Goal: Task Accomplishment & Management: Use online tool/utility

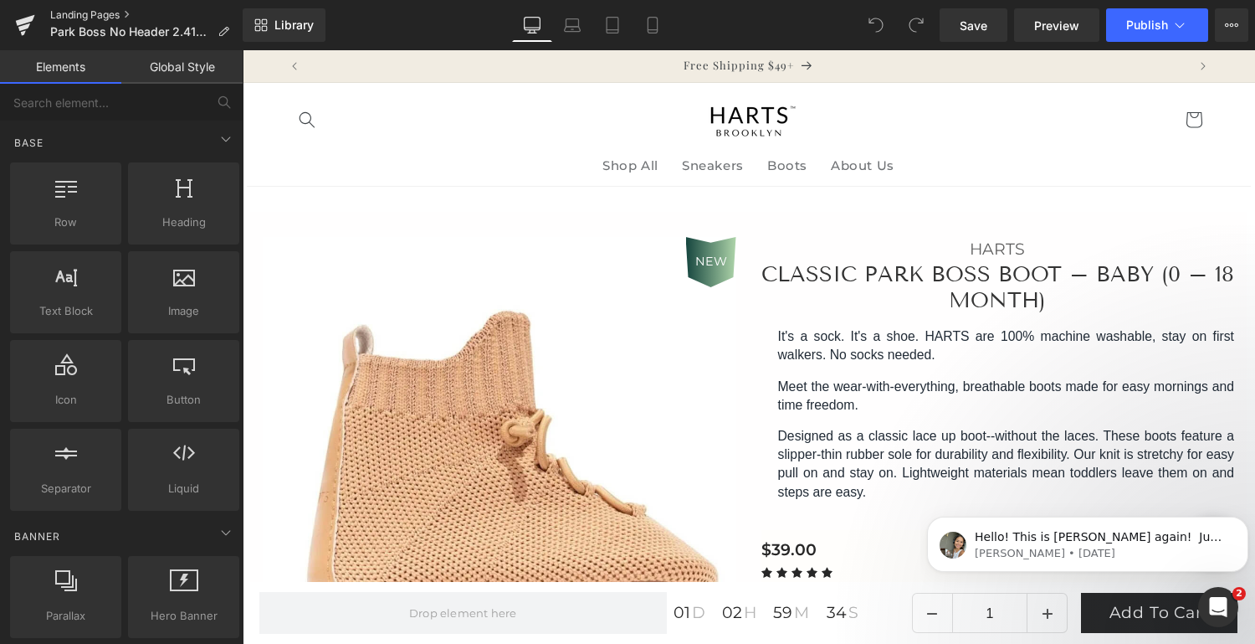
click at [78, 11] on link "Landing Pages" at bounding box center [146, 14] width 193 height 13
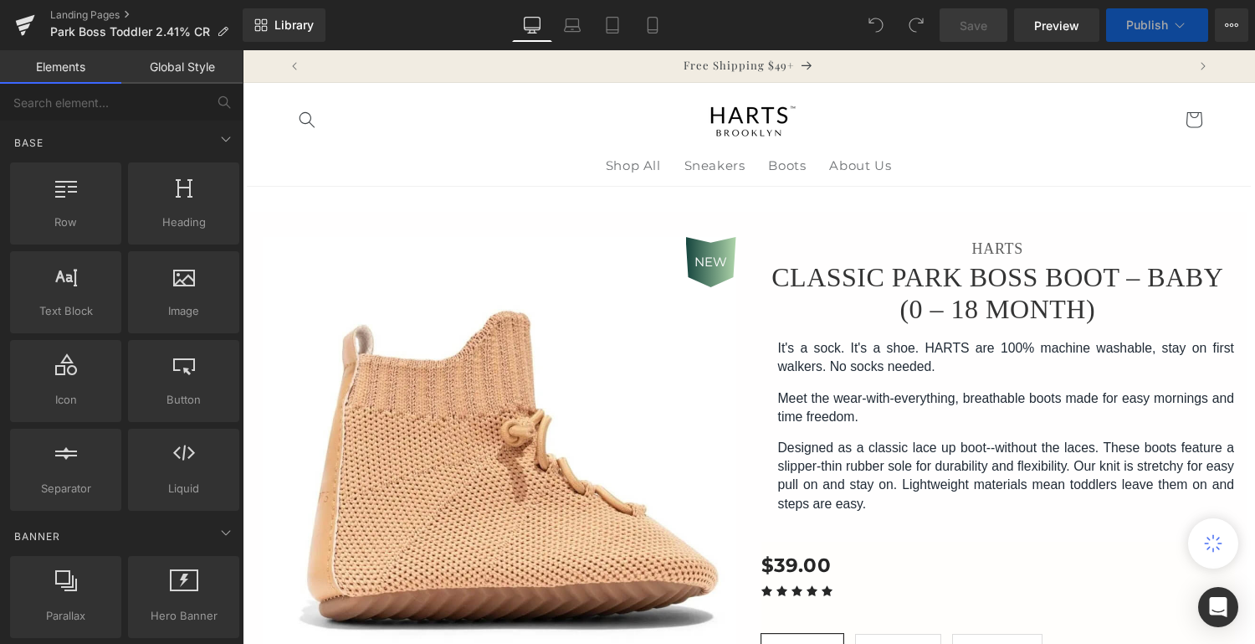
scroll to position [167, 0]
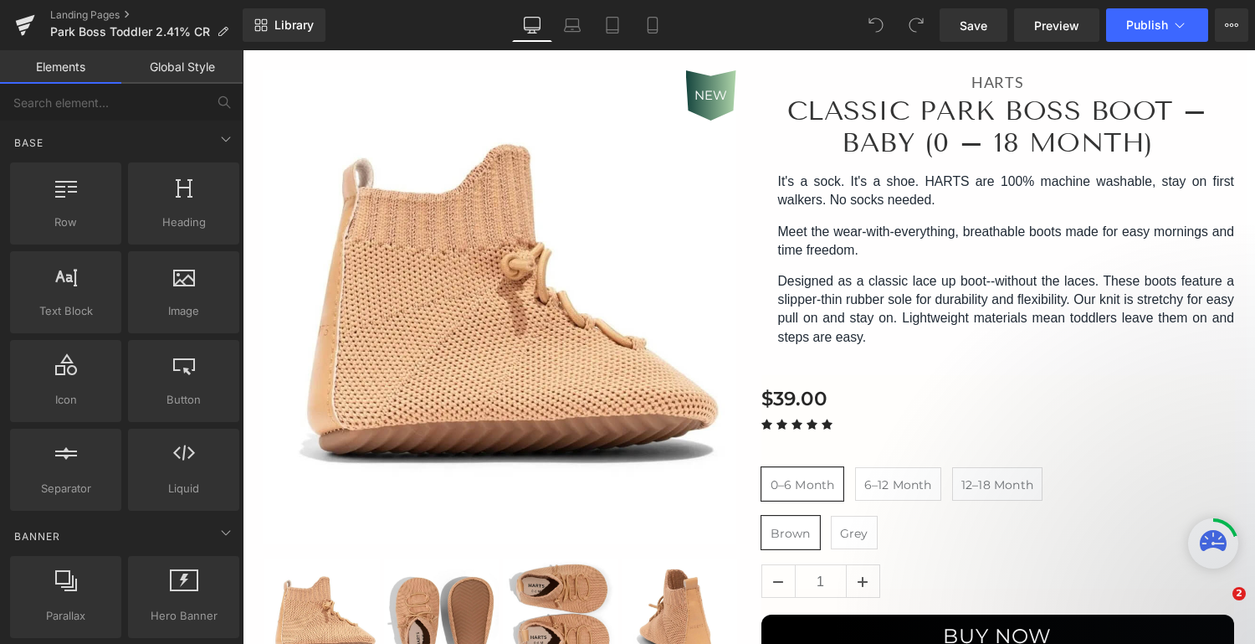
click at [538, 374] on img at bounding box center [438, 200] width 1205 height 1205
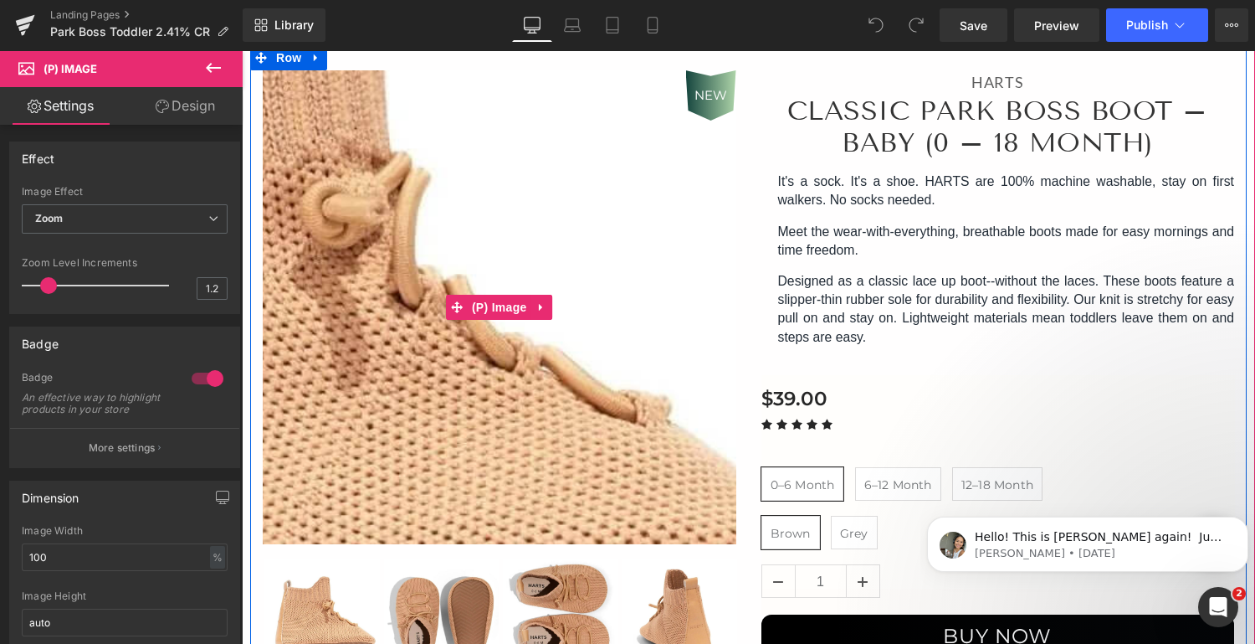
scroll to position [0, 0]
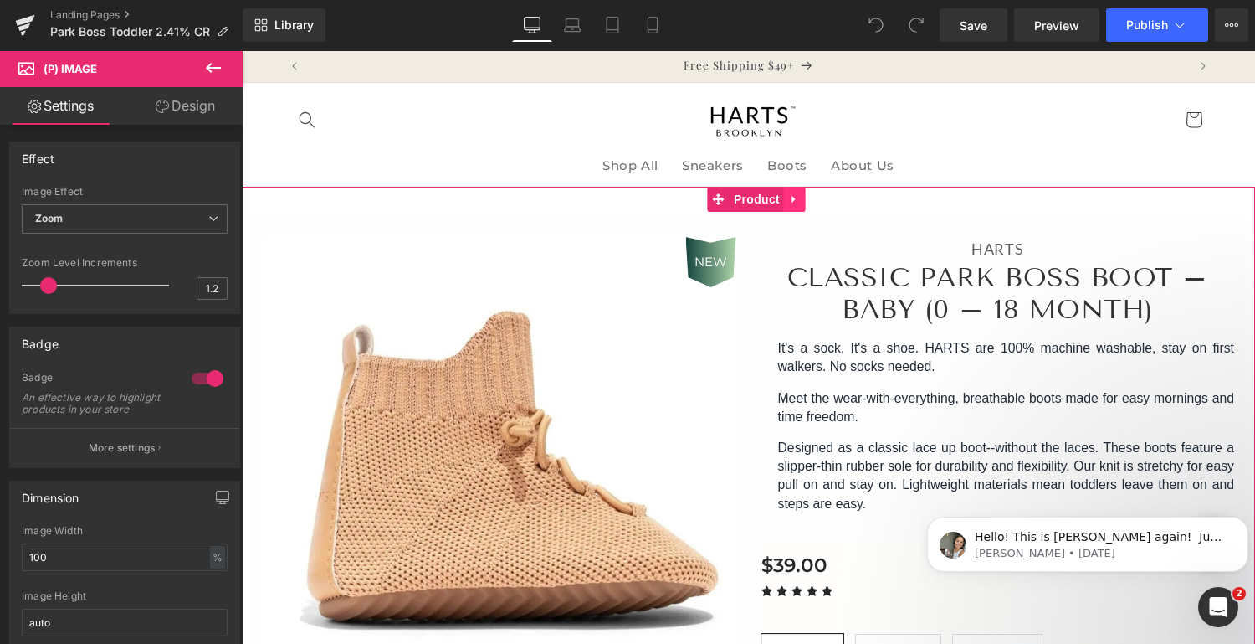
click at [795, 196] on icon at bounding box center [795, 199] width 12 height 13
click at [725, 202] on link "Product" at bounding box center [713, 199] width 76 height 25
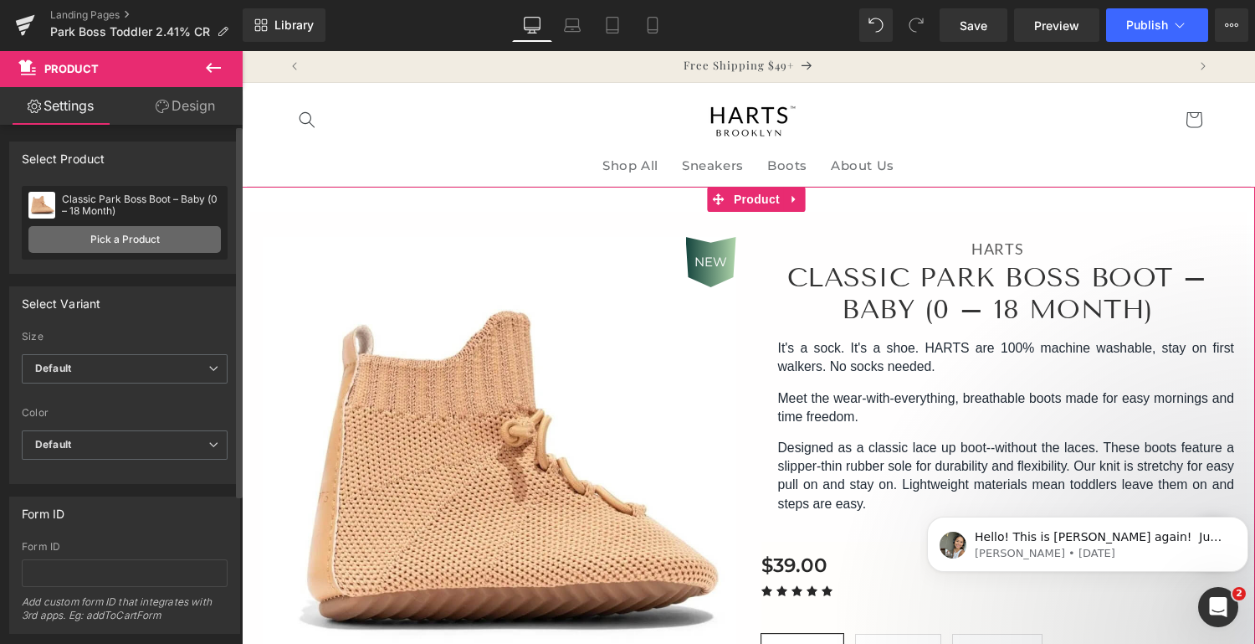
click at [182, 239] on link "Pick a Product" at bounding box center [124, 239] width 193 height 27
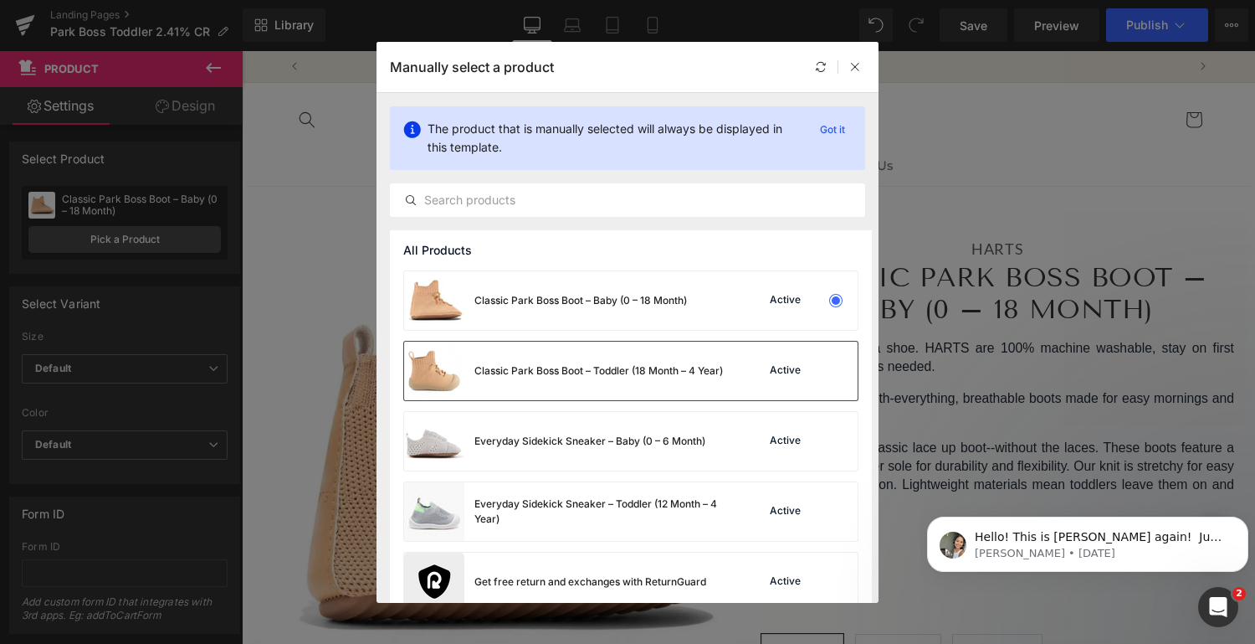
click at [647, 378] on div "Classic Park Boss Boot – Toddler (18 Month – 4 Year)" at bounding box center [599, 370] width 249 height 15
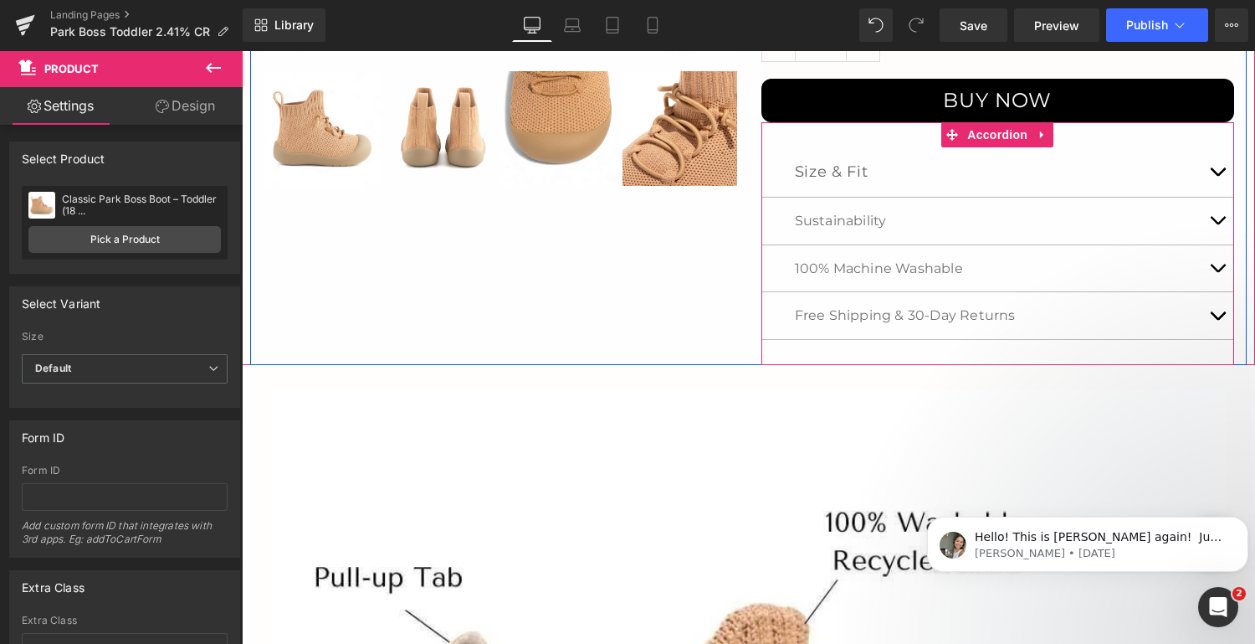
scroll to position [678, 0]
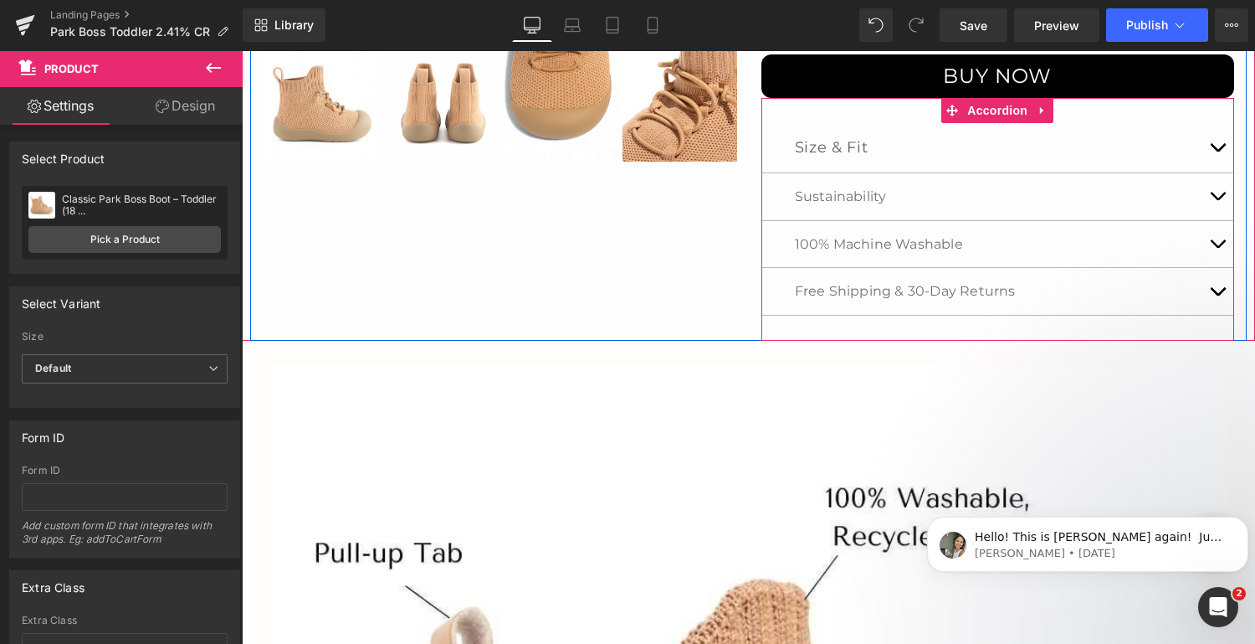
click at [1218, 295] on span "button" at bounding box center [1218, 295] width 0 height 0
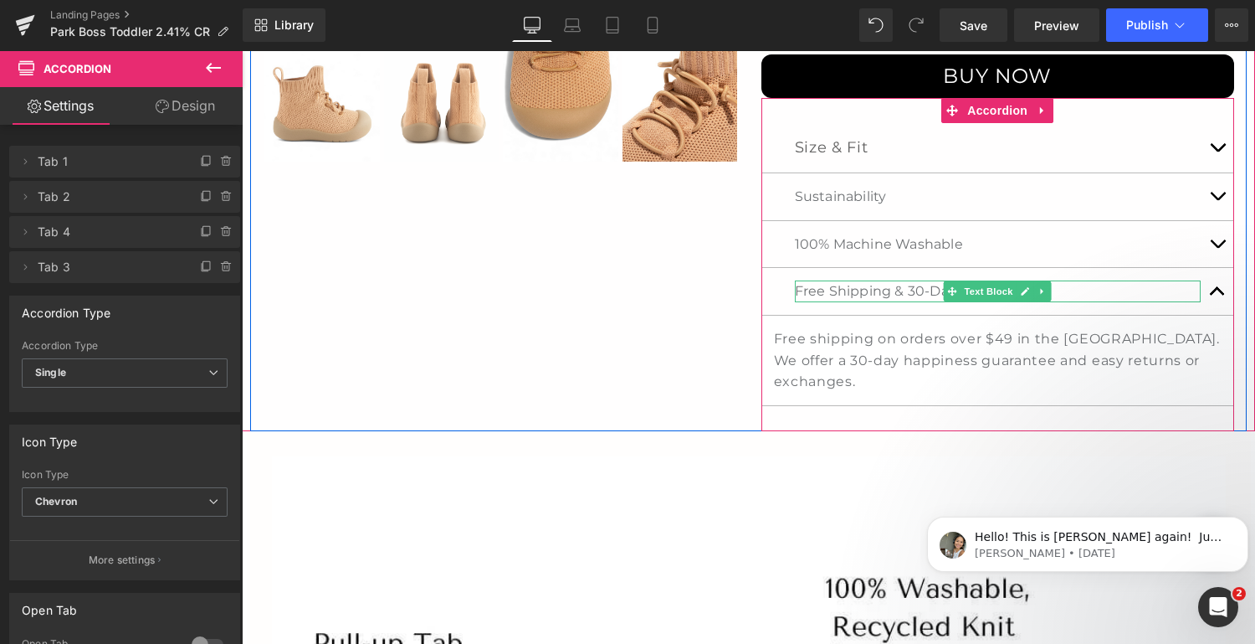
click at [902, 288] on p "Free Shipping & 30-Day Returns" at bounding box center [998, 291] width 407 height 22
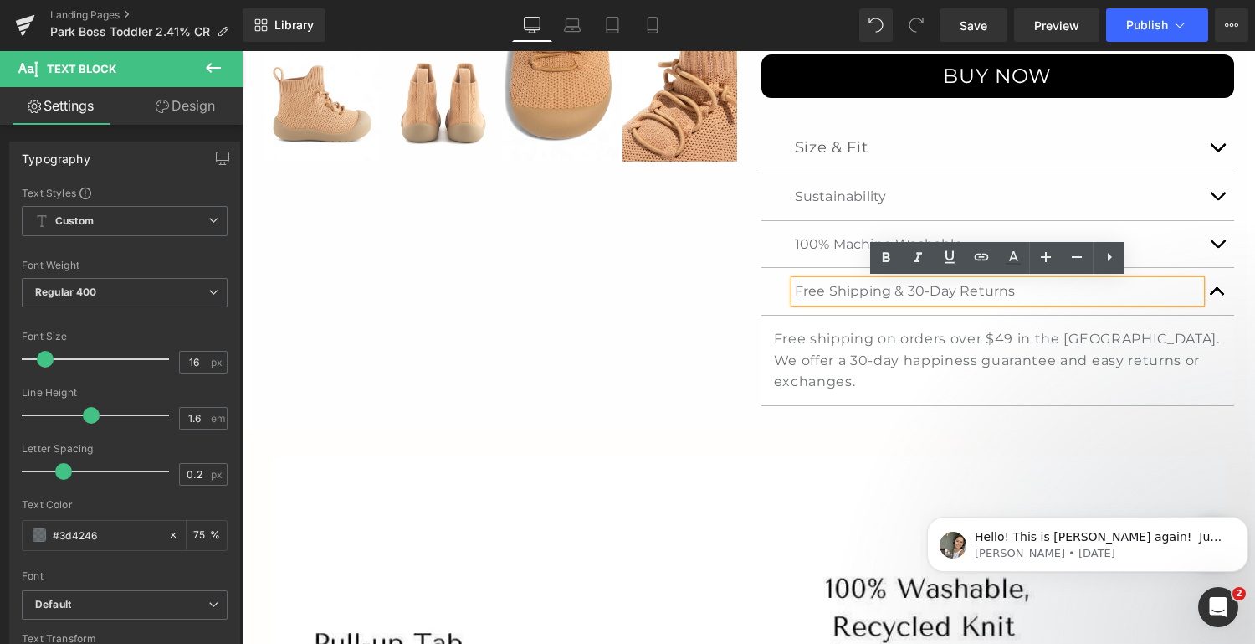
click at [895, 289] on p "Free Shipping & 30-Day Returns" at bounding box center [998, 291] width 407 height 22
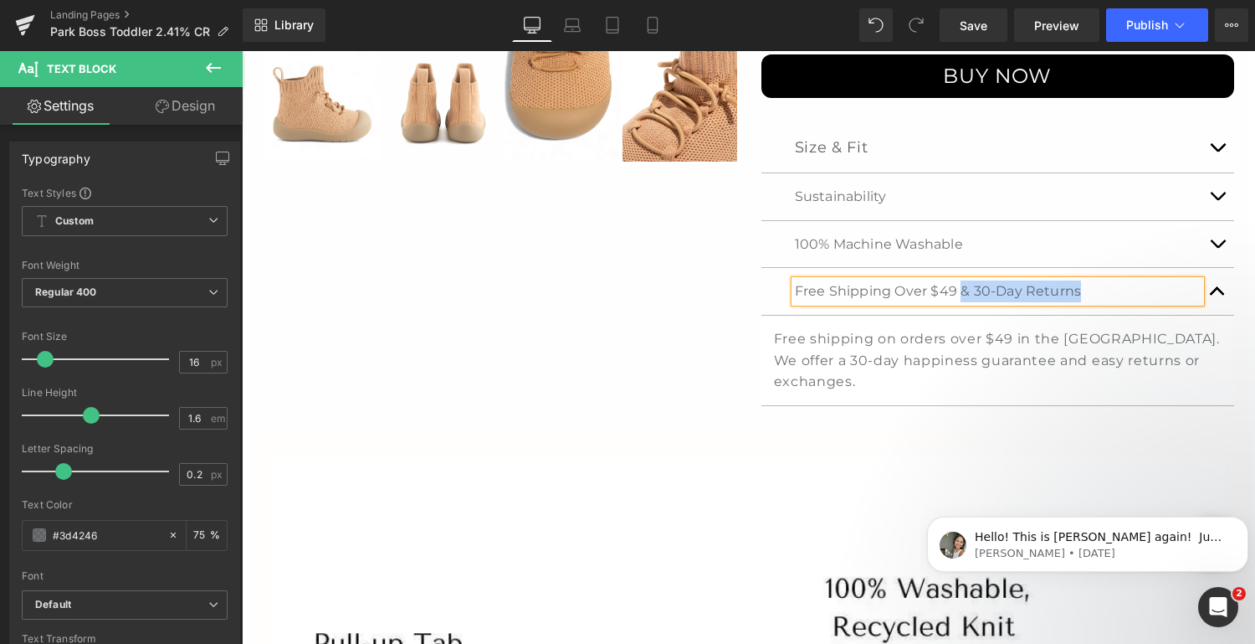
drag, startPoint x: 1080, startPoint y: 288, endPoint x: 963, endPoint y: 289, distance: 116.3
click at [963, 289] on p "Free Shipping Over $49 & 30-Day Returns" at bounding box center [998, 291] width 407 height 22
drag, startPoint x: 991, startPoint y: 288, endPoint x: 963, endPoint y: 285, distance: 27.7
click at [963, 285] on p "Free Shipping Over $49, Only $5 Under $49" at bounding box center [998, 291] width 407 height 22
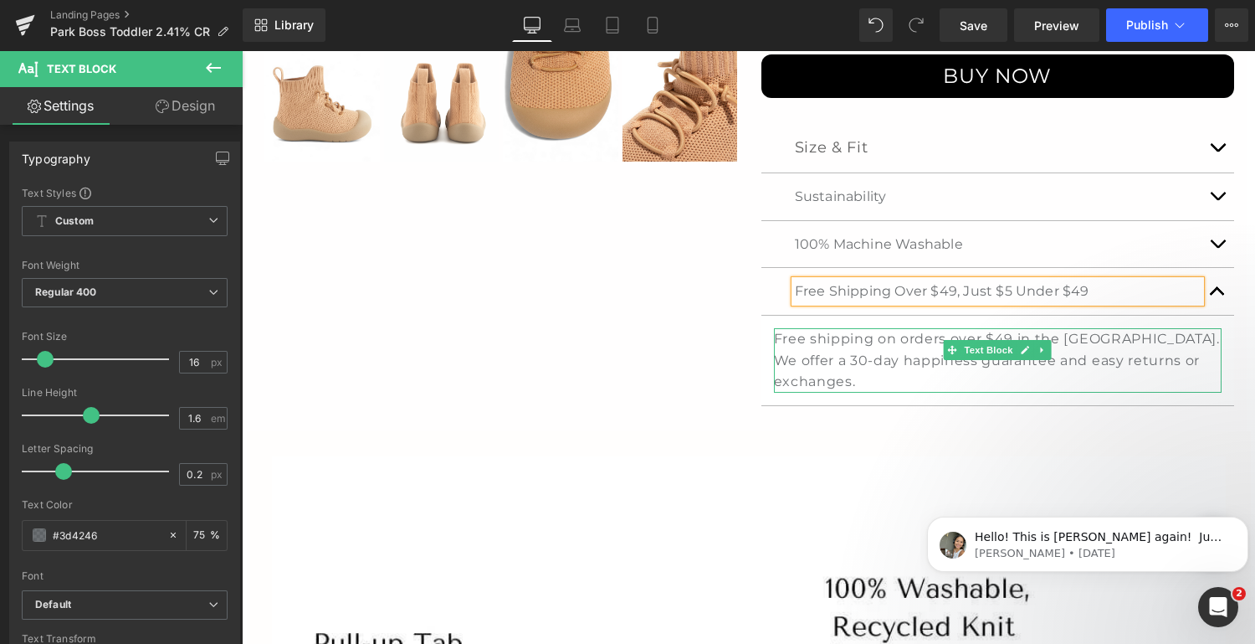
click at [1090, 344] on span "Free shipping on orders over $49 in the [GEOGRAPHIC_DATA]. We offer a 30-day ha…" at bounding box center [997, 360] width 446 height 59
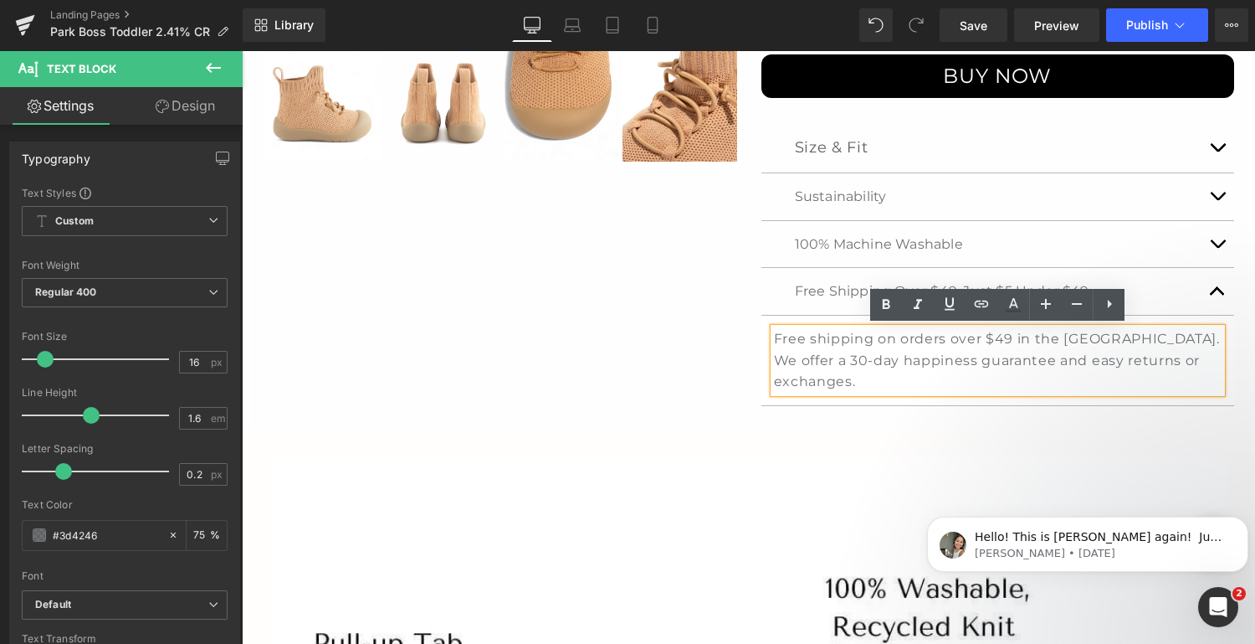
click at [1158, 357] on p "Free shipping on orders over $49 in the [GEOGRAPHIC_DATA]. We offer a 30-day ha…" at bounding box center [998, 360] width 449 height 64
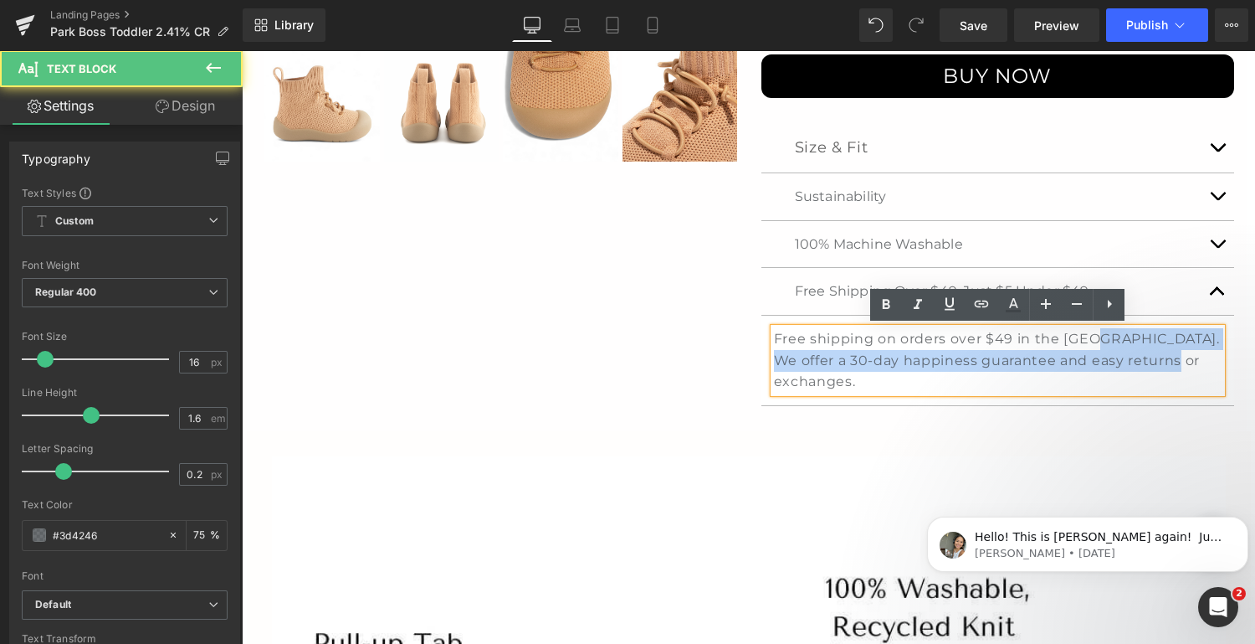
drag, startPoint x: 1168, startPoint y: 357, endPoint x: 1091, endPoint y: 339, distance: 78.2
click at [1091, 339] on p "Free shipping on orders over $49 in the [GEOGRAPHIC_DATA]. We offer a 30-day ha…" at bounding box center [998, 360] width 449 height 64
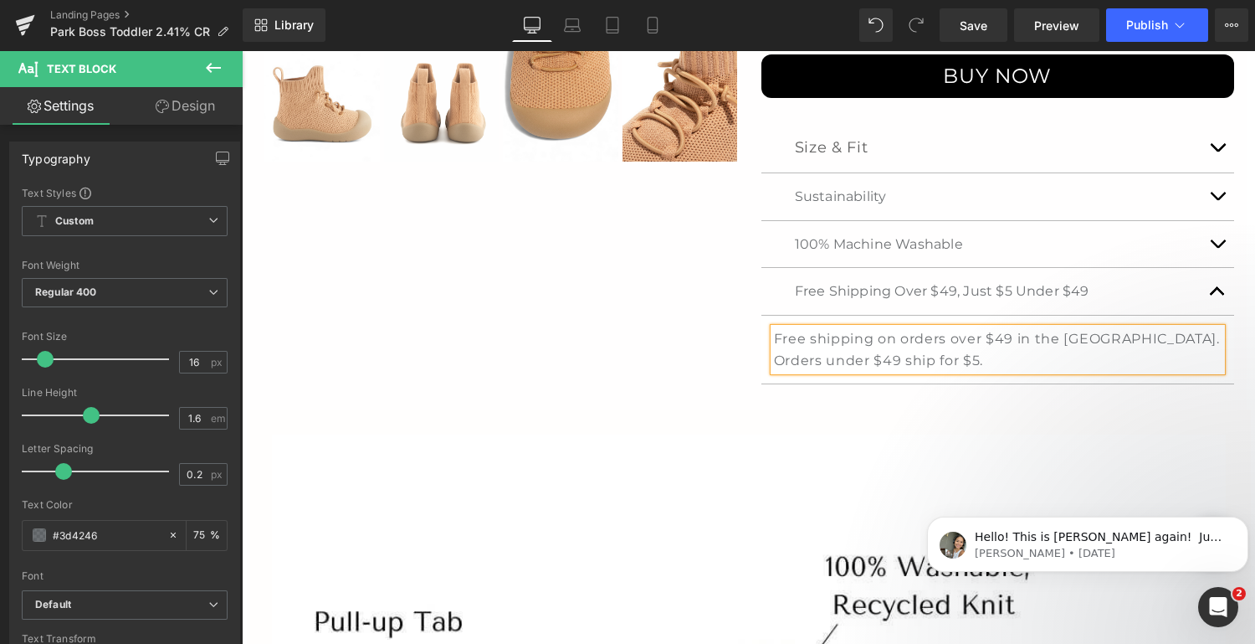
click at [1218, 295] on span "button" at bounding box center [1218, 295] width 0 height 0
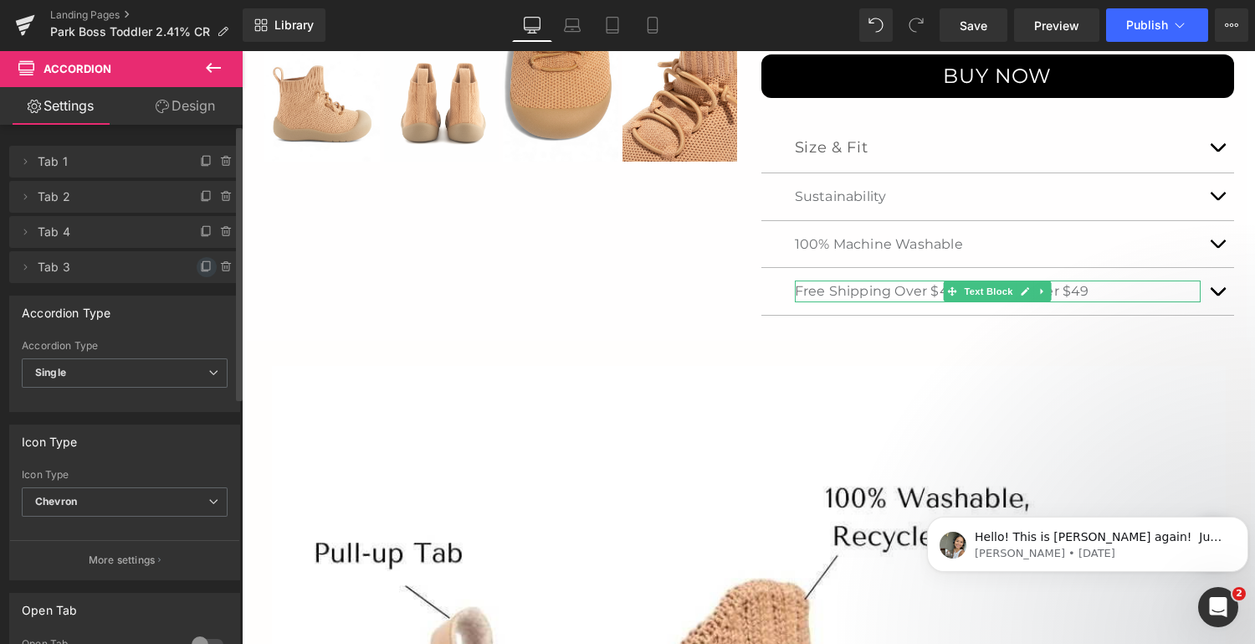
click at [201, 265] on icon at bounding box center [206, 266] width 13 height 13
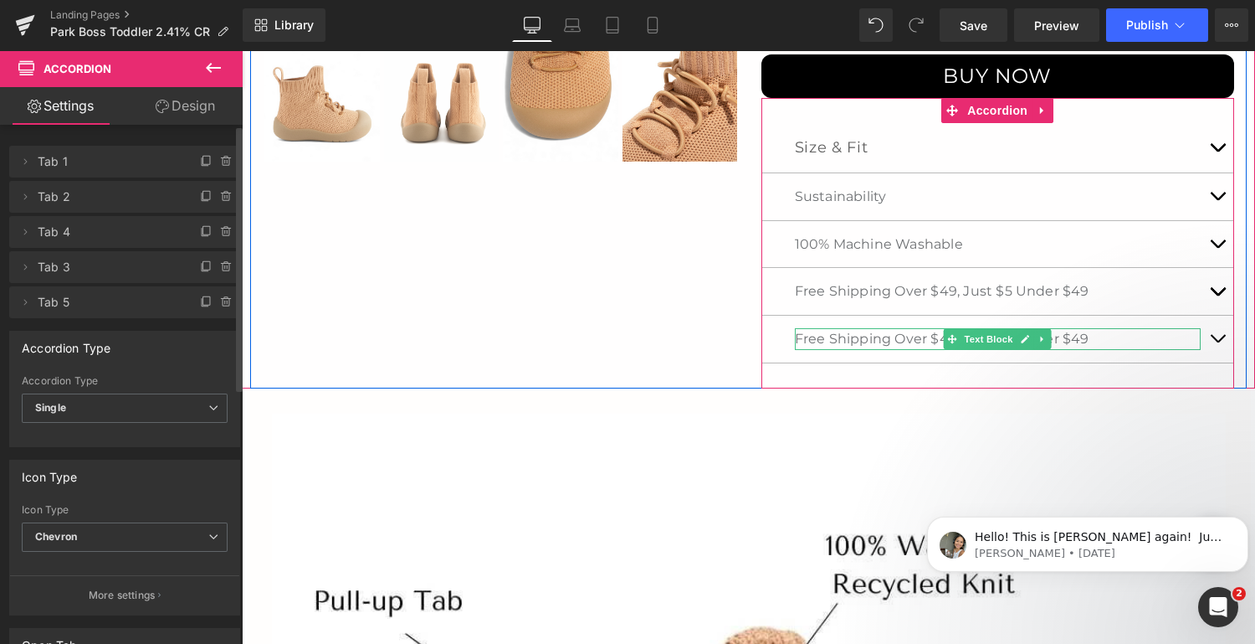
click at [998, 343] on span "Text Block" at bounding box center [989, 339] width 55 height 20
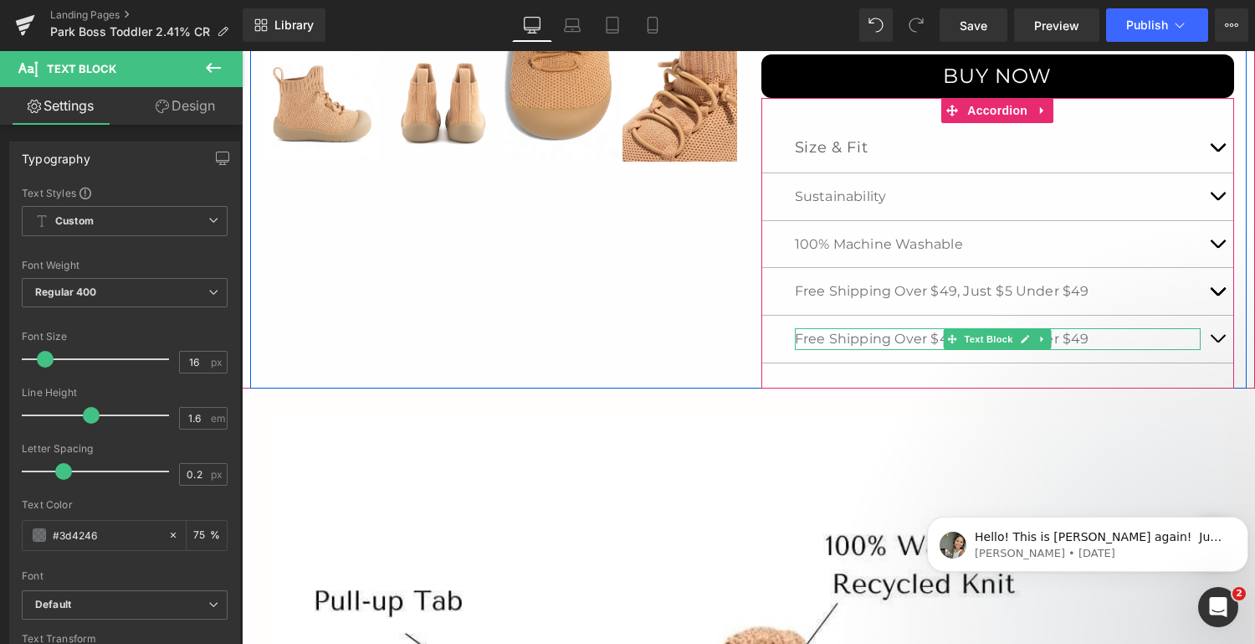
click at [1075, 334] on p "Free Shipping Over $49, Just $5 Under $49" at bounding box center [998, 339] width 407 height 22
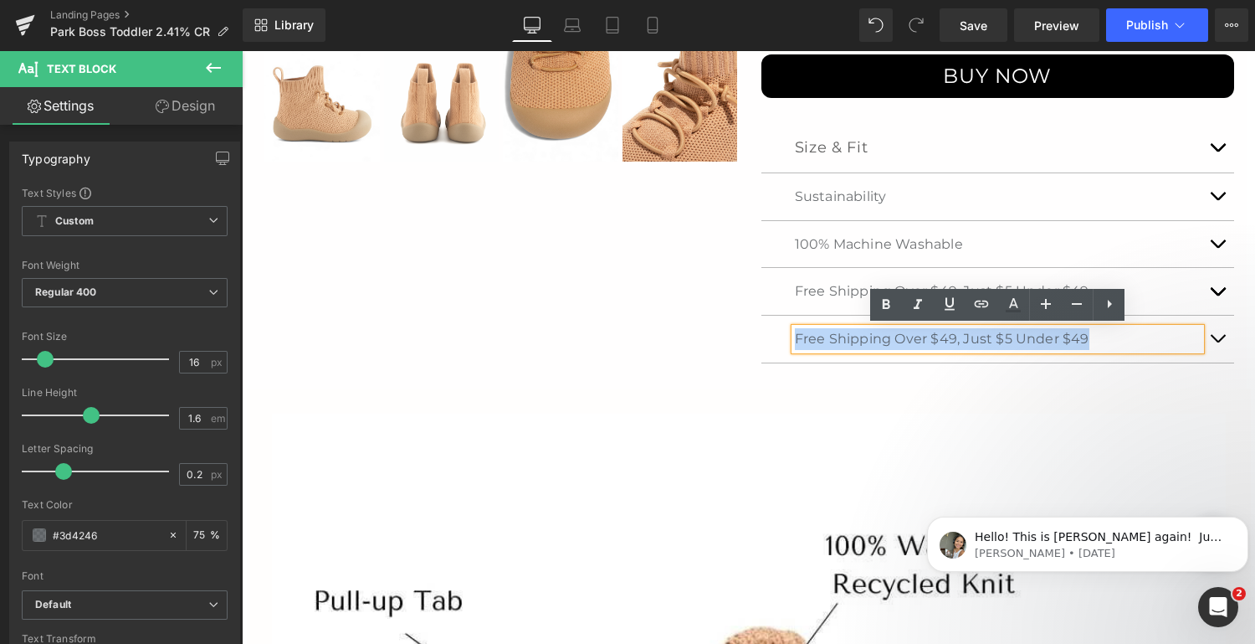
drag, startPoint x: 1090, startPoint y: 337, endPoint x: 796, endPoint y: 345, distance: 293.9
click at [796, 345] on p "Free Shipping Over $49, Just $5 Under $49" at bounding box center [998, 339] width 407 height 22
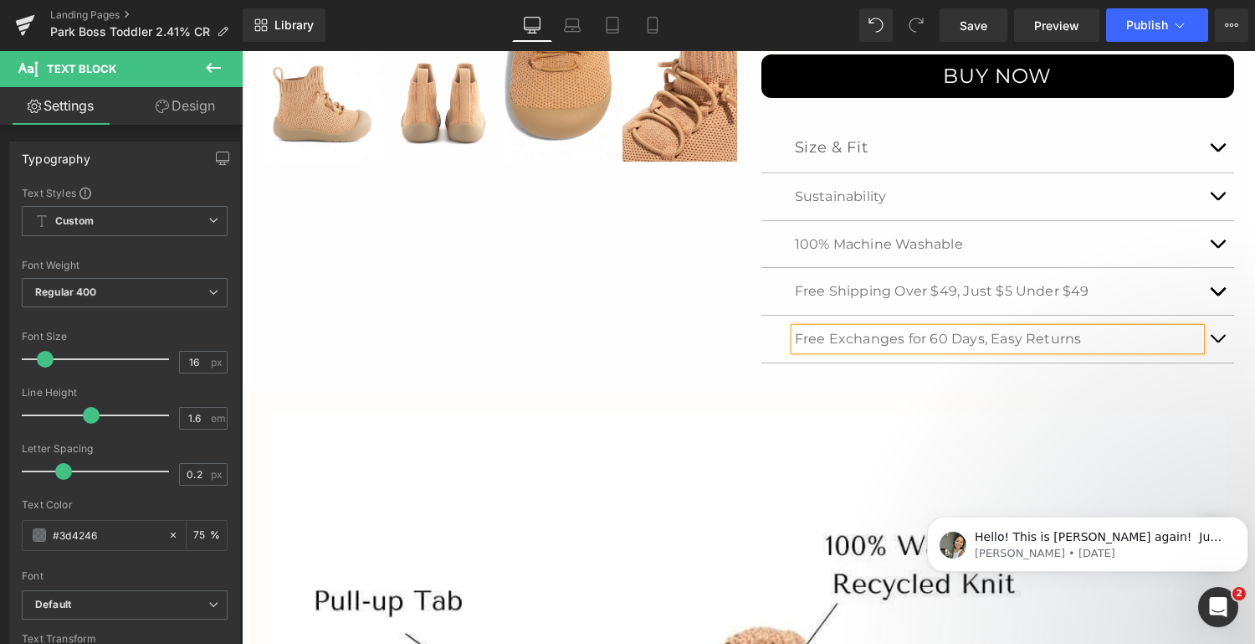
click at [1218, 342] on span "button" at bounding box center [1218, 342] width 0 height 0
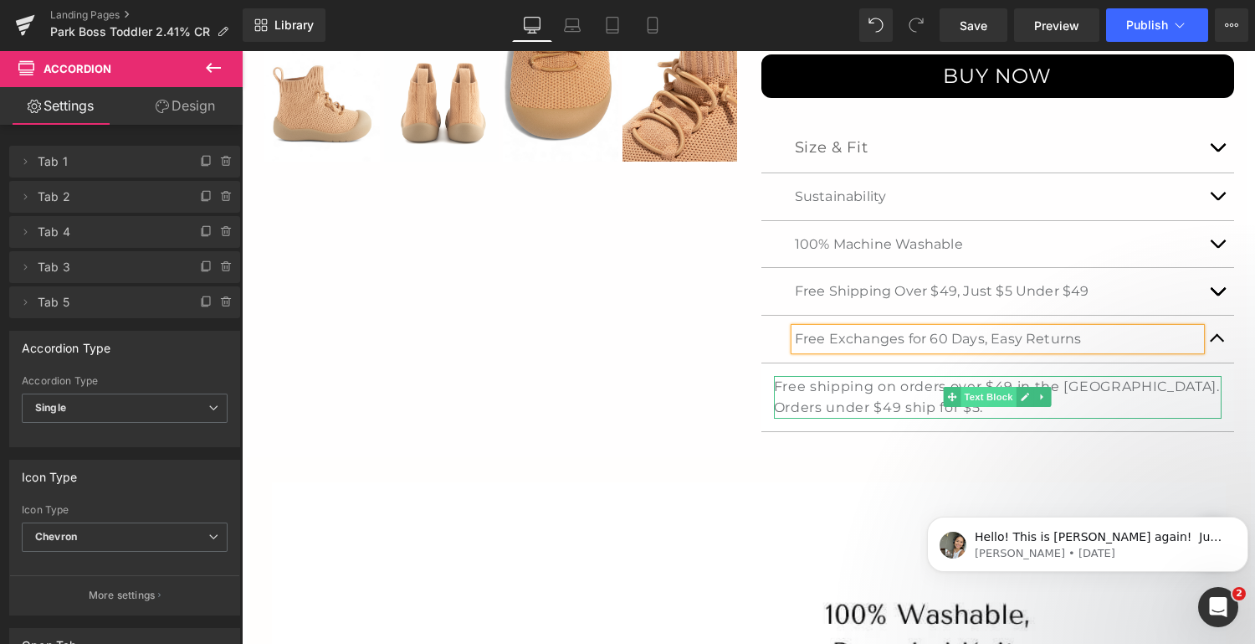
click at [971, 398] on span "Text Block" at bounding box center [989, 397] width 55 height 20
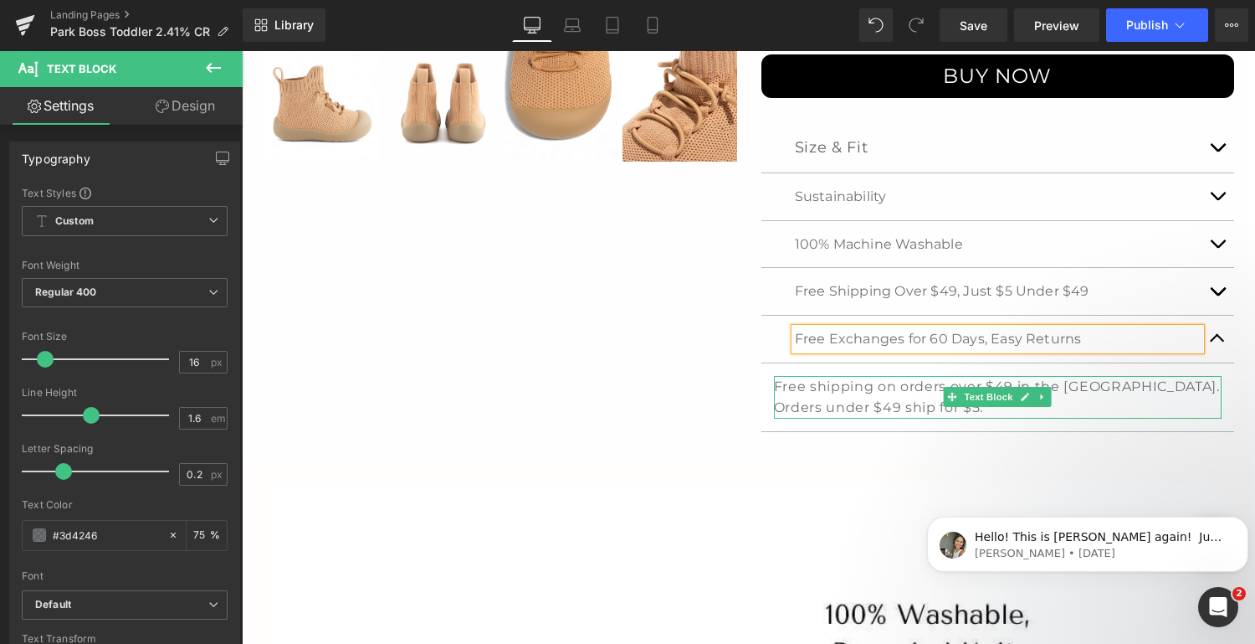
click at [863, 403] on p "Free shipping on orders over $49 in the [GEOGRAPHIC_DATA]. Orders under $49 shi…" at bounding box center [998, 397] width 449 height 43
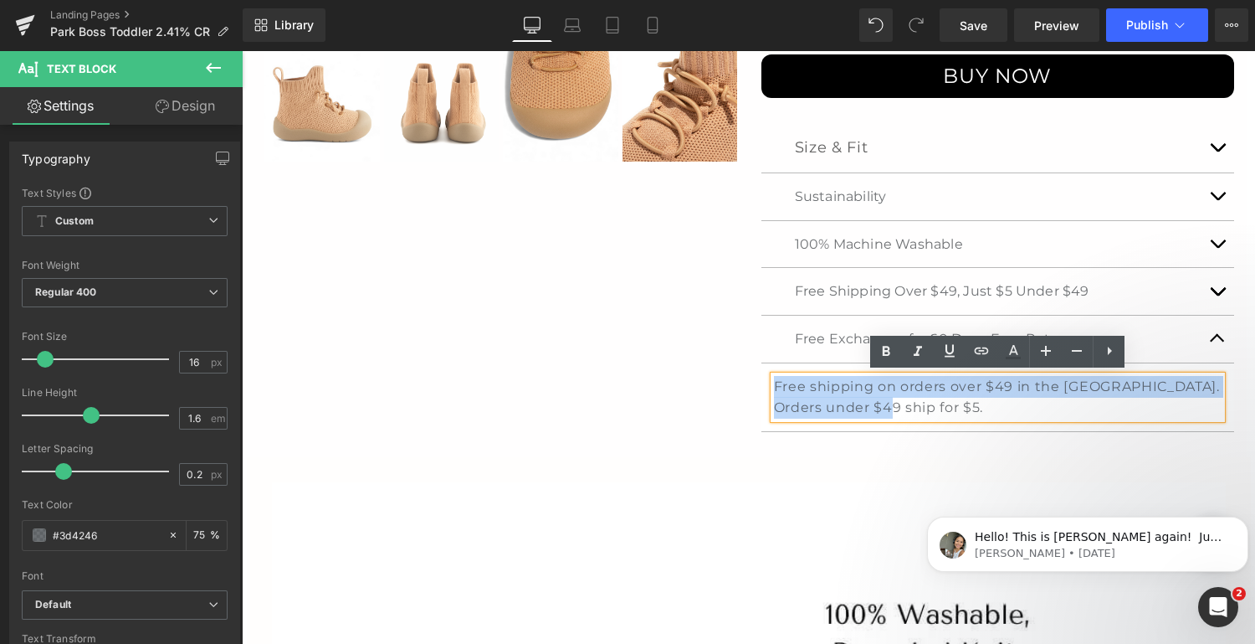
drag, startPoint x: 863, startPoint y: 403, endPoint x: 742, endPoint y: 387, distance: 121.6
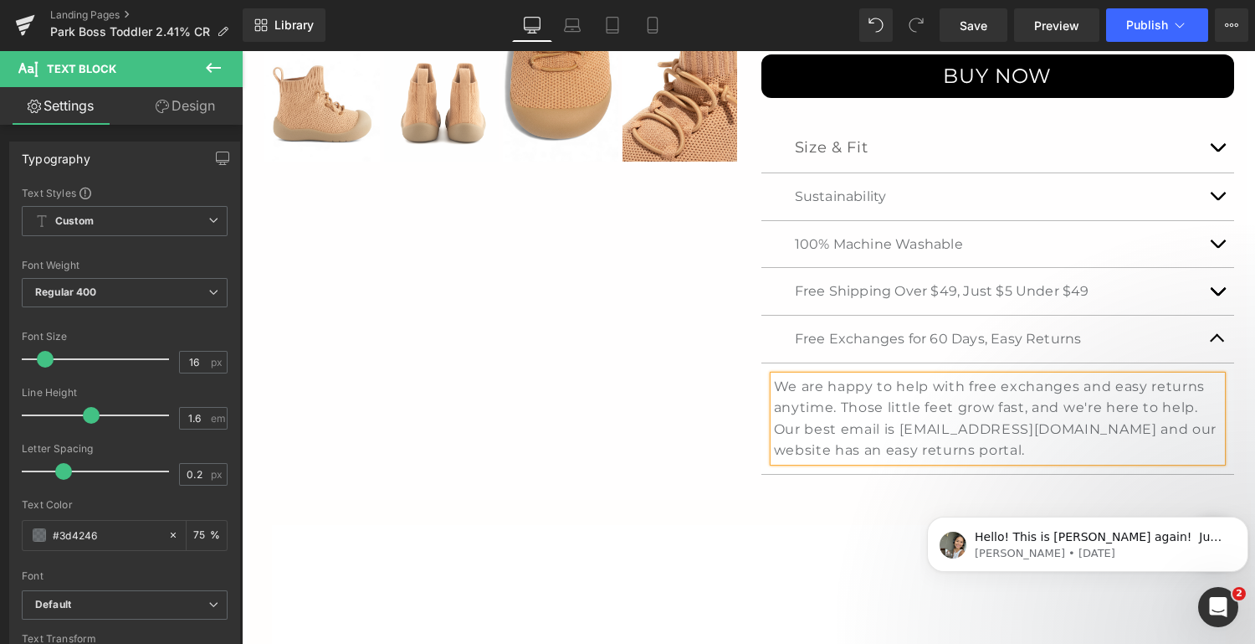
click at [1218, 342] on span "button" at bounding box center [1218, 342] width 0 height 0
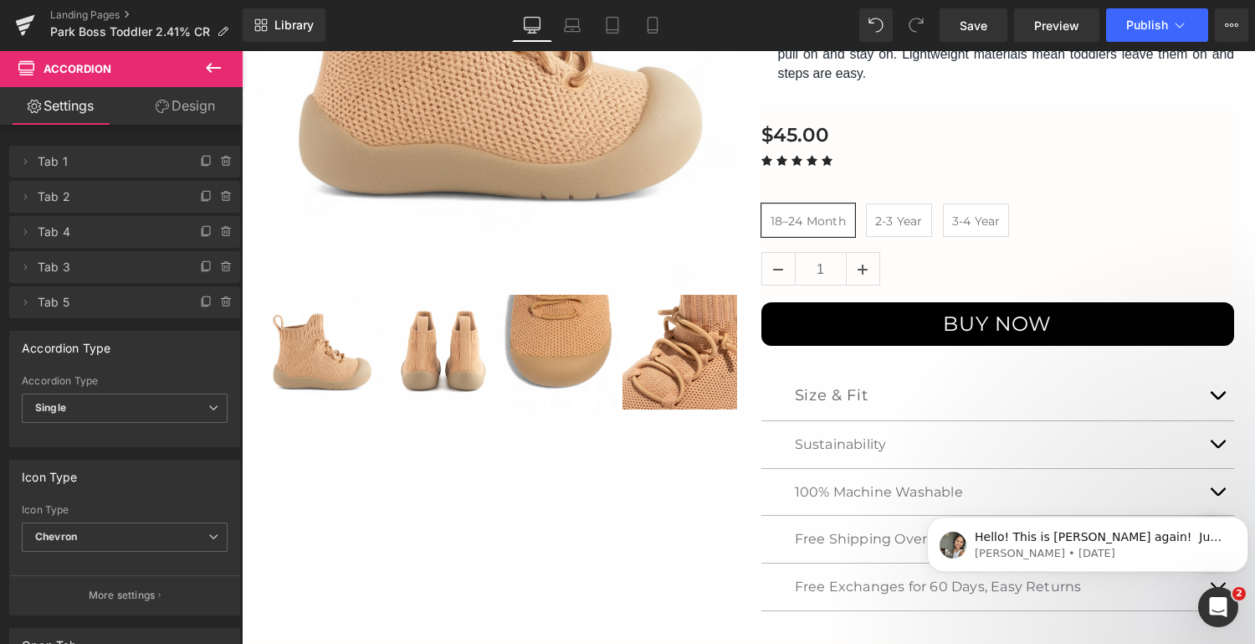
scroll to position [433, 0]
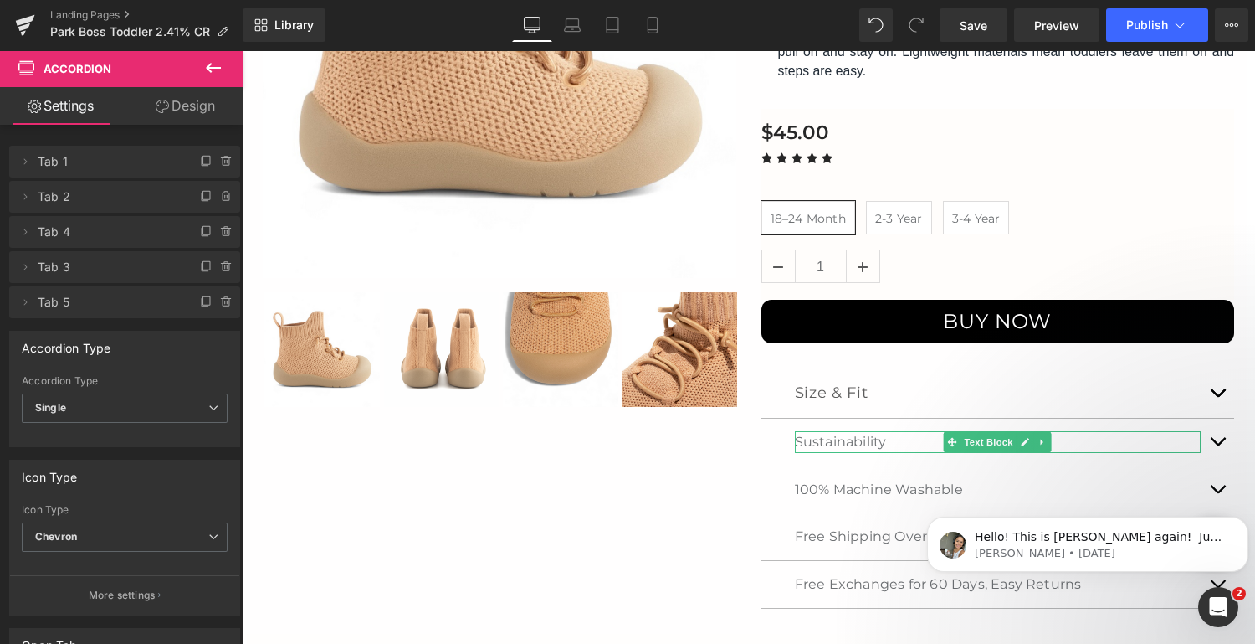
click at [824, 444] on p "Sustainability" at bounding box center [998, 442] width 407 height 22
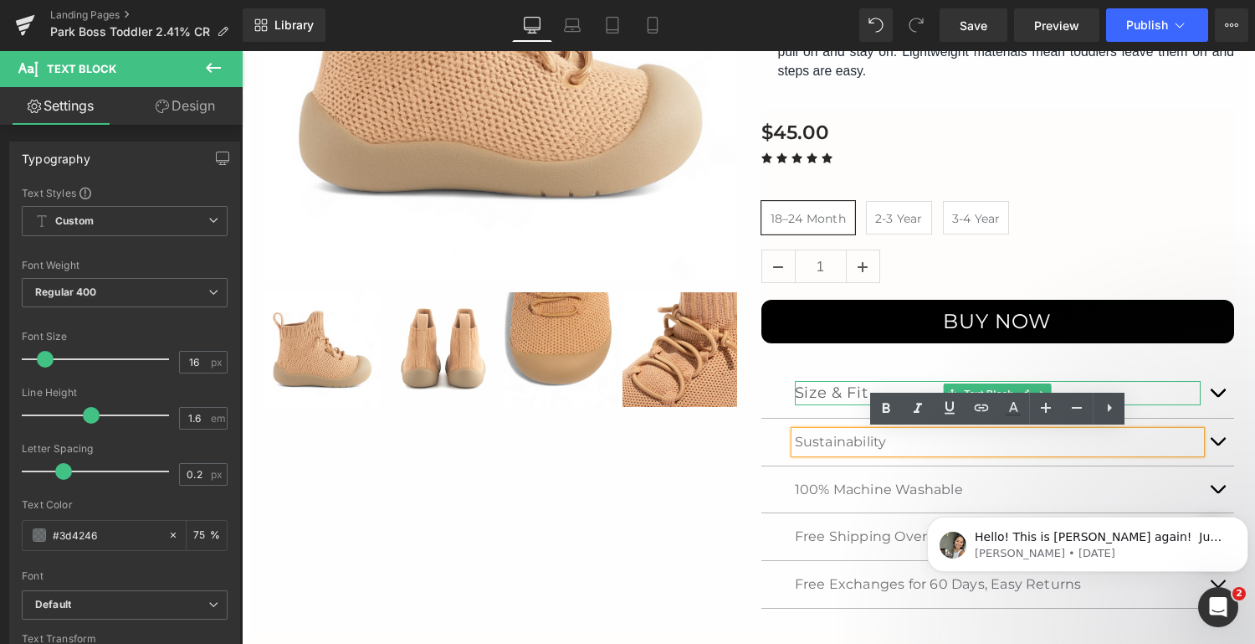
click at [814, 389] on p "Size & Fit" at bounding box center [998, 393] width 407 height 24
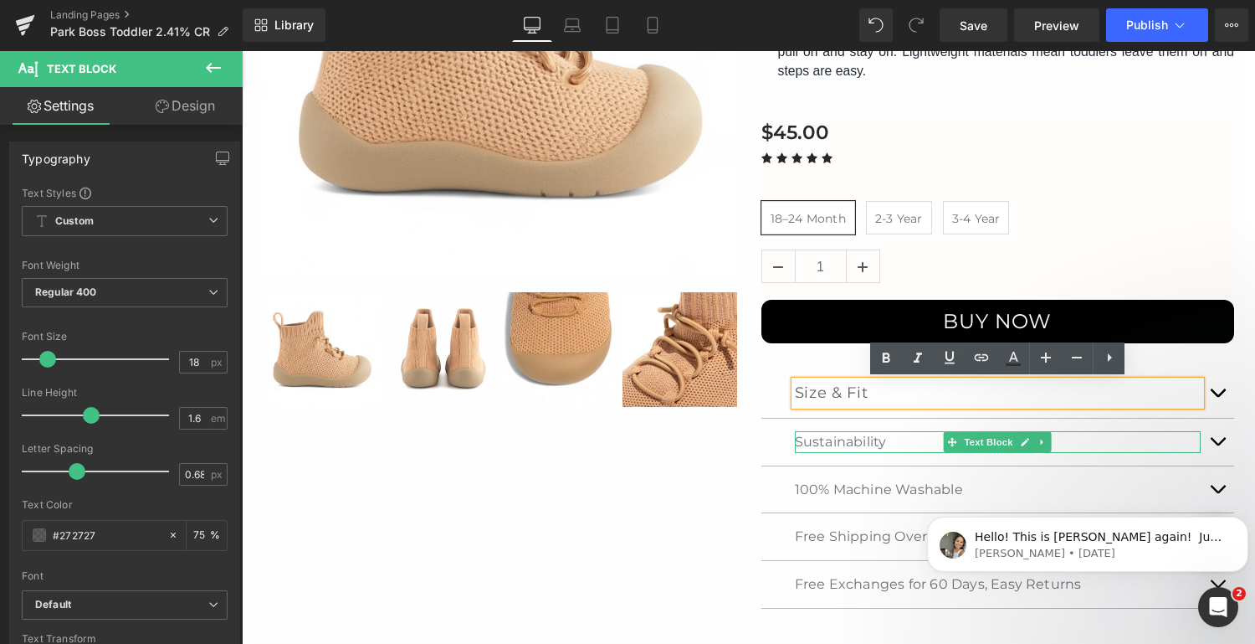
click at [817, 437] on p "Sustainability" at bounding box center [998, 442] width 407 height 22
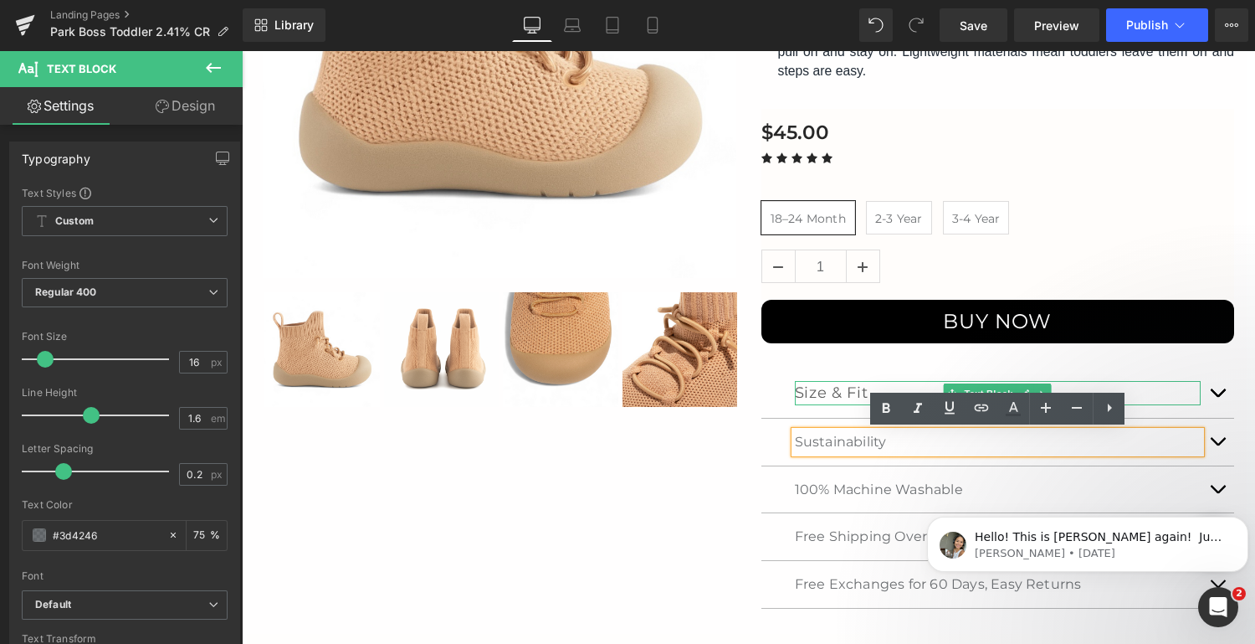
click at [830, 389] on p "Size & Fit" at bounding box center [998, 393] width 407 height 24
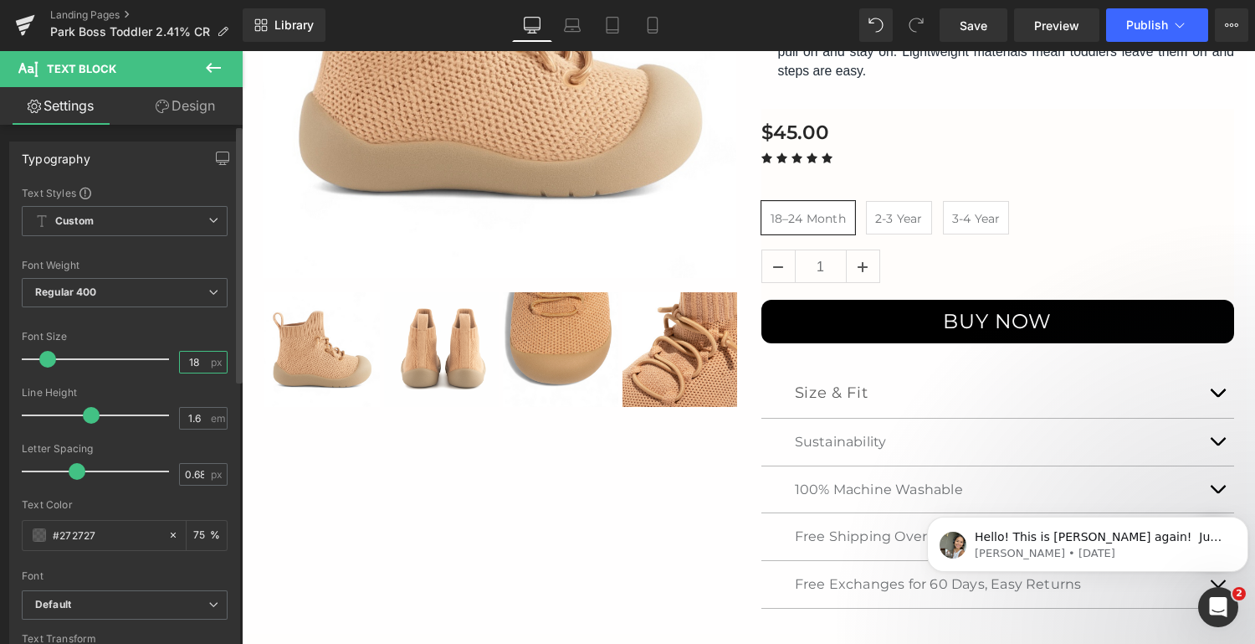
click at [195, 360] on input "18" at bounding box center [194, 362] width 29 height 21
type input "16"
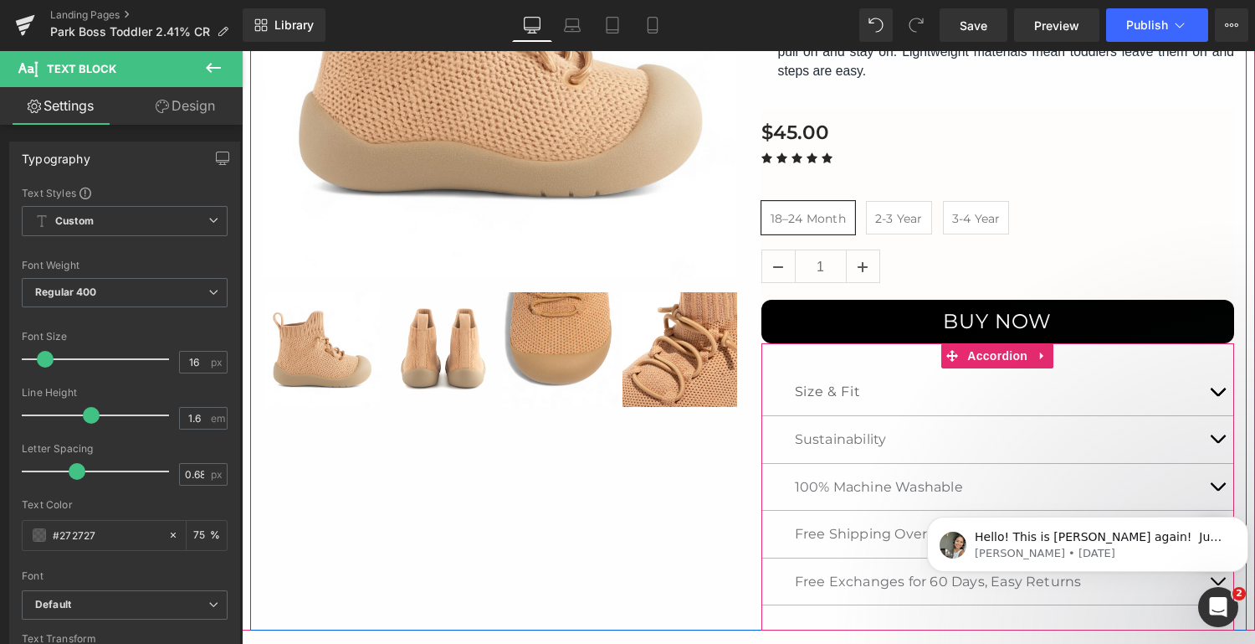
click at [1218, 396] on span "button" at bounding box center [1218, 396] width 0 height 0
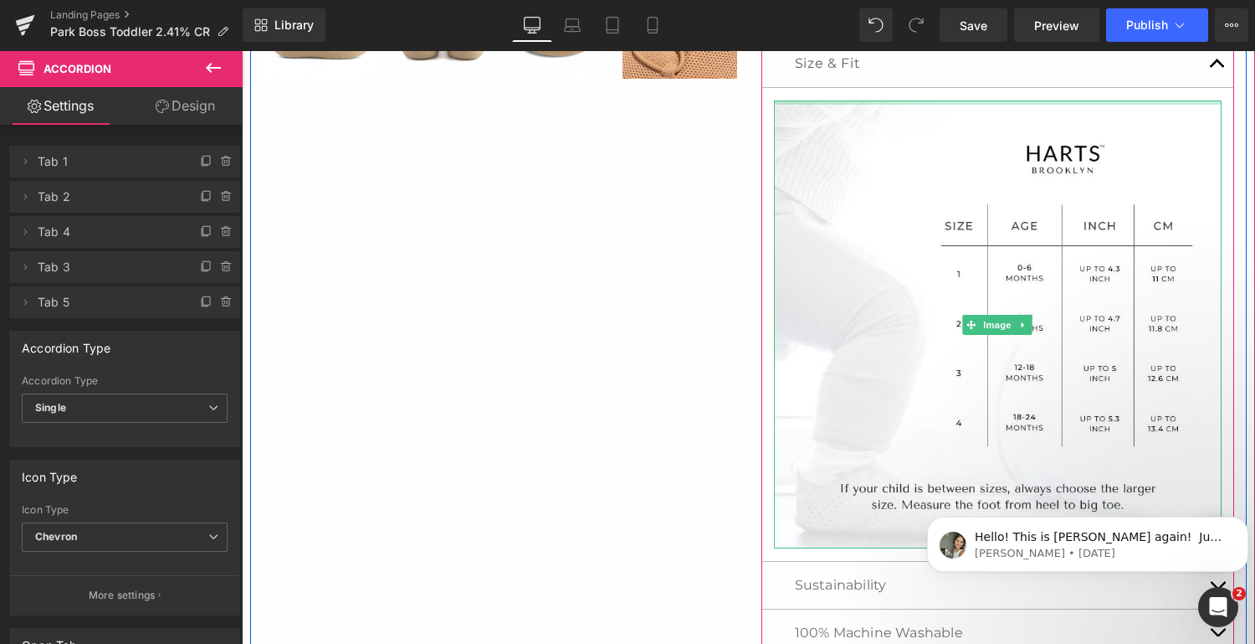
scroll to position [759, 0]
click at [998, 326] on span "Image" at bounding box center [997, 326] width 35 height 20
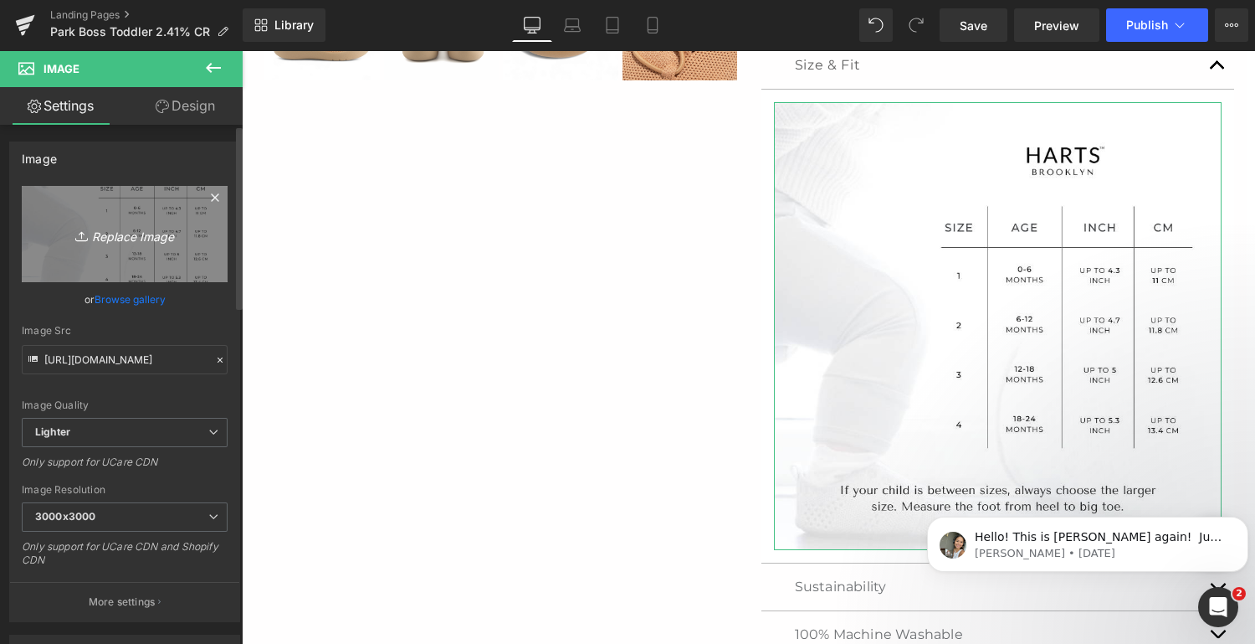
click at [151, 229] on icon "Replace Image" at bounding box center [125, 233] width 134 height 21
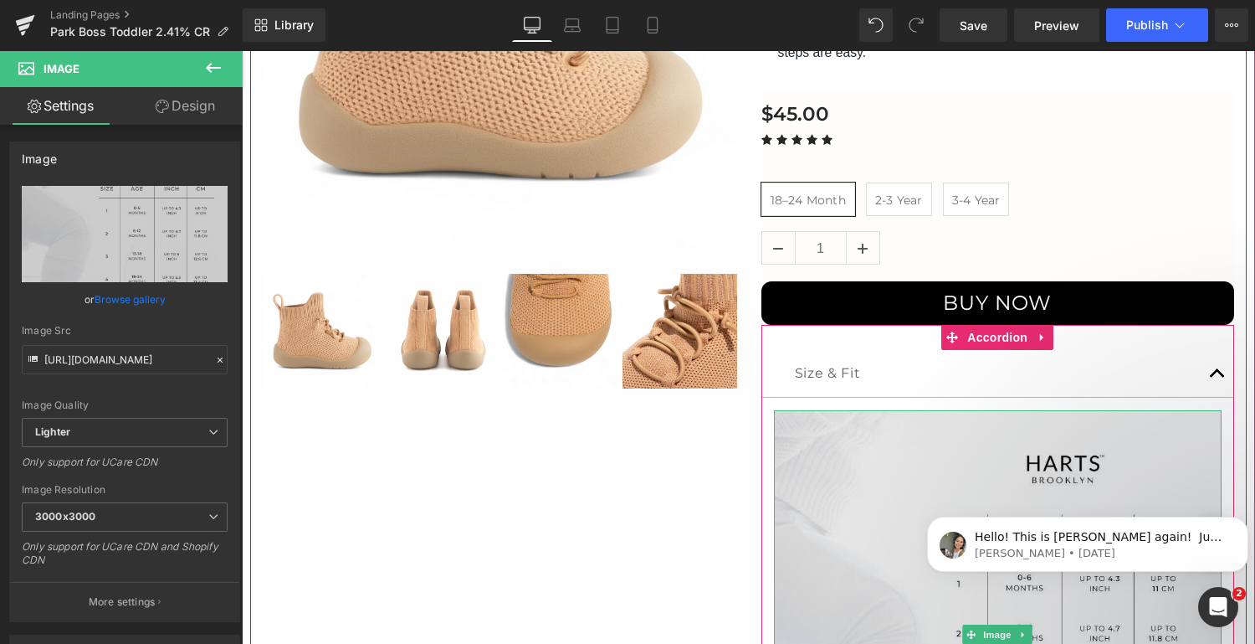
scroll to position [449, 0]
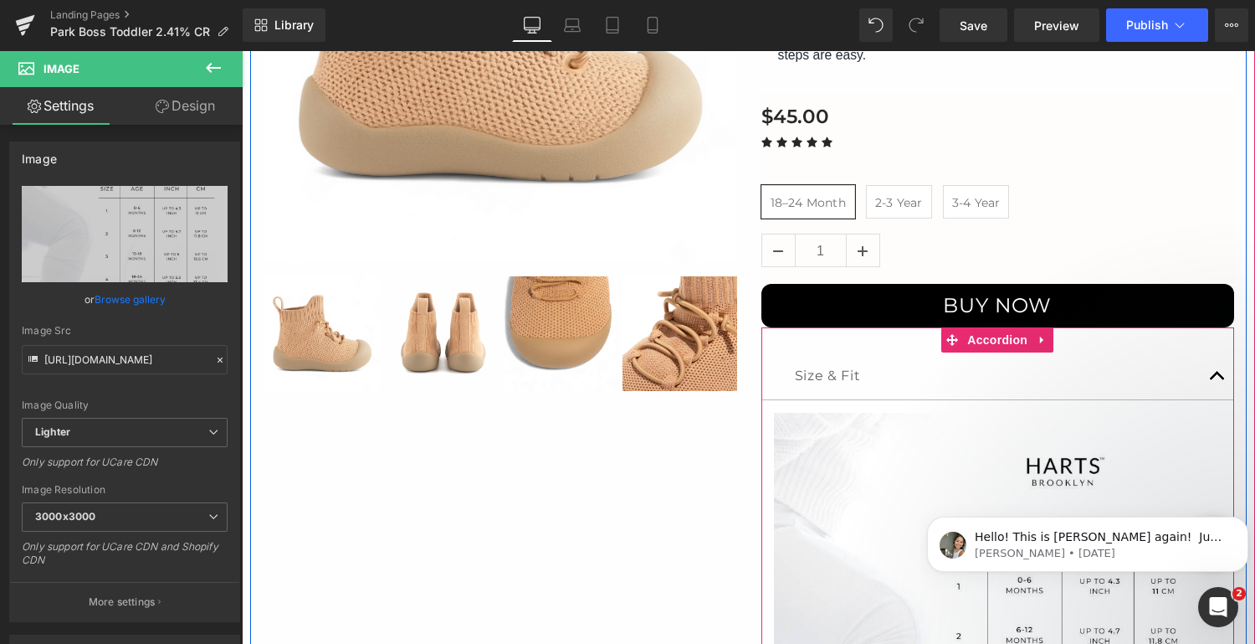
click at [1212, 373] on button "button" at bounding box center [1217, 375] width 33 height 47
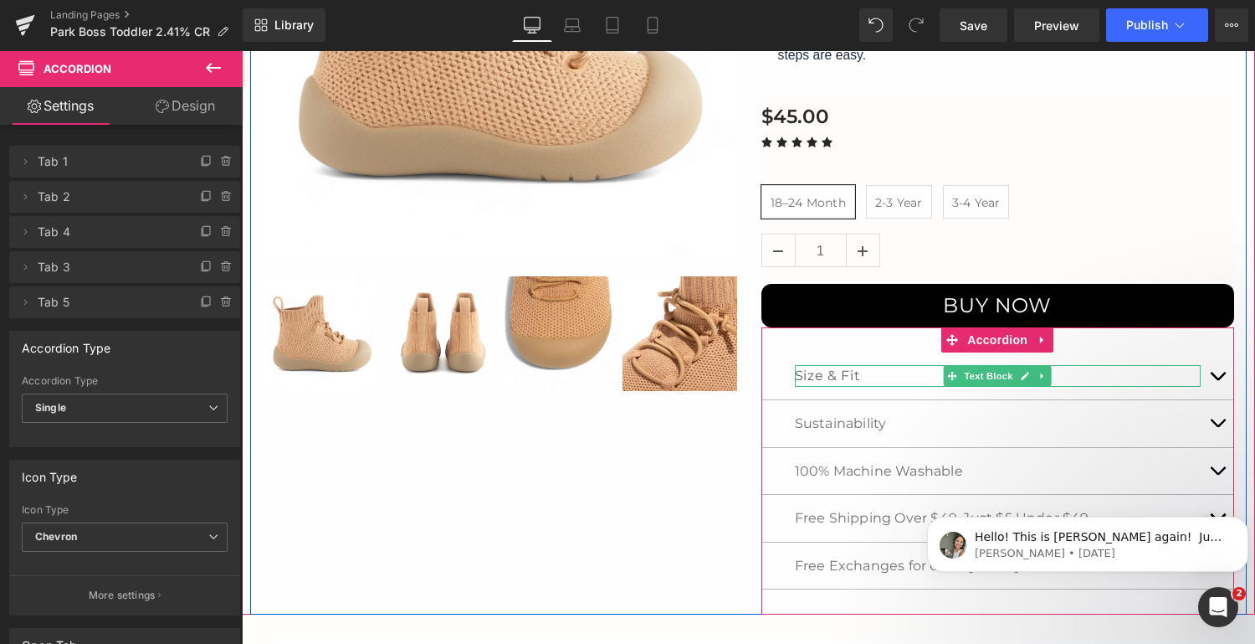
click at [820, 375] on p "Size & Fit" at bounding box center [998, 376] width 407 height 22
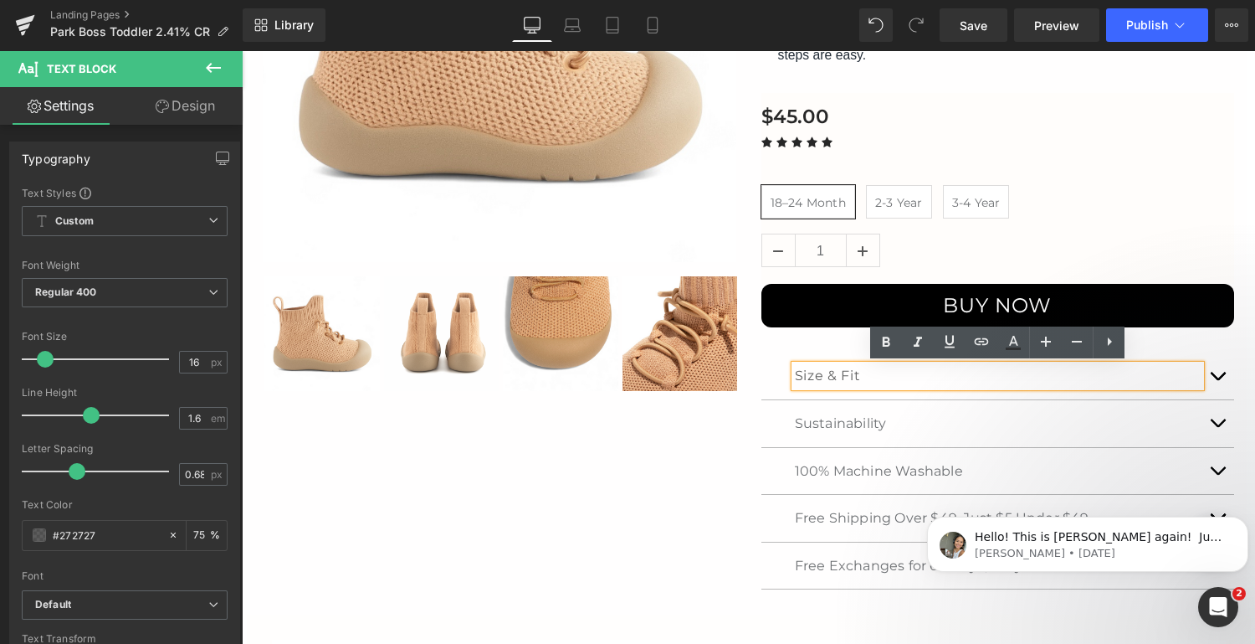
click at [1218, 375] on button "button" at bounding box center [1217, 375] width 33 height 47
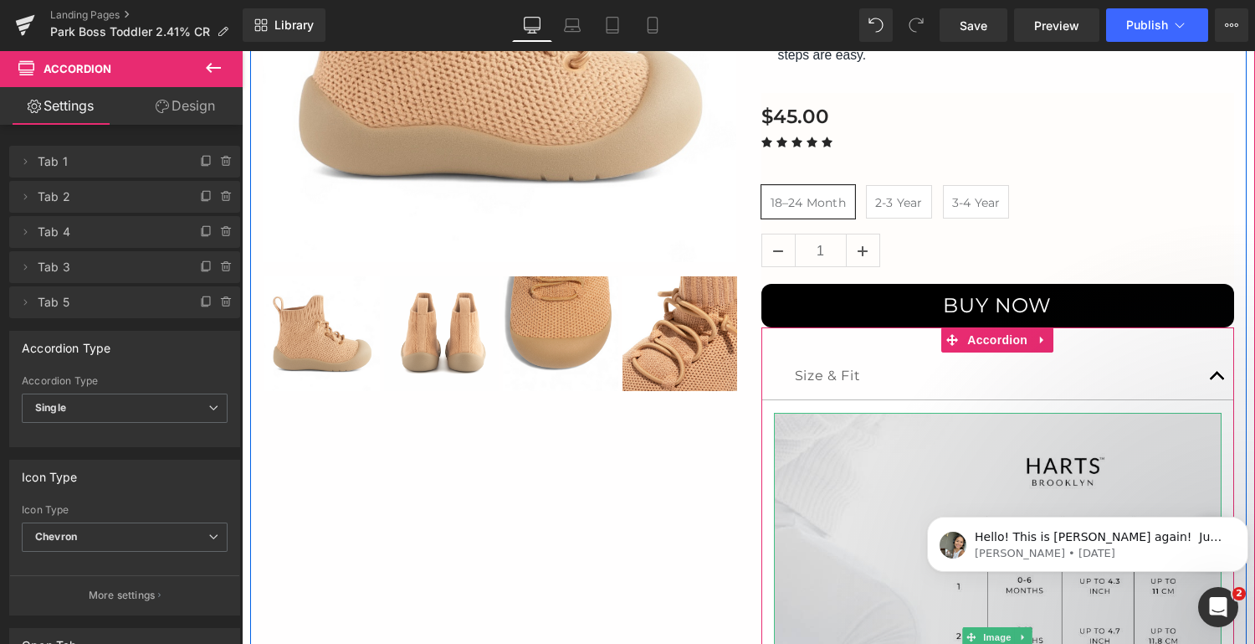
click at [1066, 458] on img at bounding box center [998, 637] width 449 height 449
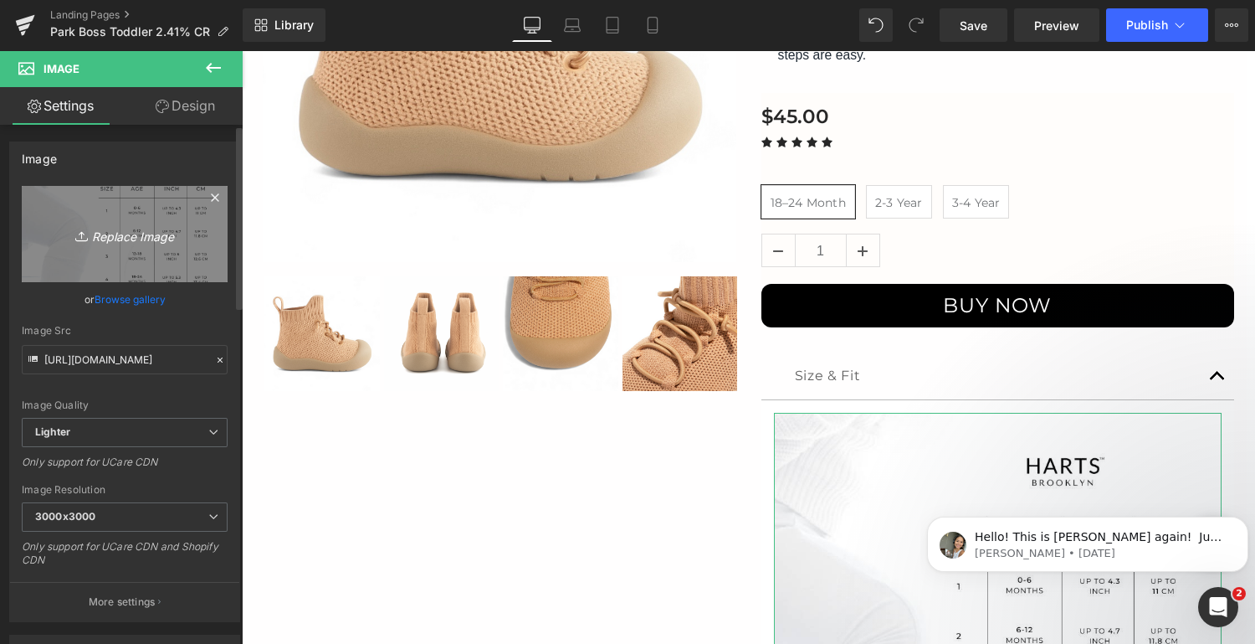
click at [150, 236] on icon "Replace Image" at bounding box center [125, 233] width 134 height 21
click at [115, 238] on icon "Replace Image" at bounding box center [125, 233] width 134 height 21
type input "C:\fakepath\Size Chart 1.png"
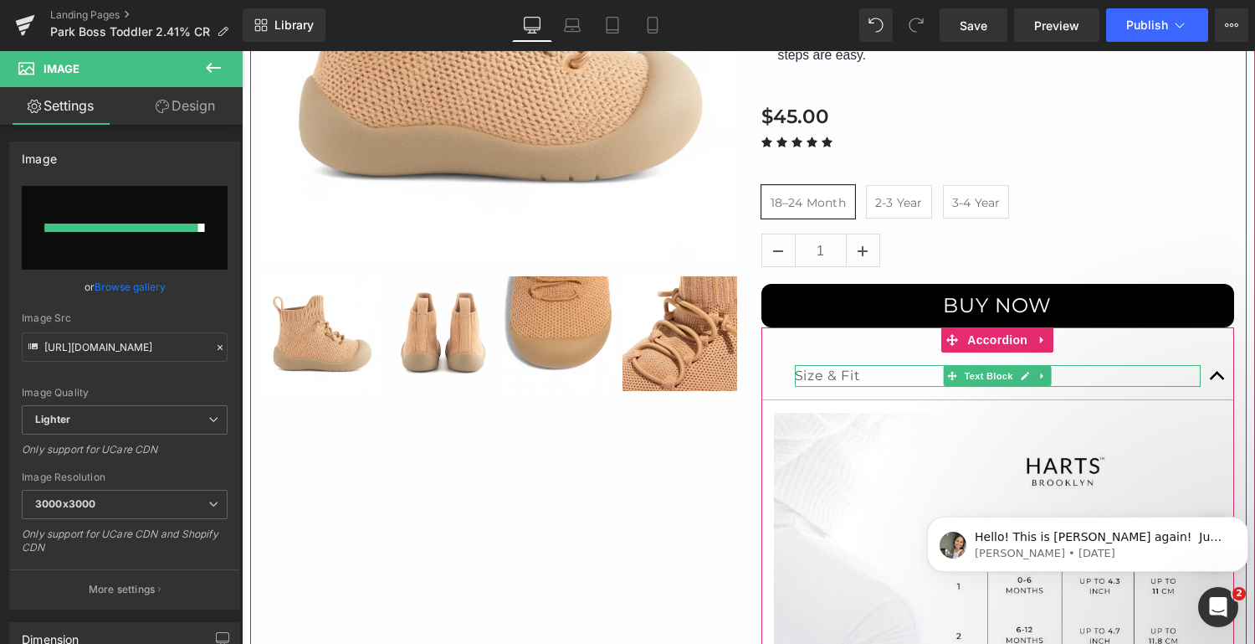
type input "[URL][DOMAIN_NAME]"
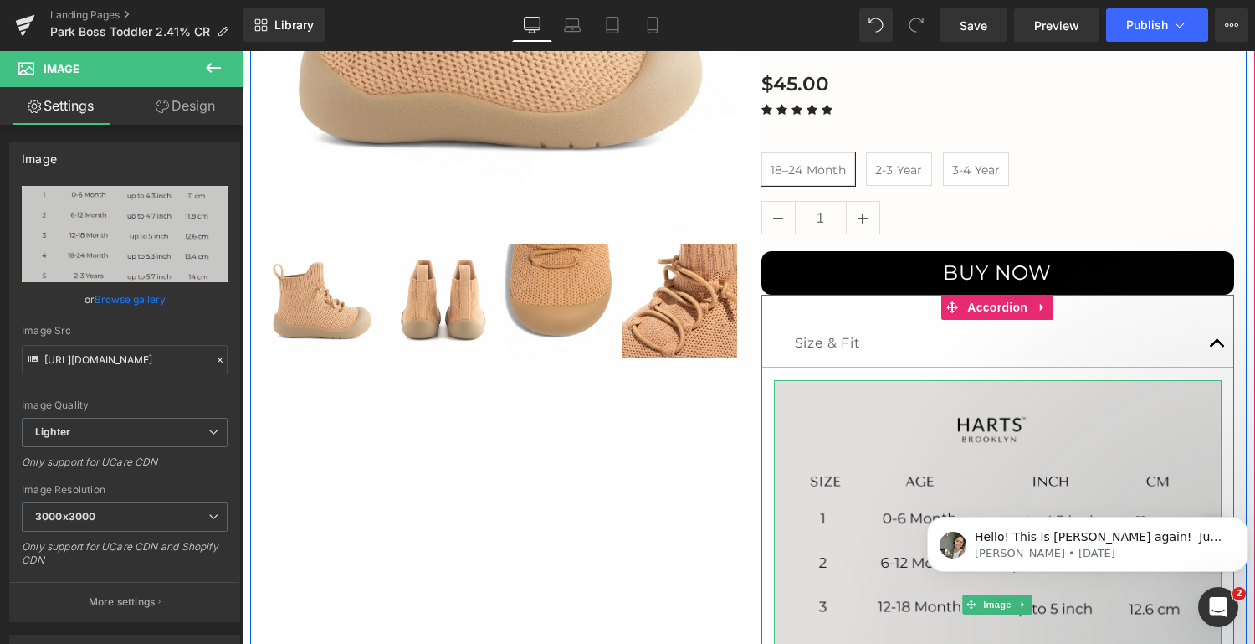
scroll to position [484, 0]
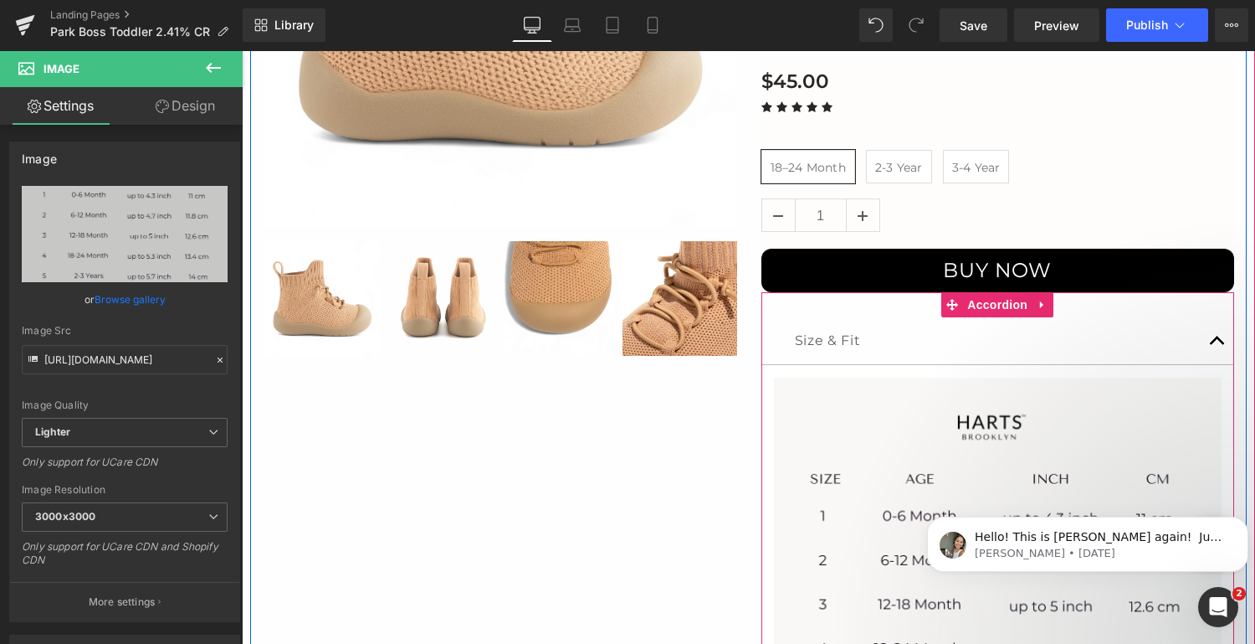
click at [1218, 345] on span "button" at bounding box center [1218, 345] width 0 height 0
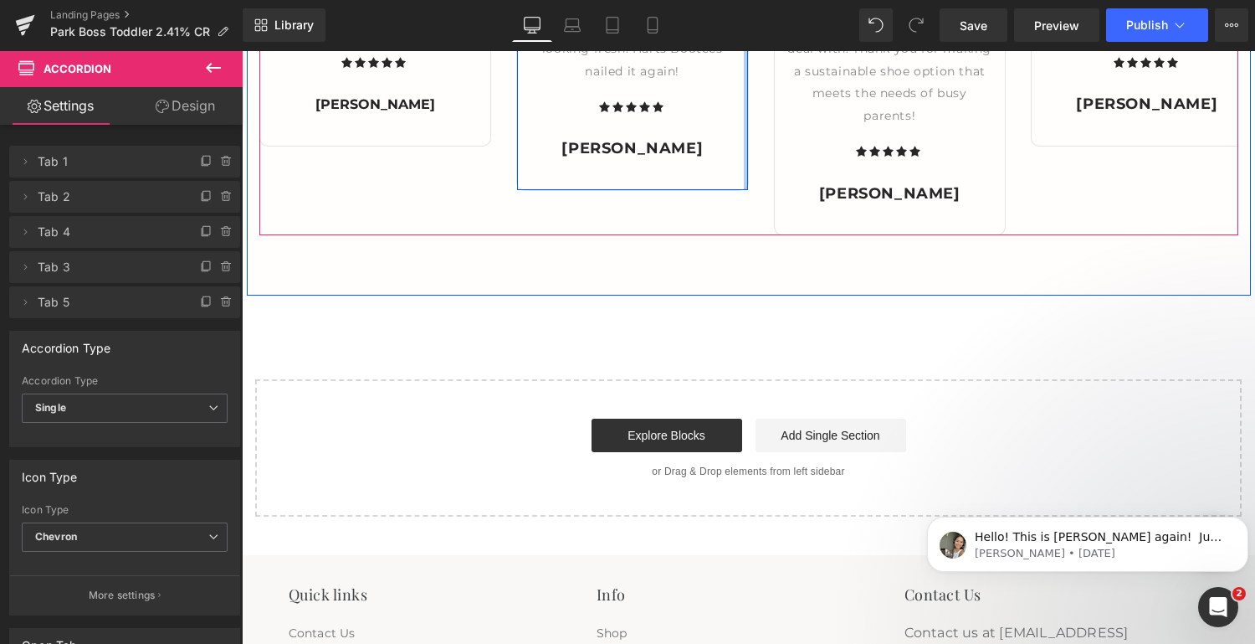
scroll to position [2962, 0]
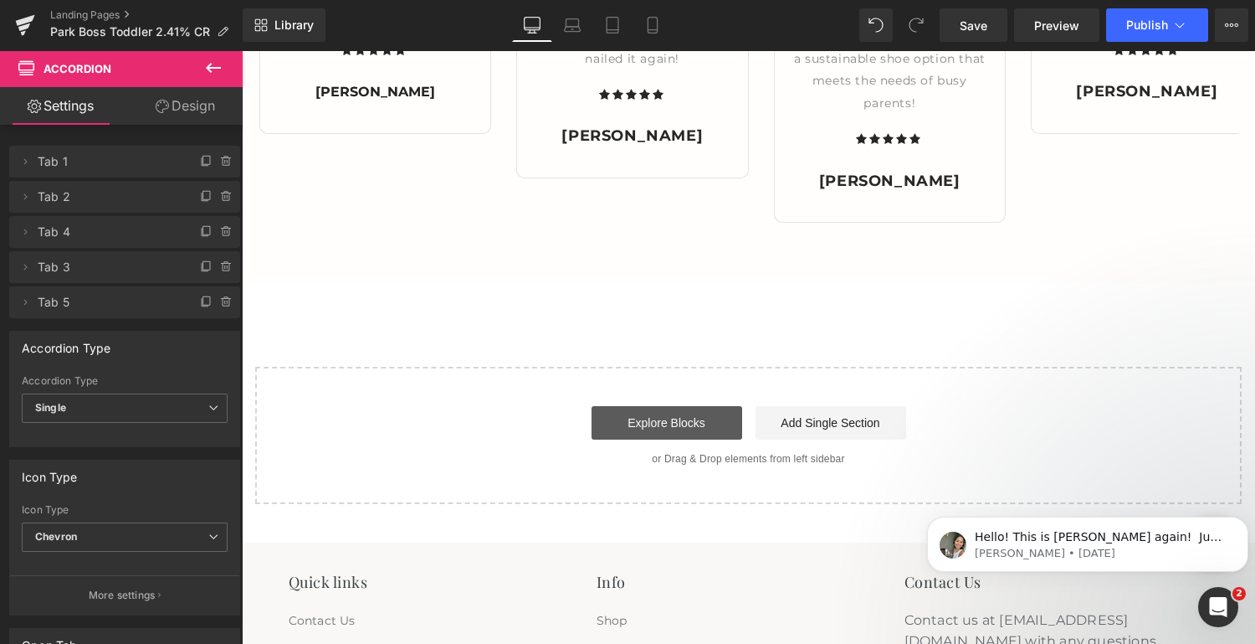
click at [662, 417] on link "Explore Blocks" at bounding box center [667, 422] width 151 height 33
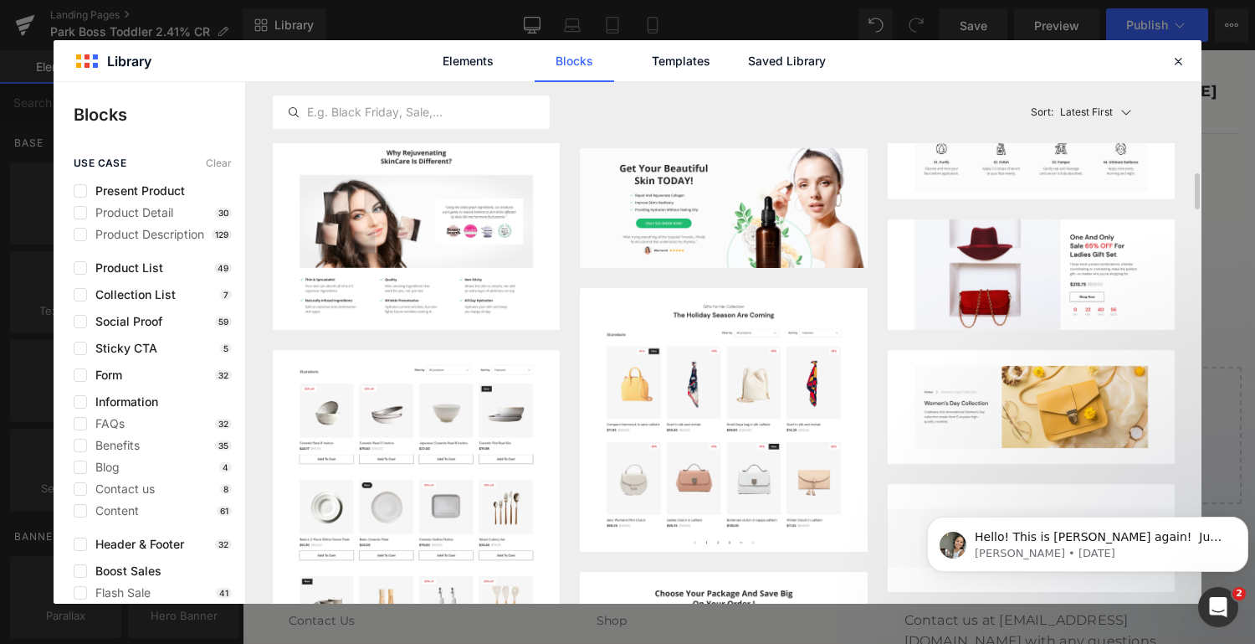
scroll to position [1282, 0]
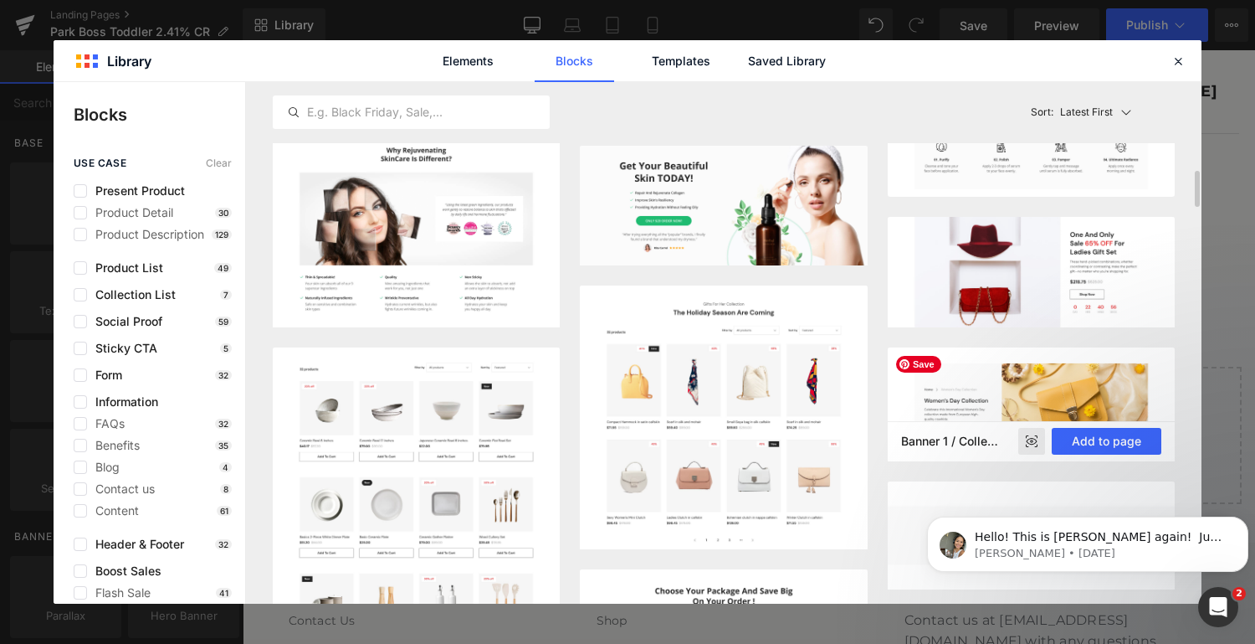
click at [999, 392] on img at bounding box center [1031, 404] width 287 height 114
click at [1103, 438] on button "Add to page" at bounding box center [1107, 441] width 110 height 27
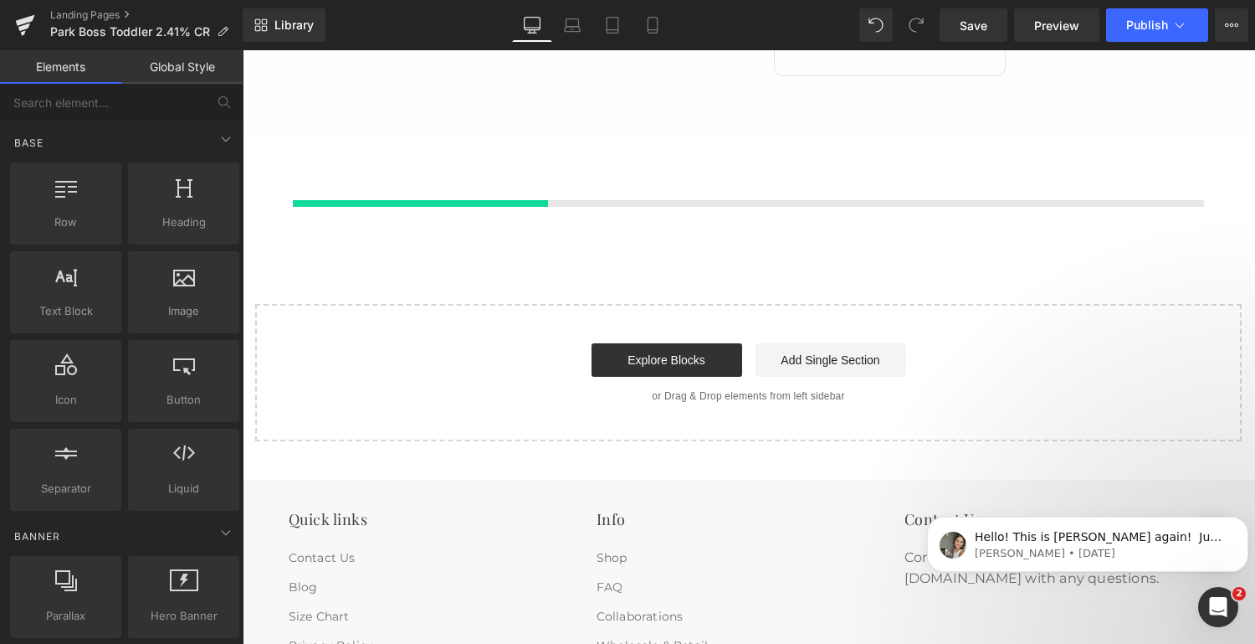
scroll to position [3109, 0]
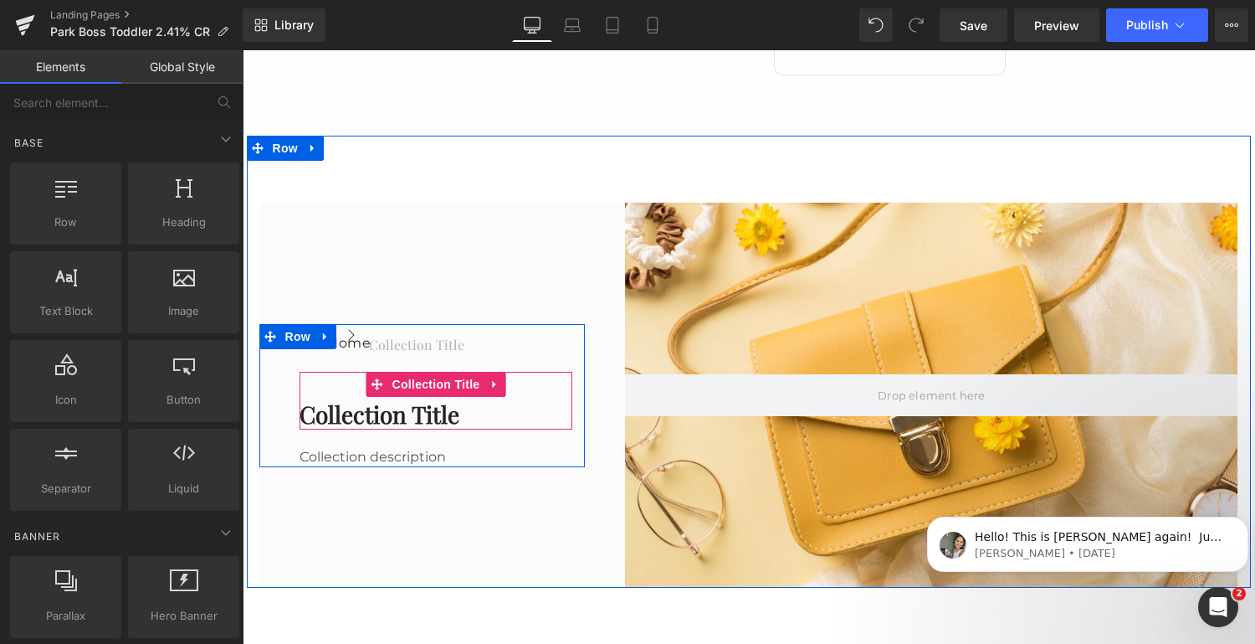
click at [376, 413] on h1 "Collection title" at bounding box center [437, 414] width 274 height 30
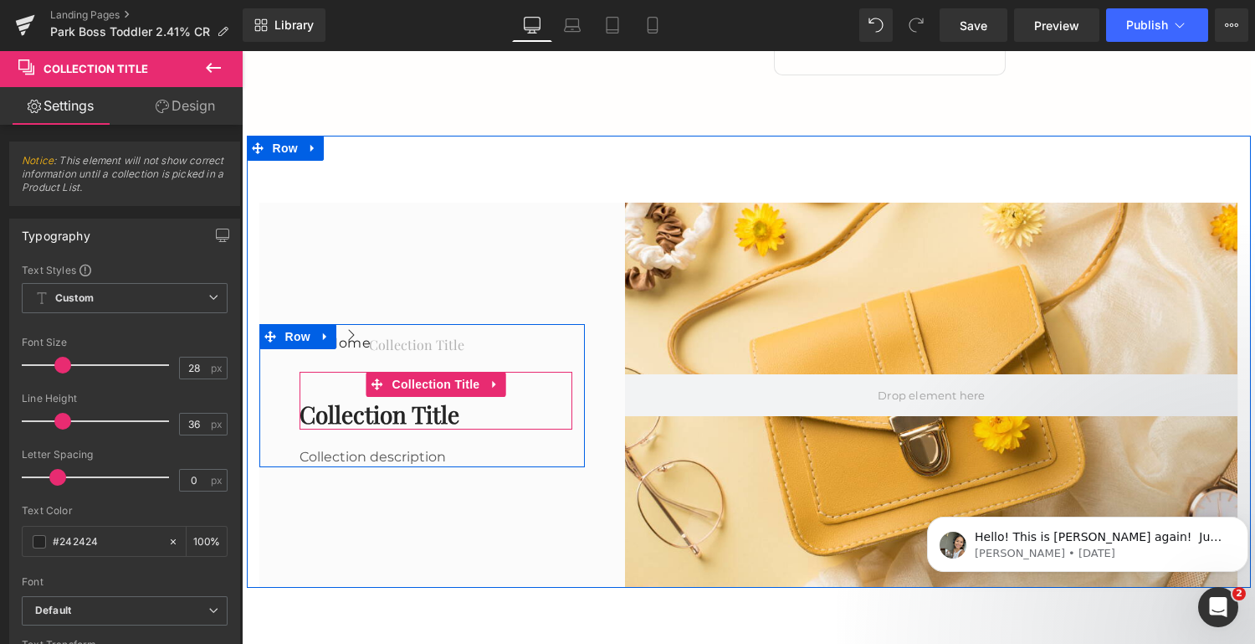
click at [464, 410] on h1 "Collection title" at bounding box center [437, 414] width 274 height 30
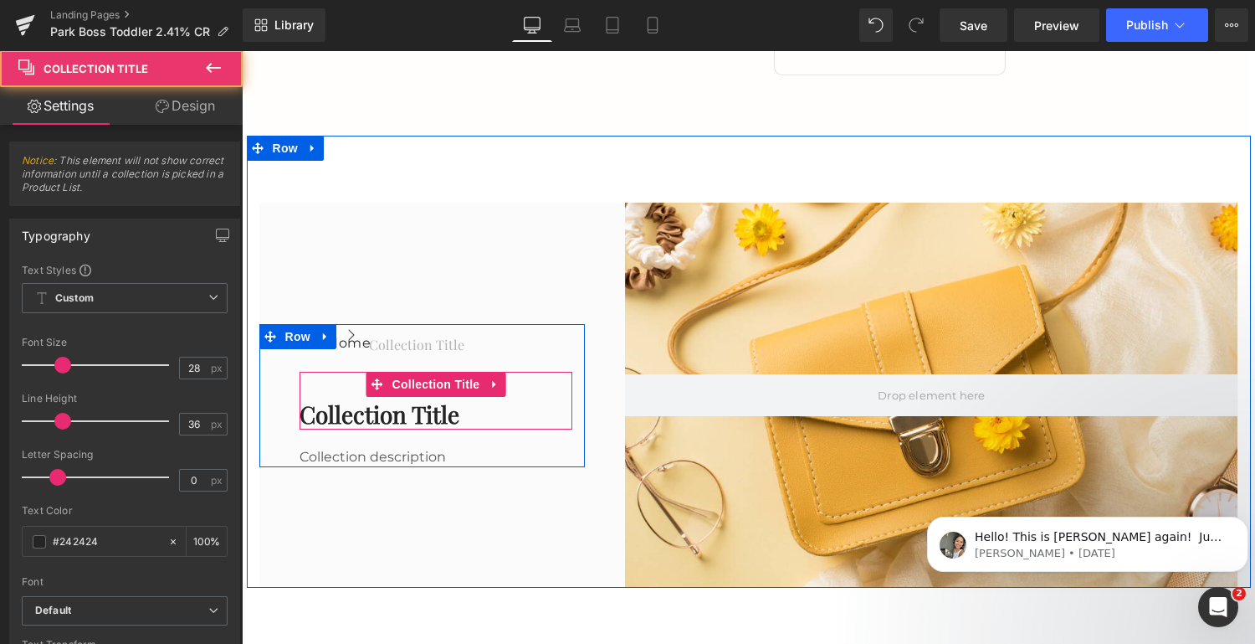
click at [464, 410] on h1 "Collection title" at bounding box center [437, 414] width 274 height 30
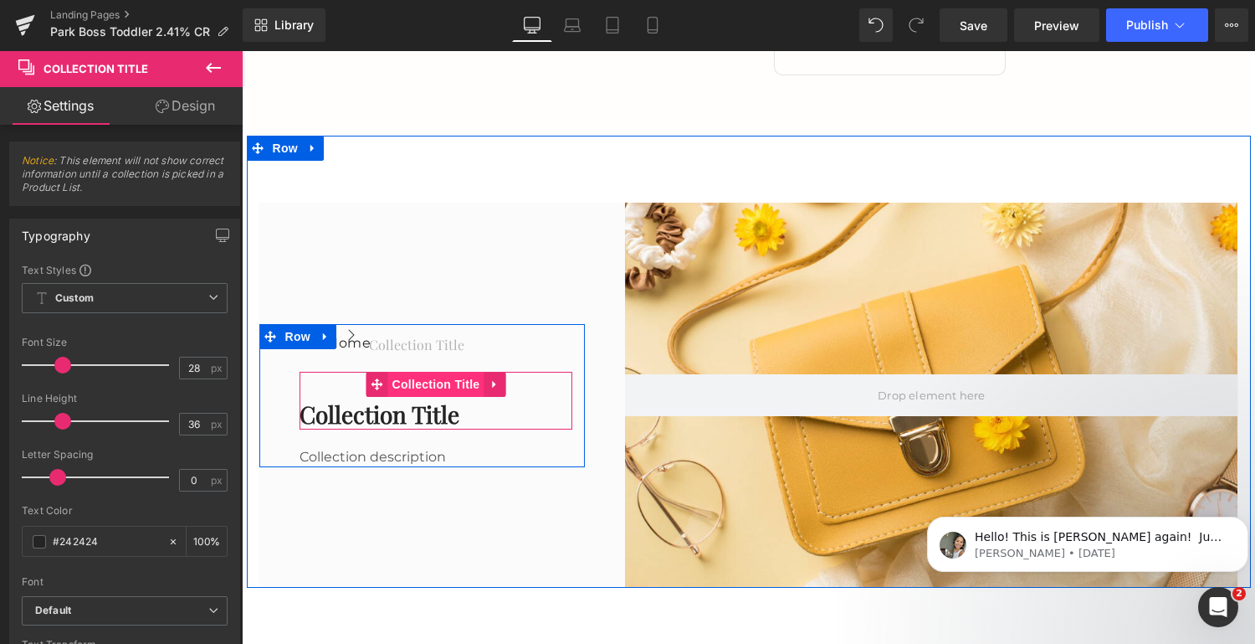
click at [443, 382] on span "Collection Title" at bounding box center [436, 384] width 96 height 25
click at [454, 414] on h1 "Collection title" at bounding box center [437, 414] width 274 height 30
click at [437, 413] on h1 "Collection title" at bounding box center [437, 414] width 274 height 30
click at [446, 421] on h1 "Collection title" at bounding box center [437, 414] width 274 height 30
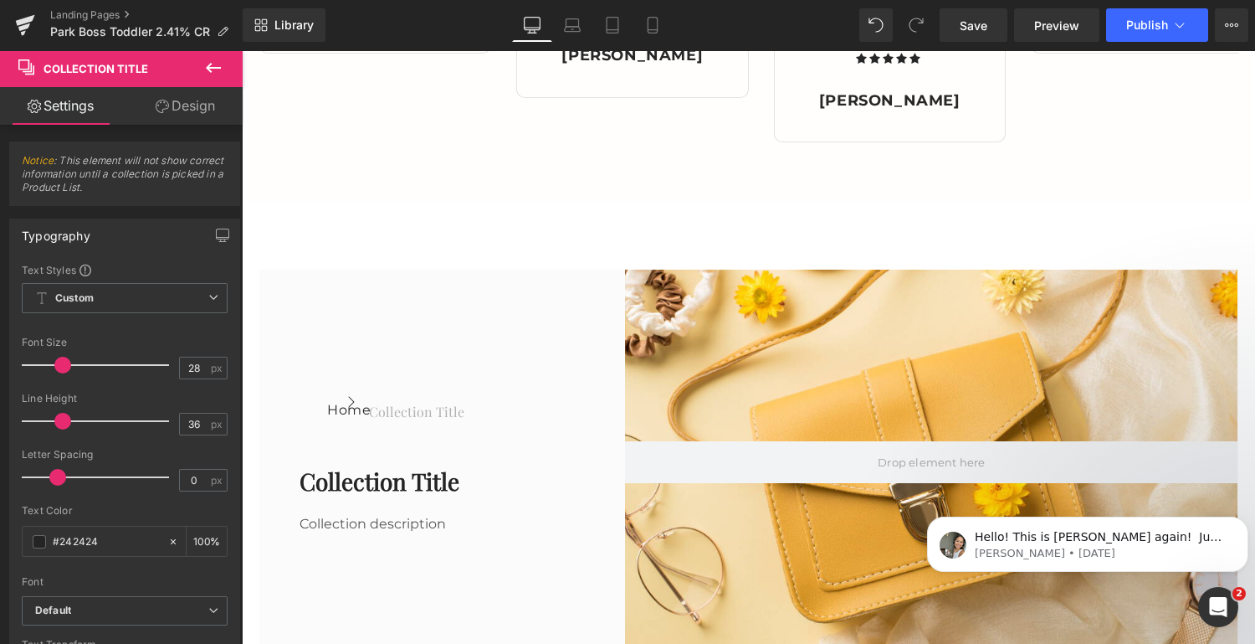
scroll to position [3045, 0]
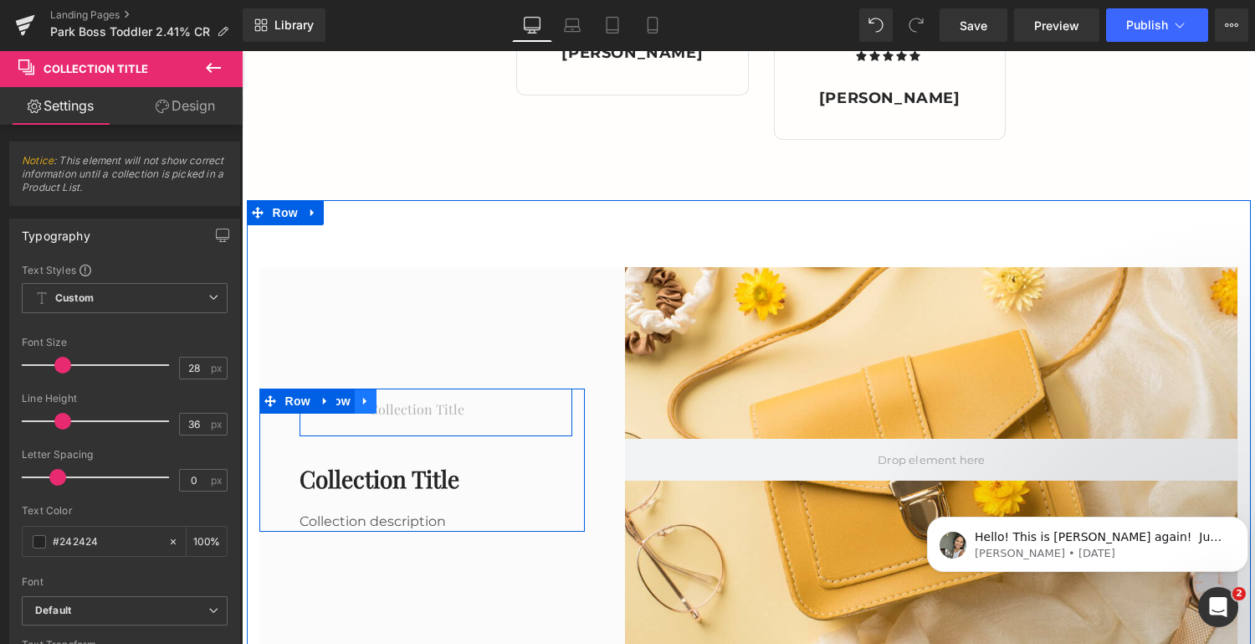
click at [366, 399] on icon at bounding box center [366, 400] width 12 height 13
click at [548, 414] on div "Icon Collection title Collection Title" at bounding box center [459, 412] width 228 height 48
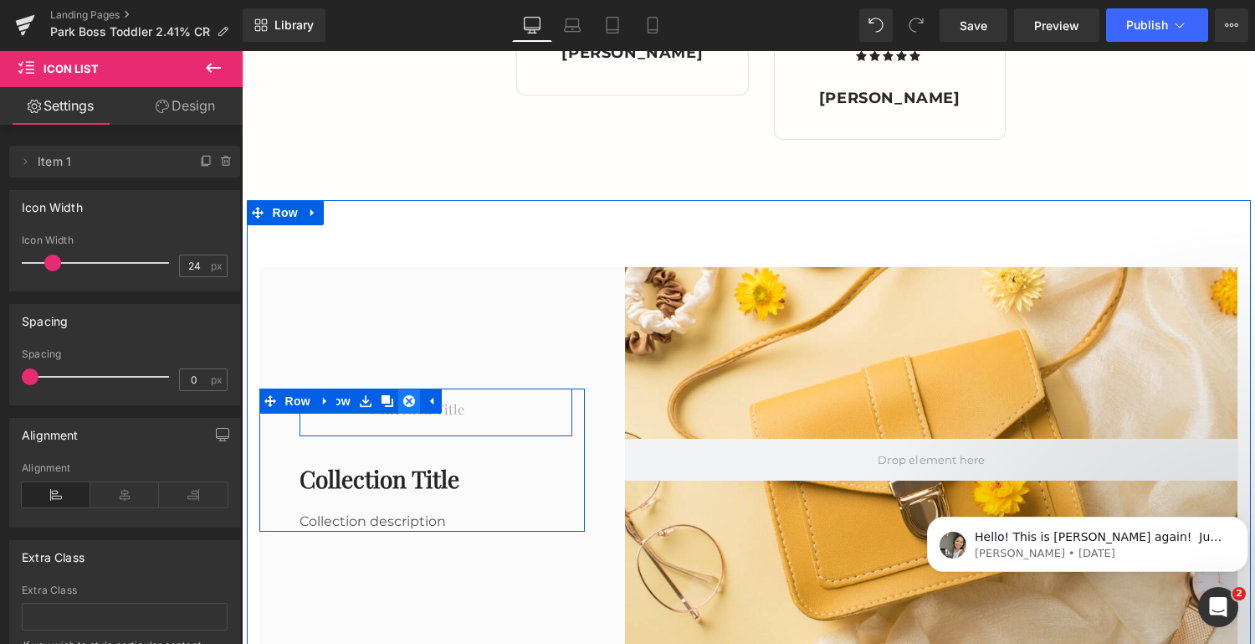
click at [405, 401] on icon at bounding box center [409, 401] width 12 height 12
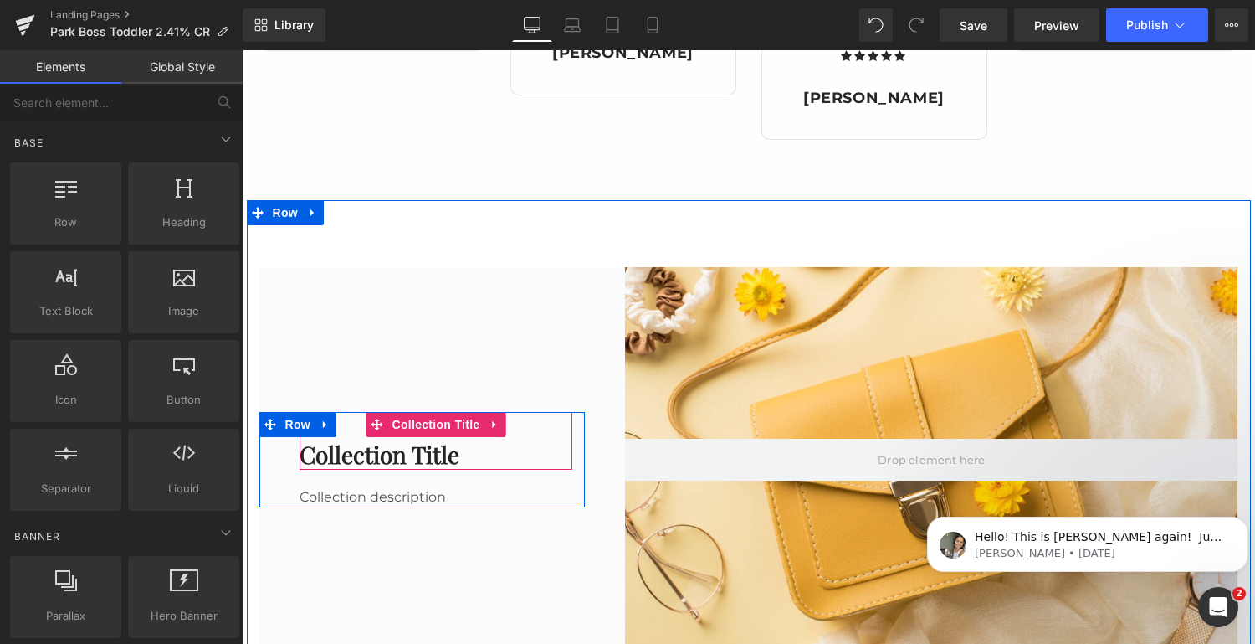
click at [445, 454] on h1 "Collection title" at bounding box center [437, 454] width 274 height 30
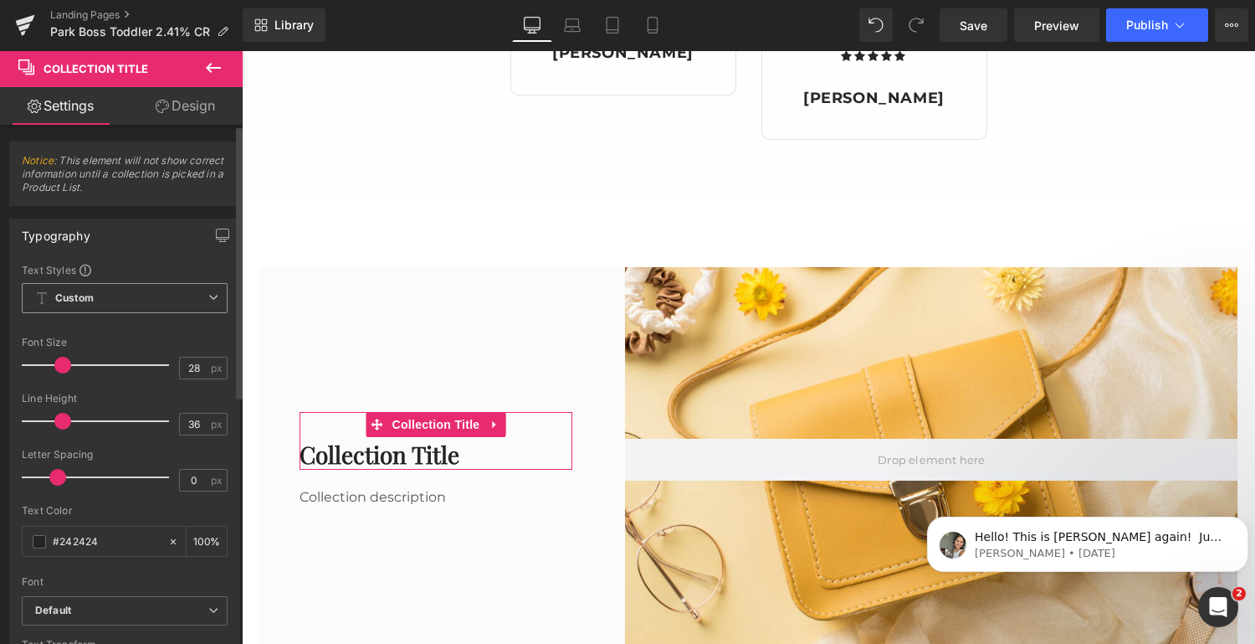
click at [149, 305] on span "Custom Setup Global Style" at bounding box center [125, 298] width 206 height 30
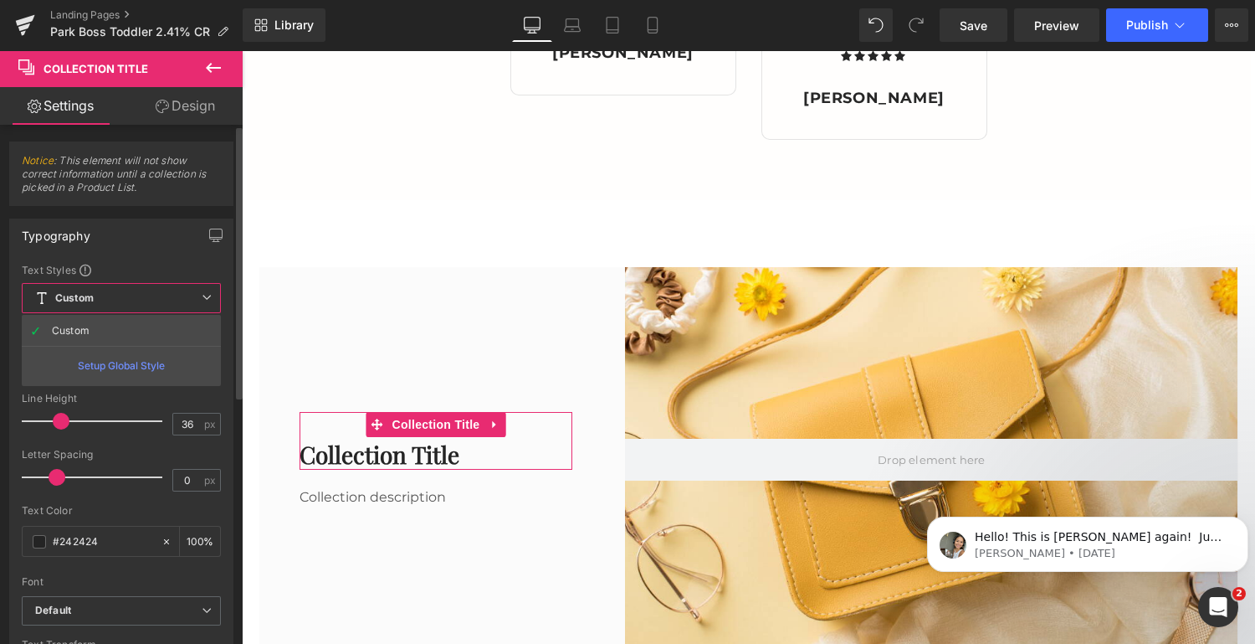
click at [130, 361] on div "Setup Global Style" at bounding box center [121, 365] width 199 height 39
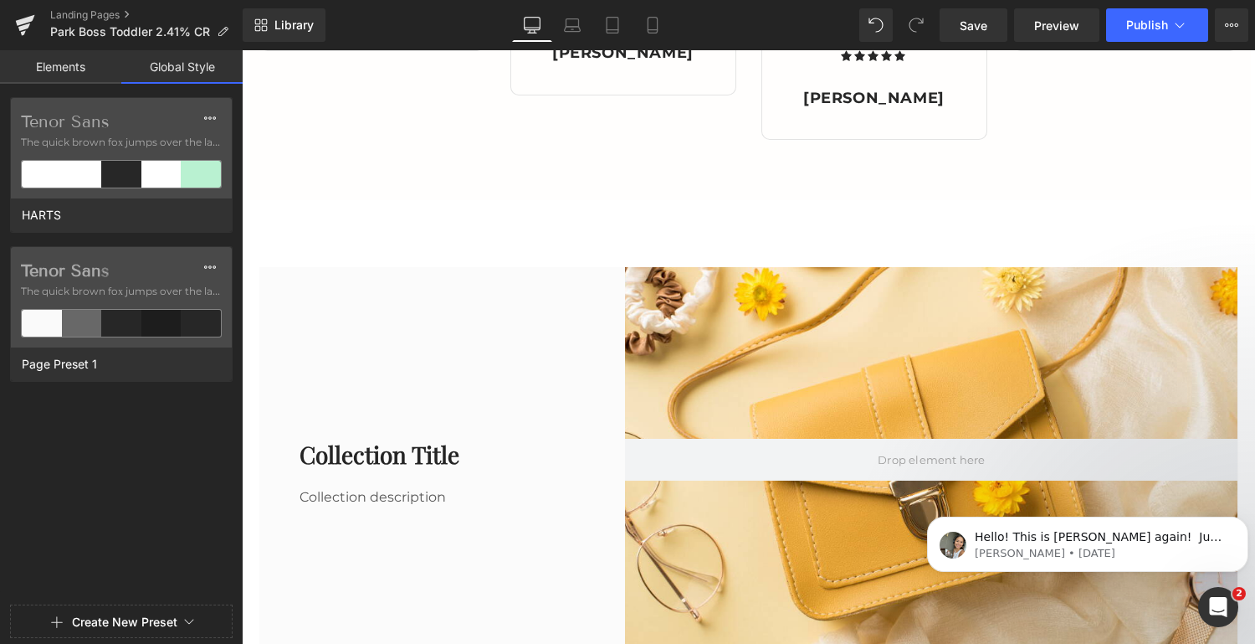
click at [130, 361] on div "Page Preset 1" at bounding box center [117, 363] width 213 height 33
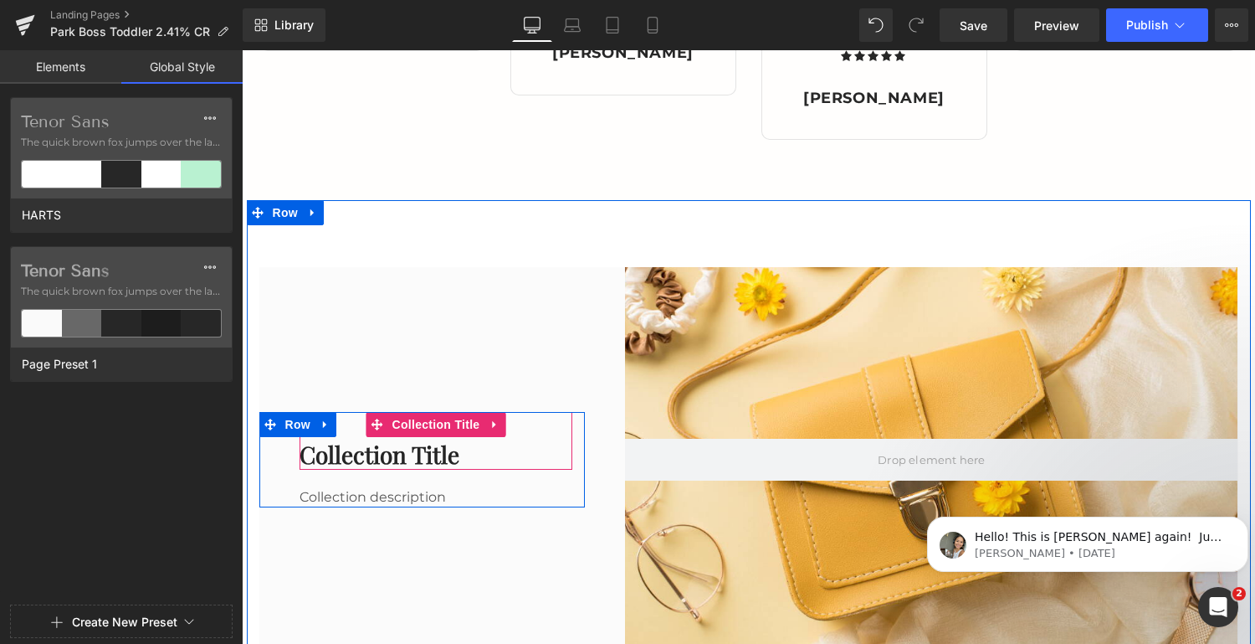
click at [434, 455] on h1 "Collection title" at bounding box center [437, 454] width 274 height 30
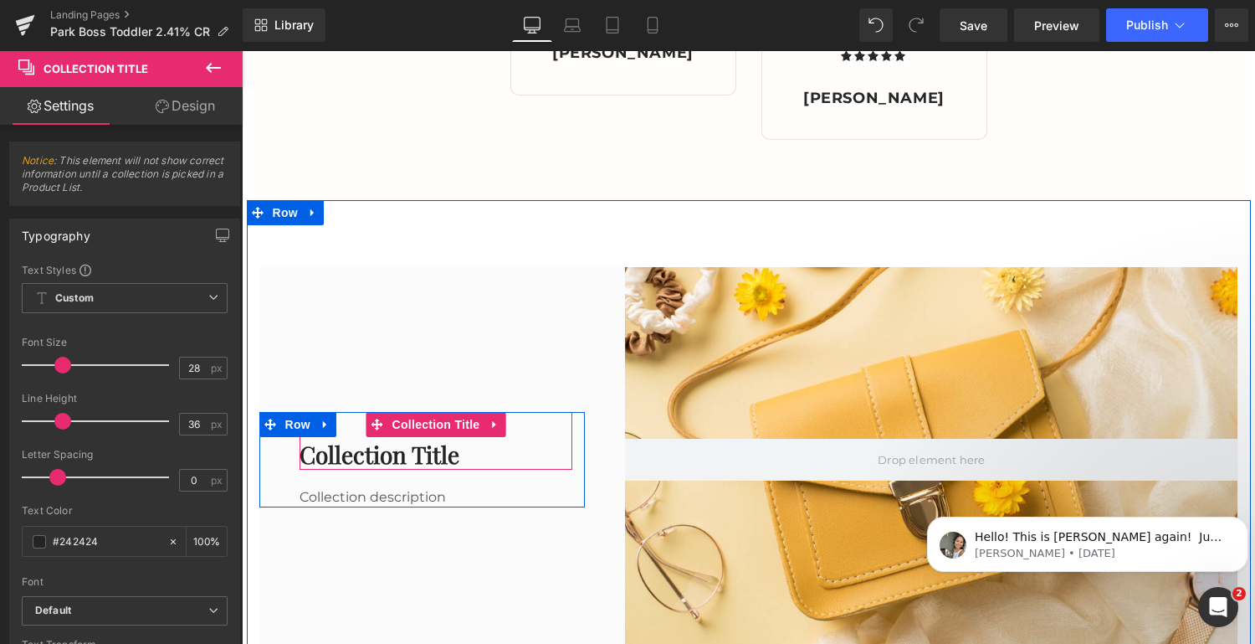
click at [463, 450] on h1 "Collection title" at bounding box center [437, 454] width 274 height 30
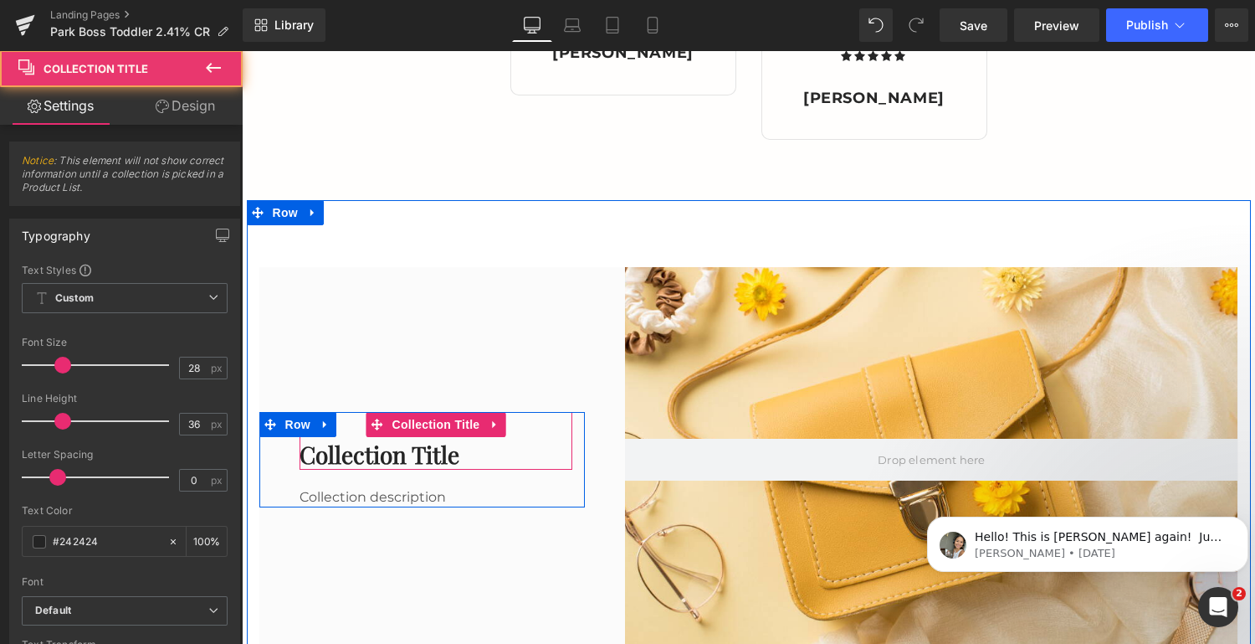
click at [463, 450] on h1 "Collection title" at bounding box center [437, 454] width 274 height 30
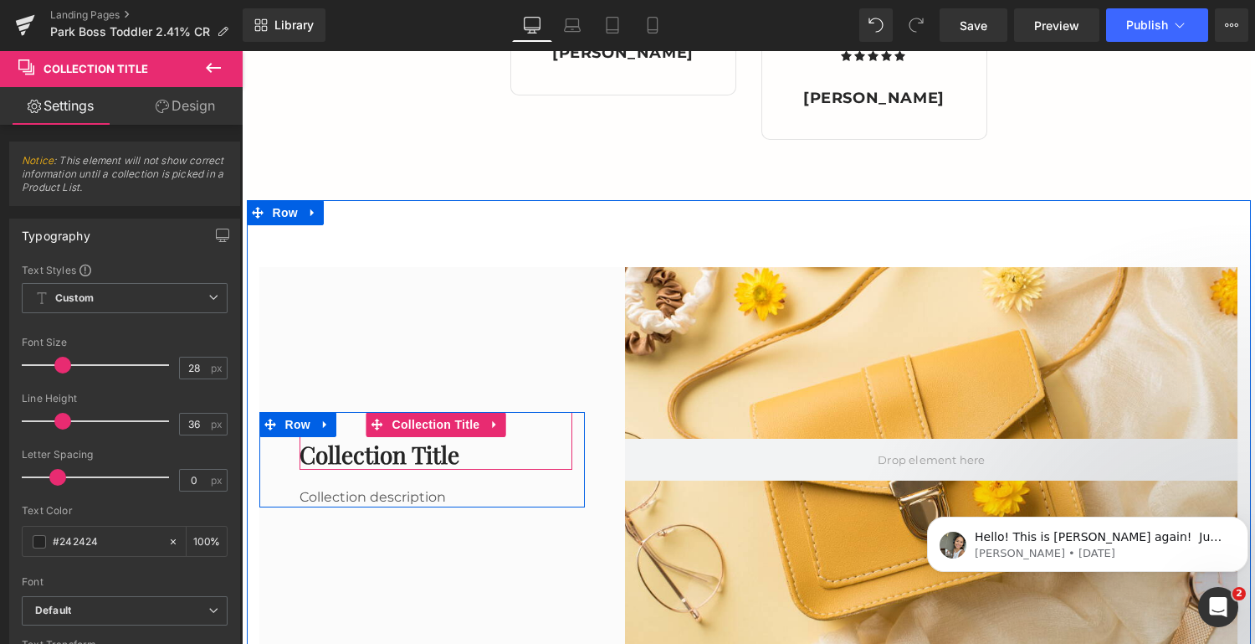
click at [429, 454] on h1 "Collection title" at bounding box center [437, 454] width 274 height 30
drag, startPoint x: 451, startPoint y: 450, endPoint x: 305, endPoint y: 449, distance: 145.6
click at [305, 449] on h1 "Collection title" at bounding box center [437, 454] width 274 height 30
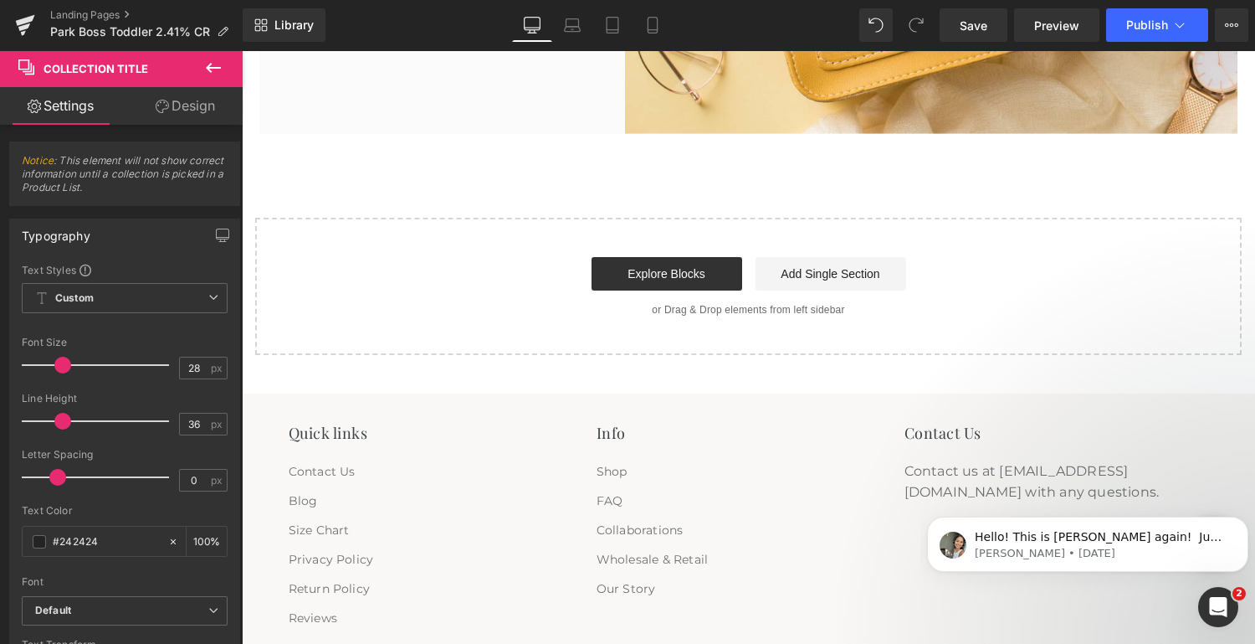
scroll to position [3157, 0]
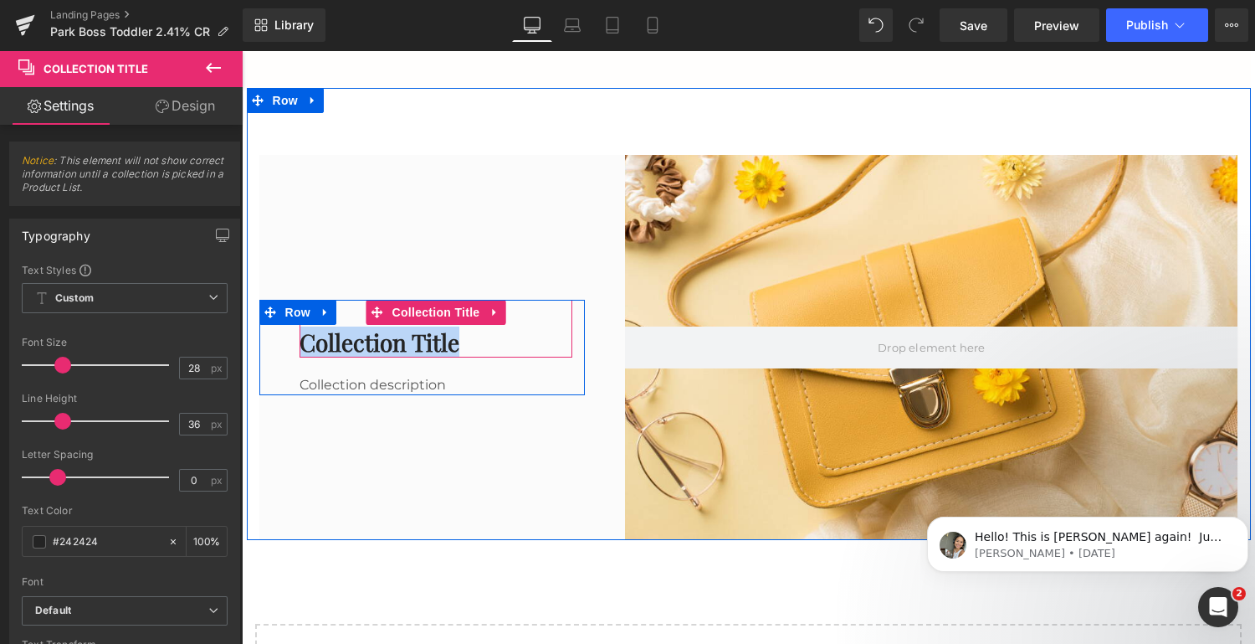
click at [388, 341] on h1 "Collection title" at bounding box center [437, 342] width 274 height 30
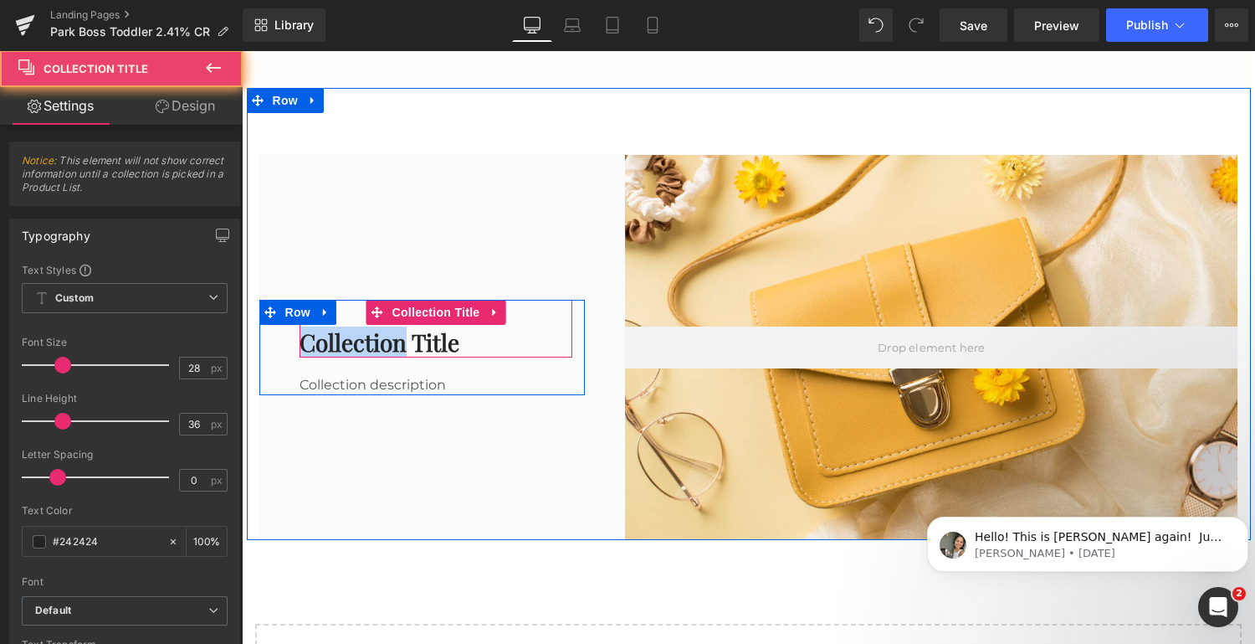
click at [388, 341] on h1 "Collection title" at bounding box center [437, 342] width 274 height 30
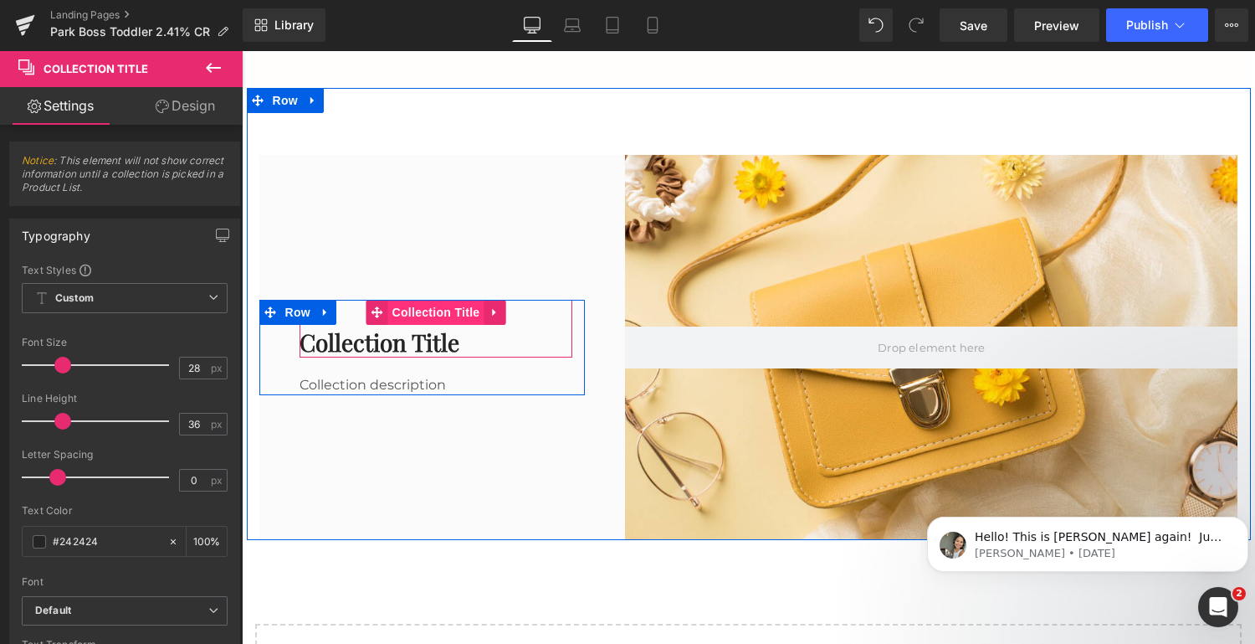
click at [429, 312] on span "Collection Title" at bounding box center [436, 312] width 96 height 25
click at [492, 311] on icon at bounding box center [493, 313] width 3 height 8
click at [429, 316] on span "Collection Title" at bounding box center [404, 312] width 96 height 25
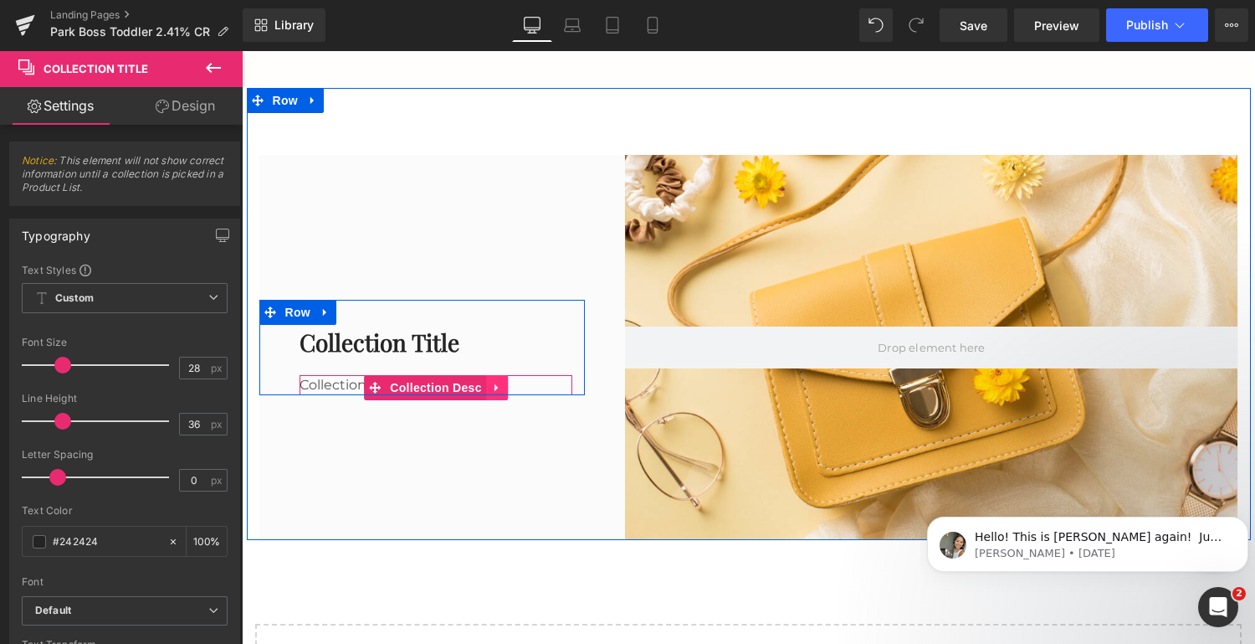
click at [495, 384] on icon at bounding box center [496, 388] width 3 height 8
click at [506, 385] on icon at bounding box center [508, 388] width 12 height 13
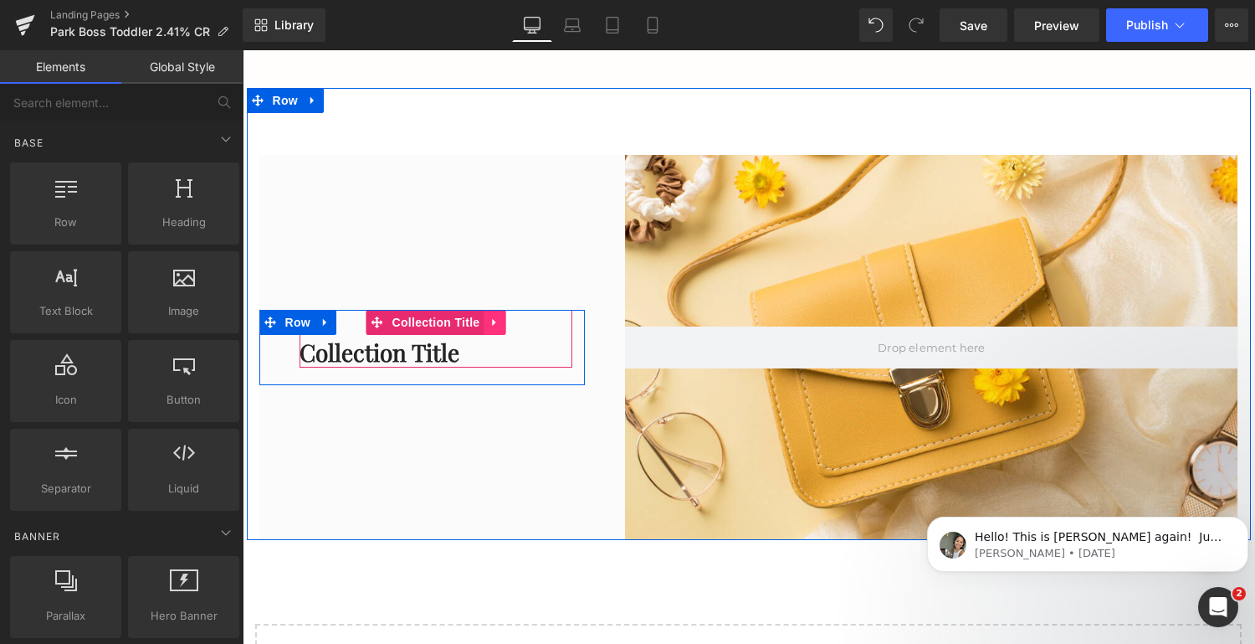
click at [492, 322] on icon at bounding box center [493, 323] width 3 height 8
click at [501, 321] on icon at bounding box center [506, 322] width 12 height 12
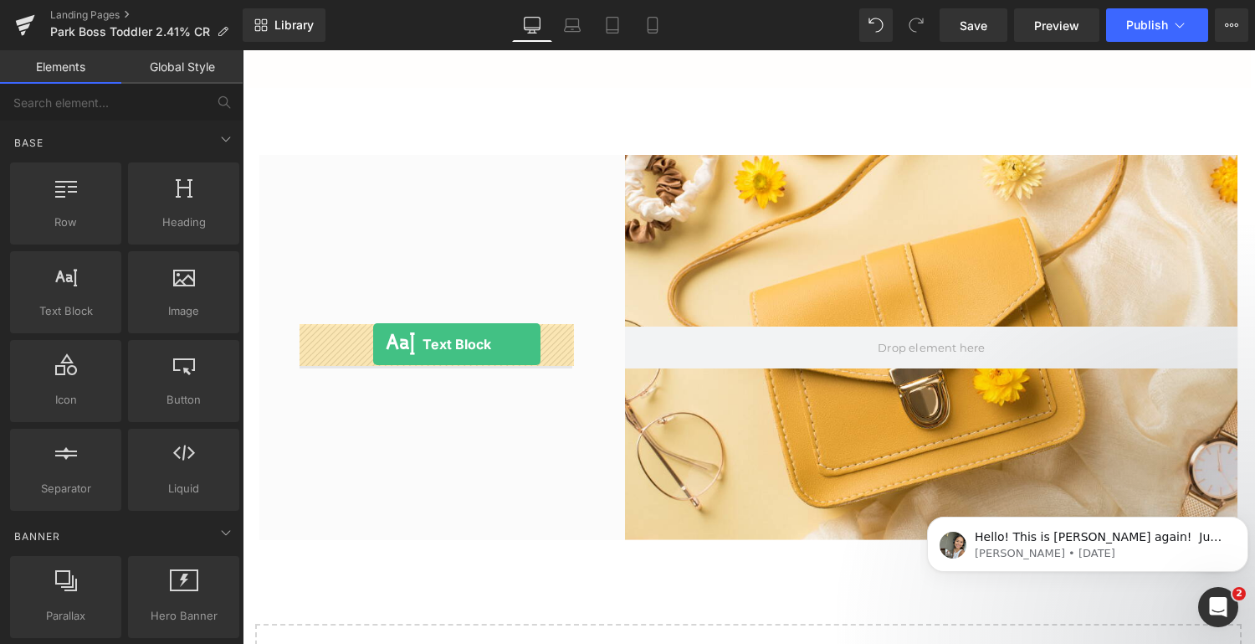
drag, startPoint x: 311, startPoint y: 342, endPoint x: 373, endPoint y: 345, distance: 62.0
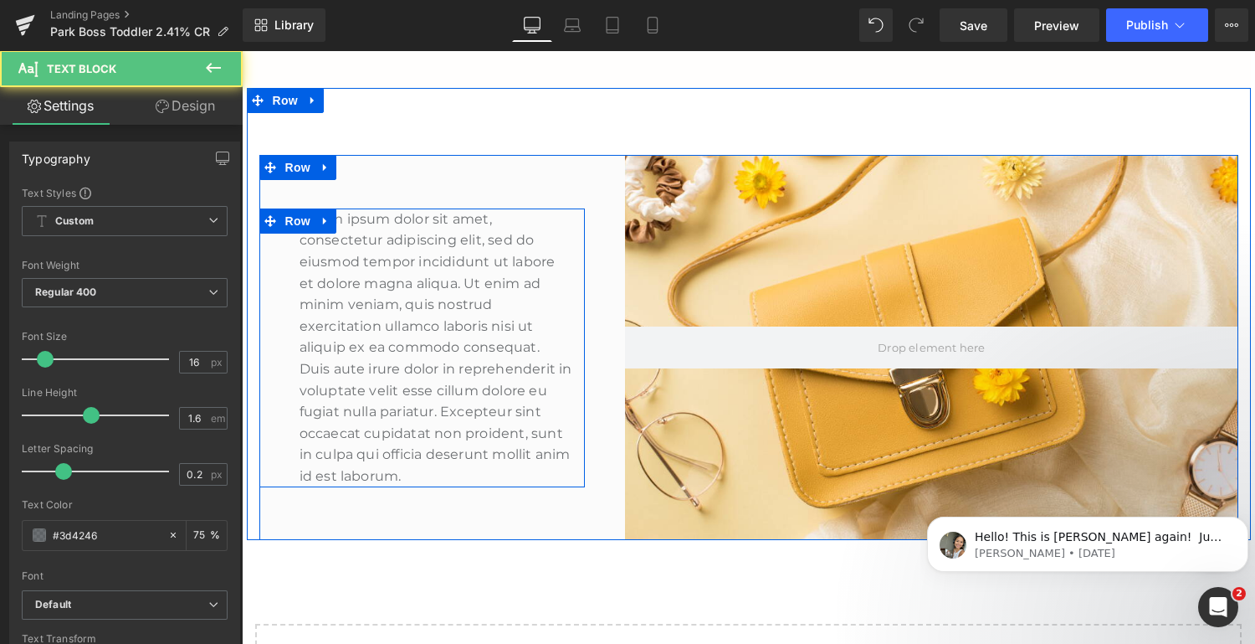
click at [416, 374] on p "Lorem ipsum dolor sit amet, consectetur adipiscing elit, sed do eiusmod tempor …" at bounding box center [437, 347] width 274 height 279
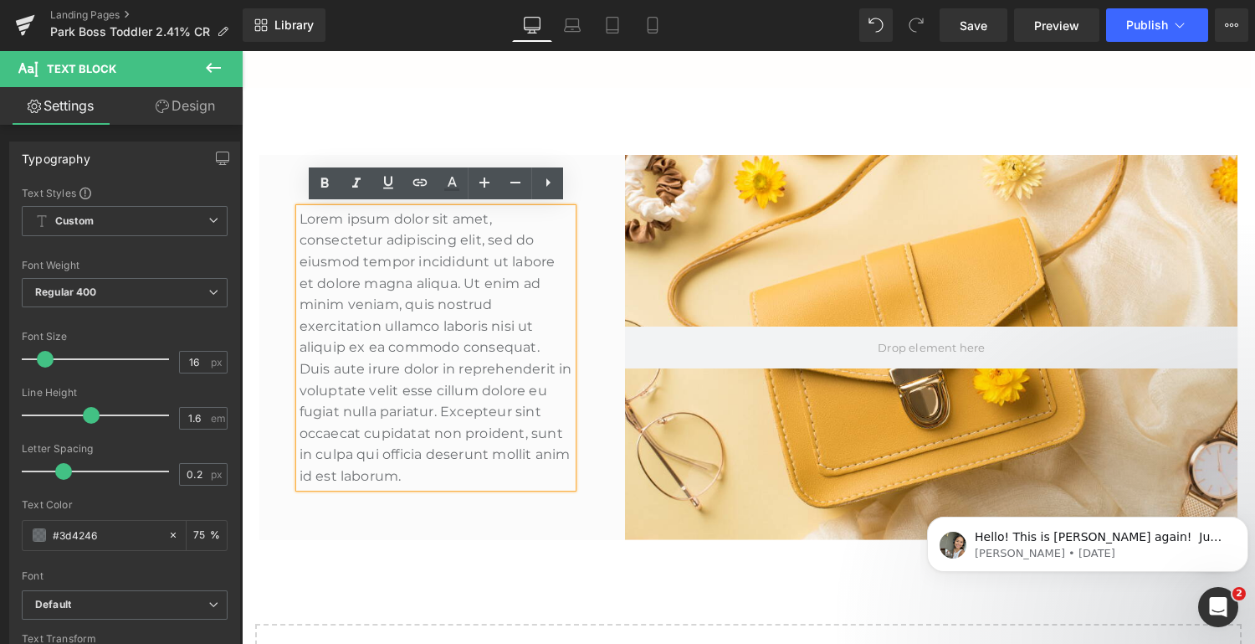
drag, startPoint x: 416, startPoint y: 477, endPoint x: 298, endPoint y: 215, distance: 287.3
click at [300, 215] on p "Lorem ipsum dolor sit amet, consectetur adipiscing elit, sed do eiusmod tempor …" at bounding box center [437, 347] width 274 height 279
click at [444, 475] on p "Lorem ipsum dolor sit amet, consectetur adipiscing elit, sed do eiusmod tempor …" at bounding box center [437, 347] width 274 height 279
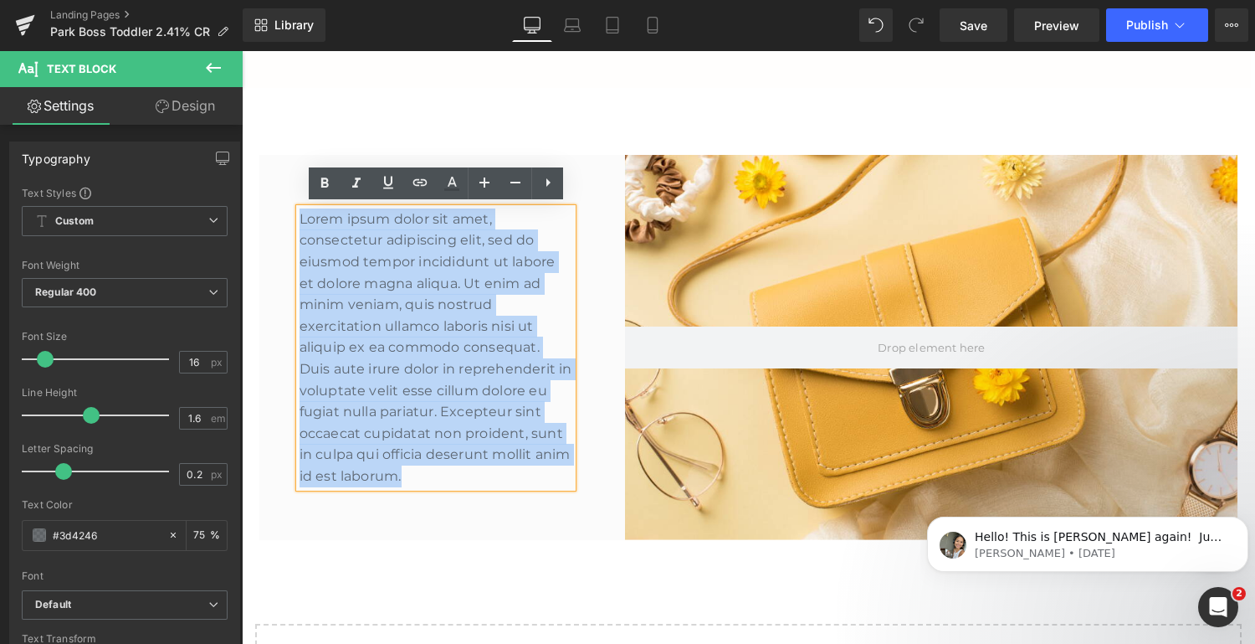
drag, startPoint x: 444, startPoint y: 475, endPoint x: 277, endPoint y: 220, distance: 305.3
click at [277, 220] on div "Lorem ipsum dolor sit amet, consectetur adipiscing elit, sed do eiusmod tempor …" at bounding box center [422, 347] width 326 height 279
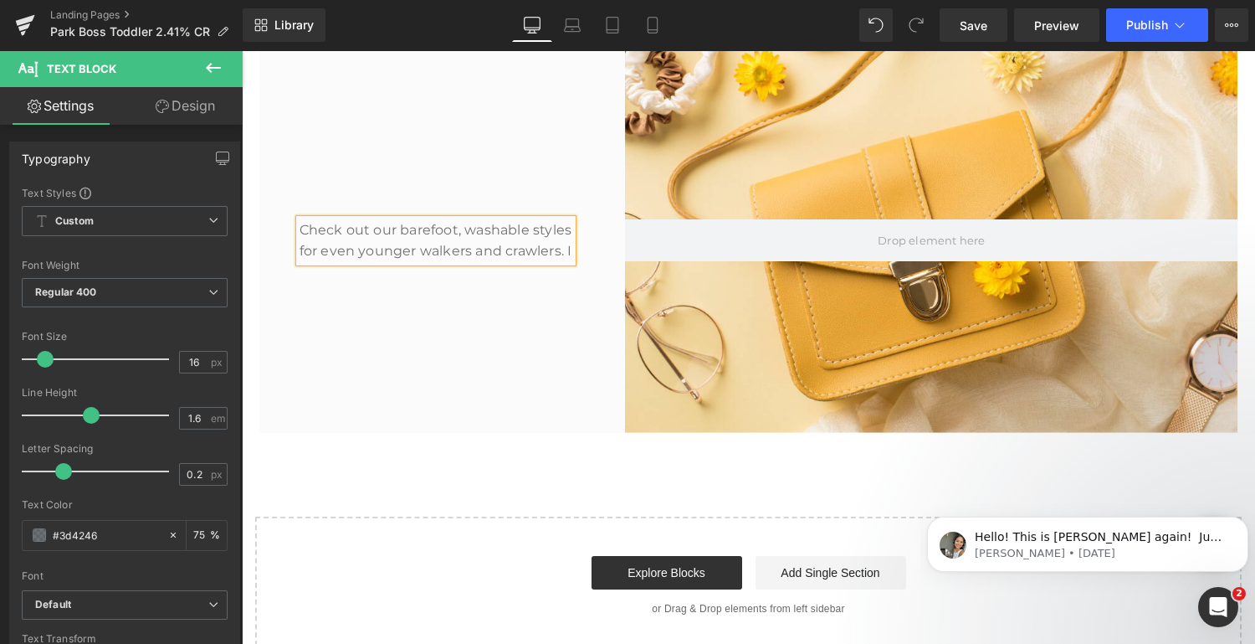
scroll to position [3275, 0]
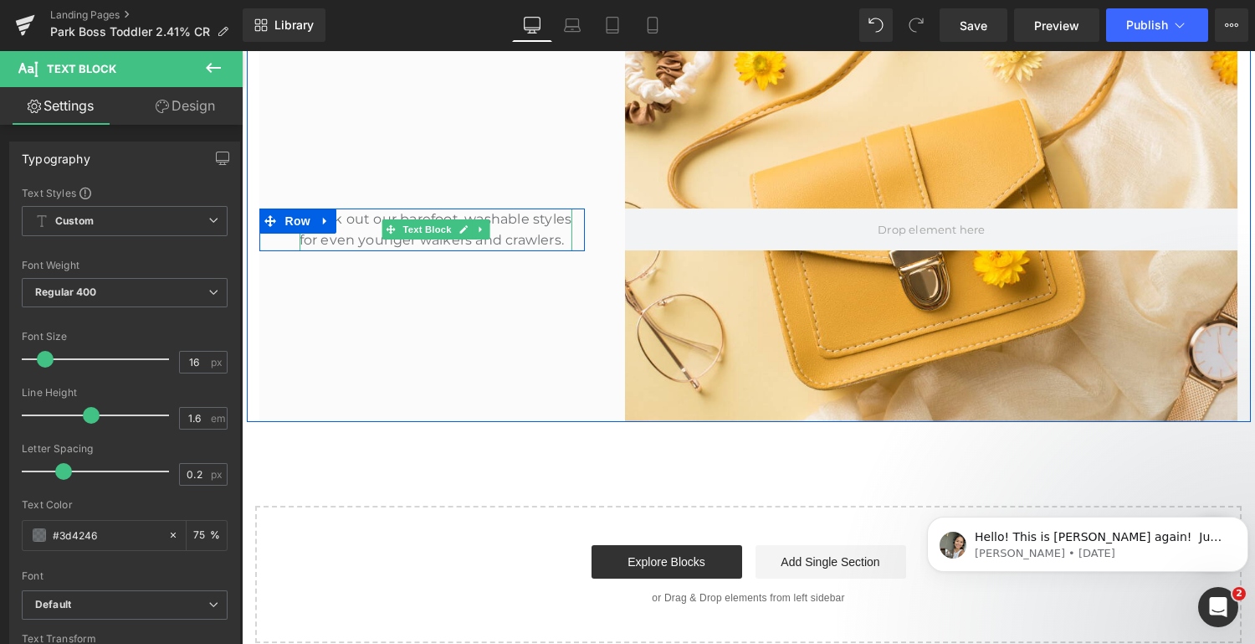
click at [444, 219] on link "Text Block" at bounding box center [418, 229] width 73 height 20
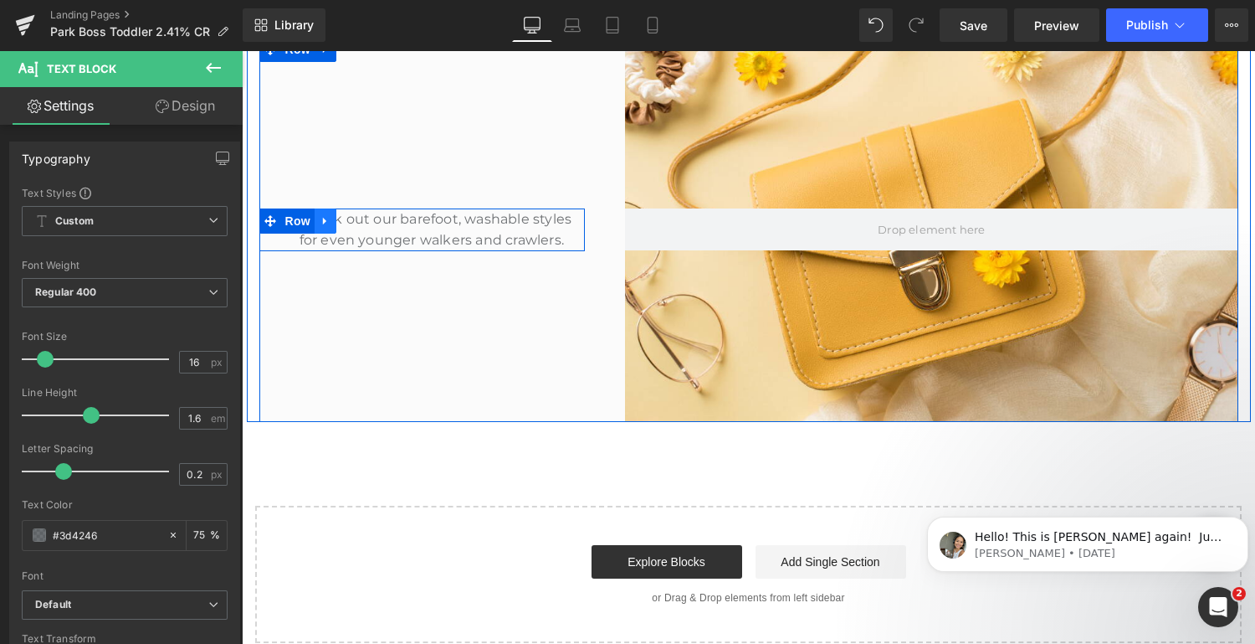
click at [320, 214] on icon at bounding box center [326, 220] width 12 height 13
click at [457, 305] on div "Check out our barefoot, washable styles for even younger walkers and crawlers. …" at bounding box center [422, 229] width 326 height 385
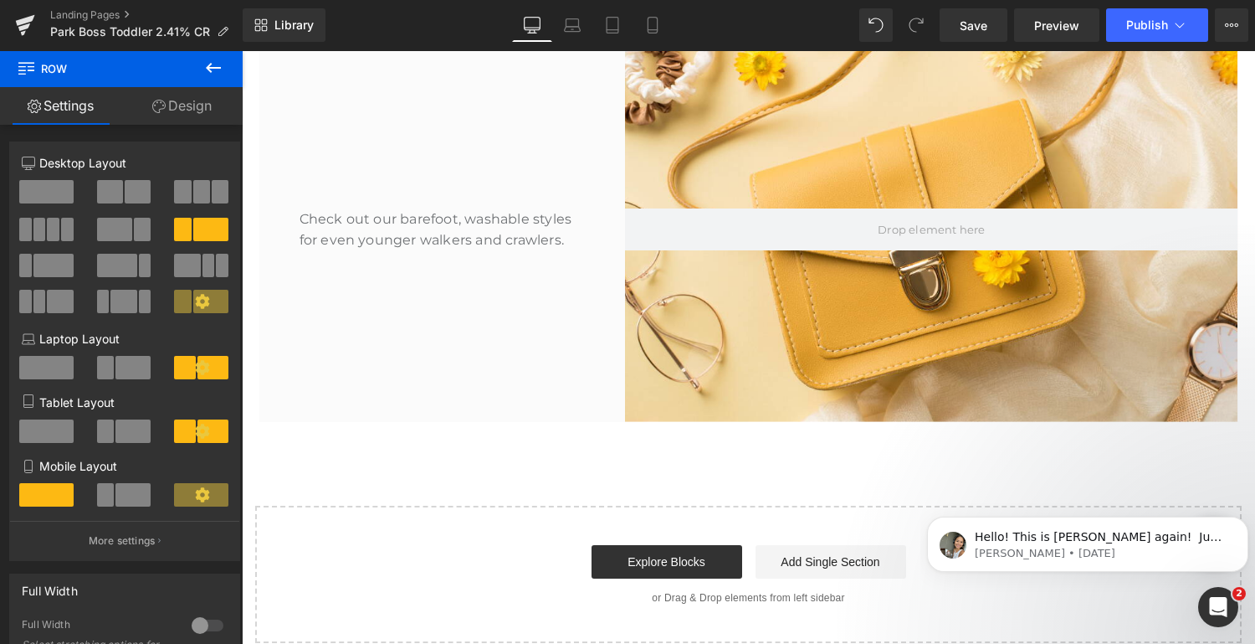
click at [214, 68] on icon at bounding box center [213, 68] width 20 height 20
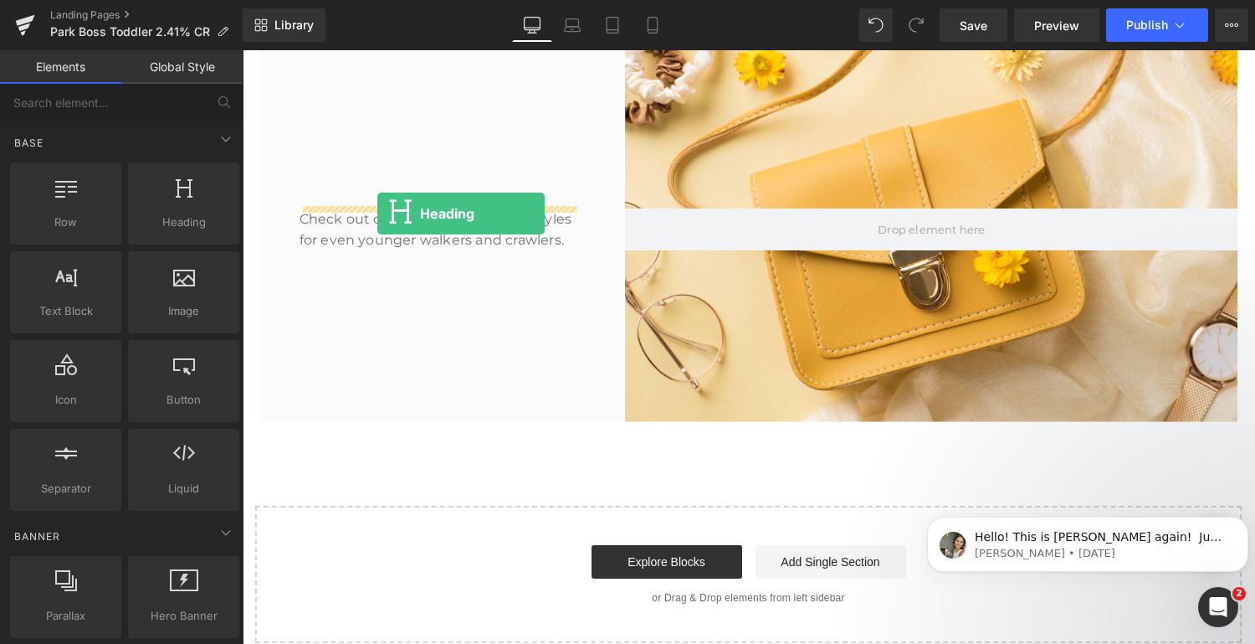
drag, startPoint x: 421, startPoint y: 264, endPoint x: 377, endPoint y: 213, distance: 67.1
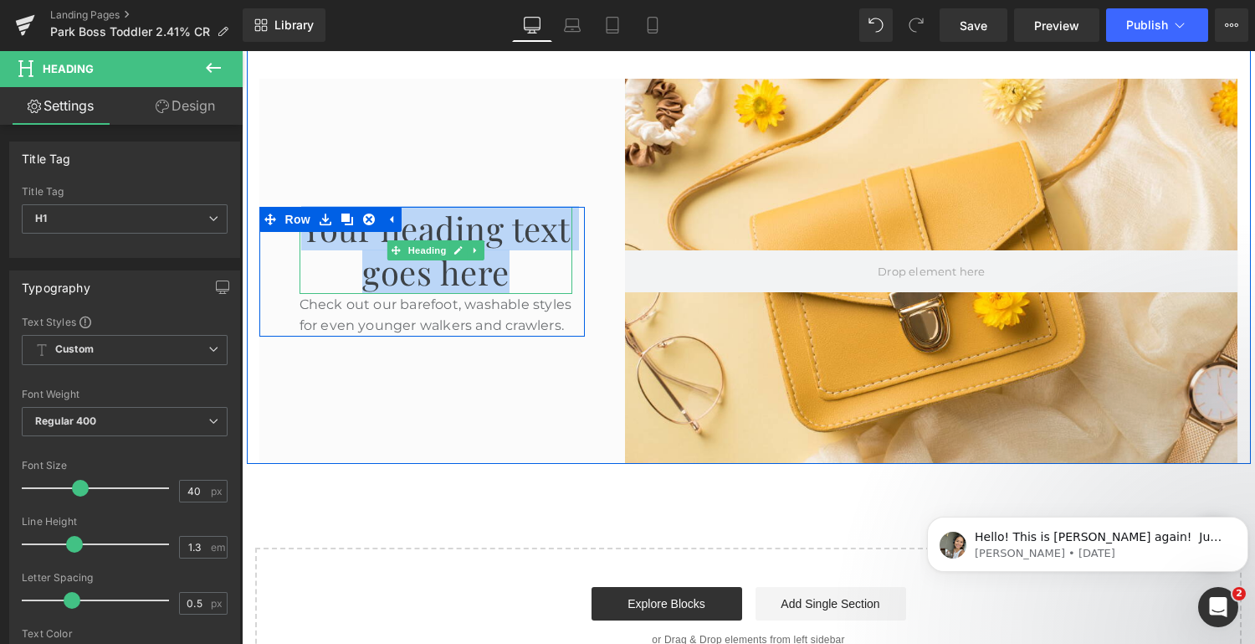
drag, startPoint x: 504, startPoint y: 274, endPoint x: 324, endPoint y: 233, distance: 184.6
click at [324, 233] on h1 "Your heading text goes here" at bounding box center [437, 250] width 274 height 87
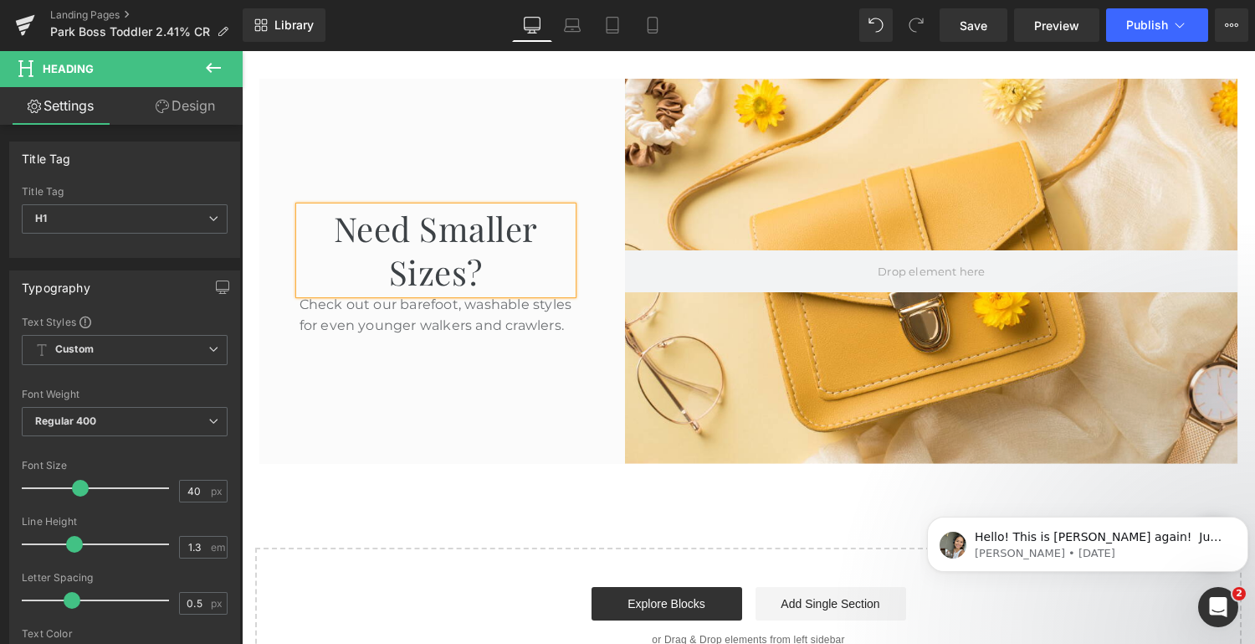
click at [516, 367] on div "Need Smaller Sizes? Heading Check out our barefoot, washable styles for even yo…" at bounding box center [422, 271] width 326 height 385
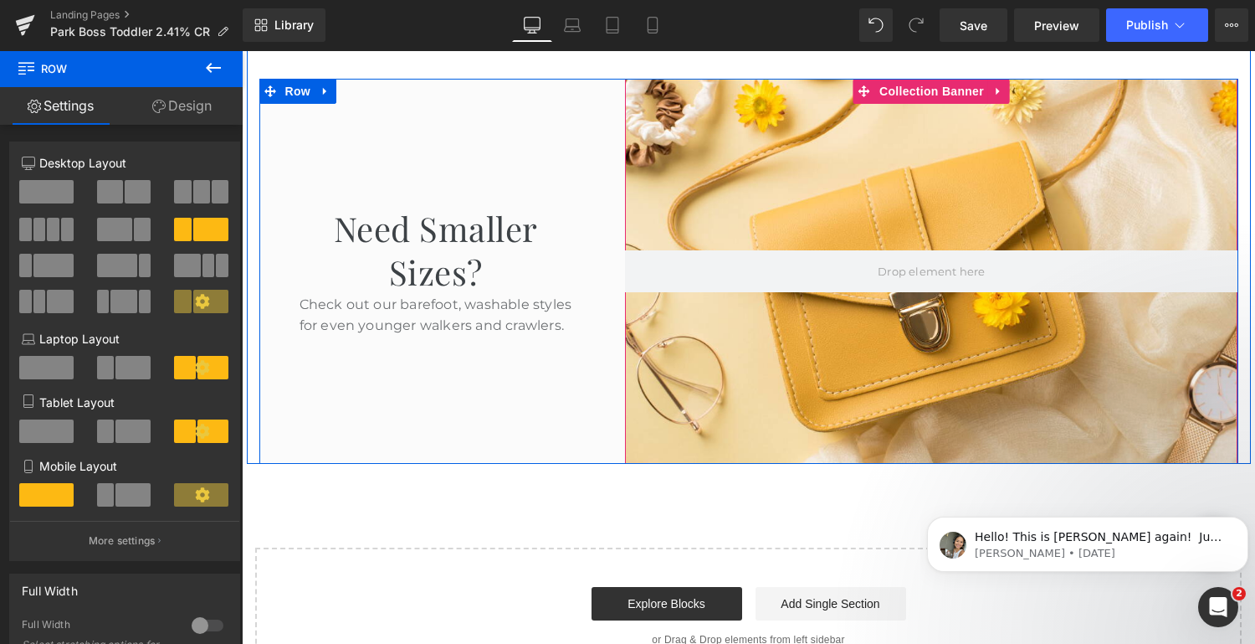
click at [864, 346] on div at bounding box center [931, 271] width 613 height 385
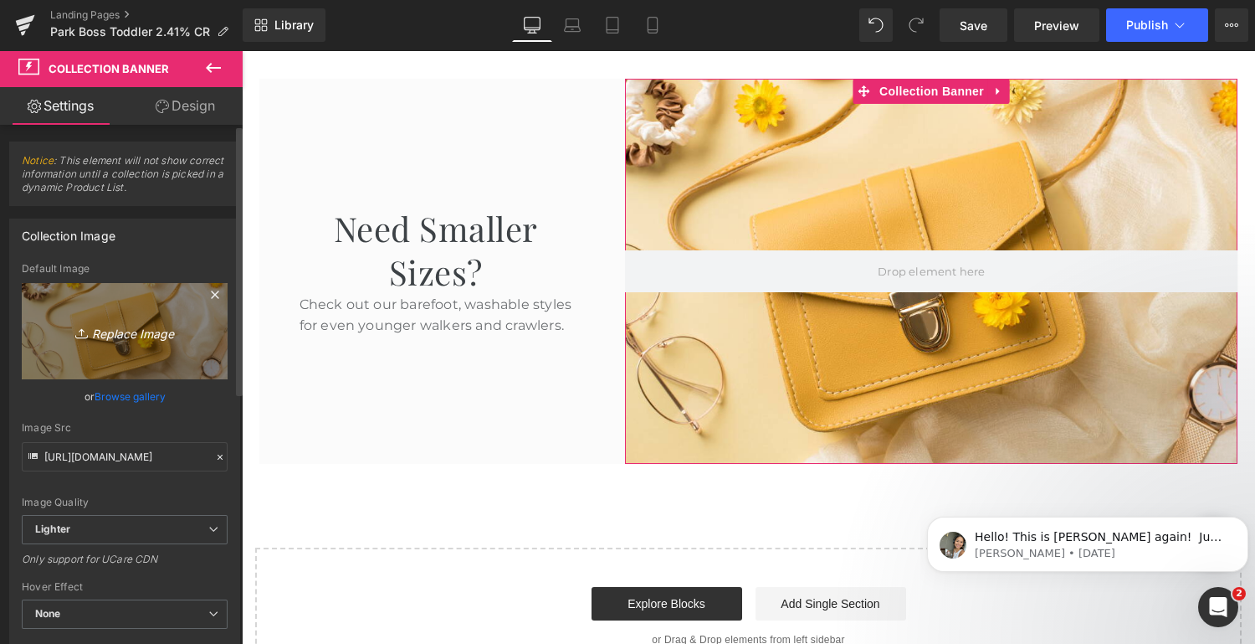
click at [114, 335] on icon "Replace Image" at bounding box center [125, 331] width 134 height 21
click at [105, 329] on icon "Replace Image" at bounding box center [125, 331] width 134 height 21
type input "C:\fakepath\Untitled design.png"
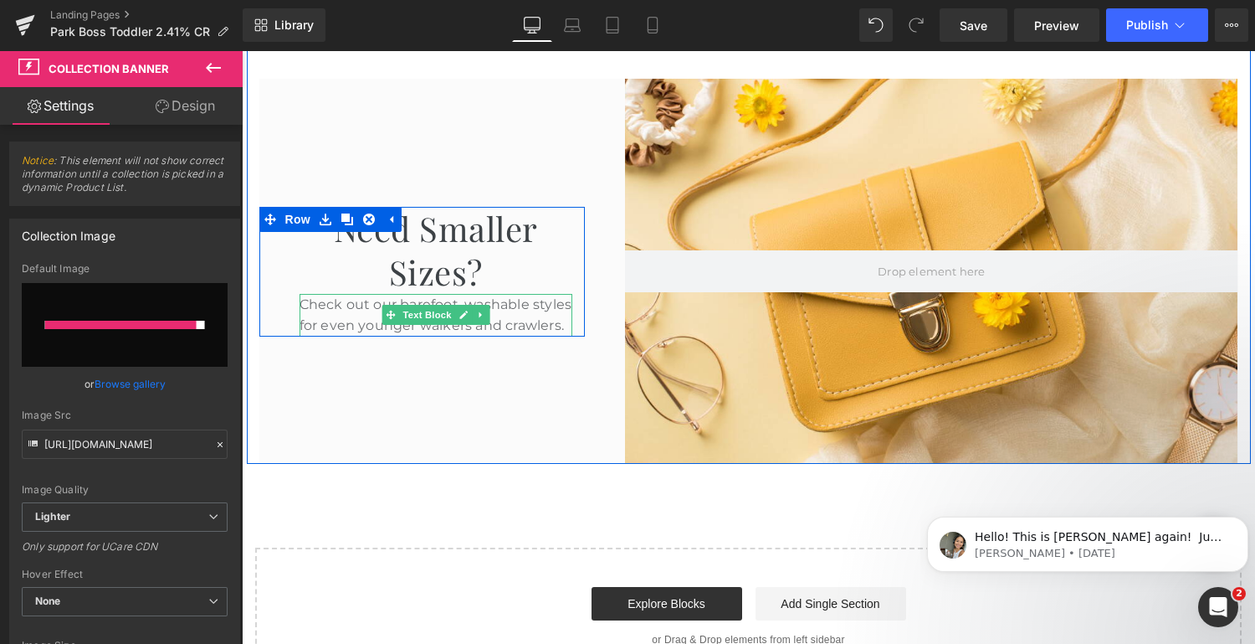
click at [532, 321] on p "Check out our barefoot, washable styles for even younger walkers and crawlers." at bounding box center [437, 315] width 274 height 43
click at [566, 323] on p "Check out our barefoot, washable styles for even younger walkers and crawlers." at bounding box center [437, 315] width 274 height 43
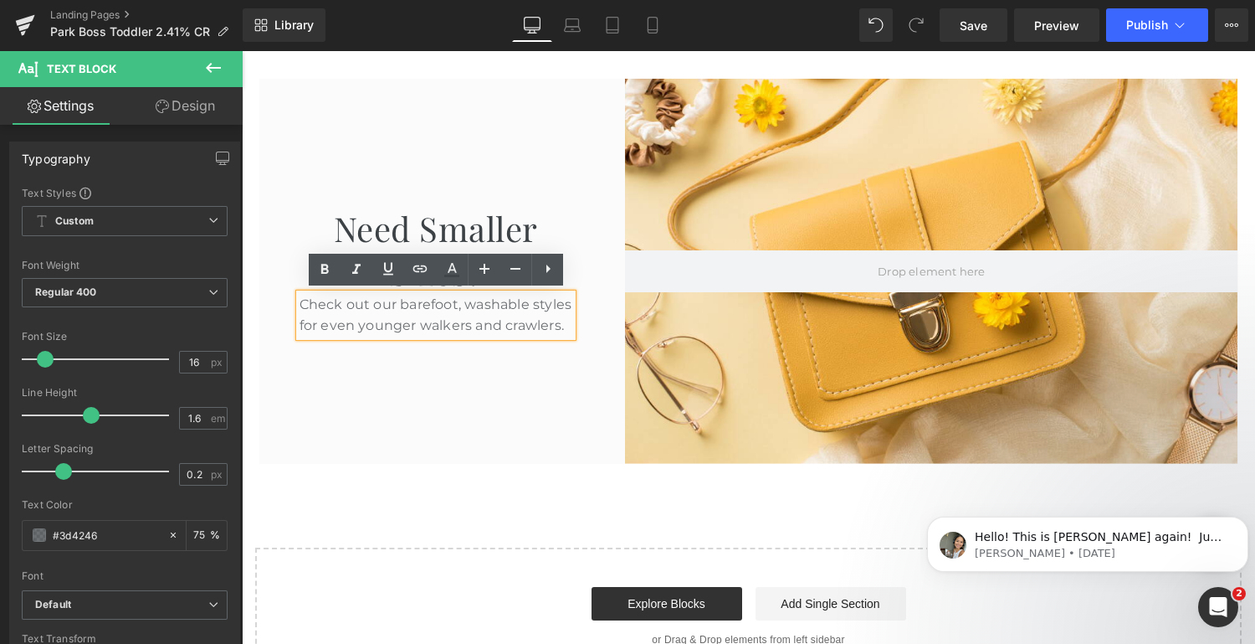
click at [566, 322] on p "Check out our barefoot, washable styles for even younger walkers and crawlers." at bounding box center [437, 315] width 274 height 43
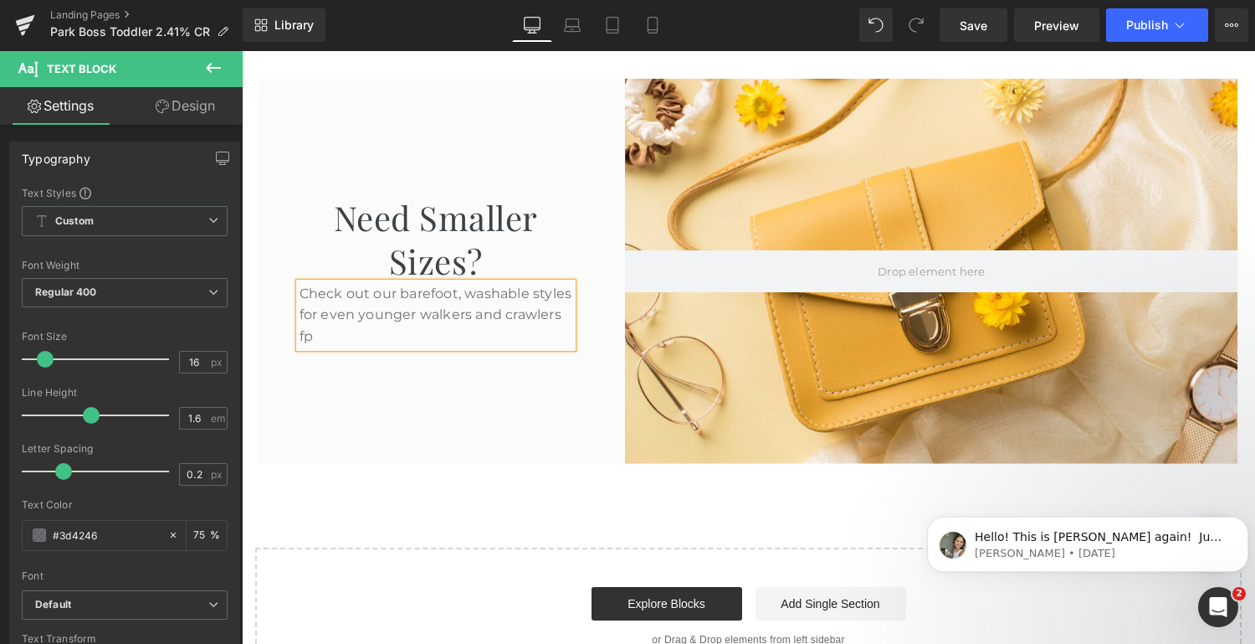
scroll to position [3222, 0]
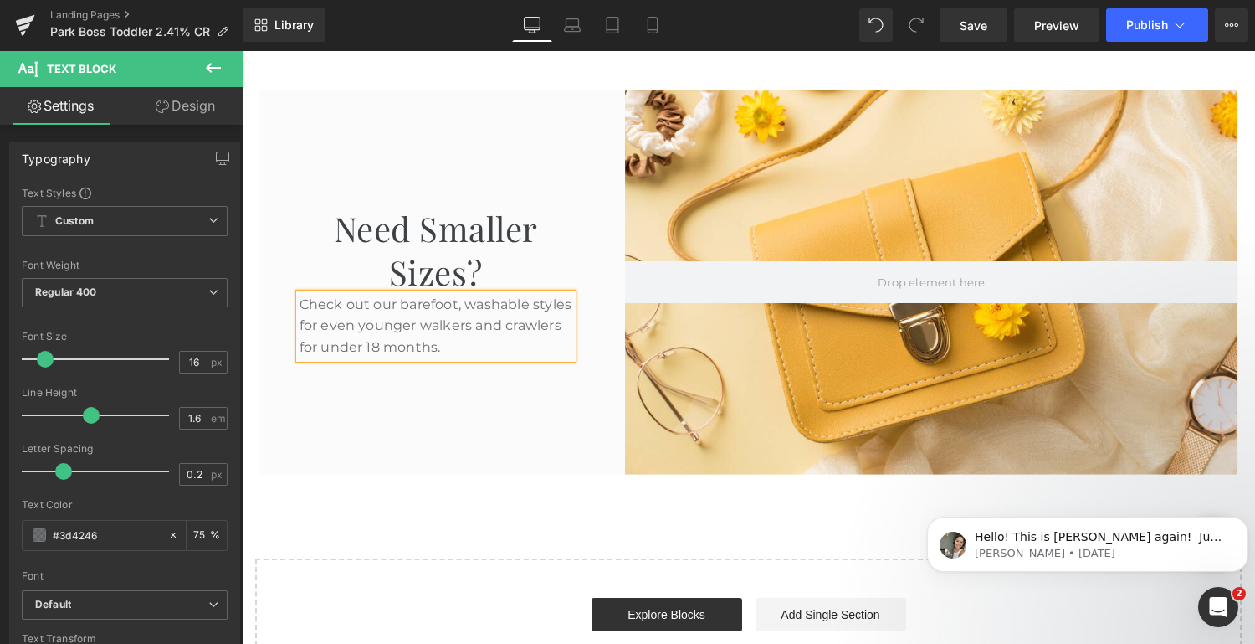
click at [317, 347] on p "Check out our barefoot, washable styles for even younger walkers and crawlers f…" at bounding box center [437, 326] width 274 height 64
click at [721, 393] on div at bounding box center [931, 282] width 613 height 385
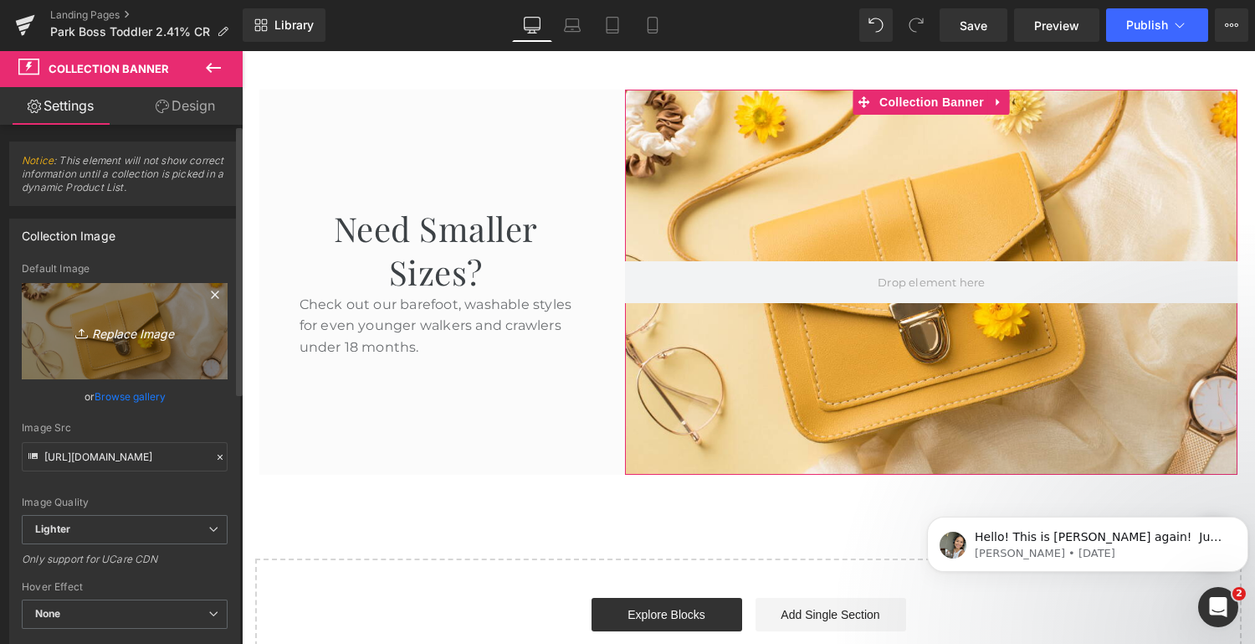
click at [126, 331] on icon "Replace Image" at bounding box center [125, 331] width 134 height 21
type input "C:\fakepath\Untitled design.png"
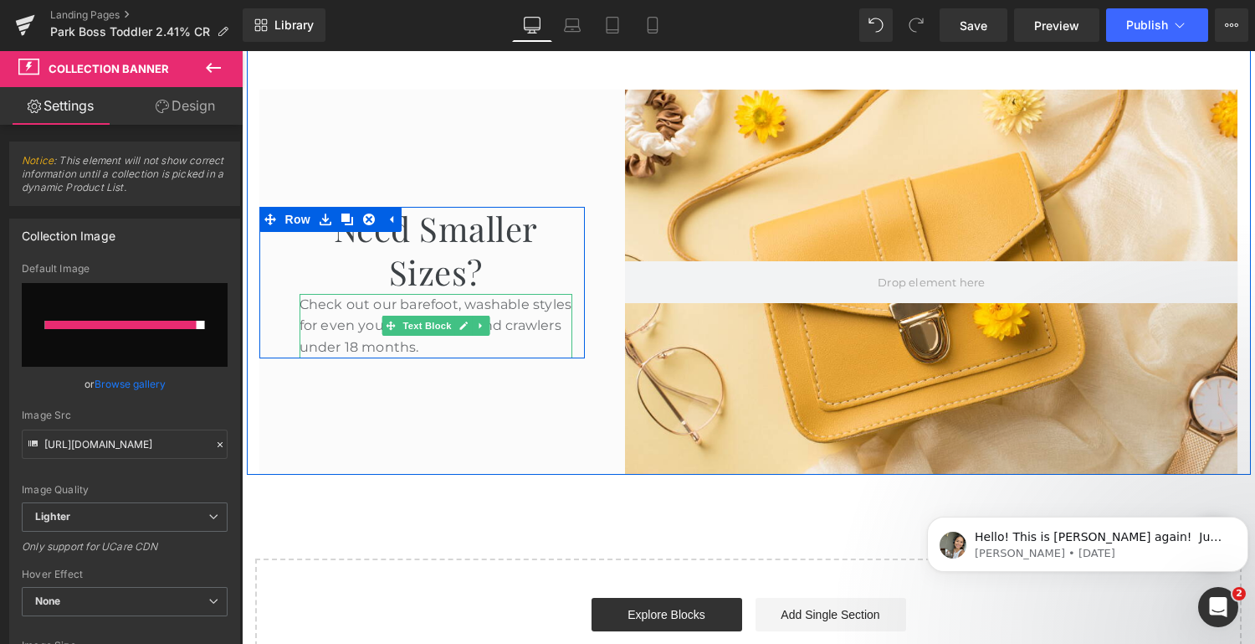
click at [352, 325] on p "Check out our barefoot, washable styles for even younger walkers and crawlers u…" at bounding box center [437, 326] width 274 height 64
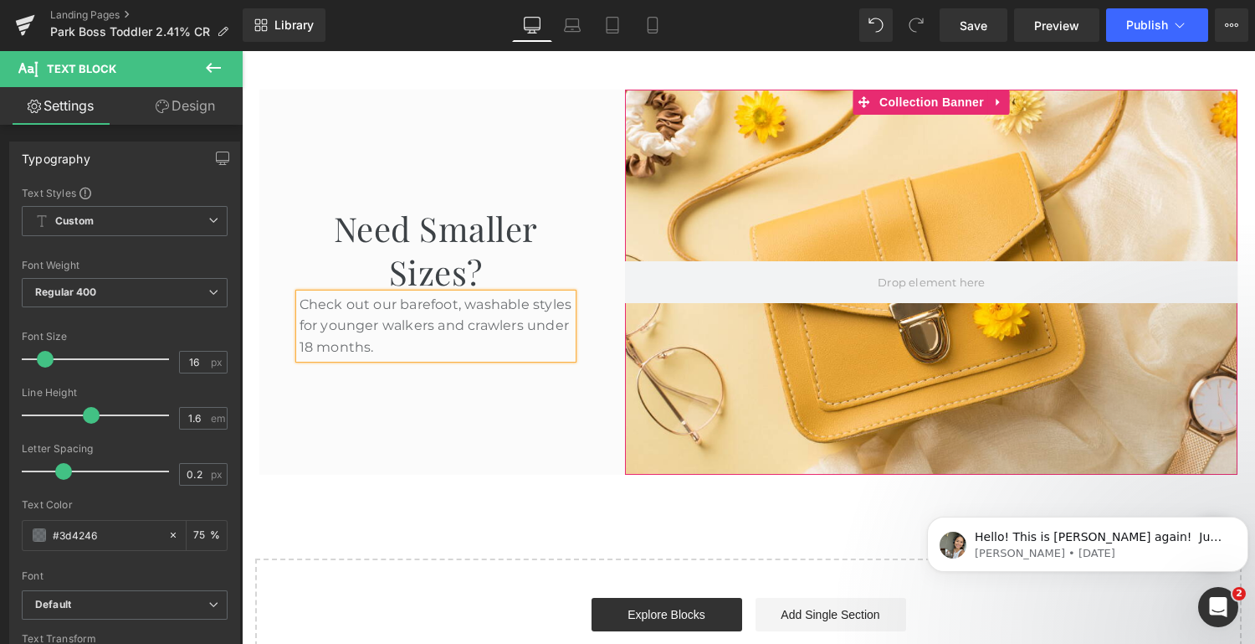
click at [850, 364] on div at bounding box center [931, 282] width 613 height 385
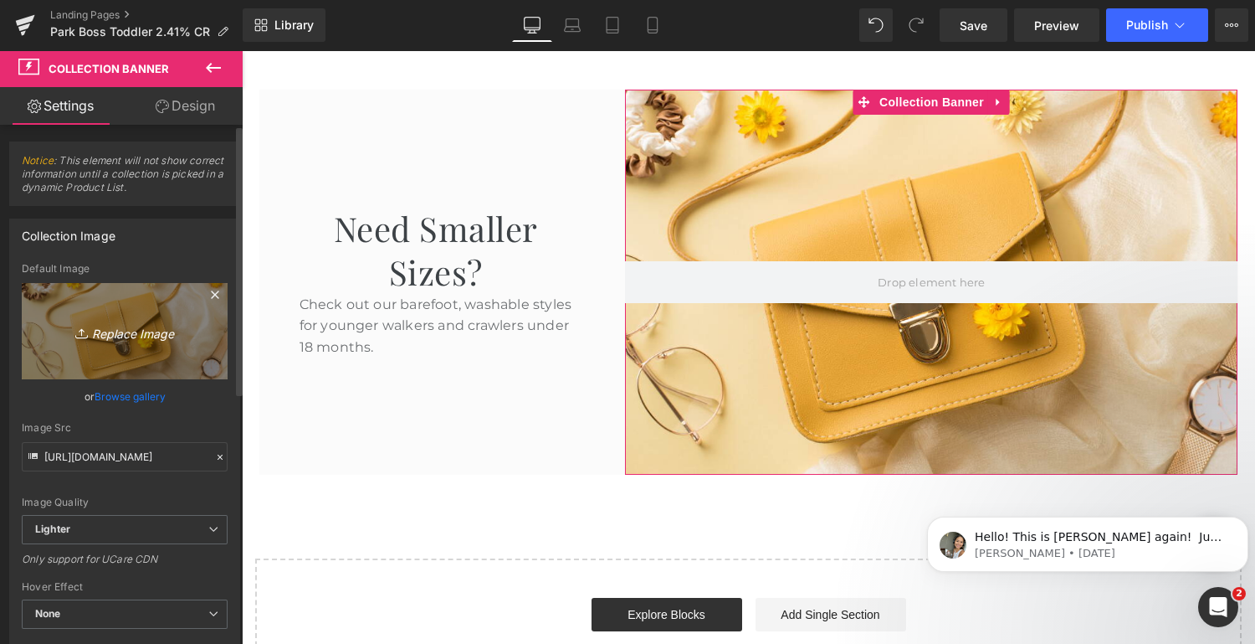
click at [117, 332] on icon "Replace Image" at bounding box center [125, 331] width 134 height 21
type input "C:\fakepath\Untitled design.png"
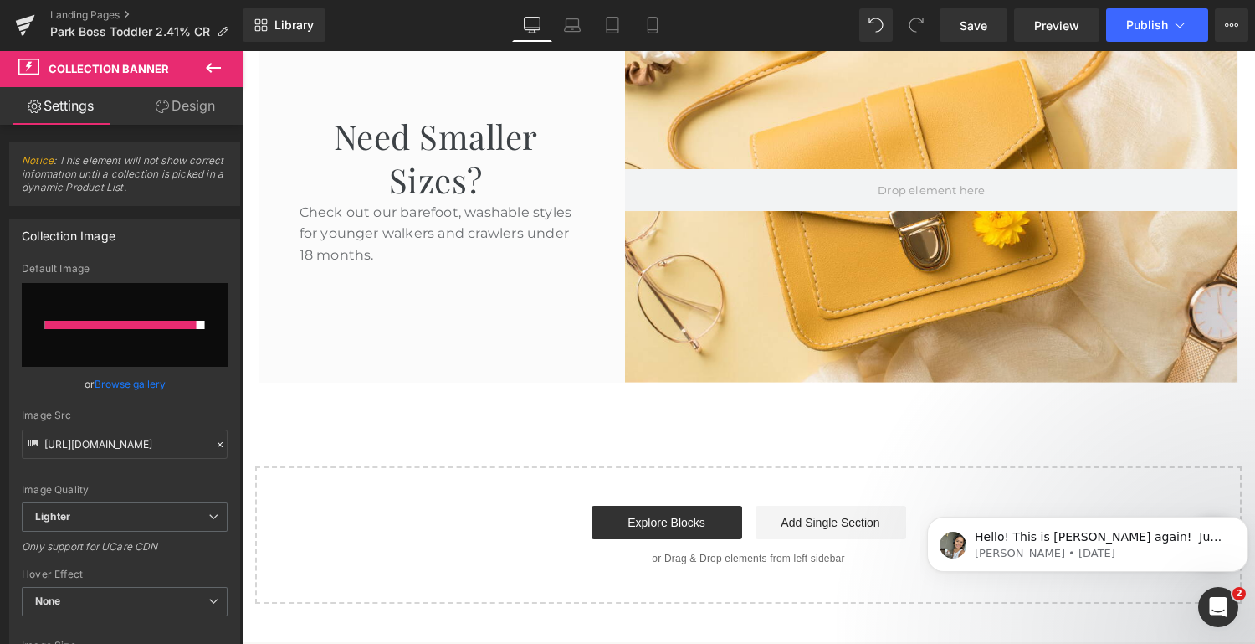
scroll to position [3315, 0]
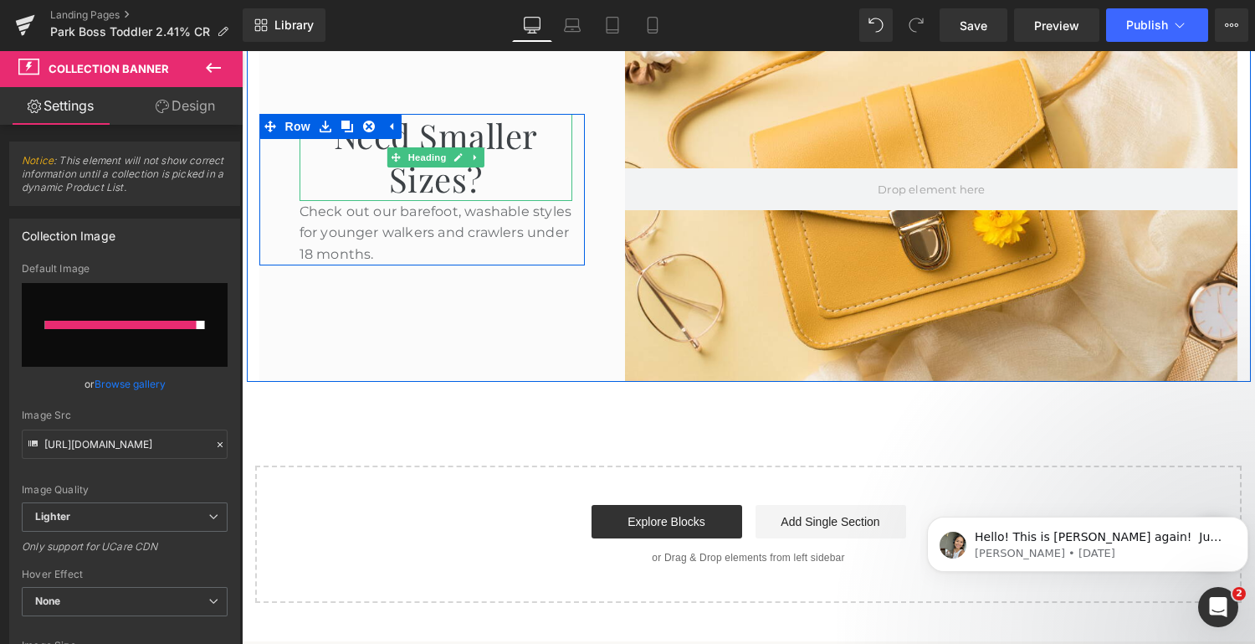
click at [491, 176] on h1 "Need Smaller Sizes?" at bounding box center [437, 157] width 274 height 87
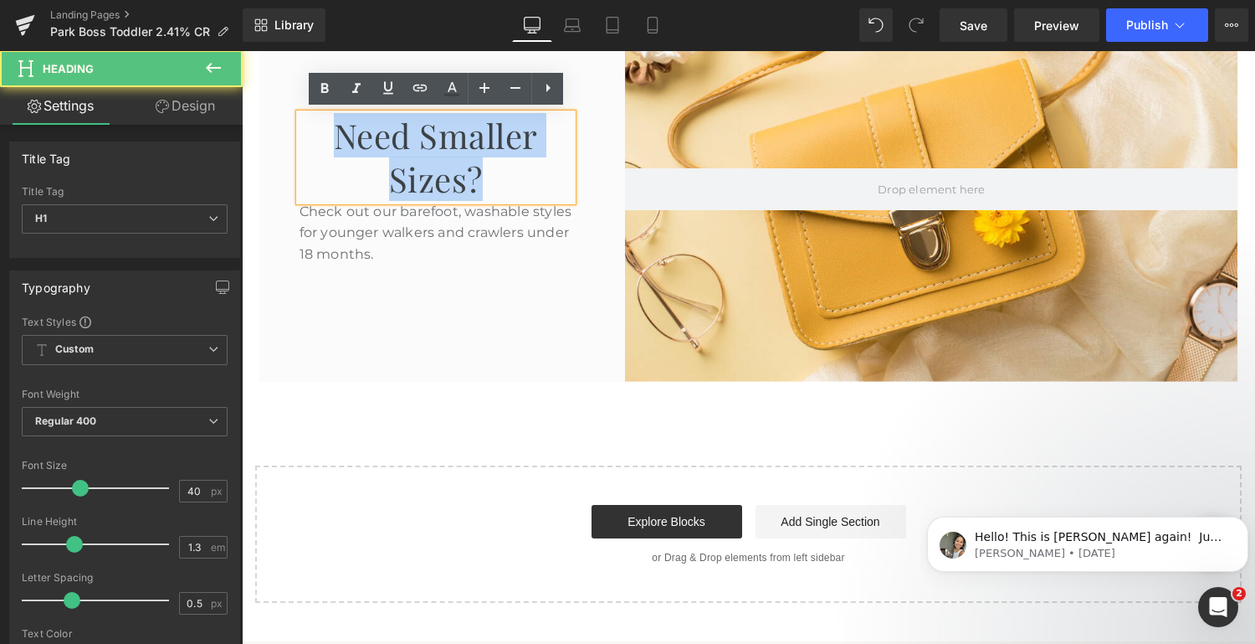
drag, startPoint x: 488, startPoint y: 178, endPoint x: 349, endPoint y: 132, distance: 146.4
click at [349, 132] on h1 "Need Smaller Sizes?" at bounding box center [437, 157] width 274 height 87
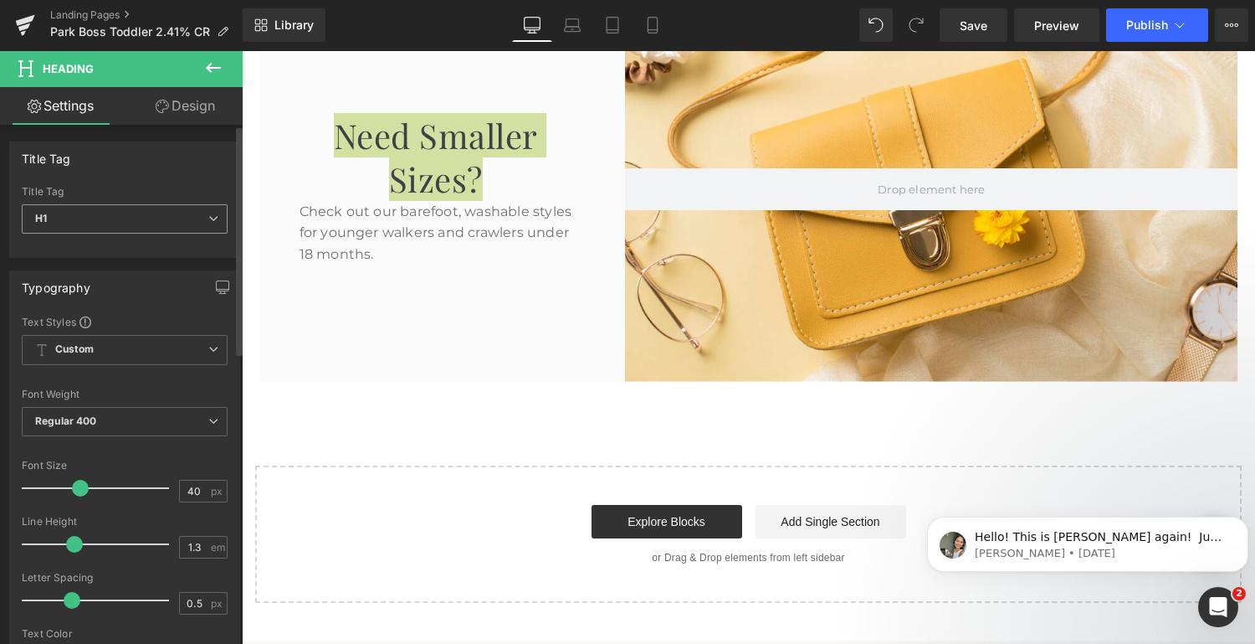
click at [118, 224] on span "H1" at bounding box center [125, 218] width 206 height 29
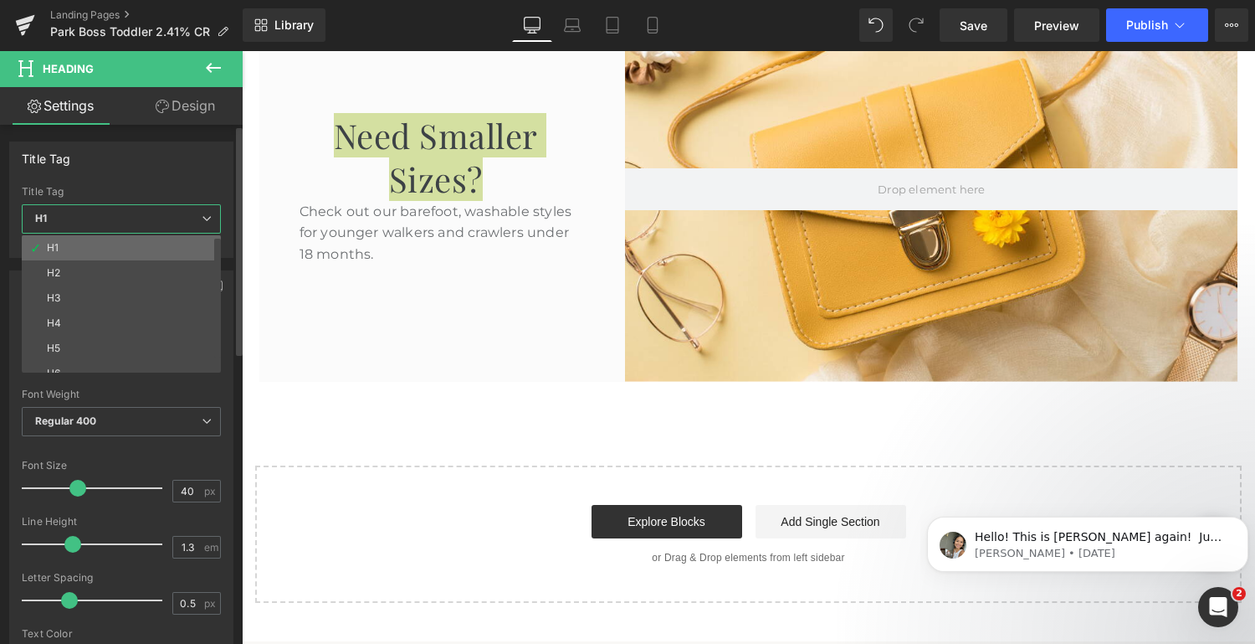
click at [102, 244] on li "H1" at bounding box center [125, 247] width 207 height 25
type input "100"
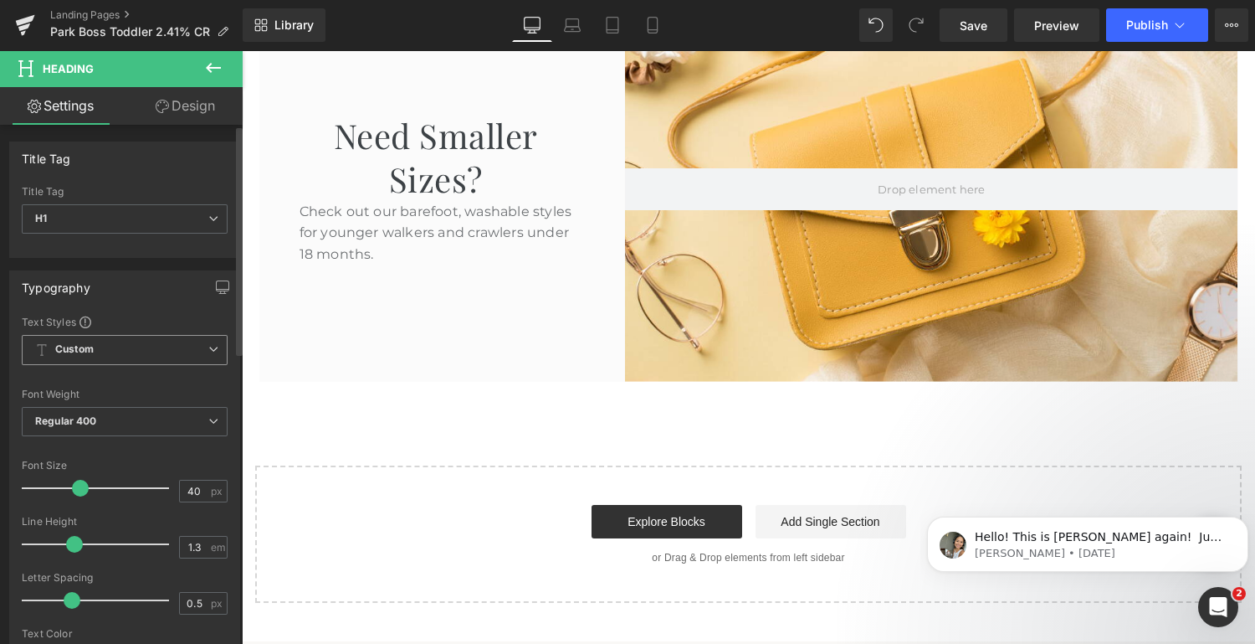
click at [118, 344] on span "Custom Setup Global Style" at bounding box center [125, 350] width 206 height 30
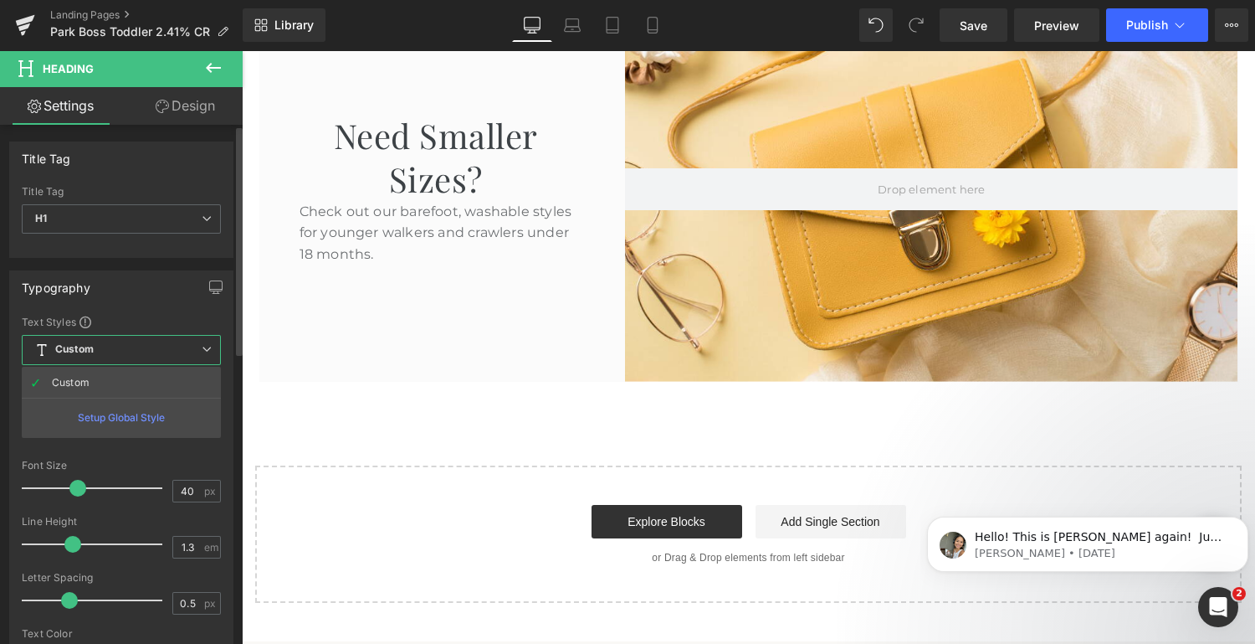
click at [139, 412] on div "Setup Global Style" at bounding box center [121, 417] width 199 height 39
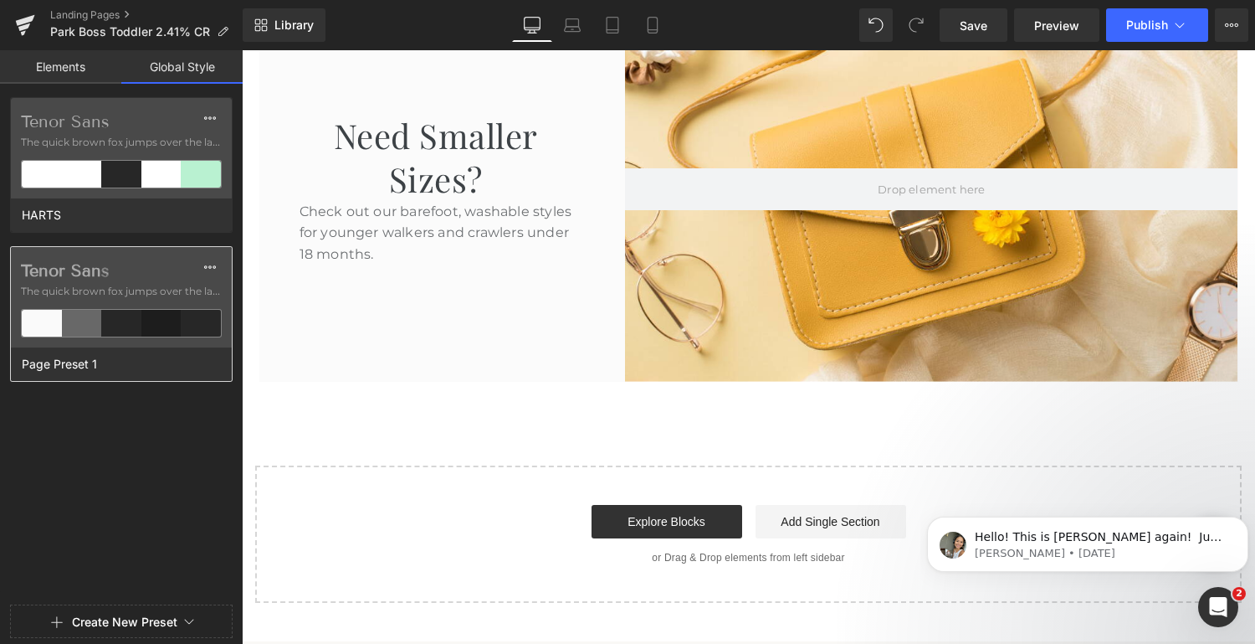
click at [144, 284] on span "The quick brown fox jumps over the lazy..." at bounding box center [121, 291] width 201 height 15
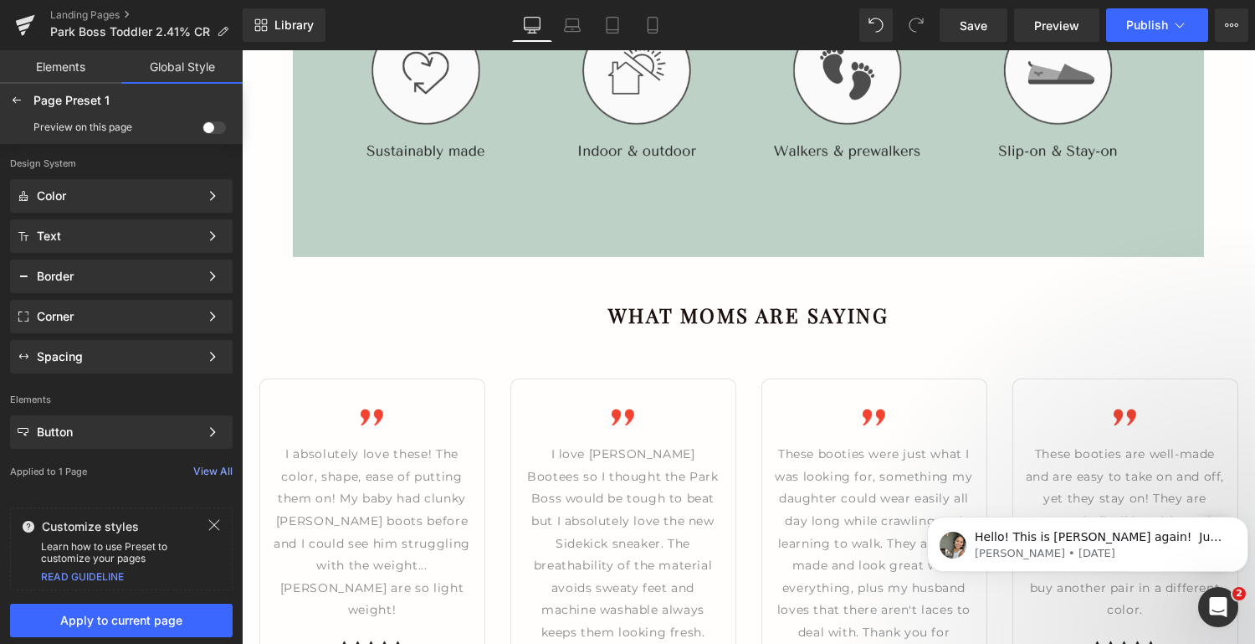
scroll to position [2364, 0]
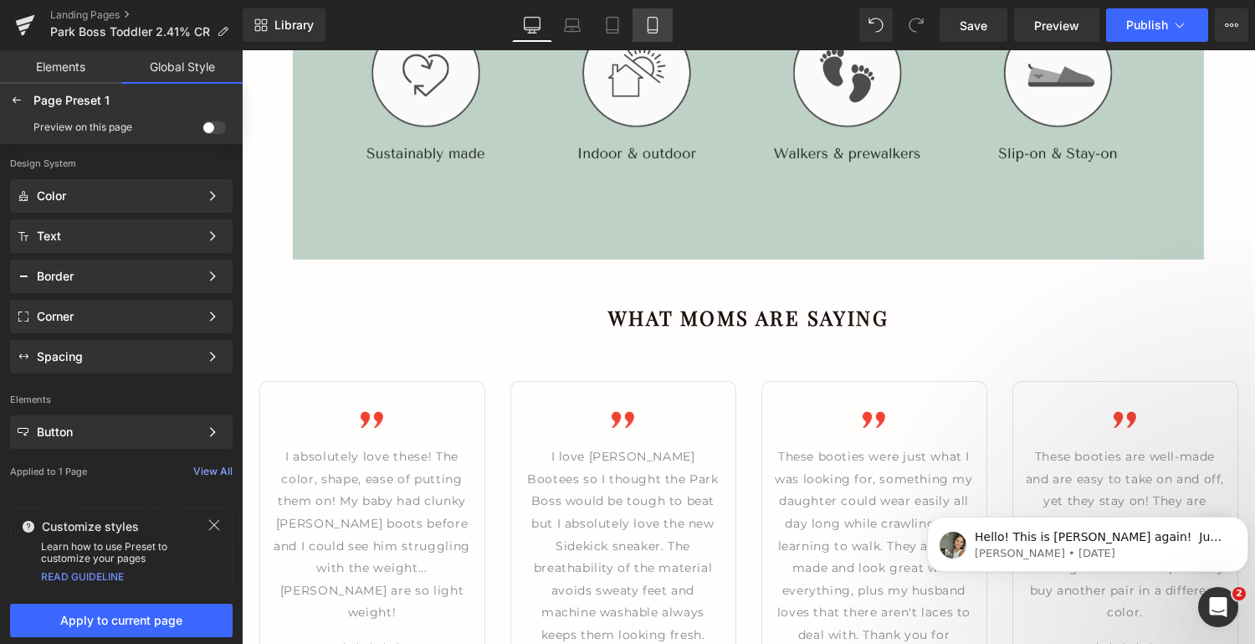
click at [657, 32] on icon at bounding box center [652, 26] width 9 height 16
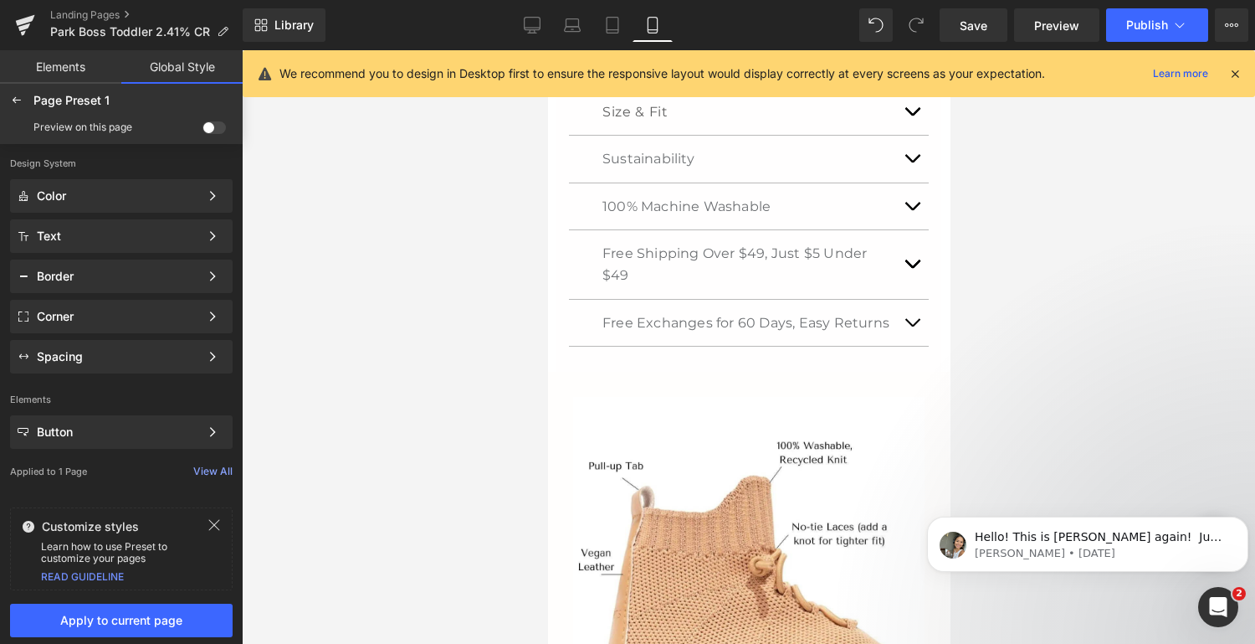
scroll to position [1237, 0]
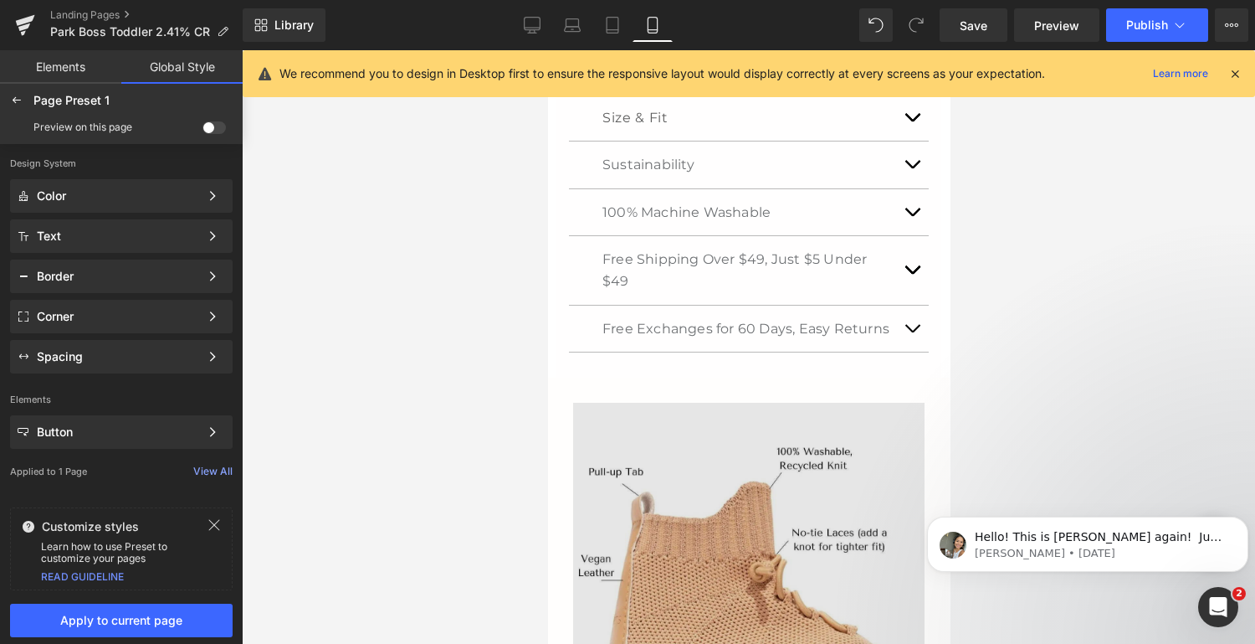
click at [769, 475] on img at bounding box center [748, 579] width 352 height 352
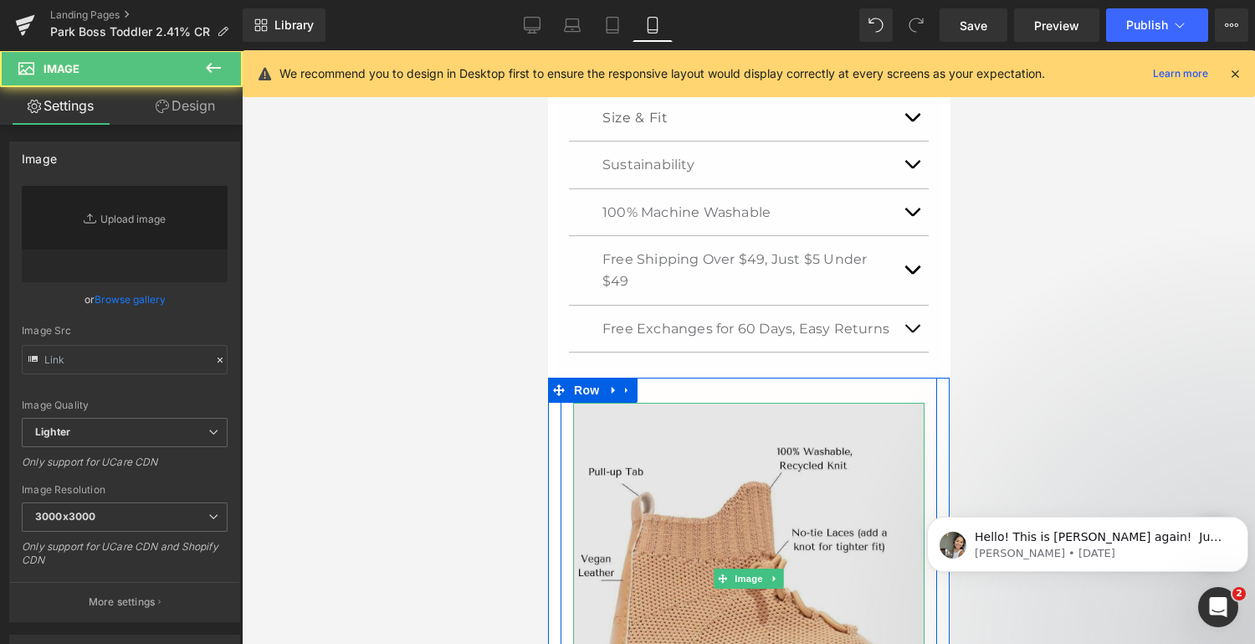
type input "[URL][DOMAIN_NAME]"
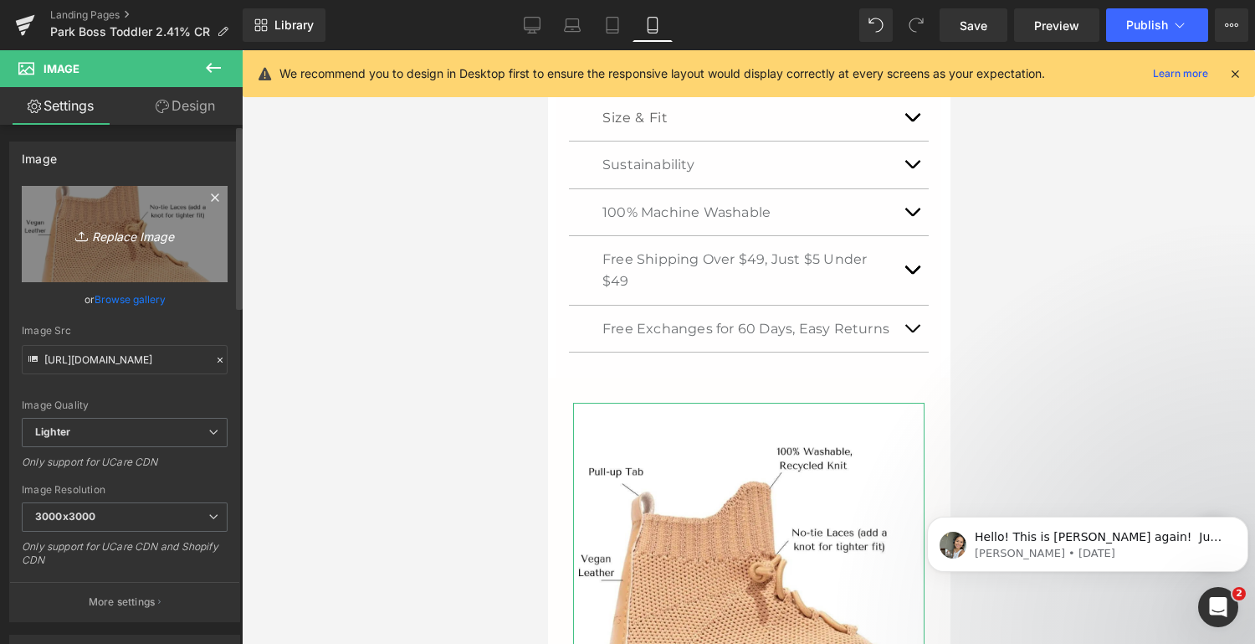
click at [95, 228] on icon "Replace Image" at bounding box center [125, 233] width 134 height 21
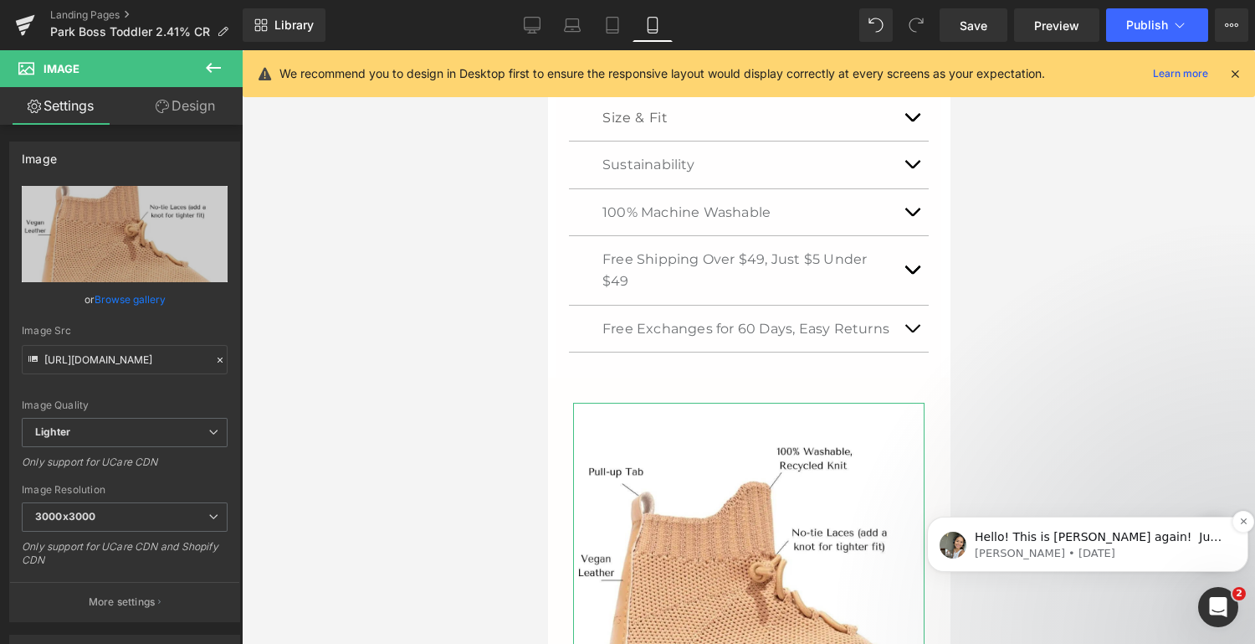
type input "C:\fakepath\ProdcuctImages_ParkBoss_Tan_18M-4Y_[DATE].png"
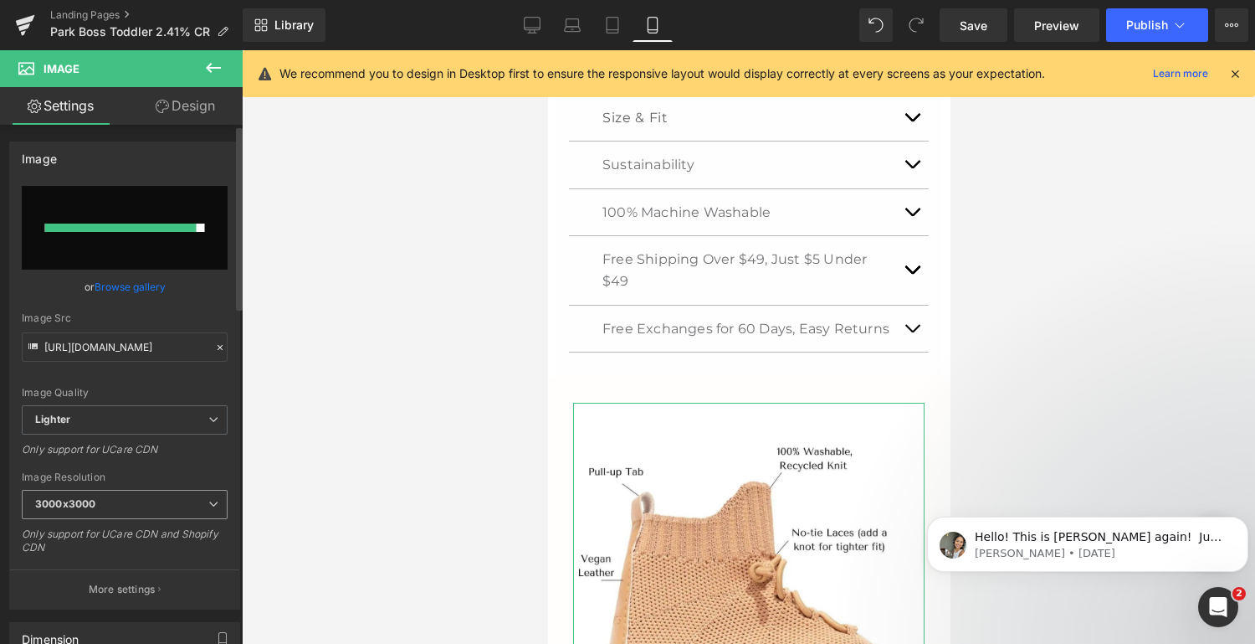
click at [177, 511] on span "3000x3000" at bounding box center [125, 504] width 206 height 29
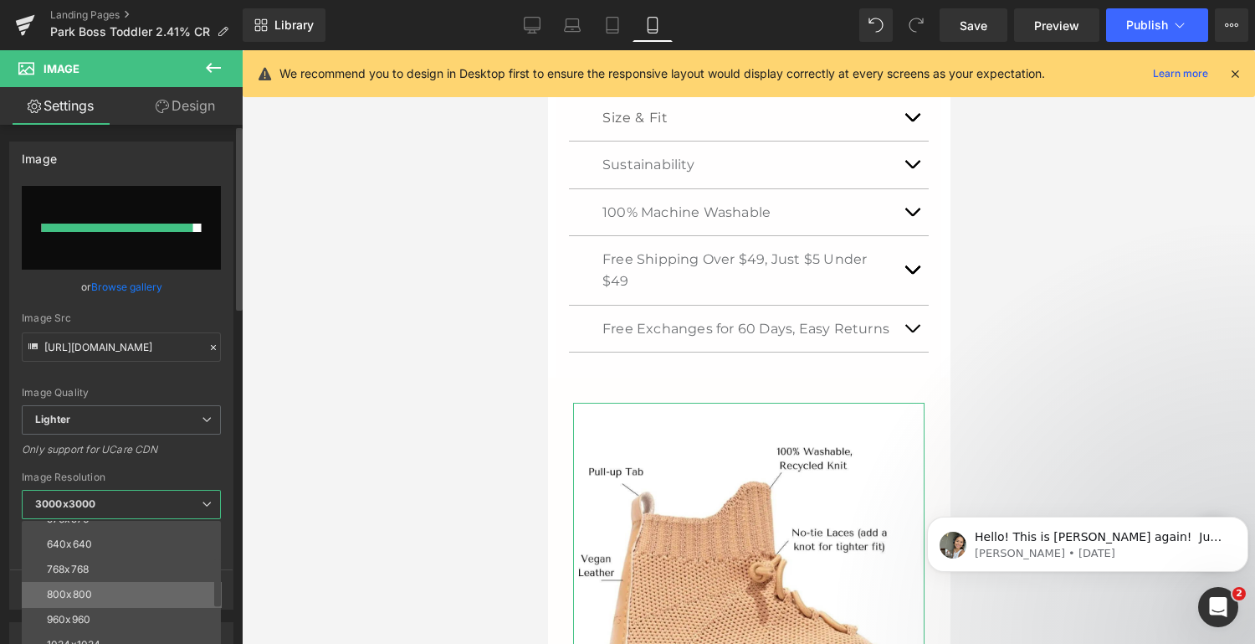
scroll to position [115, 0]
click at [169, 584] on li "960x960" at bounding box center [125, 594] width 207 height 25
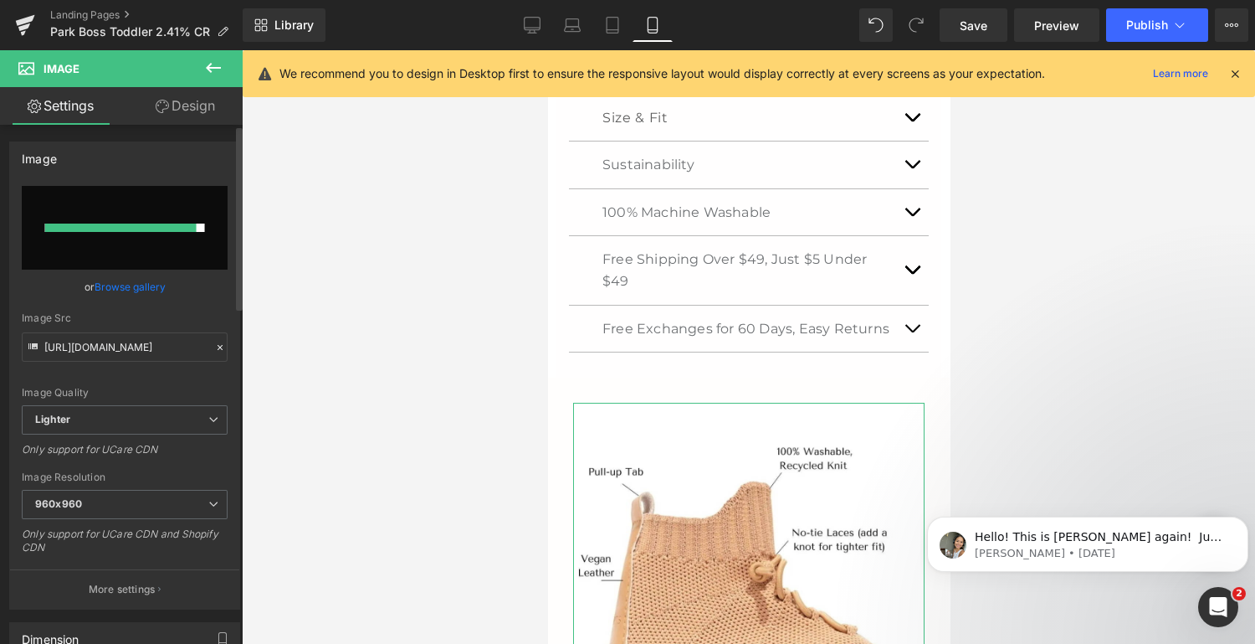
type input "[URL][DOMAIN_NAME]"
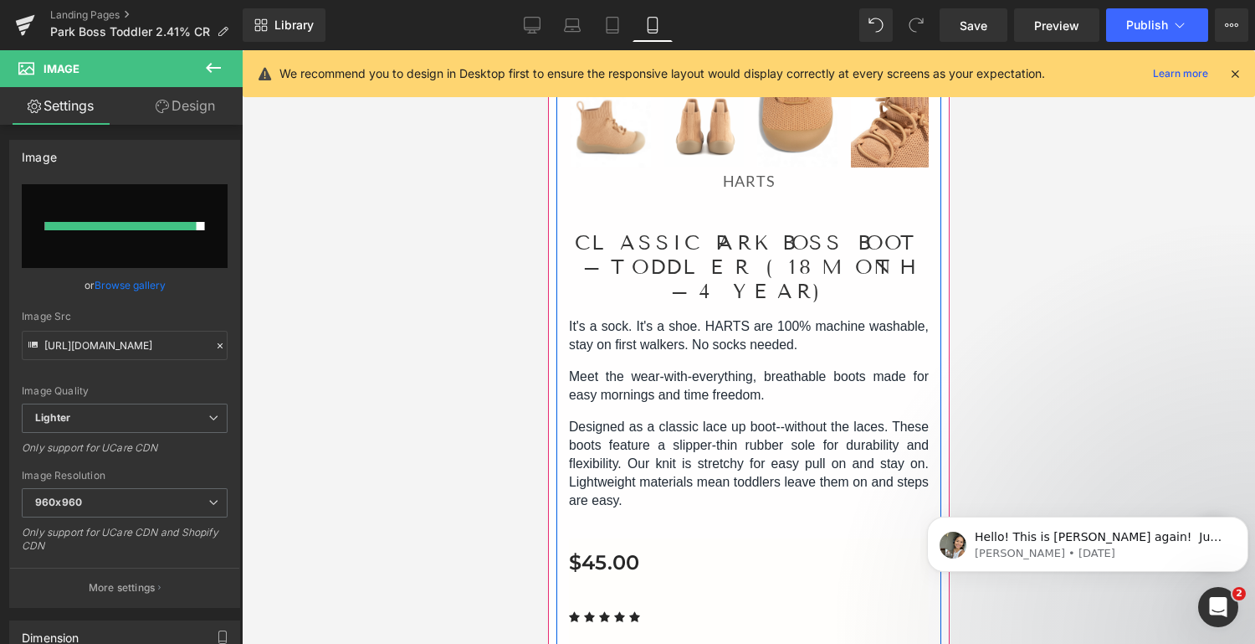
scroll to position [506, 0]
click at [791, 180] on icon at bounding box center [792, 180] width 3 height 6
click at [800, 180] on icon at bounding box center [802, 179] width 9 height 9
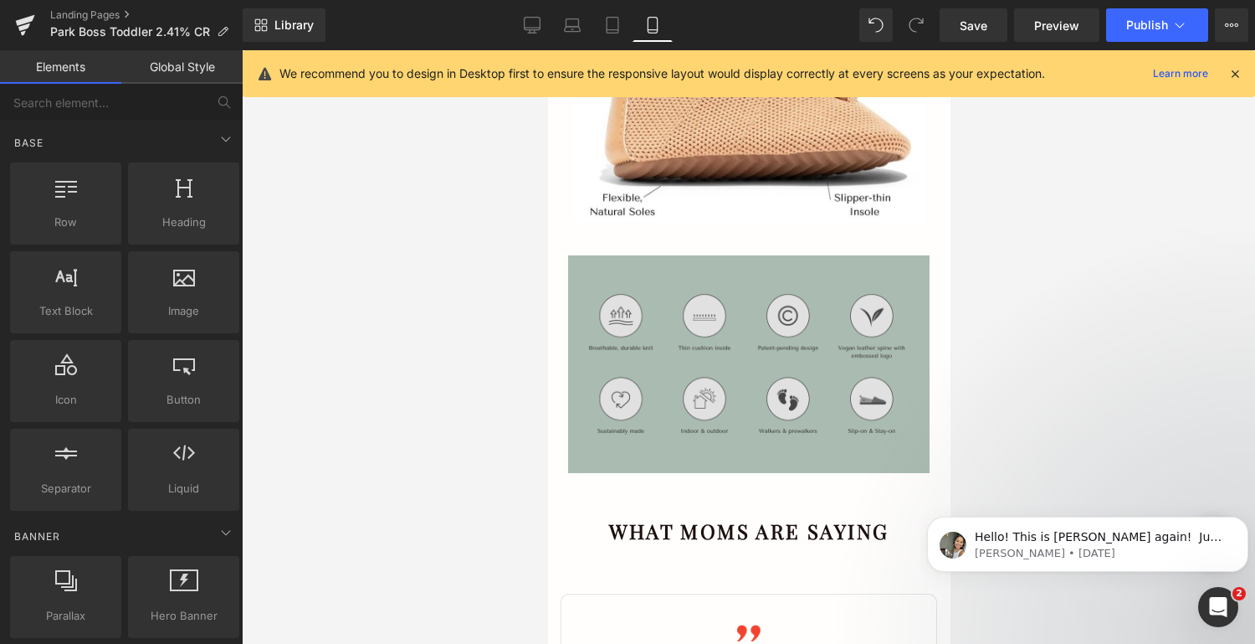
scroll to position [1733, 0]
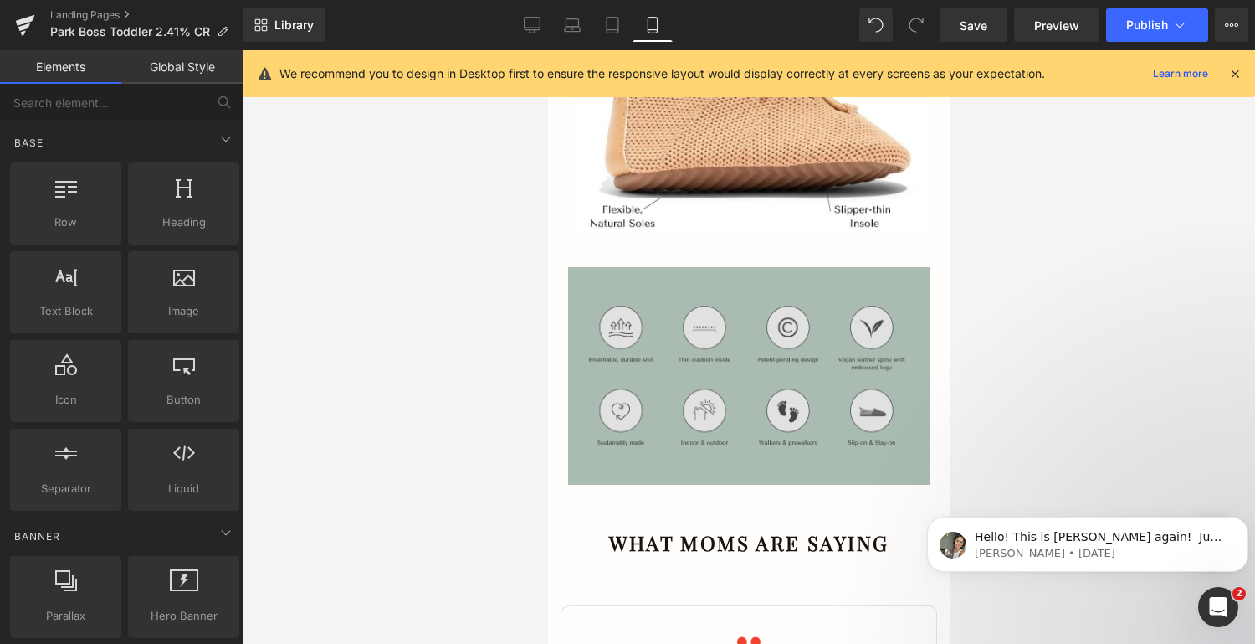
click at [755, 242] on div "Image Row" at bounding box center [748, 367] width 402 height 250
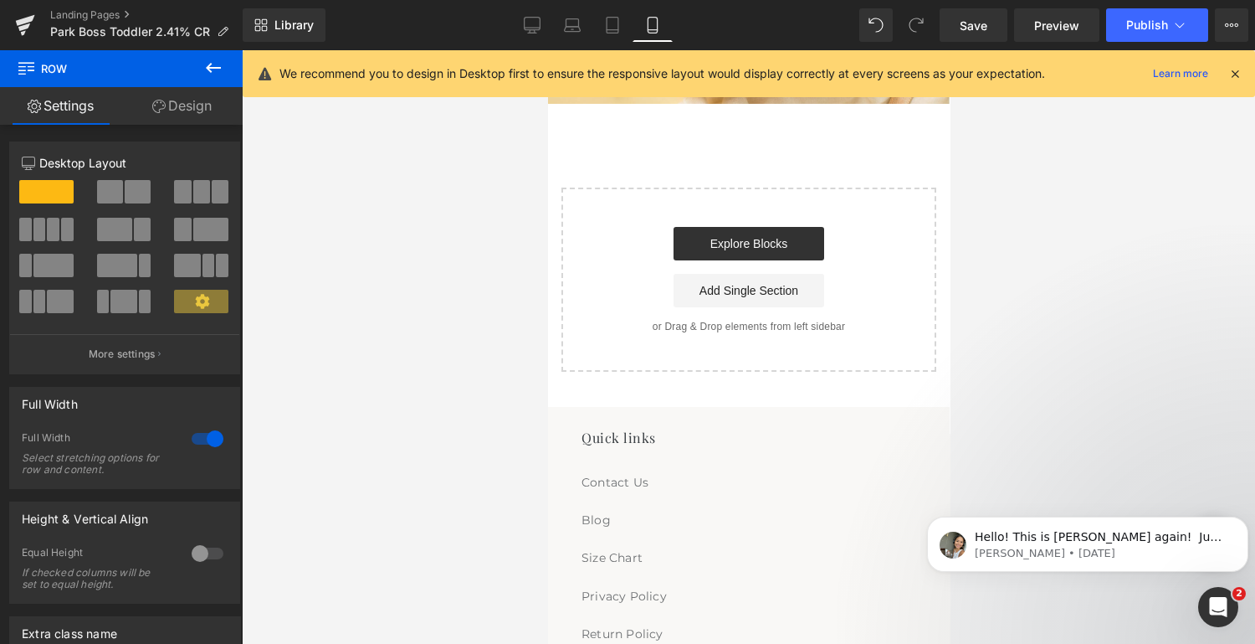
scroll to position [3026, 0]
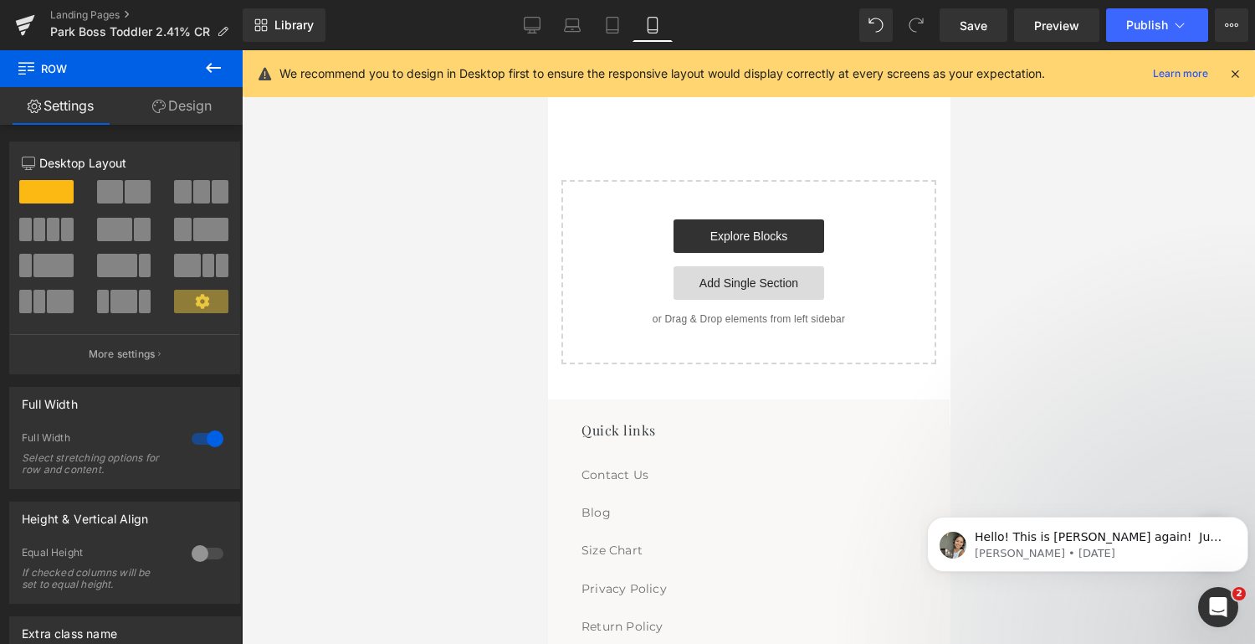
click at [726, 266] on link "Add Single Section" at bounding box center [748, 282] width 151 height 33
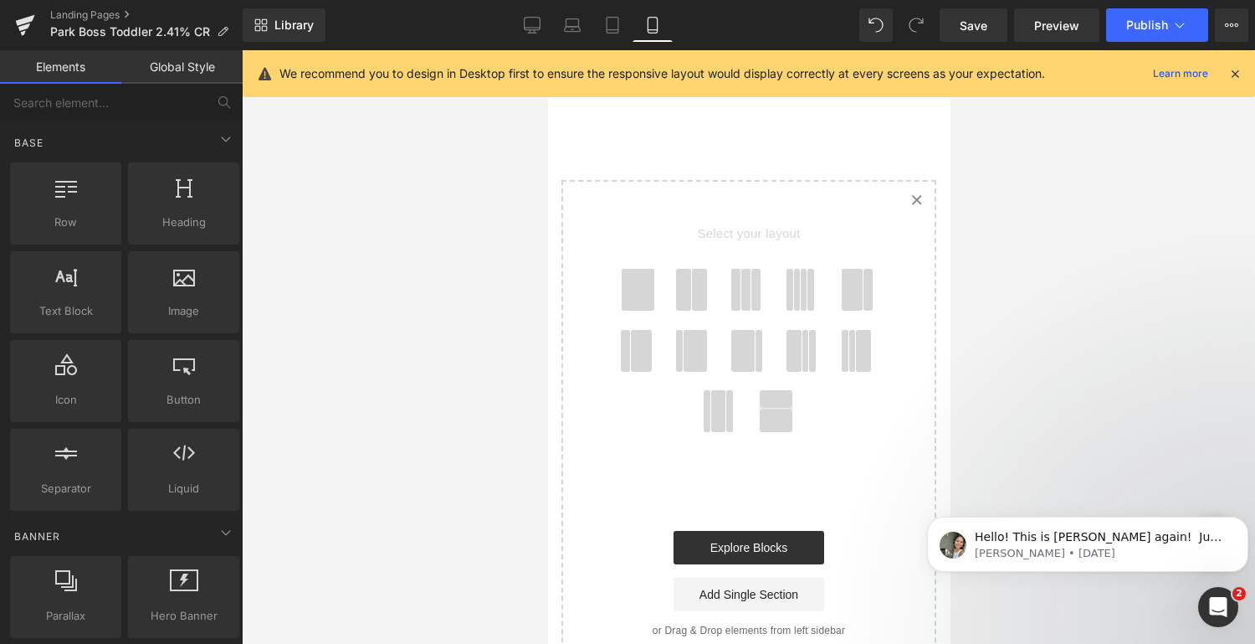
click at [915, 196] on icon at bounding box center [915, 200] width 8 height 8
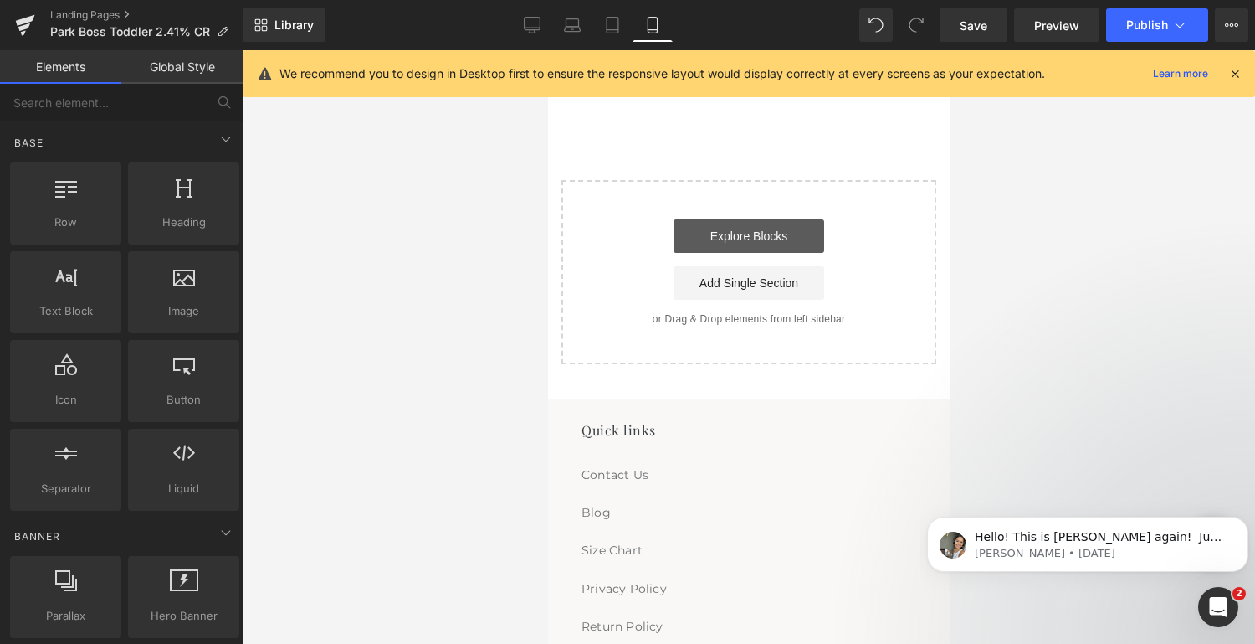
click at [753, 219] on link "Explore Blocks" at bounding box center [748, 235] width 151 height 33
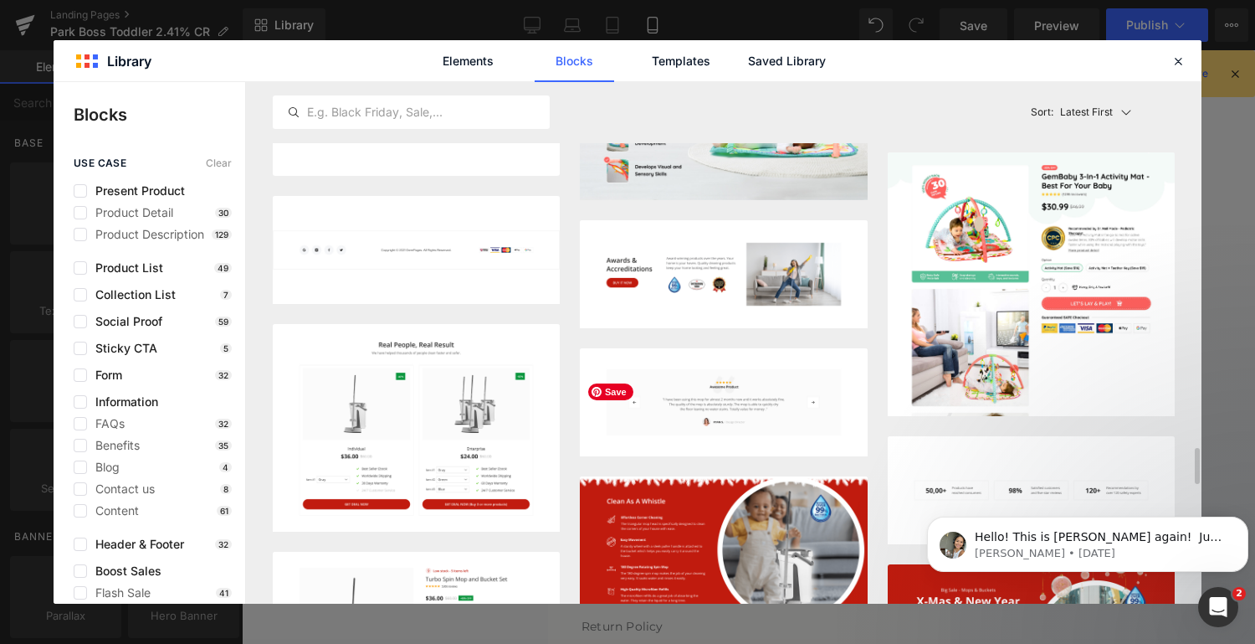
scroll to position [5260, 0]
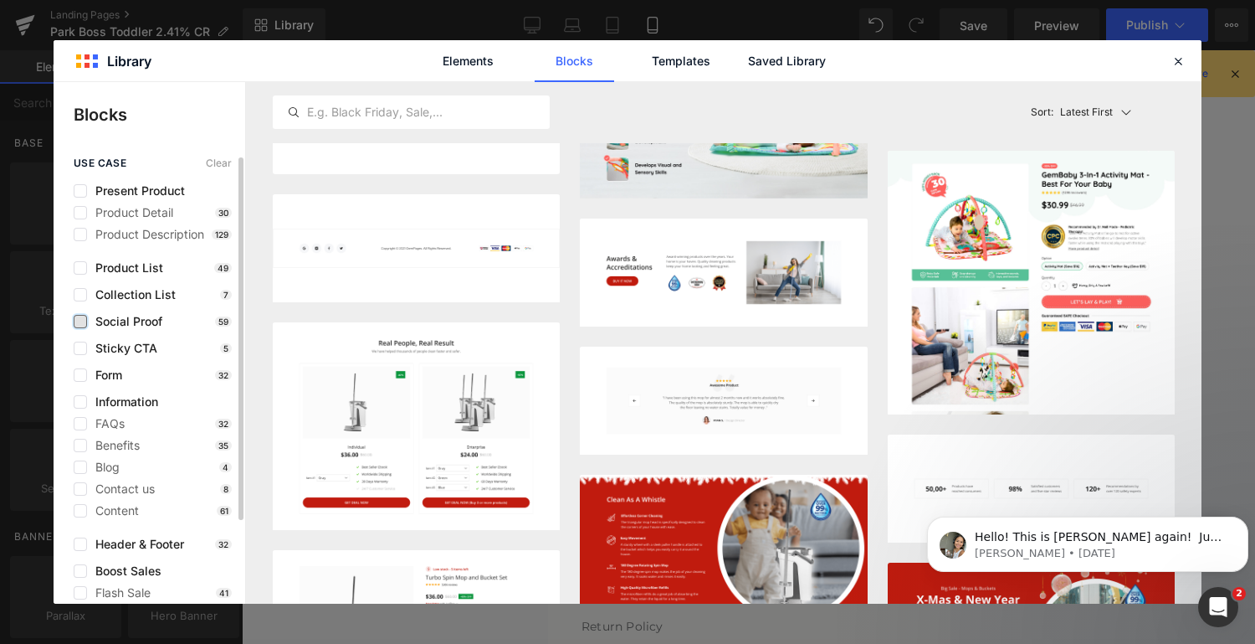
click at [80, 318] on label at bounding box center [80, 321] width 13 height 13
click at [80, 321] on input "checkbox" at bounding box center [80, 321] width 0 height 0
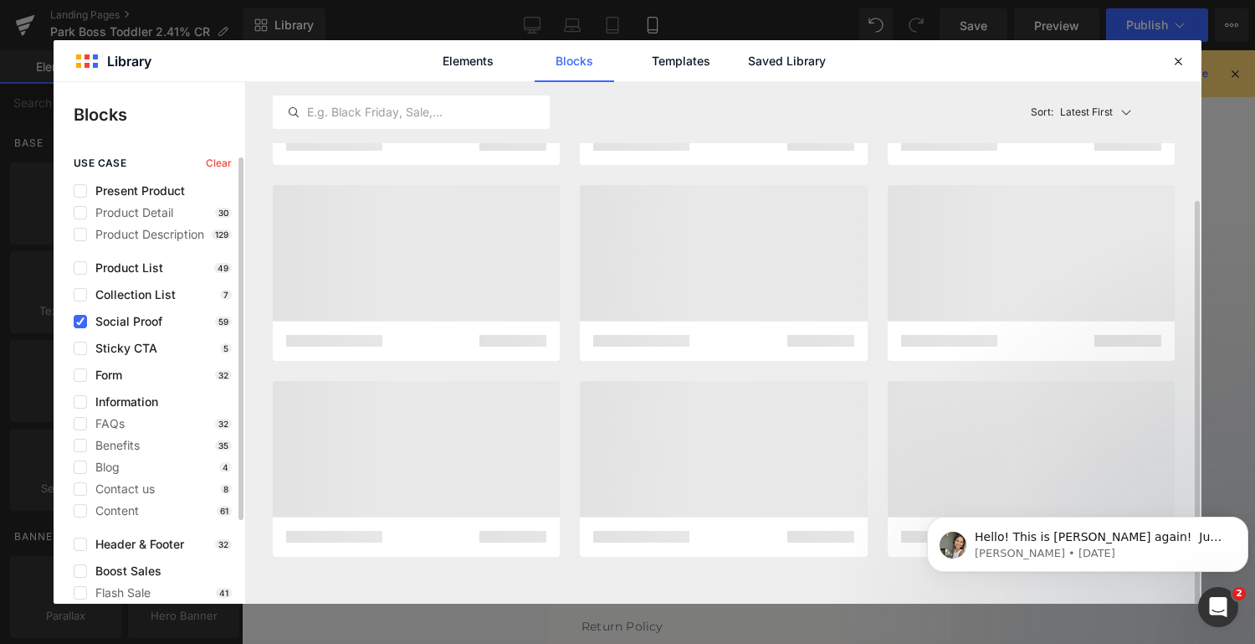
scroll to position [153, 0]
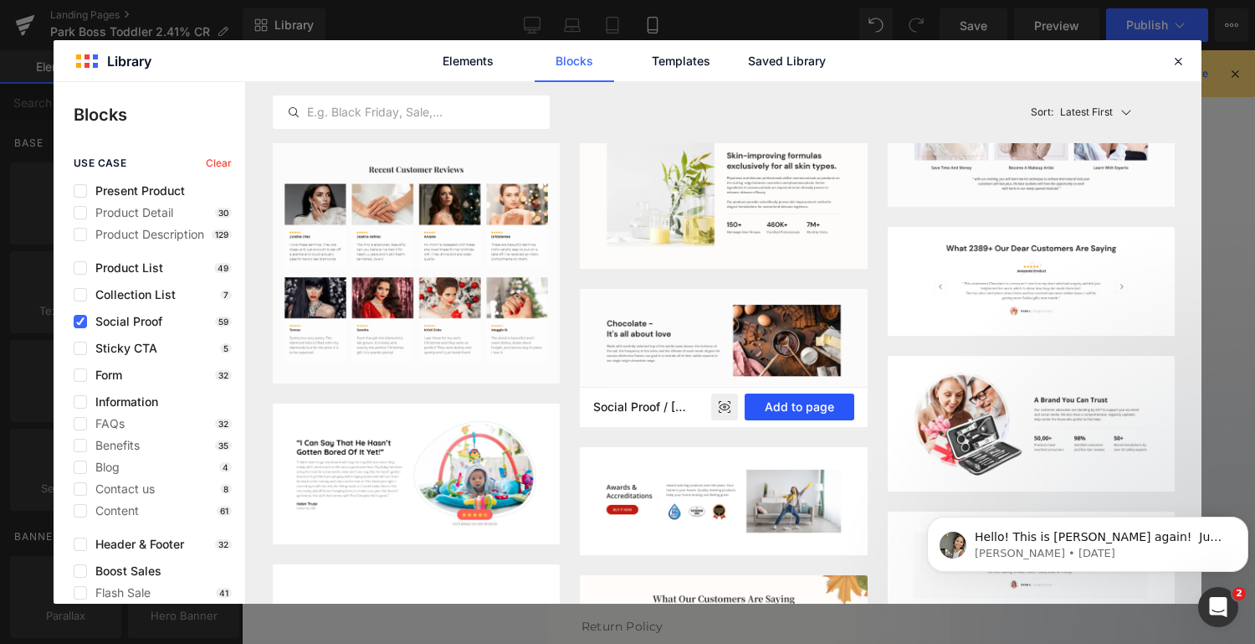
click at [824, 408] on button "Add to page" at bounding box center [800, 406] width 110 height 27
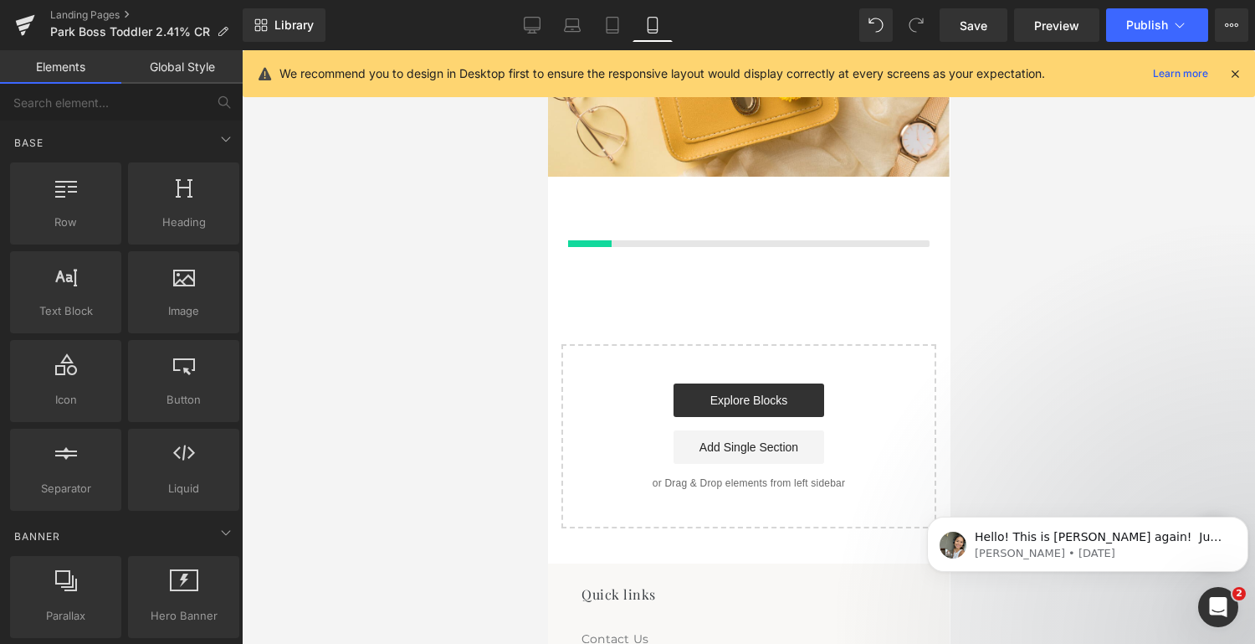
scroll to position [2944, 0]
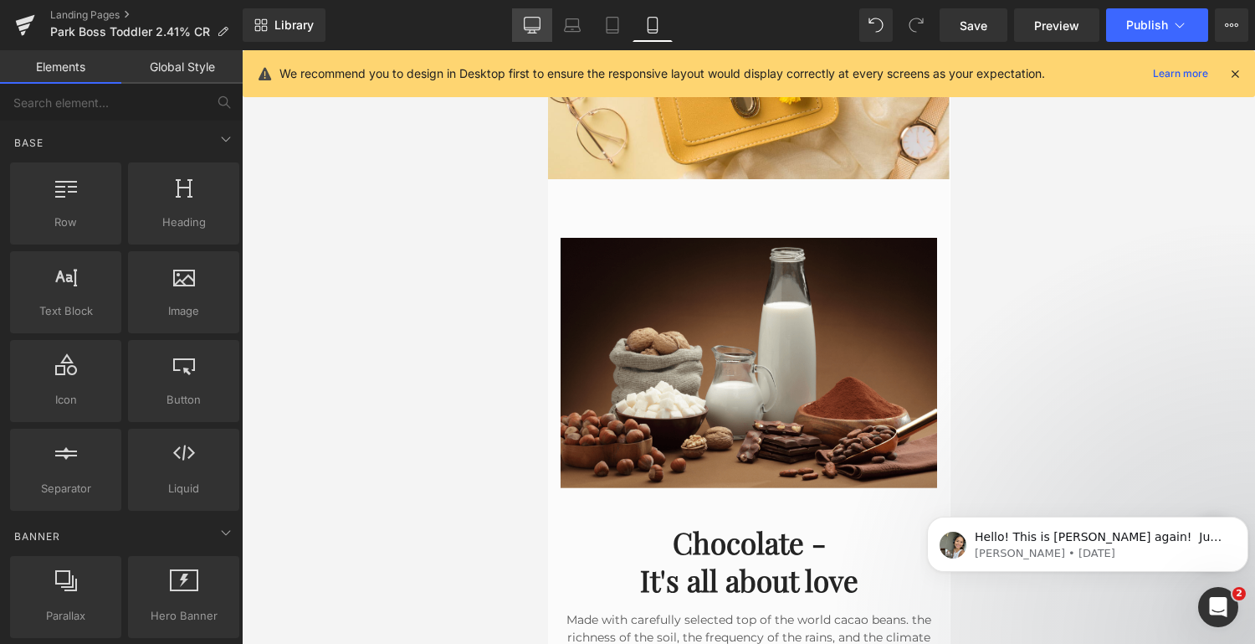
click at [535, 23] on icon at bounding box center [532, 25] width 17 height 17
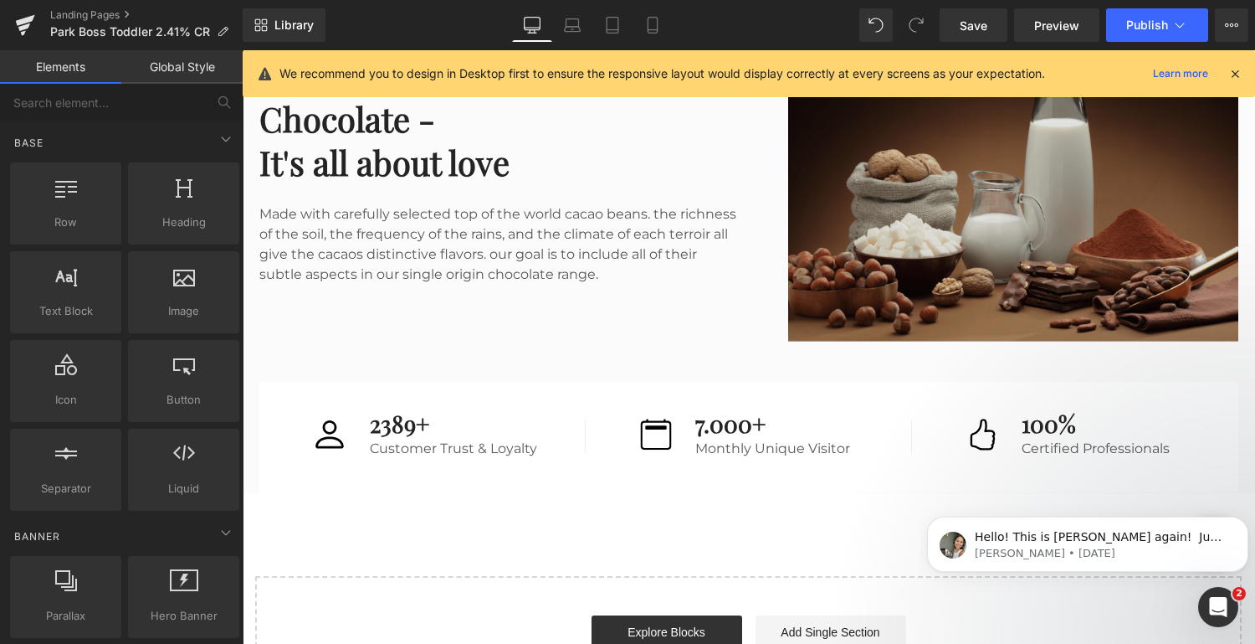
scroll to position [3704, 0]
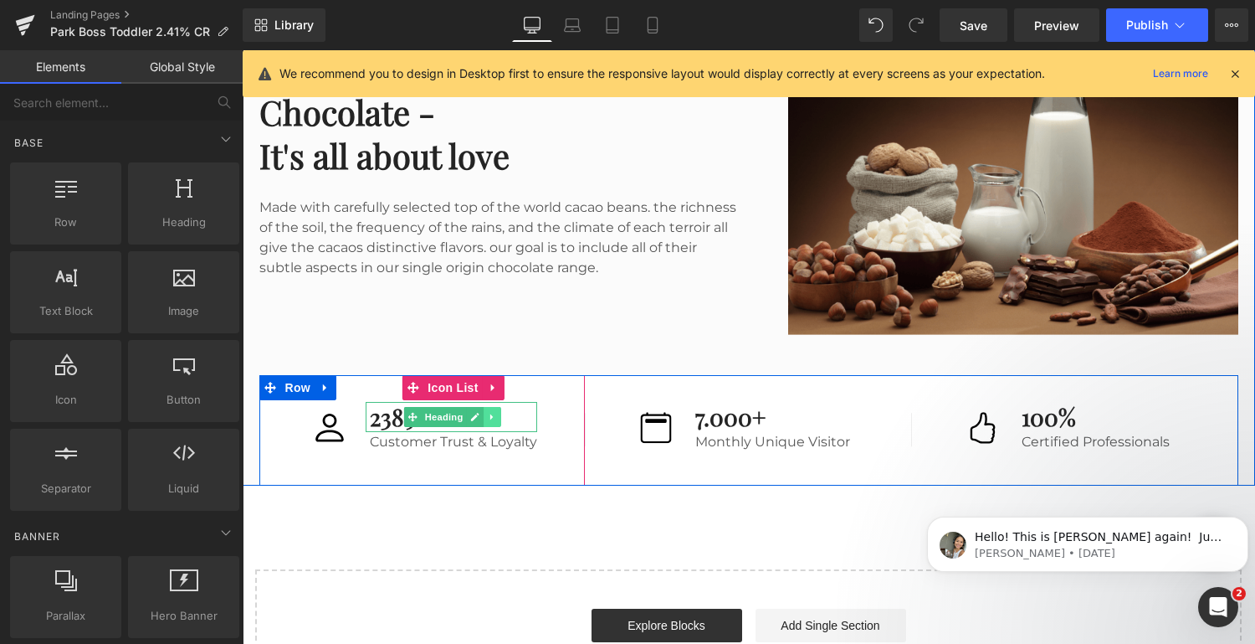
click at [491, 413] on icon at bounding box center [492, 417] width 9 height 10
click at [407, 418] on link "Heading" at bounding box center [408, 417] width 63 height 20
click at [391, 415] on icon at bounding box center [386, 416] width 9 height 9
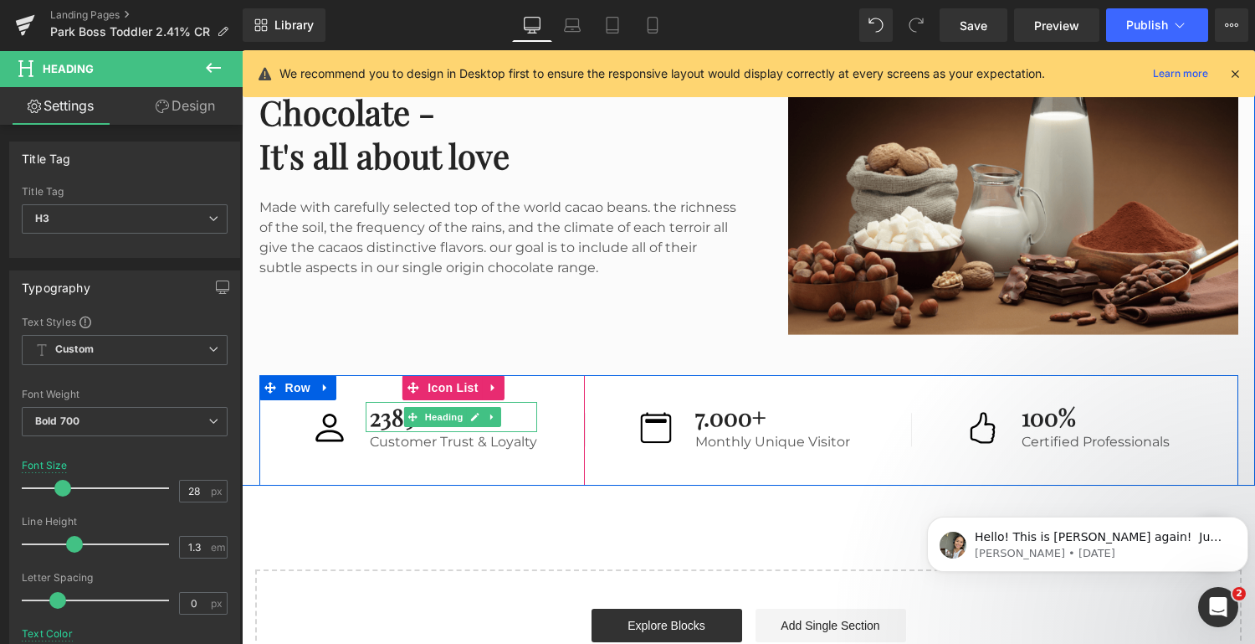
click at [401, 418] on h3 "2389+" at bounding box center [453, 417] width 167 height 30
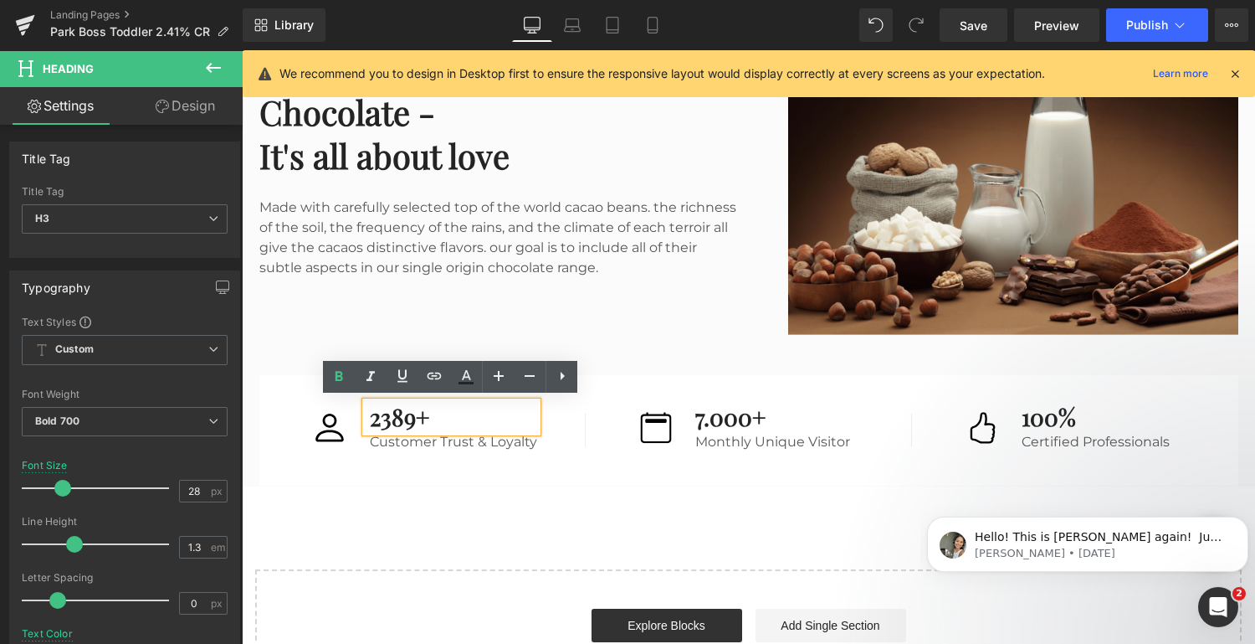
click at [415, 415] on h3 "2389+" at bounding box center [453, 417] width 167 height 30
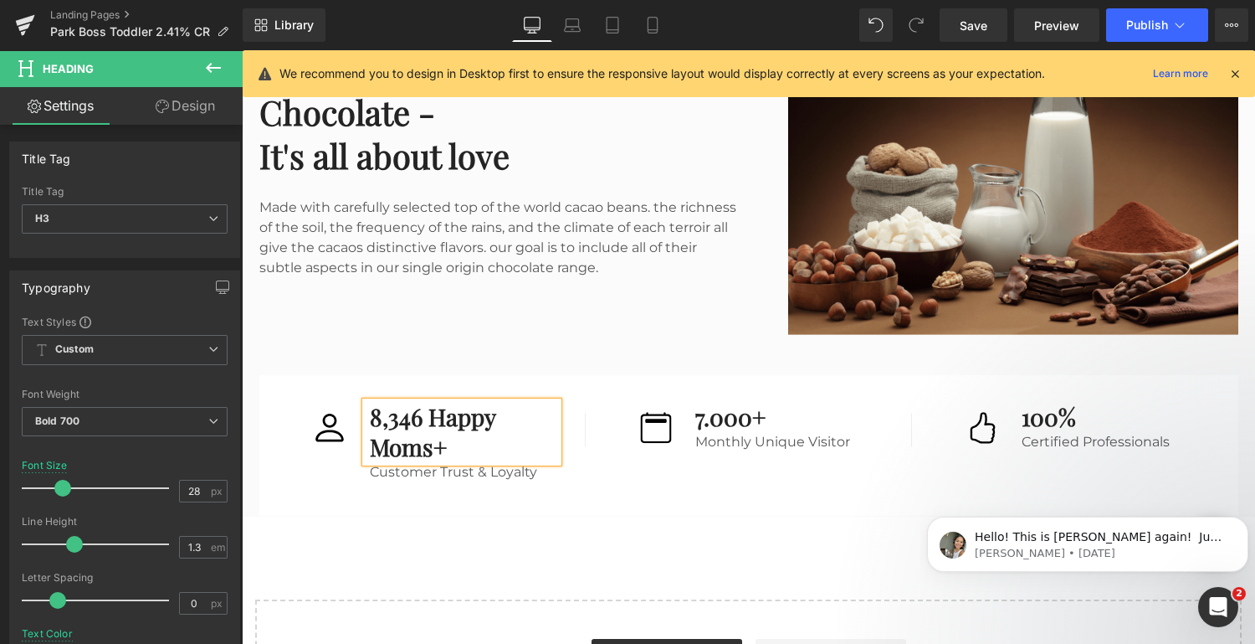
click at [471, 445] on h3 "8,346 Happy Moms+" at bounding box center [464, 432] width 189 height 61
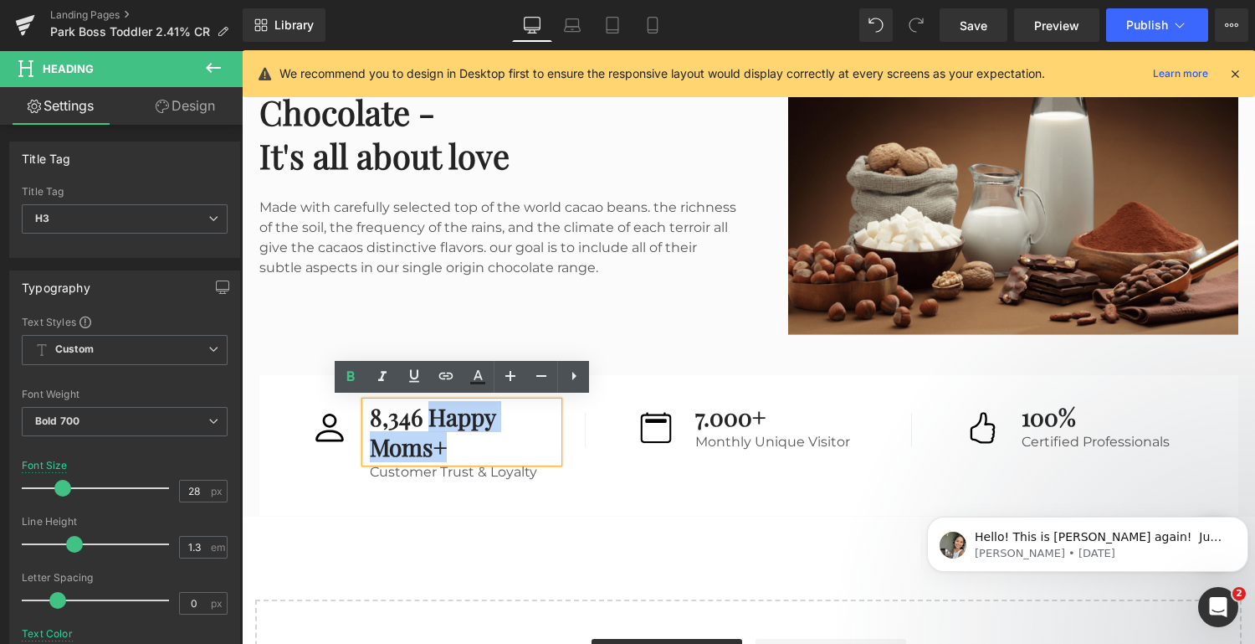
drag, startPoint x: 471, startPoint y: 445, endPoint x: 429, endPoint y: 416, distance: 51.1
click at [429, 416] on h3 "8,346 Happy Moms+" at bounding box center [464, 432] width 189 height 61
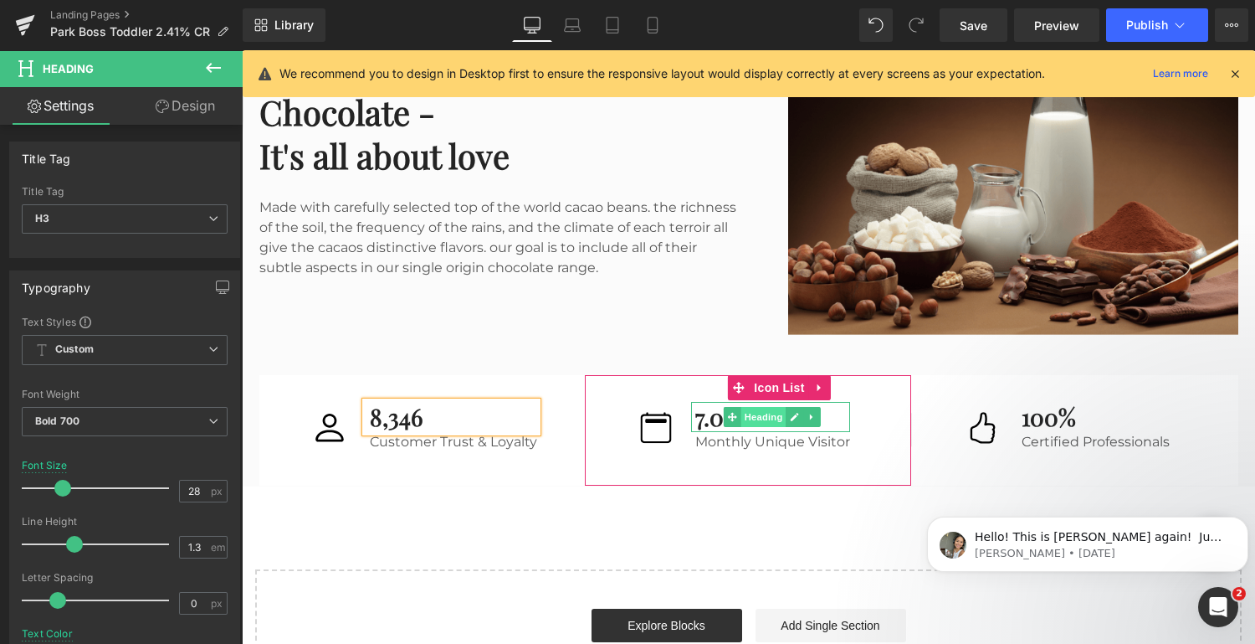
click at [770, 413] on span "Heading" at bounding box center [764, 417] width 45 height 20
click at [799, 415] on link at bounding box center [796, 417] width 18 height 20
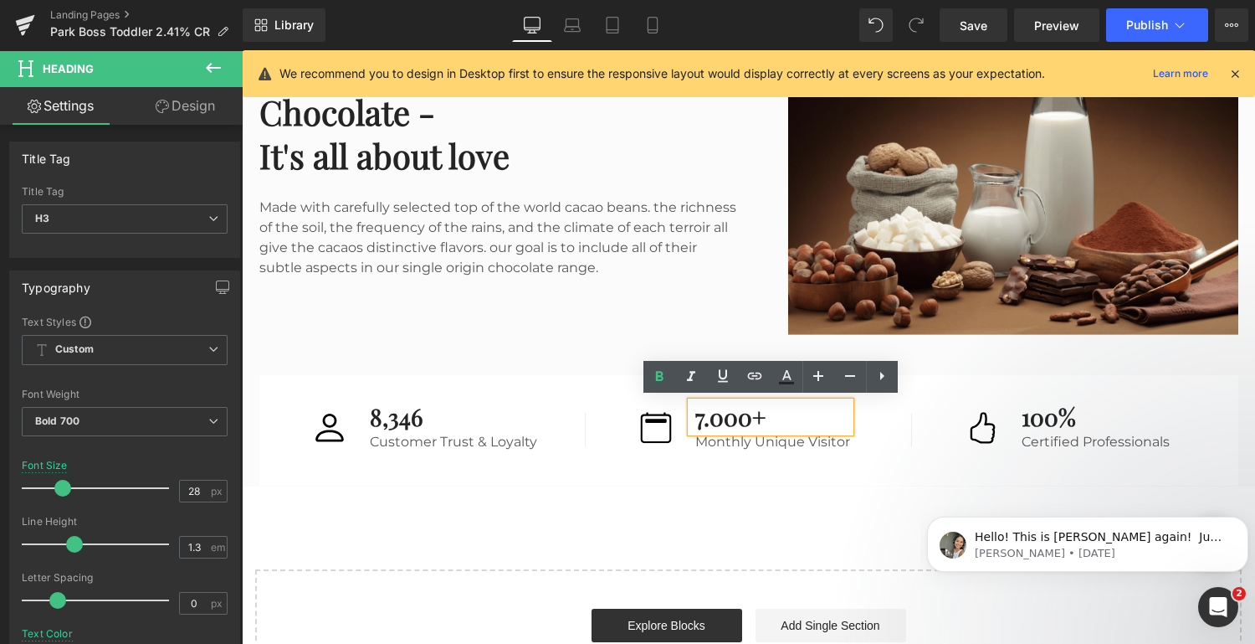
click at [745, 413] on h3 "7.000+" at bounding box center [773, 417] width 155 height 30
click at [768, 414] on h3 "7.000+" at bounding box center [773, 417] width 155 height 30
drag, startPoint x: 749, startPoint y: 415, endPoint x: 700, endPoint y: 412, distance: 49.5
click at [700, 412] on h3 "7.000+" at bounding box center [773, 417] width 155 height 30
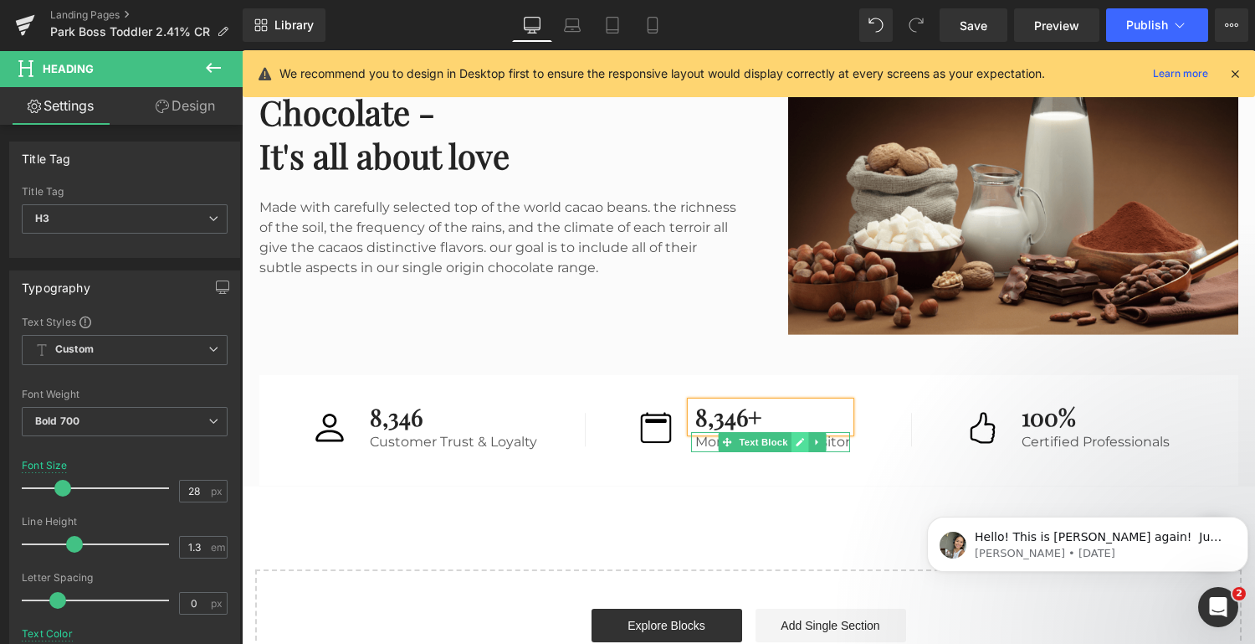
click at [803, 440] on icon at bounding box center [800, 442] width 9 height 10
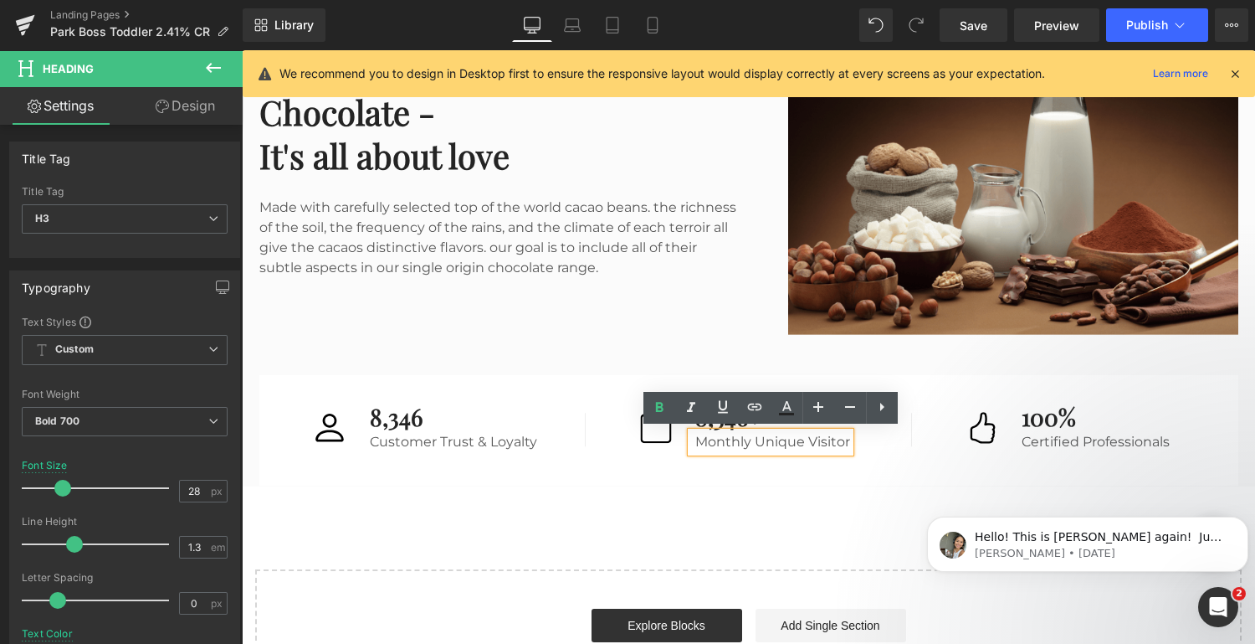
click at [805, 441] on p "Monthly Unique Visitor" at bounding box center [773, 442] width 155 height 20
click at [410, 446] on div "Customer Trust & Loyalty Text Block" at bounding box center [452, 442] width 172 height 20
click at [448, 442] on p "Customer Trust & Loyalty" at bounding box center [453, 442] width 167 height 20
click at [465, 439] on p "Customer Trust & Loyalty" at bounding box center [453, 442] width 167 height 20
click at [483, 437] on p "Customer Trust & Loyalty" at bounding box center [453, 442] width 167 height 20
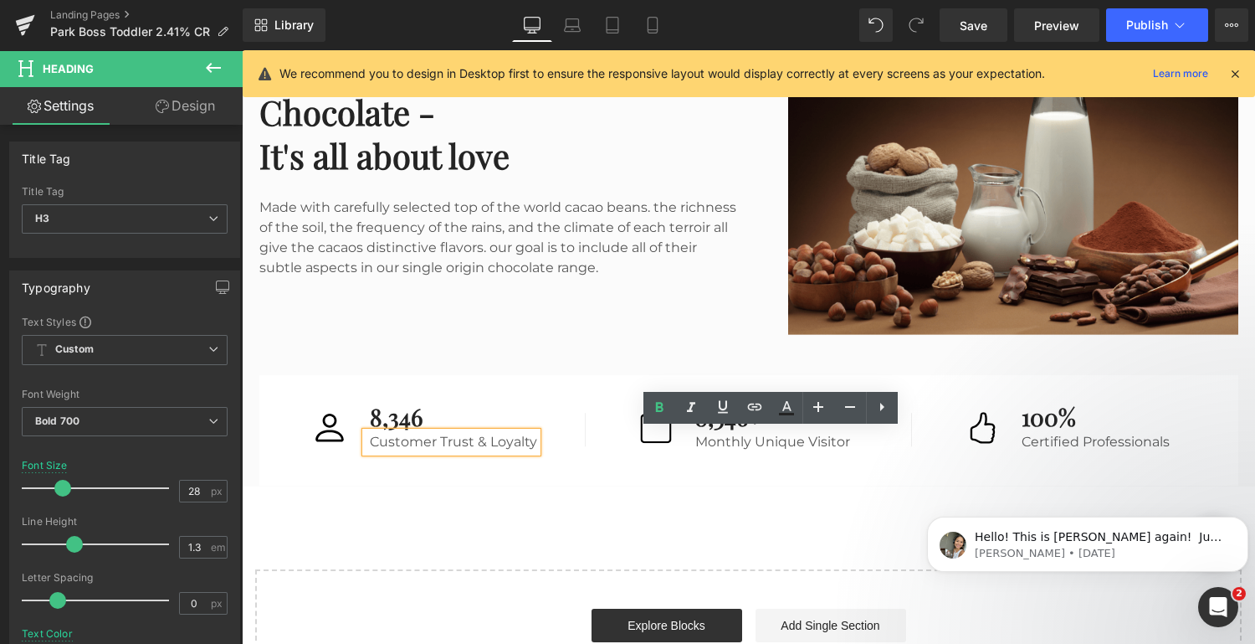
drag, startPoint x: 535, startPoint y: 439, endPoint x: 360, endPoint y: 448, distance: 175.1
click at [360, 448] on div "8,346 Heading Customer Trust & Loyalty Text Block" at bounding box center [416, 427] width 243 height 50
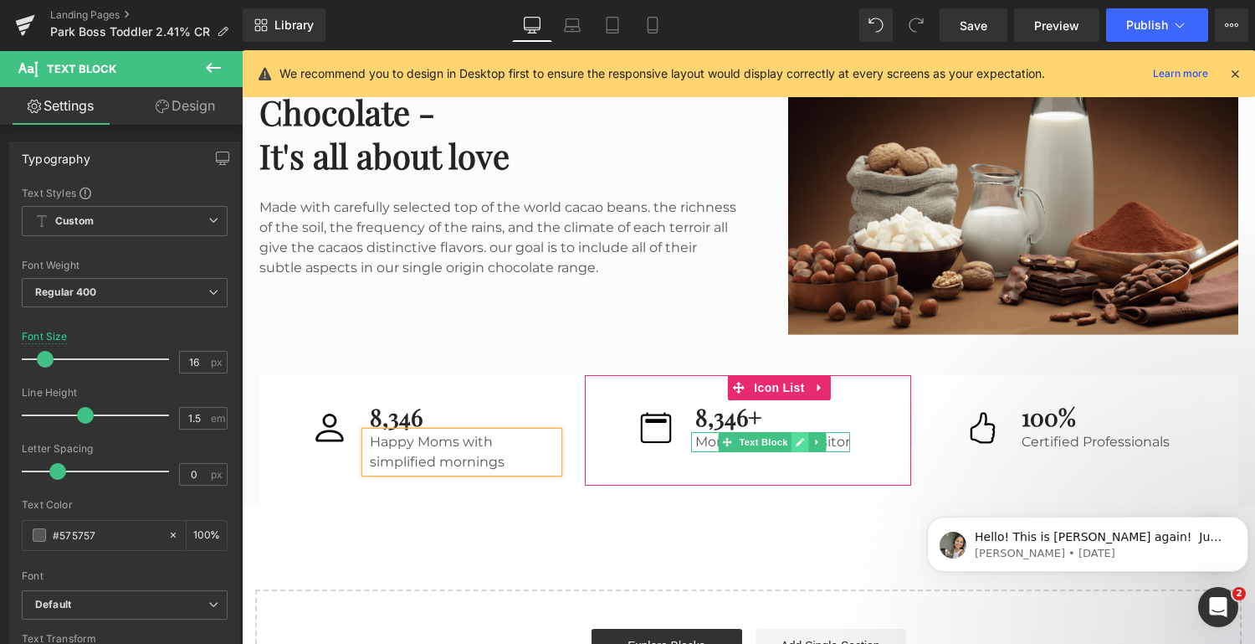
click at [797, 439] on icon at bounding box center [800, 442] width 9 height 10
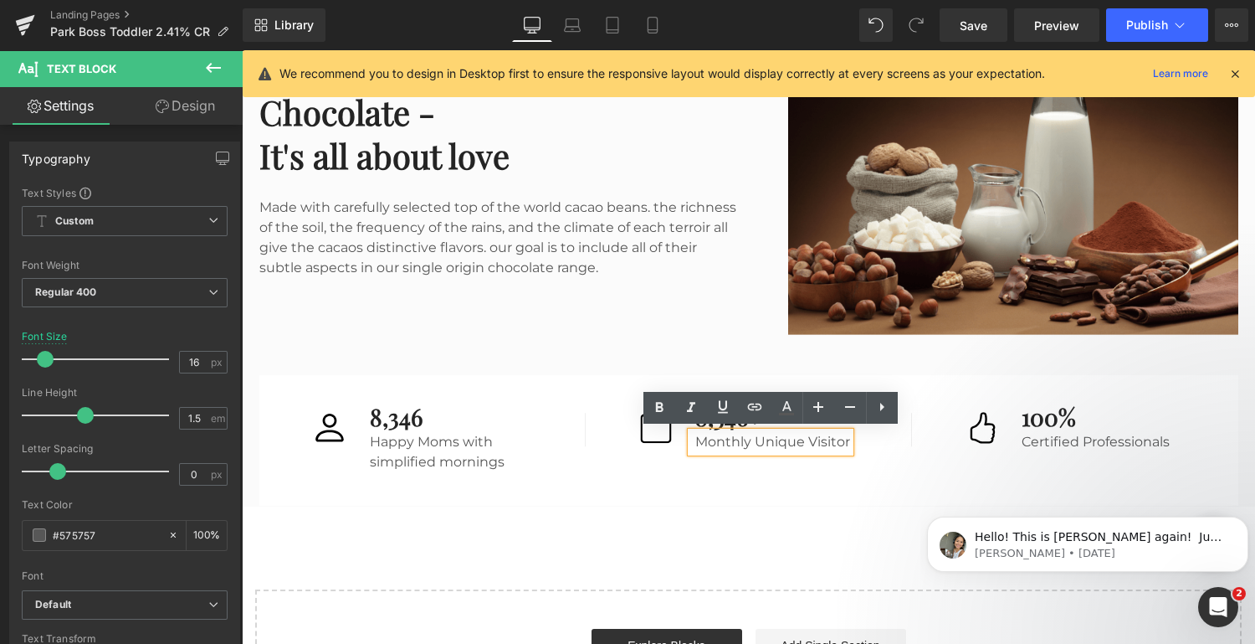
click at [757, 443] on p "Monthly Unique Visitor" at bounding box center [773, 442] width 155 height 20
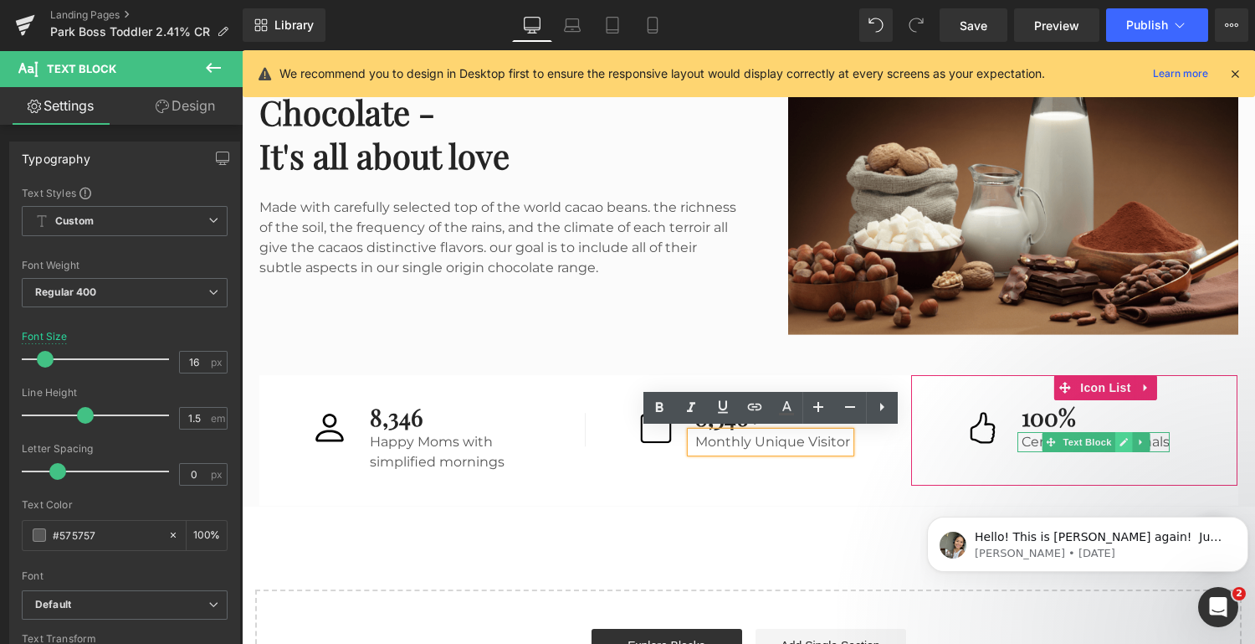
click at [1121, 441] on icon at bounding box center [1124, 442] width 8 height 8
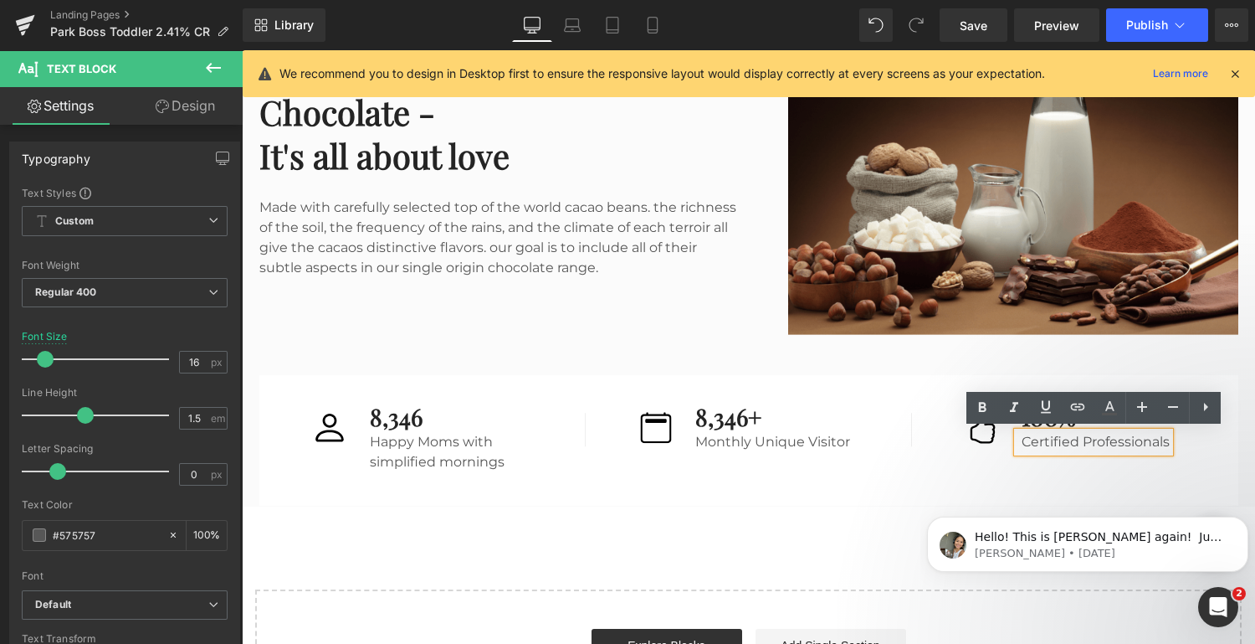
click at [1130, 438] on p "Certified Professionals" at bounding box center [1096, 442] width 148 height 20
click at [1152, 446] on p "Certified Professionals" at bounding box center [1096, 442] width 148 height 20
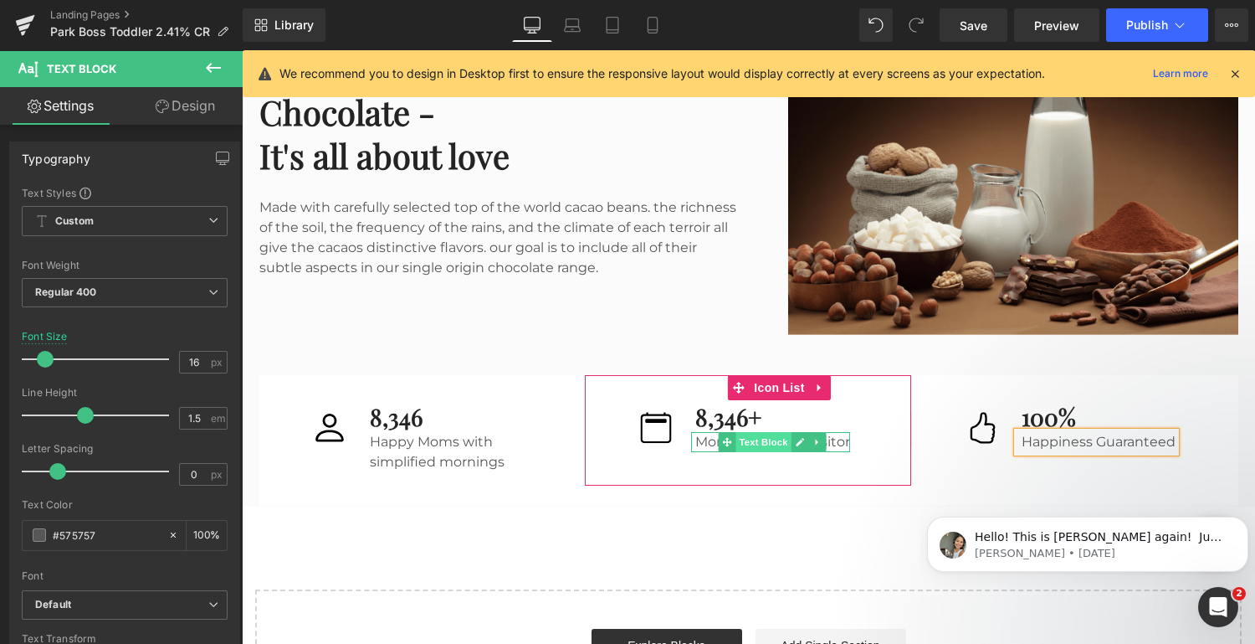
click at [759, 444] on span "Text Block" at bounding box center [764, 442] width 55 height 20
click at [798, 439] on icon at bounding box center [801, 442] width 8 height 8
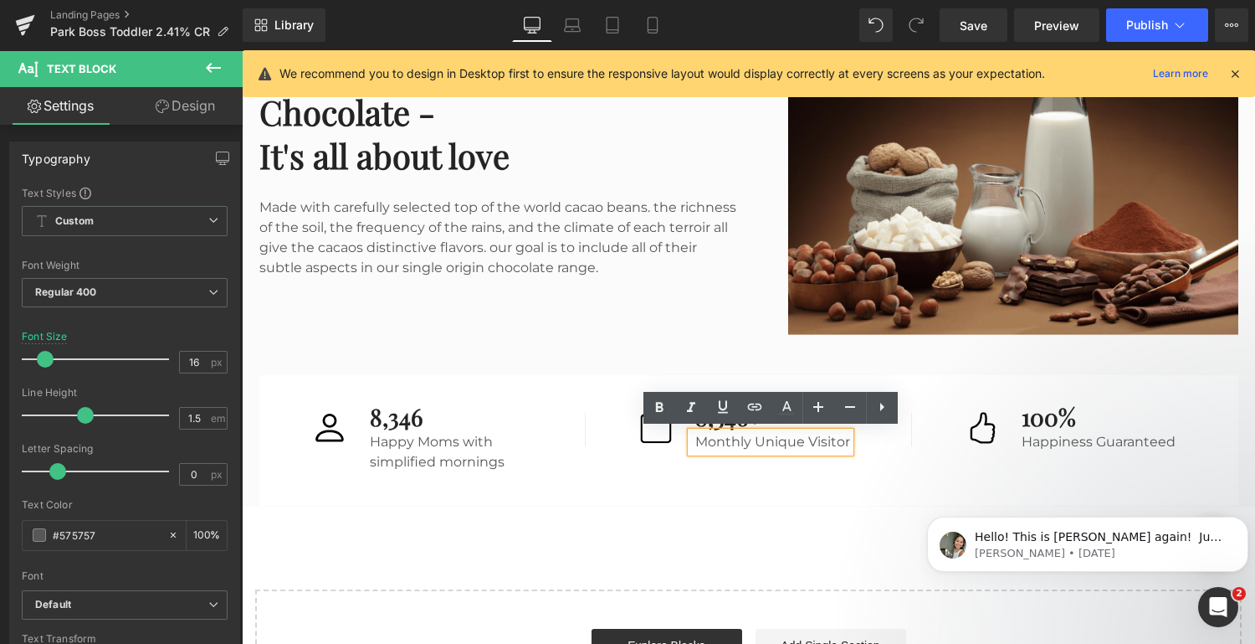
click at [823, 440] on p "Monthly Unique Visitor" at bounding box center [773, 442] width 155 height 20
drag, startPoint x: 852, startPoint y: 441, endPoint x: 699, endPoint y: 439, distance: 153.2
click at [699, 439] on div "Monthly Unique Visitor" at bounding box center [770, 442] width 159 height 20
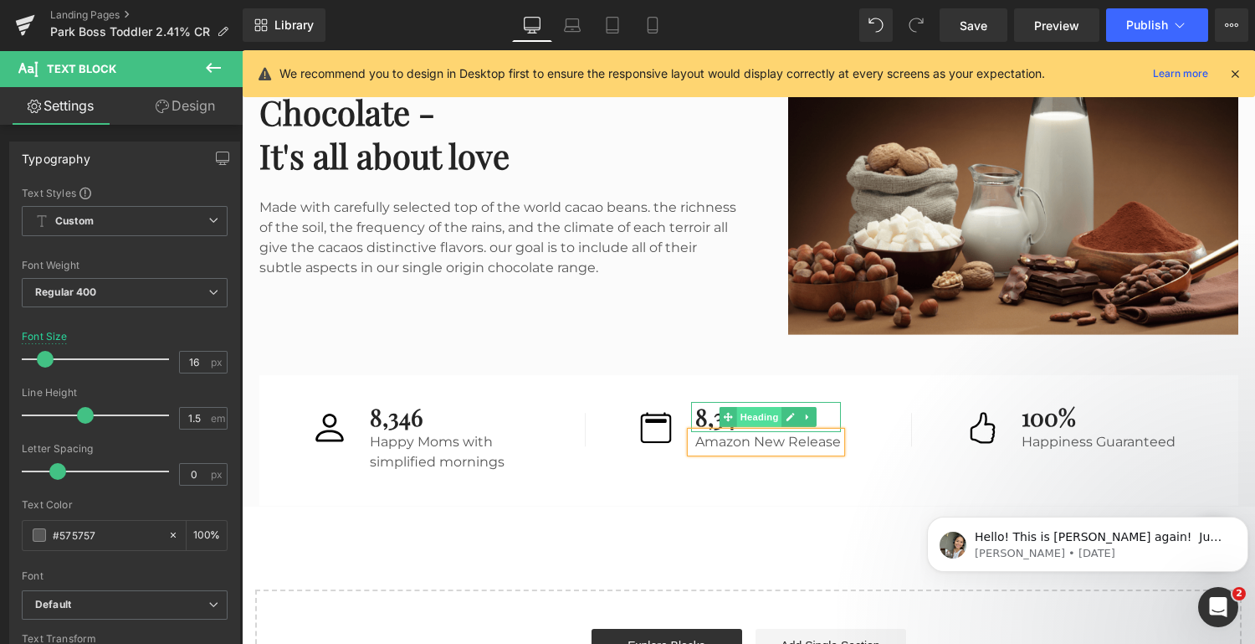
click at [757, 412] on span "Heading" at bounding box center [759, 417] width 45 height 20
click at [789, 412] on icon at bounding box center [791, 417] width 9 height 10
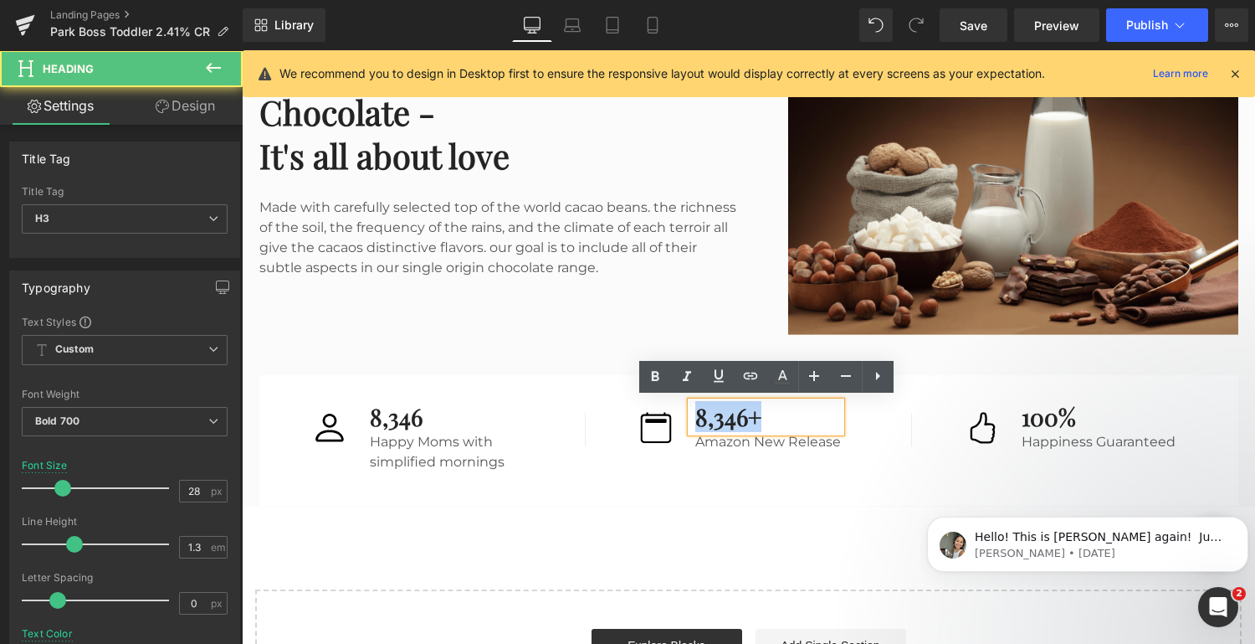
drag, startPoint x: 762, startPoint y: 414, endPoint x: 691, endPoint y: 410, distance: 70.4
click at [691, 410] on div "8,346+" at bounding box center [766, 417] width 150 height 30
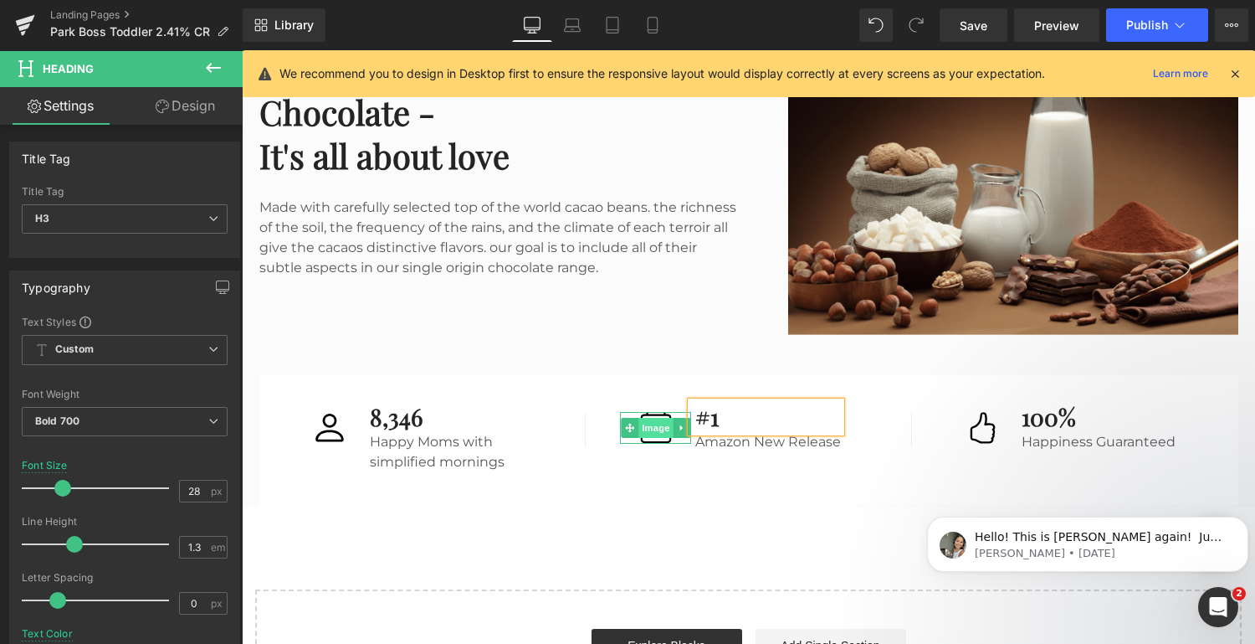
click at [656, 429] on span "Image" at bounding box center [656, 428] width 35 height 20
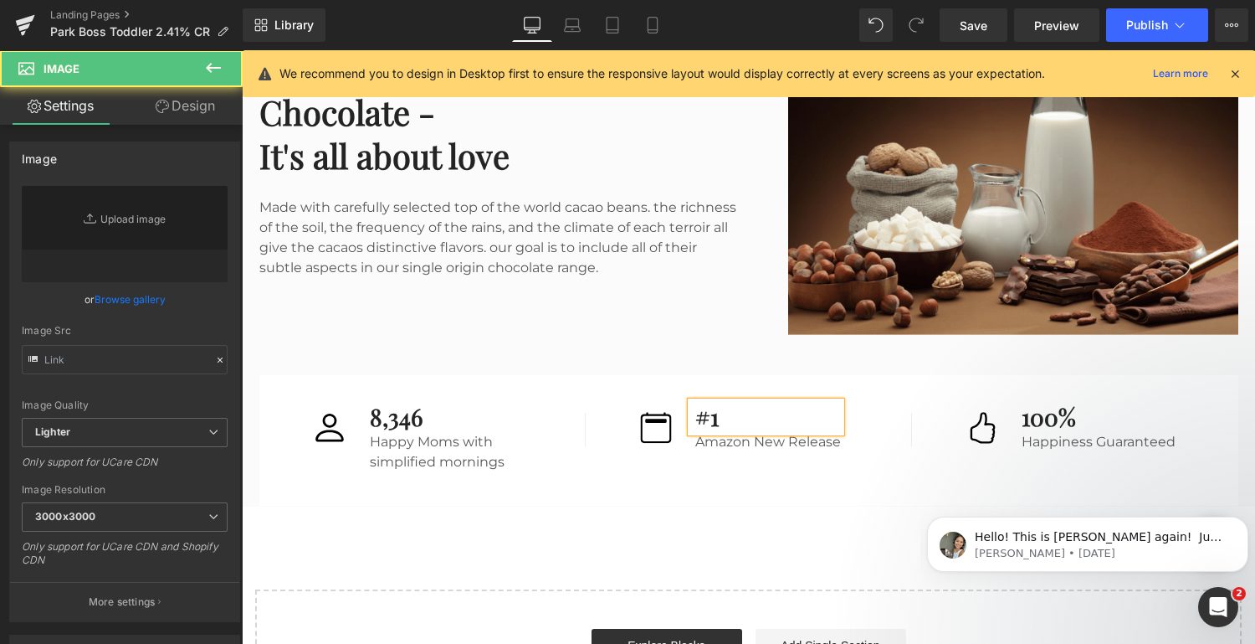
type input "[URL][DOMAIN_NAME]"
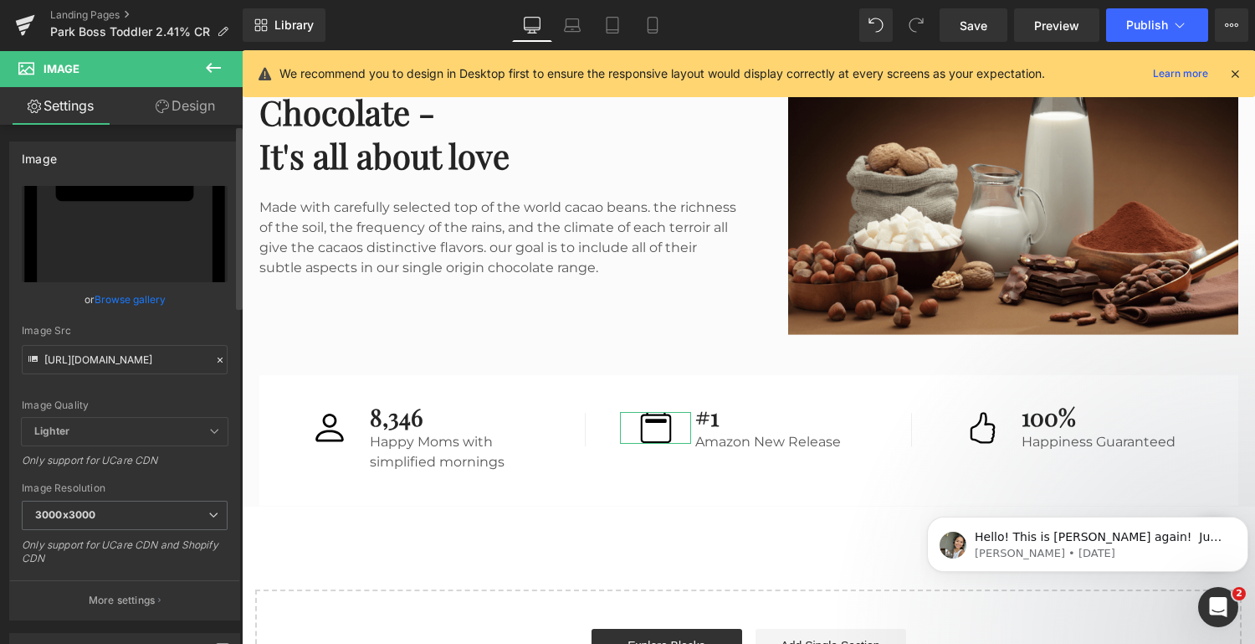
click at [128, 296] on link "Browse gallery" at bounding box center [130, 299] width 71 height 29
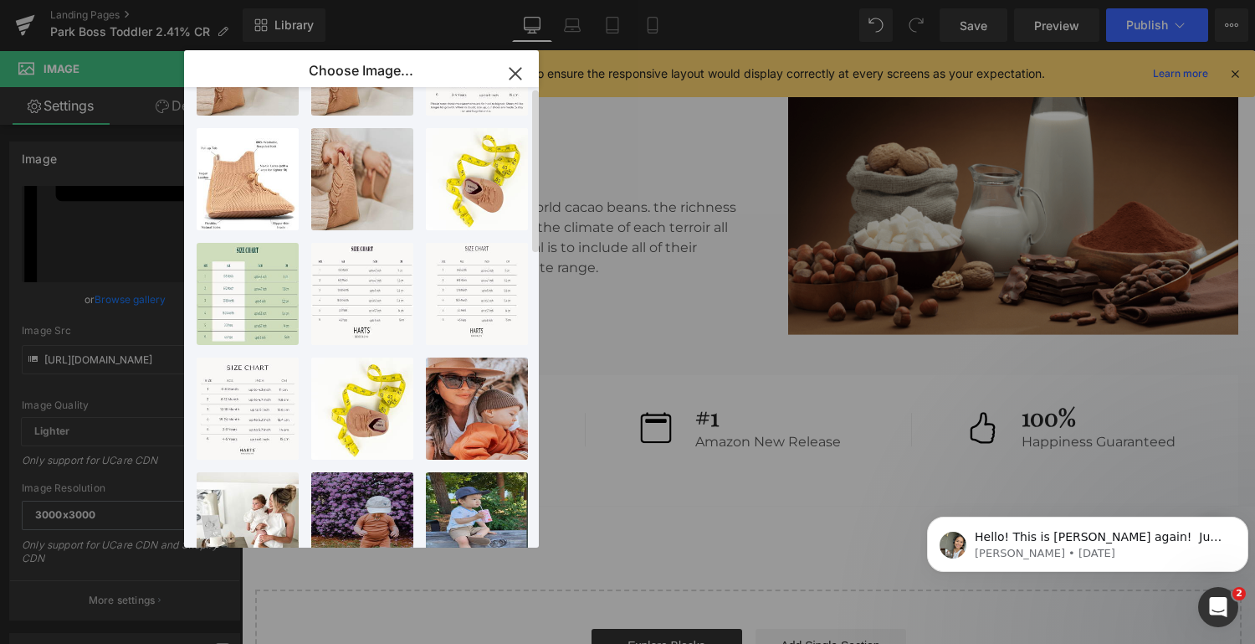
scroll to position [0, 0]
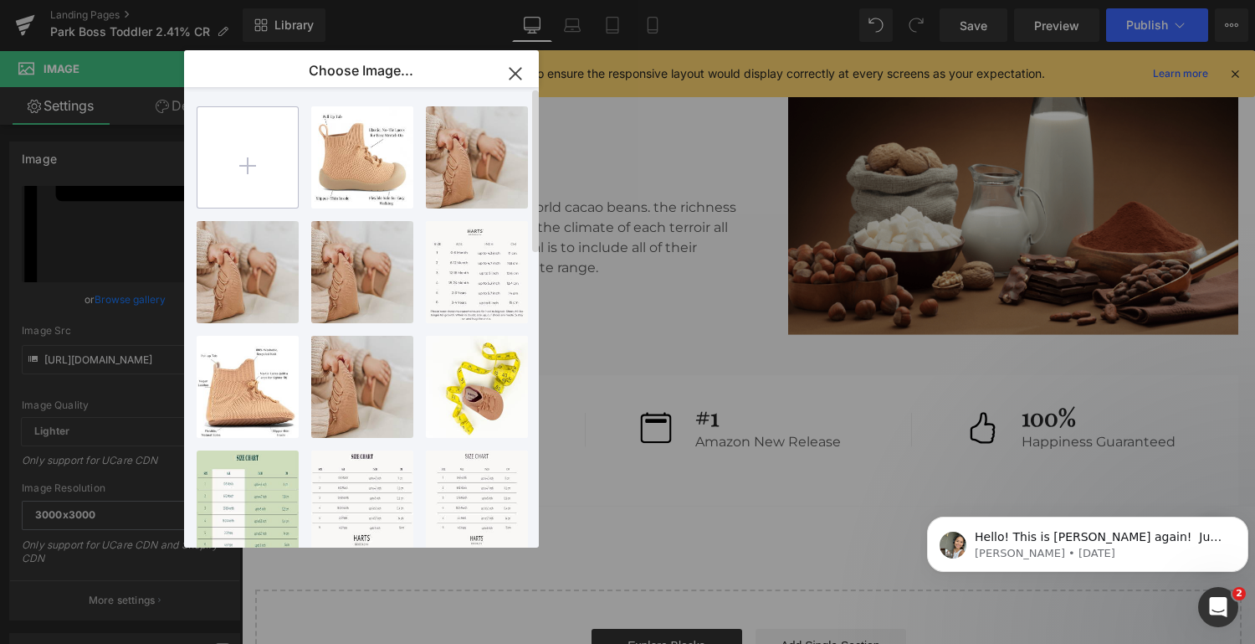
click at [255, 164] on input "file" at bounding box center [248, 157] width 100 height 100
click at [514, 73] on icon "button" at bounding box center [515, 73] width 11 height 11
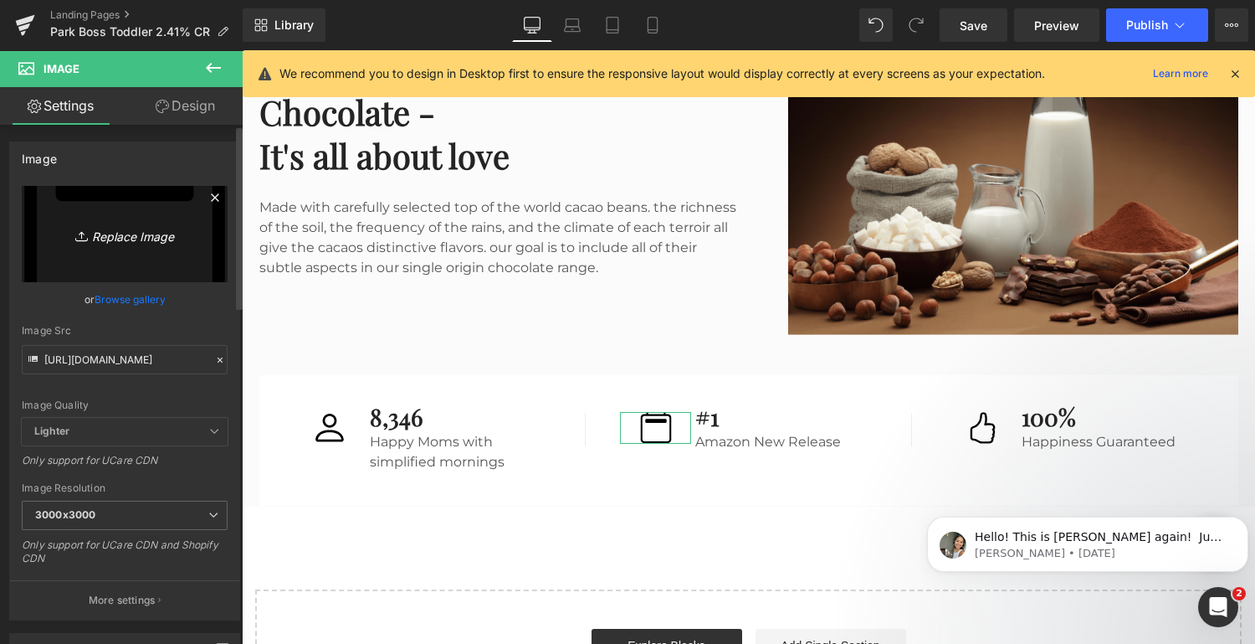
click at [144, 236] on icon "Replace Image" at bounding box center [125, 233] width 134 height 21
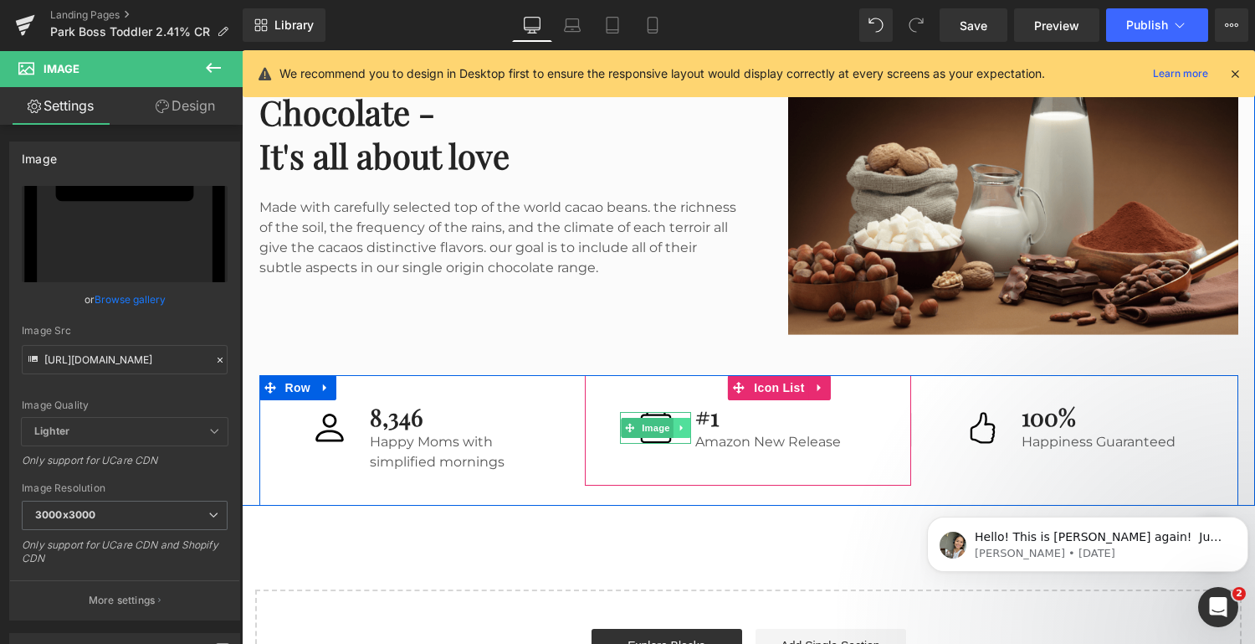
click at [680, 429] on icon at bounding box center [682, 428] width 9 height 10
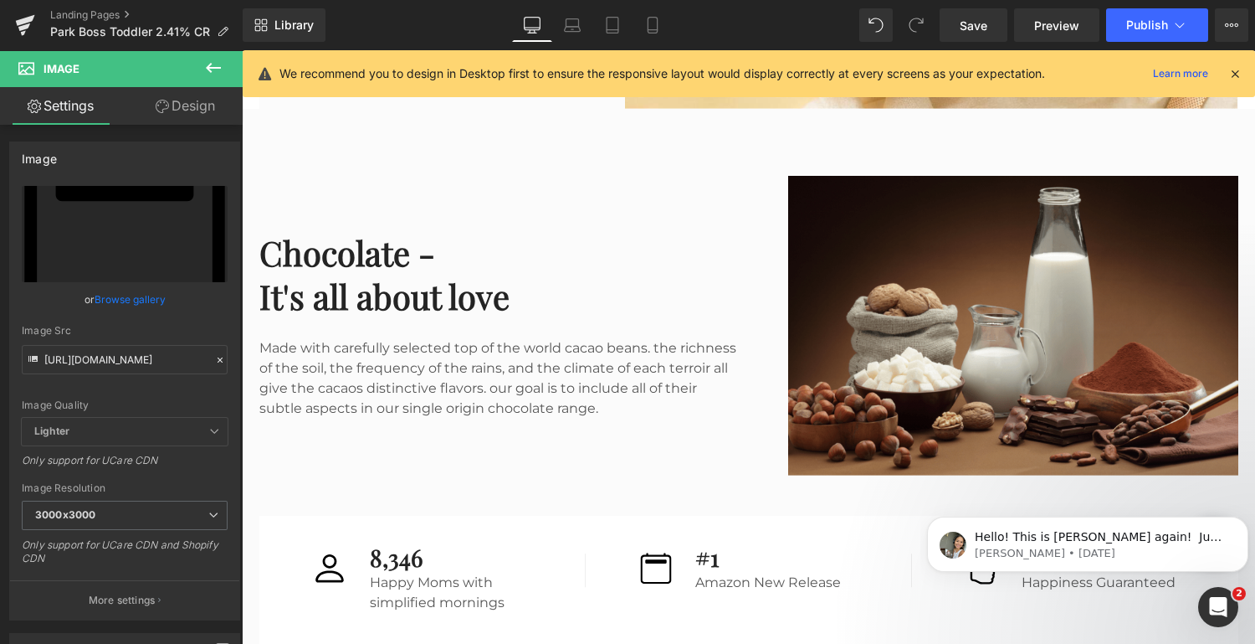
scroll to position [3565, 0]
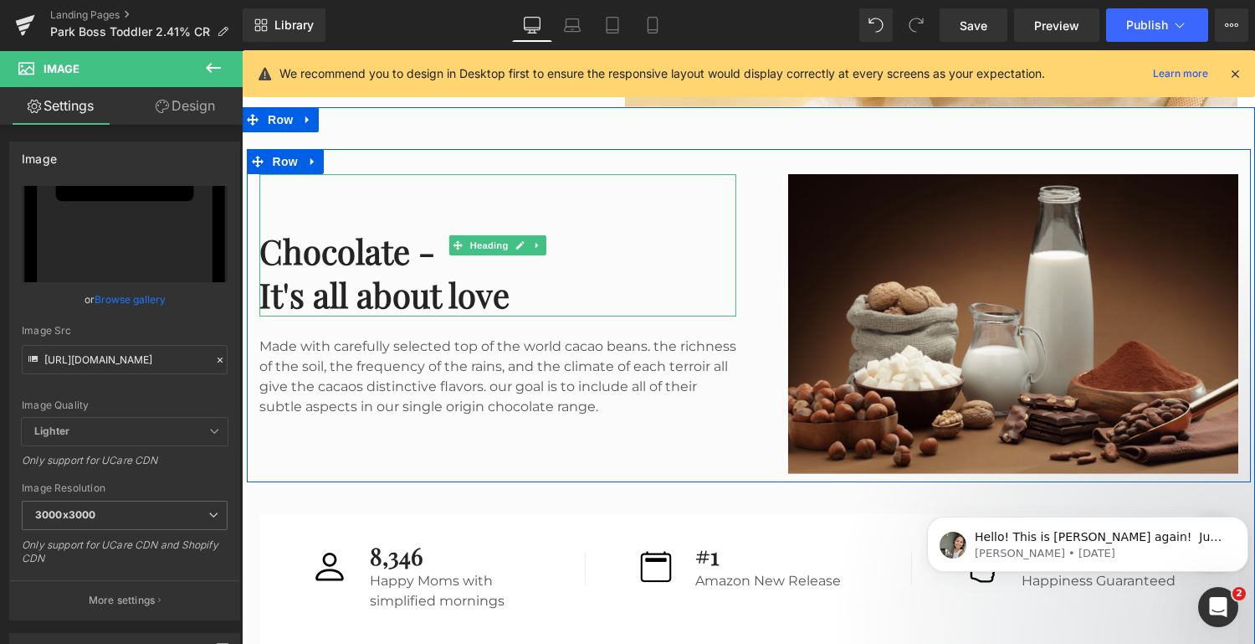
click at [514, 295] on h2 "It's all about love" at bounding box center [497, 295] width 477 height 44
click at [488, 301] on h2 "It's all about love" at bounding box center [497, 295] width 477 height 44
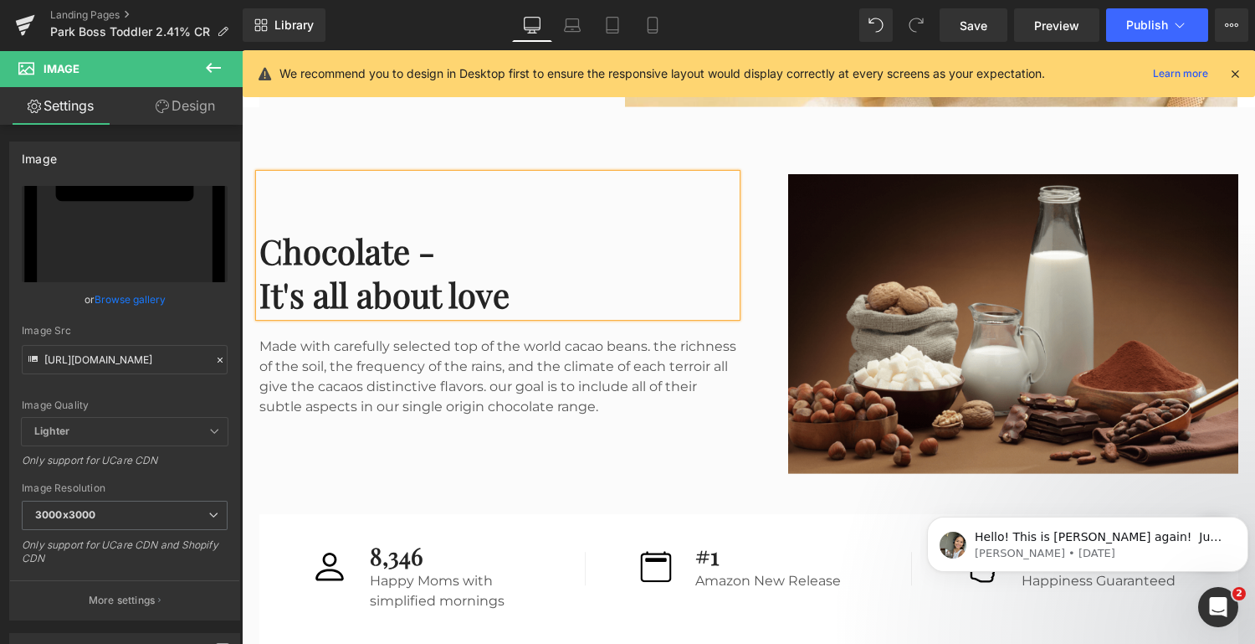
click at [491, 245] on h2 "Chocolate -" at bounding box center [497, 251] width 477 height 44
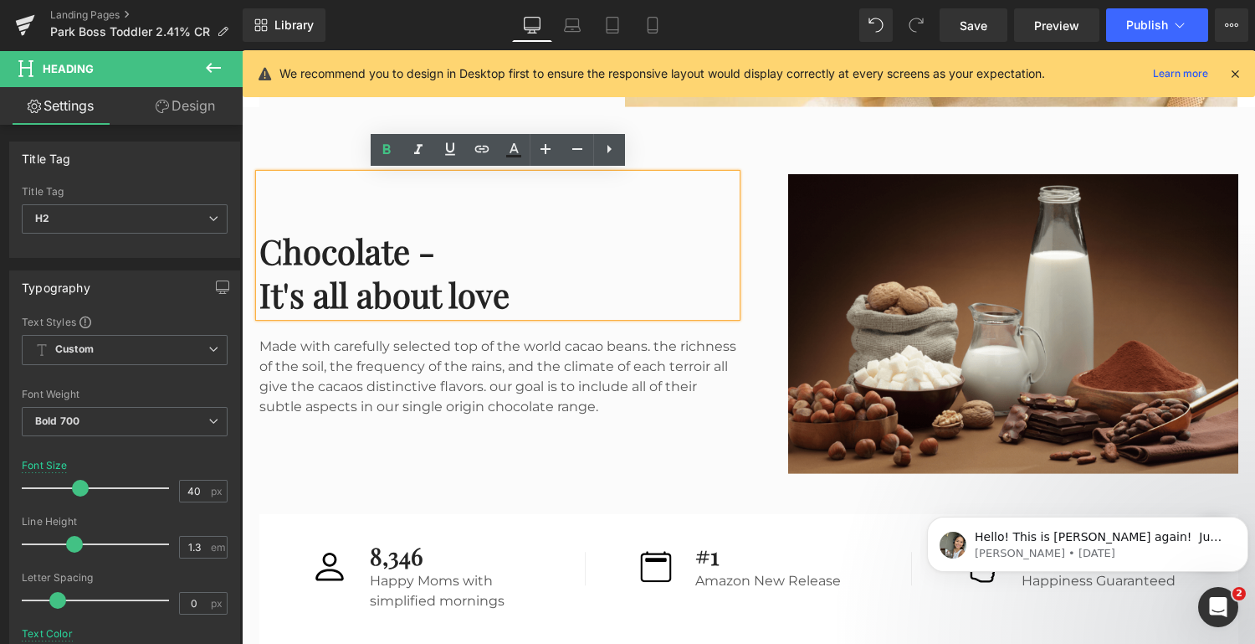
click at [520, 295] on h2 "It's all about love" at bounding box center [497, 295] width 477 height 44
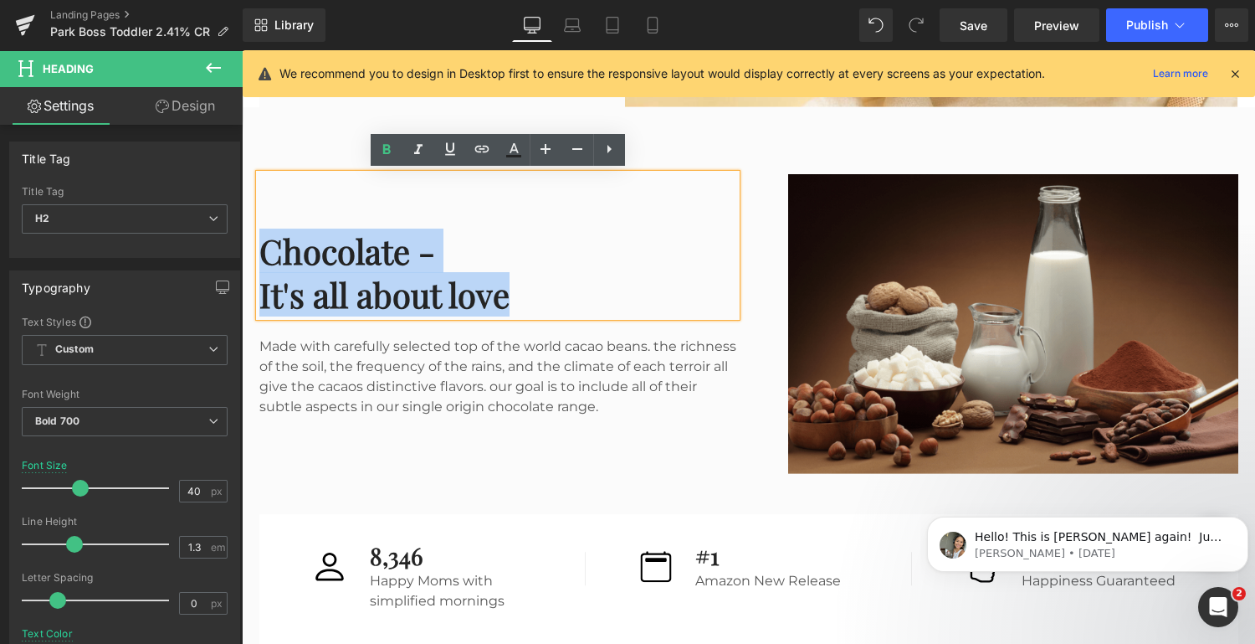
drag, startPoint x: 520, startPoint y: 295, endPoint x: 239, endPoint y: 230, distance: 287.7
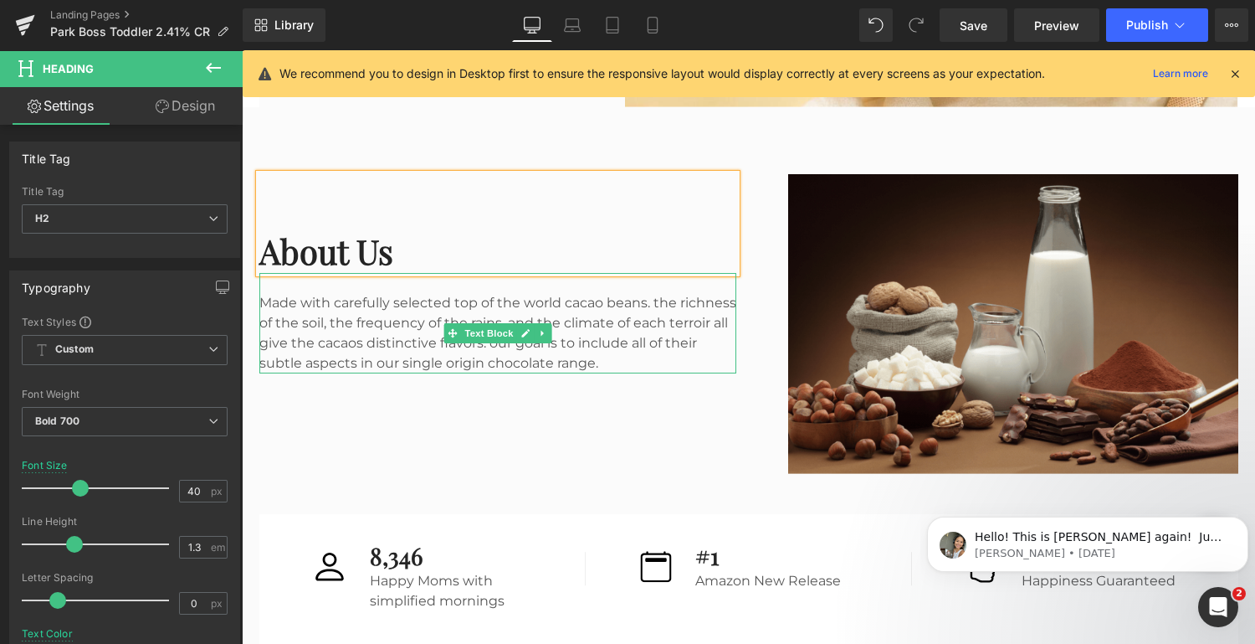
click at [613, 354] on p "Made with carefully selected top of the world cacao beans. the richness of the …" at bounding box center [497, 333] width 477 height 80
click at [603, 366] on p "Made with carefully selected top of the world cacao beans. the richness of the …" at bounding box center [497, 333] width 477 height 80
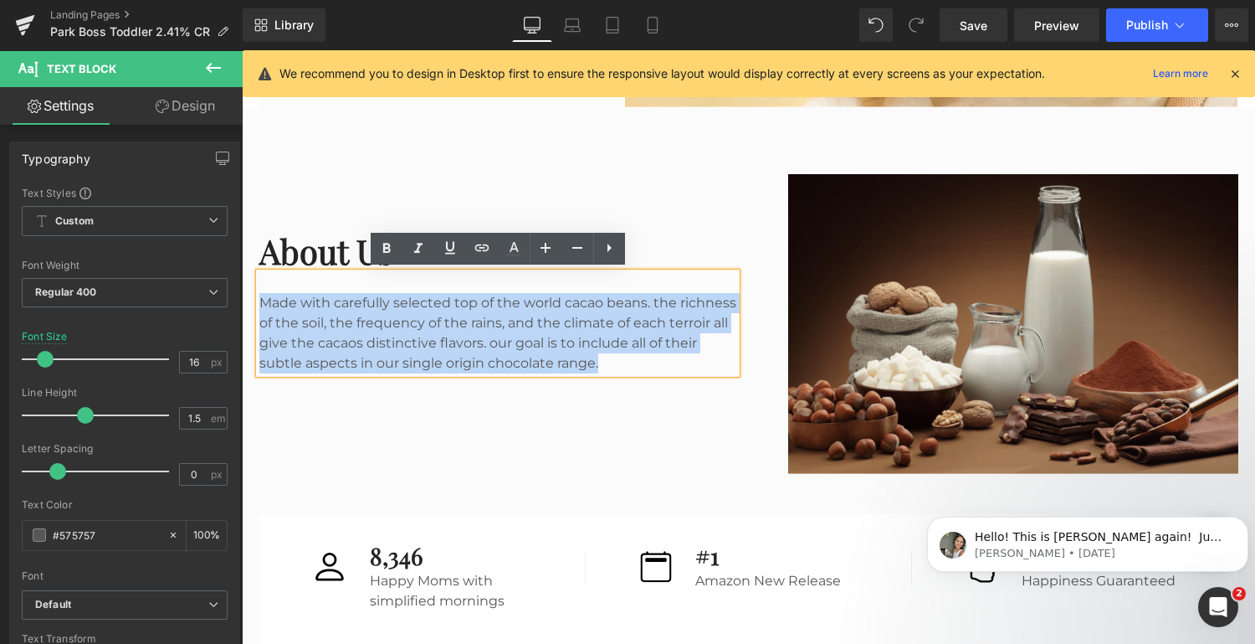
drag, startPoint x: 630, startPoint y: 363, endPoint x: 235, endPoint y: 290, distance: 401.9
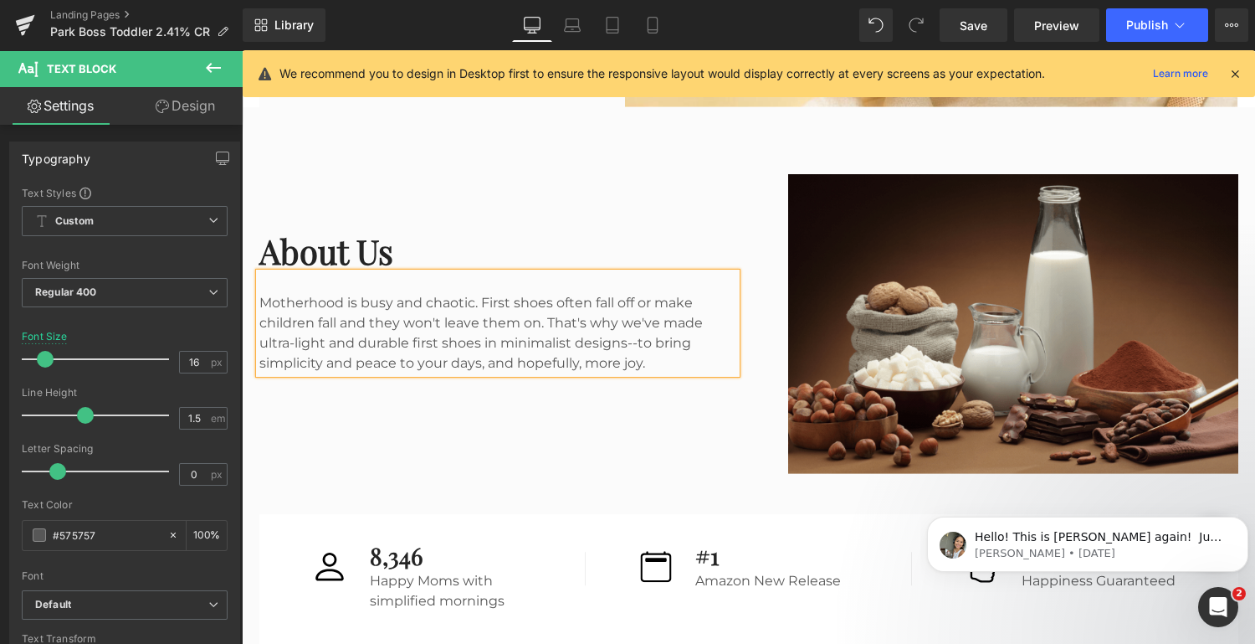
click at [338, 325] on div "Motherhood is busy and chaotic. First shoes often fall off or make children fal…" at bounding box center [497, 323] width 477 height 100
click at [549, 321] on div "Motherhood is busy and chaotic. First shoes often fall off or make children fal…" at bounding box center [497, 323] width 477 height 100
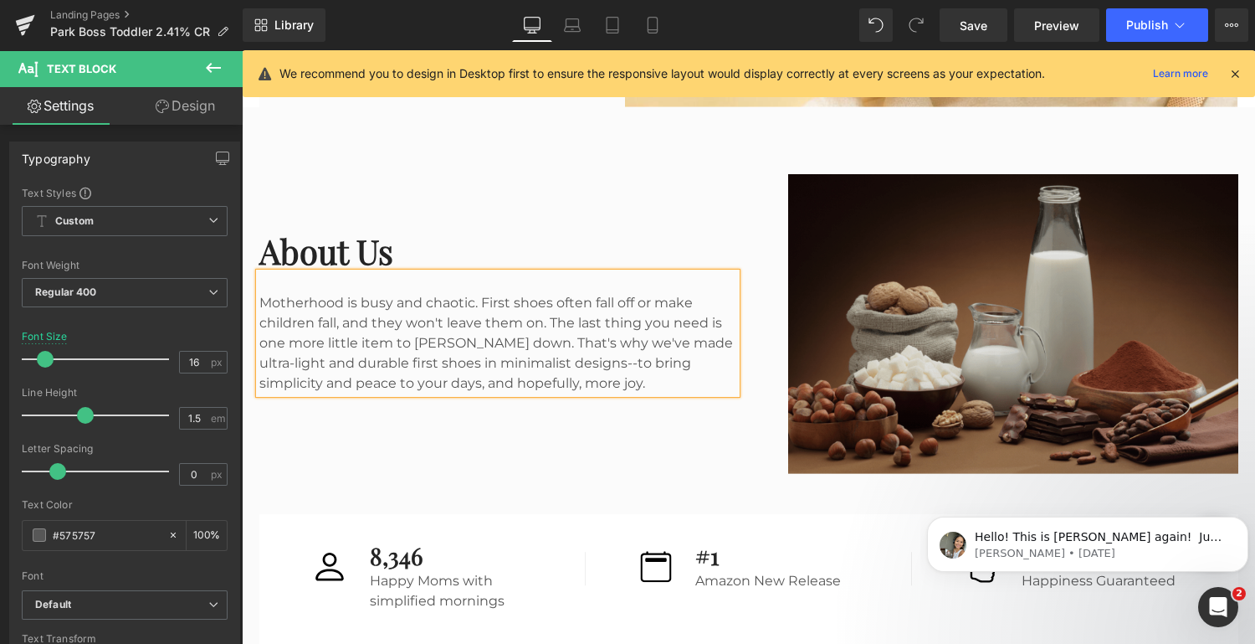
click at [1067, 377] on img at bounding box center [1013, 323] width 450 height 299
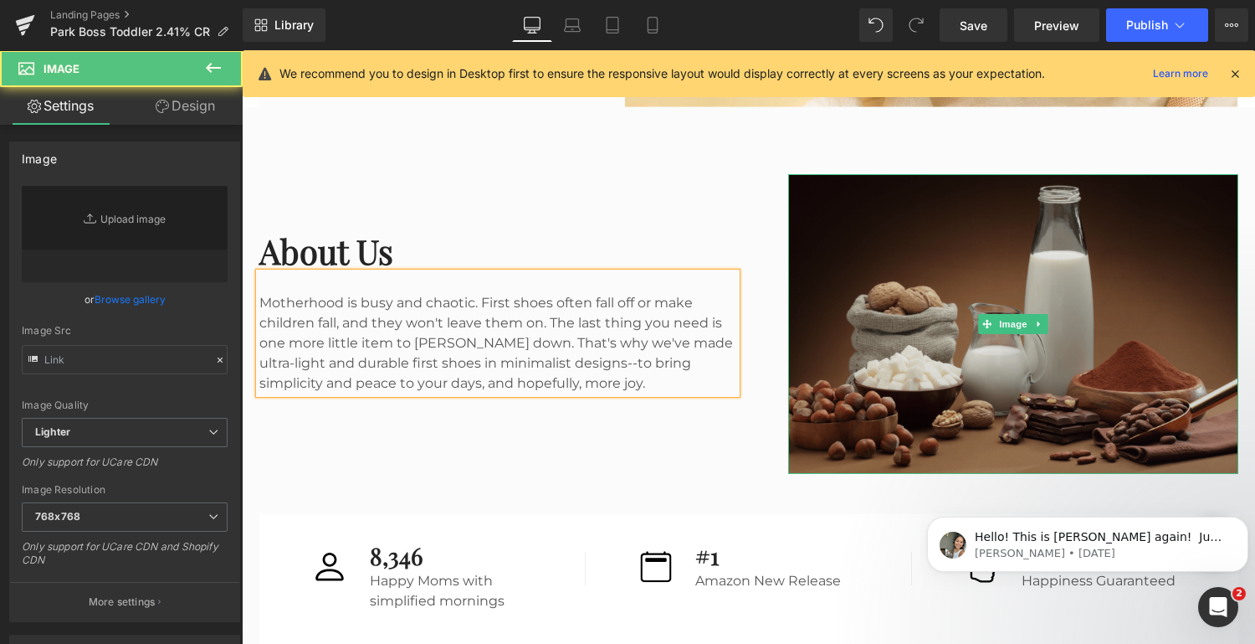
click at [934, 362] on img at bounding box center [1013, 323] width 450 height 299
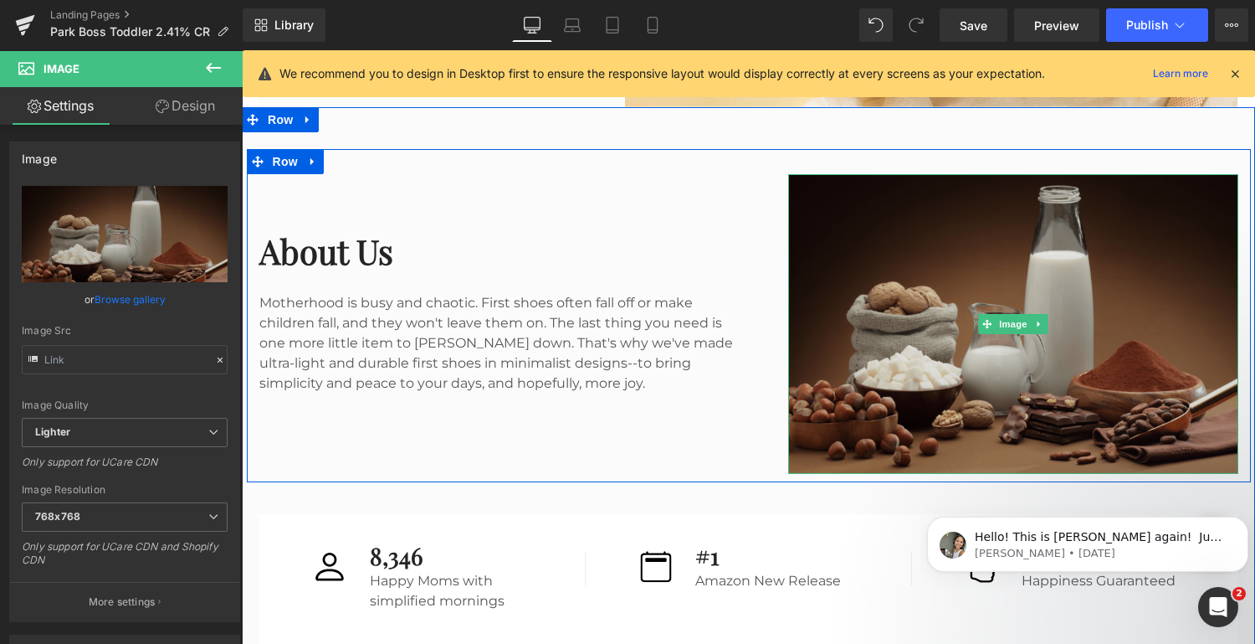
type input "[URL][DOMAIN_NAME]"
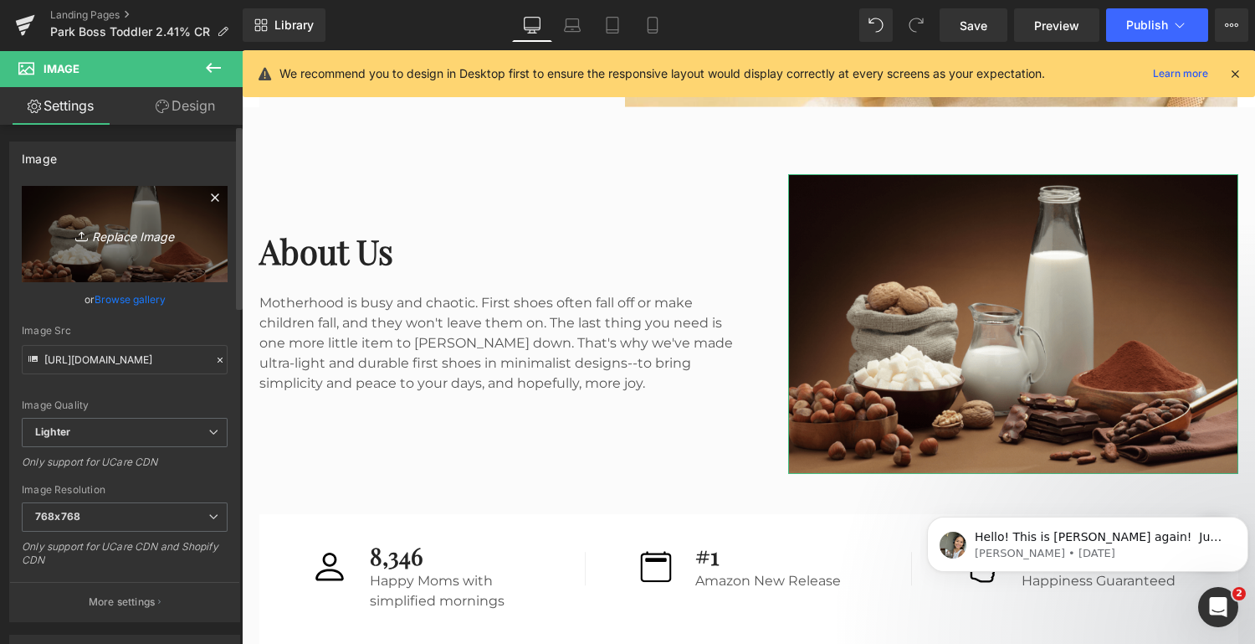
click at [116, 235] on icon "Replace Image" at bounding box center [125, 233] width 134 height 21
type input "C:\fakepath\477F7E82-6B20-473C-86D1-71ADC950B960.JPG"
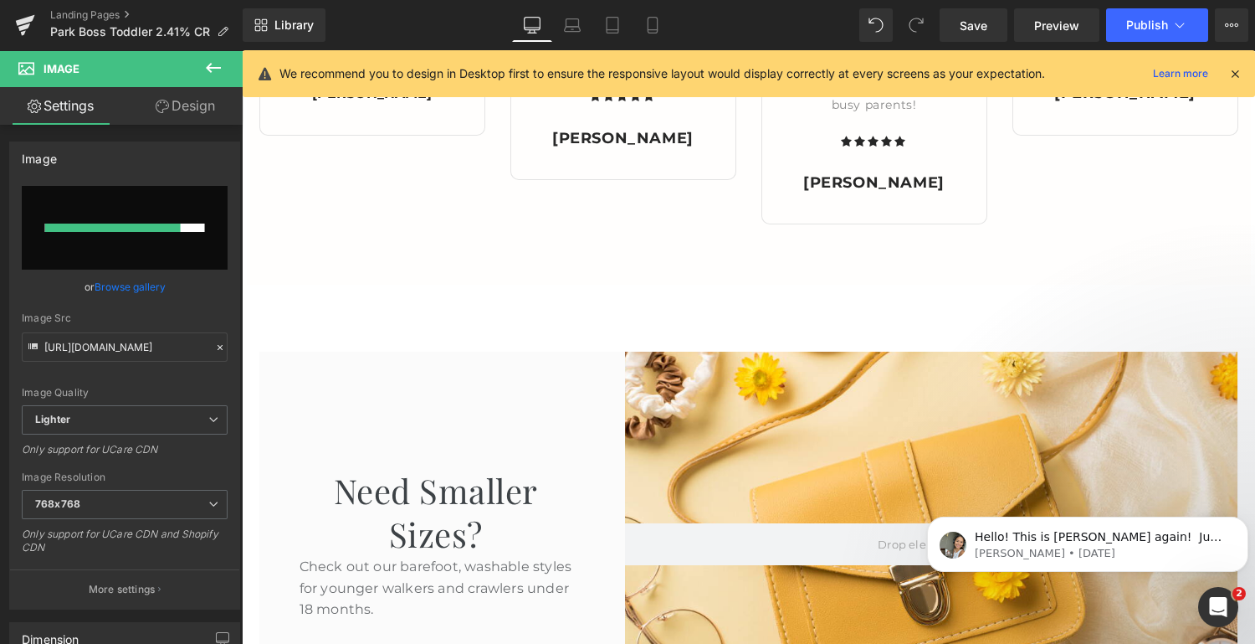
scroll to position [2967, 0]
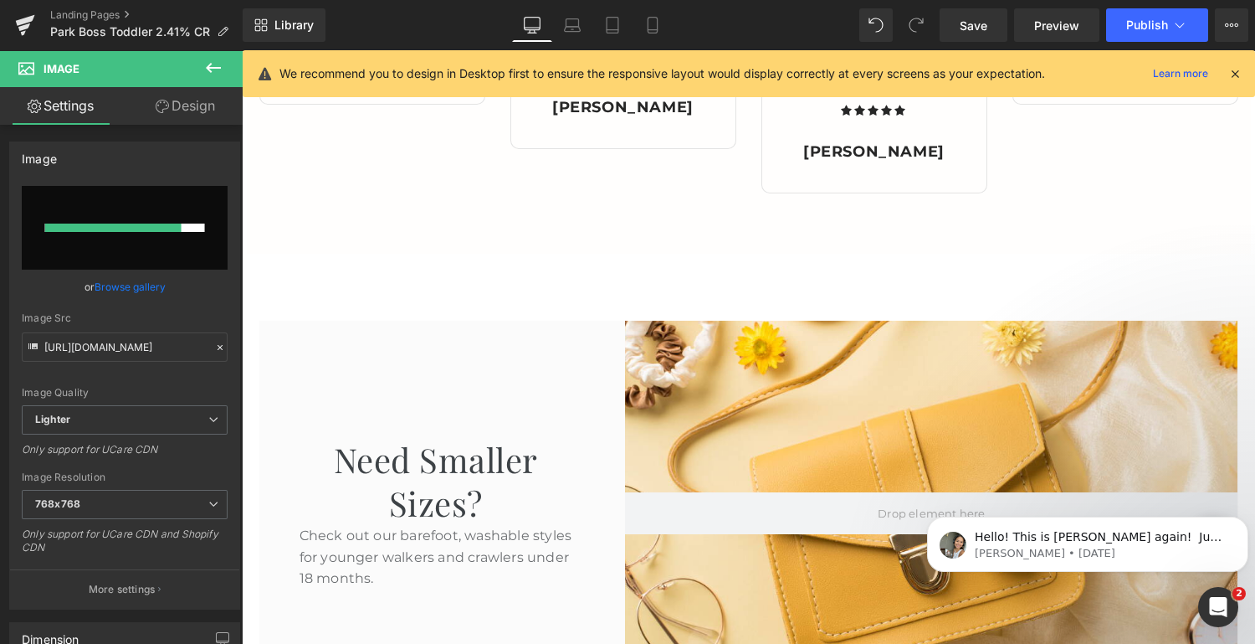
click at [879, 416] on div at bounding box center [931, 513] width 613 height 385
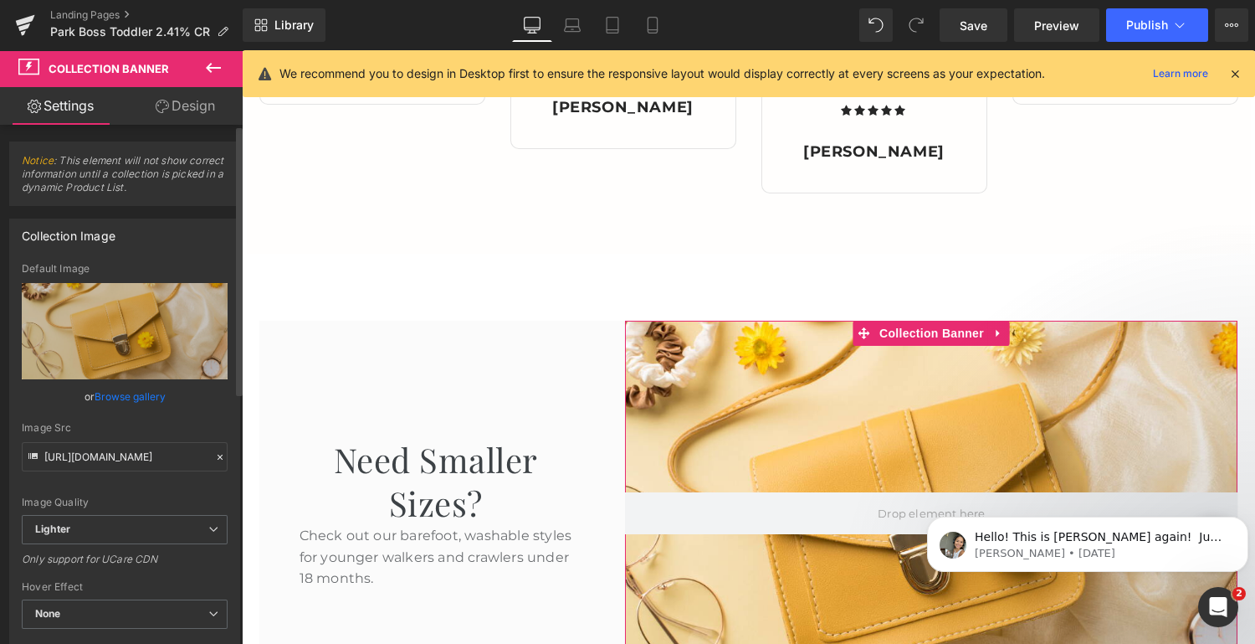
click at [114, 395] on link "Browse gallery" at bounding box center [130, 396] width 71 height 29
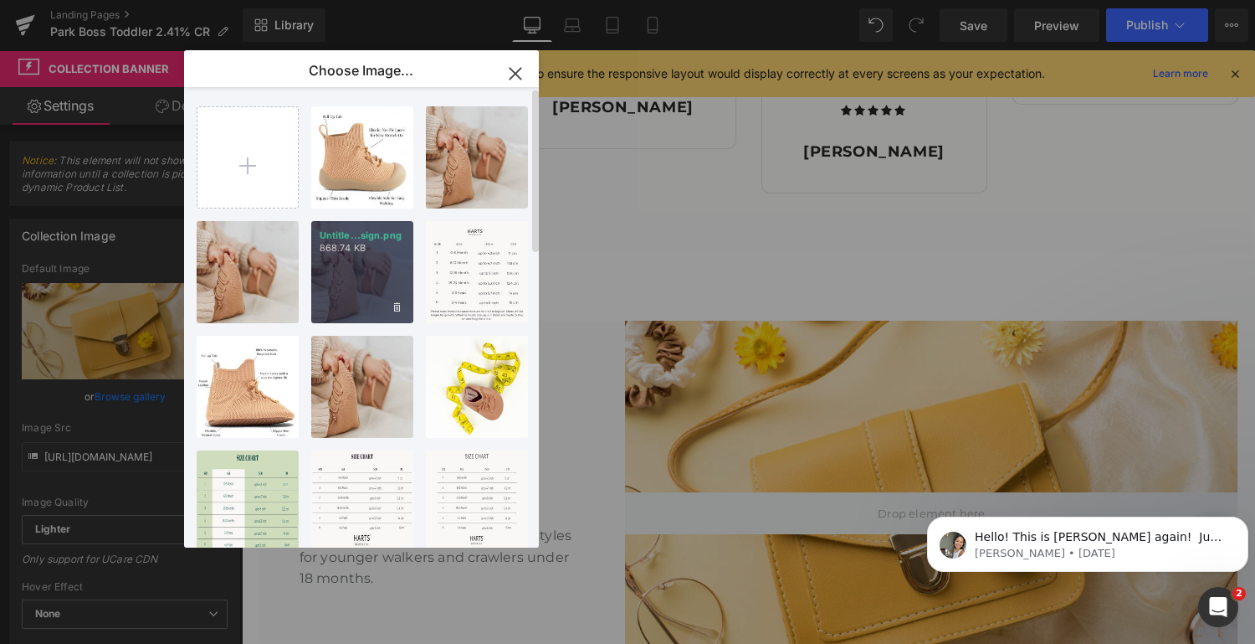
click at [372, 289] on div "Untitle...sign.png 868.74 KB" at bounding box center [362, 272] width 102 height 102
type input "[URL][DOMAIN_NAME]"
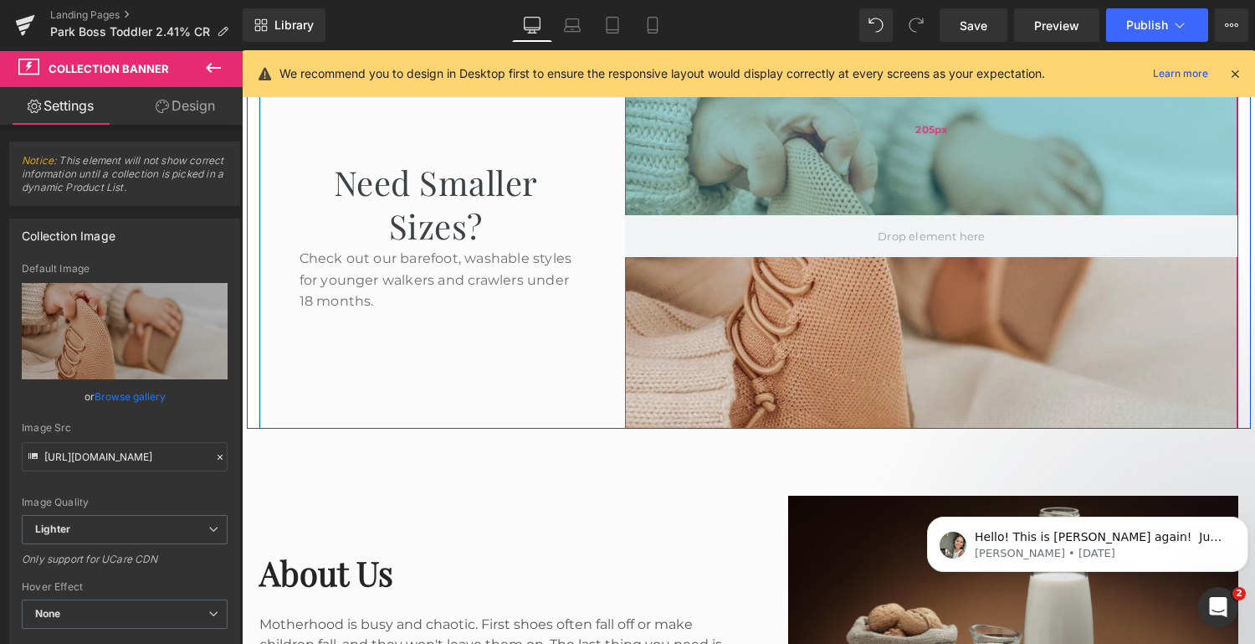
scroll to position [3259, 0]
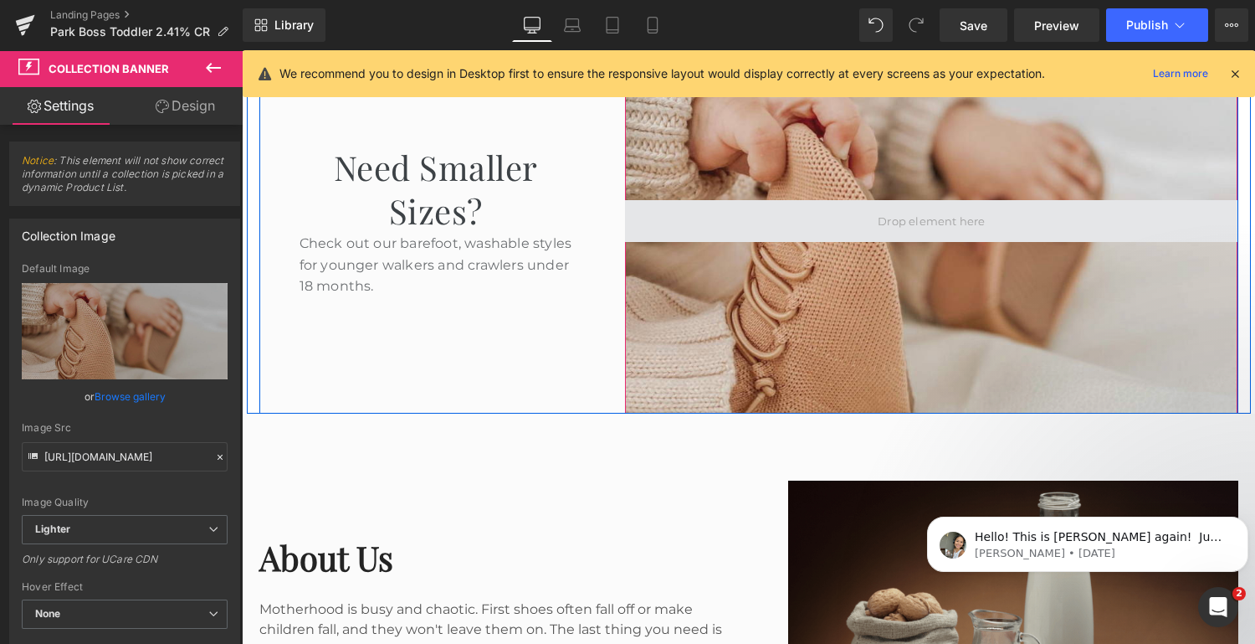
click at [941, 223] on span at bounding box center [931, 221] width 119 height 26
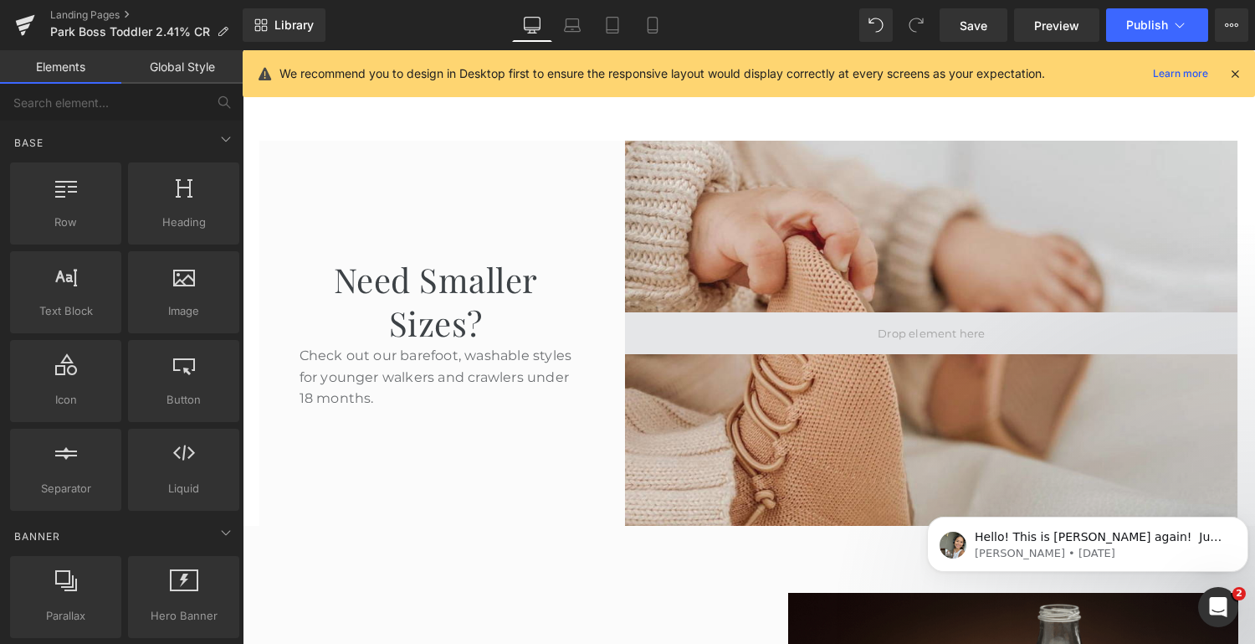
scroll to position [3157, 0]
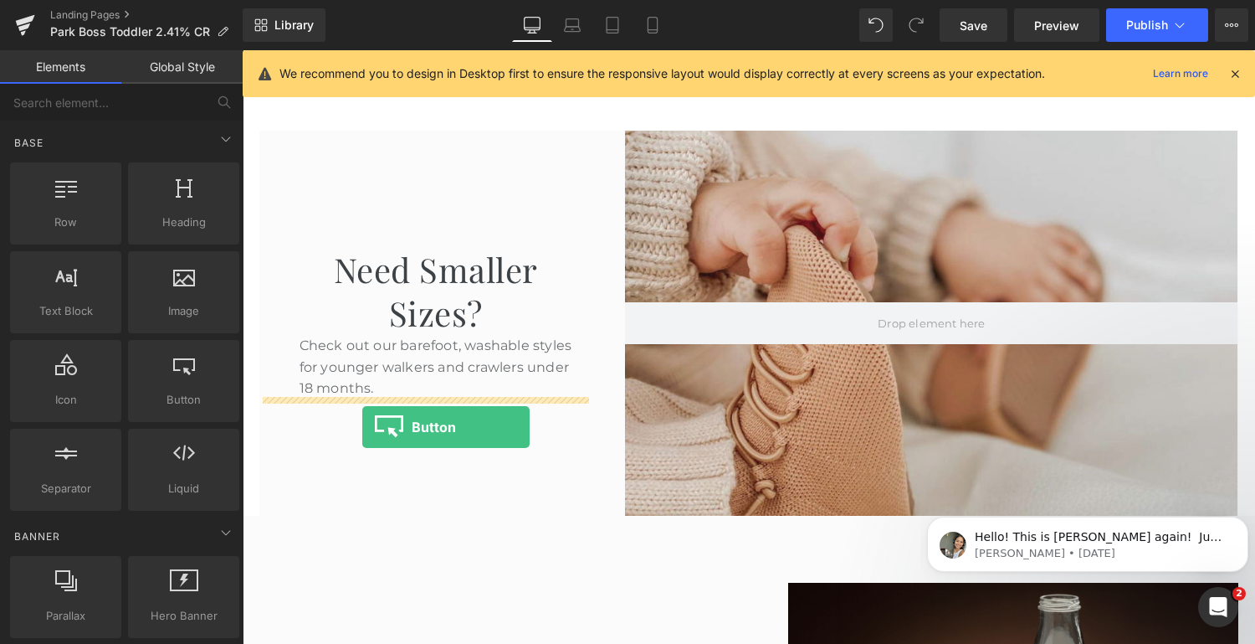
drag, startPoint x: 412, startPoint y: 423, endPoint x: 362, endPoint y: 427, distance: 49.6
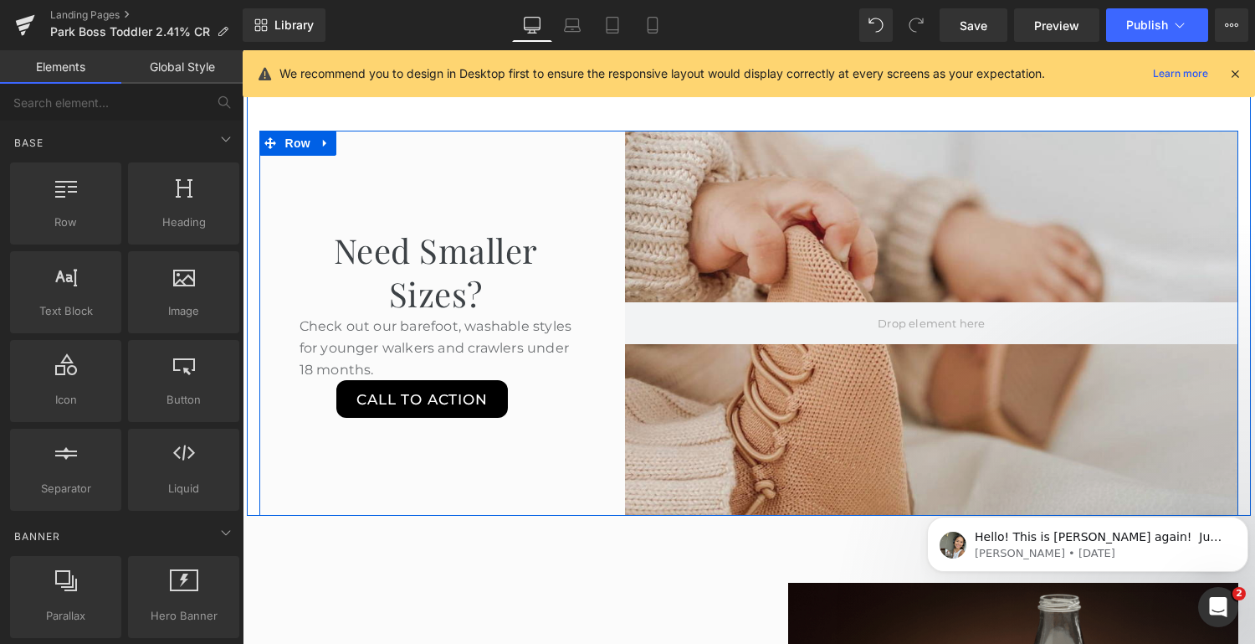
click at [413, 411] on div "Call To Action Button" at bounding box center [422, 399] width 326 height 38
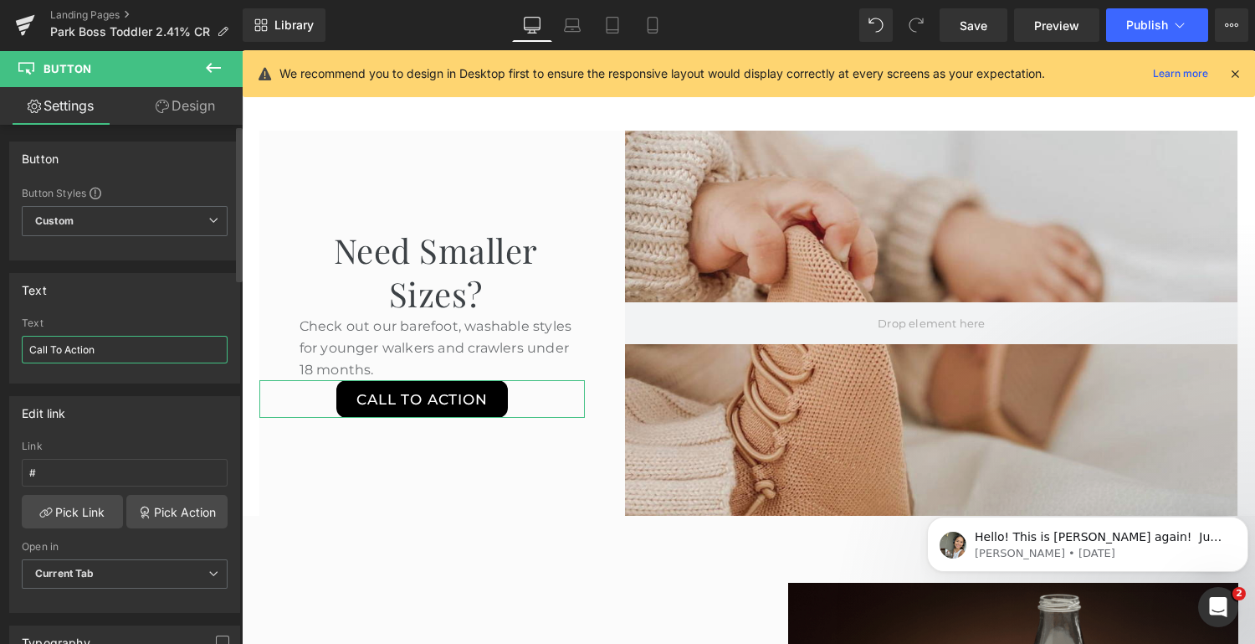
drag, startPoint x: 105, startPoint y: 351, endPoint x: 3, endPoint y: 338, distance: 103.7
click at [3, 338] on div "Text Call To Action Text Call To Action" at bounding box center [125, 321] width 250 height 123
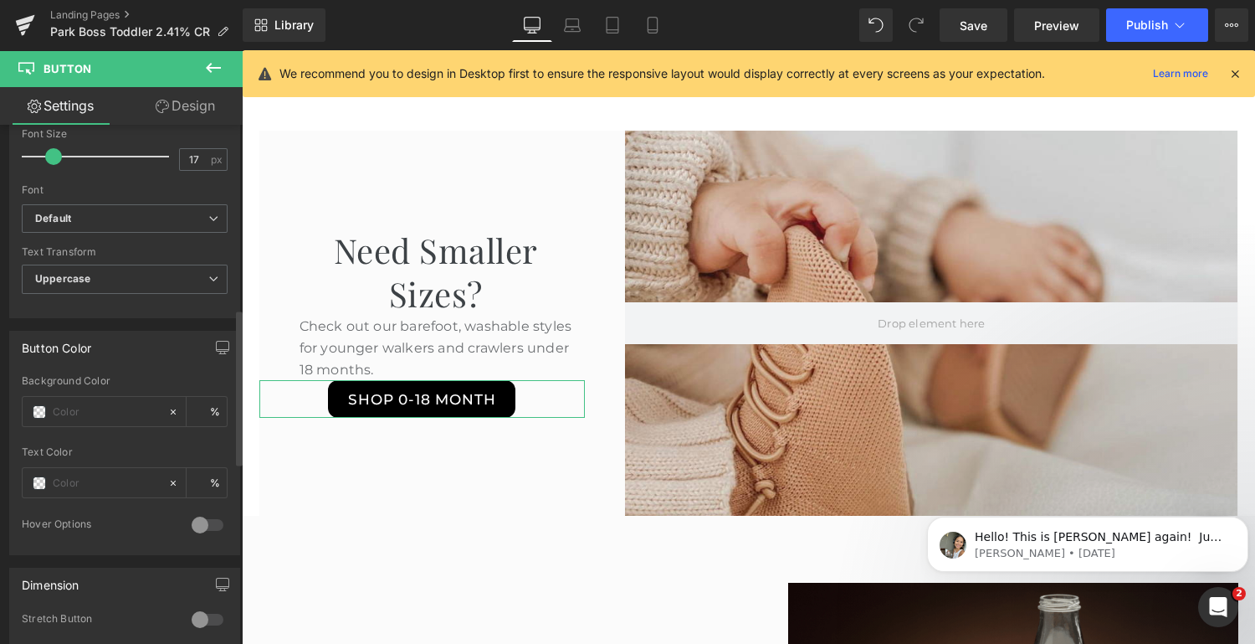
scroll to position [616, 0]
type input "Shop 0-18 Month"
click at [54, 408] on input "text" at bounding box center [106, 408] width 107 height 18
type input "2e2"
type input "0"
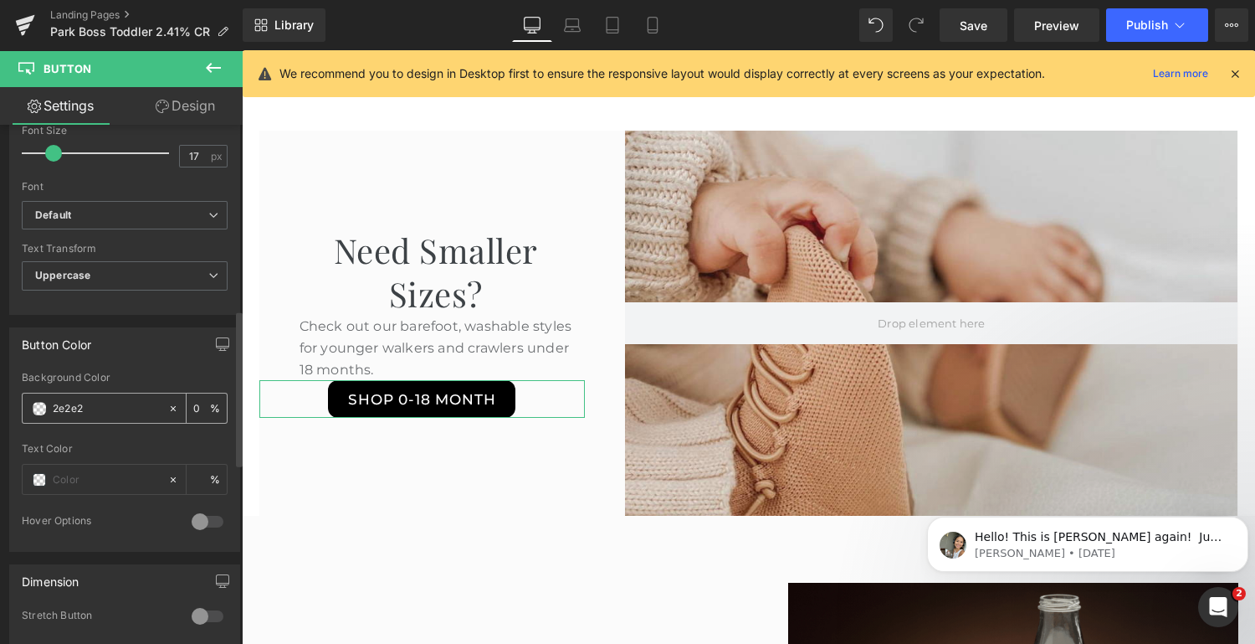
type input "2e2e2e"
click at [119, 406] on input "2e2e2e" at bounding box center [106, 408] width 107 height 18
click at [113, 402] on input "2e2e2e" at bounding box center [106, 408] width 107 height 18
click at [114, 401] on input "2e2e2e" at bounding box center [106, 408] width 107 height 18
type input "100"
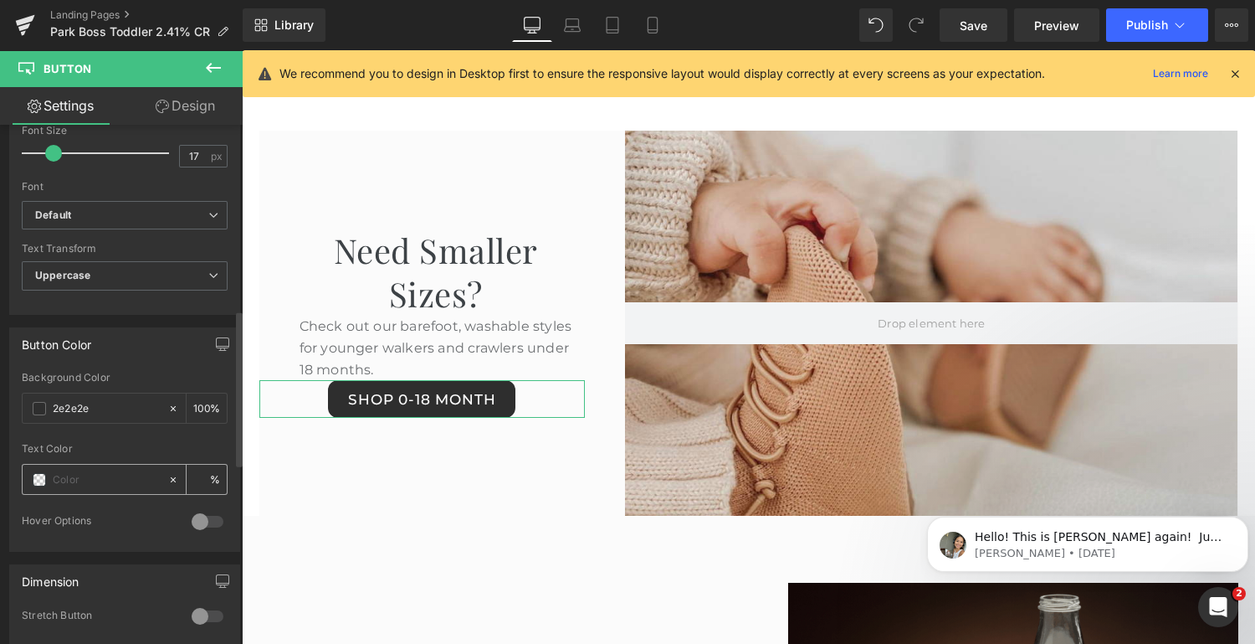
click at [117, 474] on input "text" at bounding box center [106, 479] width 107 height 18
type input "#2e2e2e"
type input "ffffff"
click at [198, 405] on input "100" at bounding box center [201, 407] width 17 height 18
click at [188, 401] on div "100 %" at bounding box center [207, 407] width 40 height 29
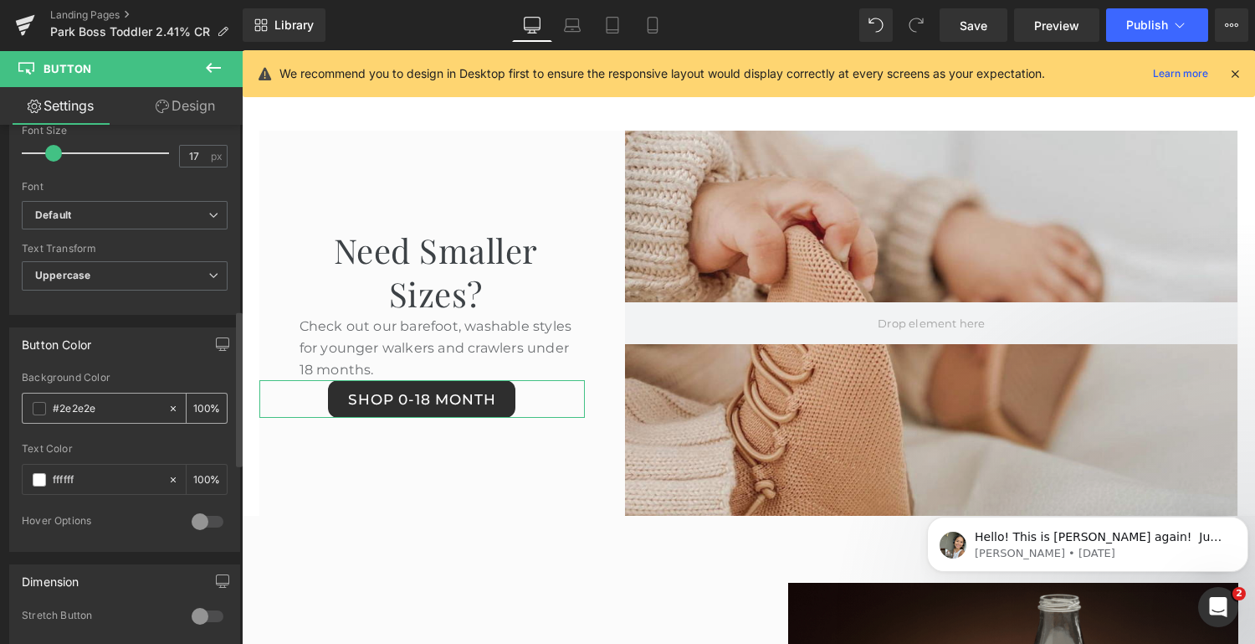
click at [193, 401] on input "100" at bounding box center [201, 407] width 17 height 18
click at [214, 403] on div "100 %" at bounding box center [207, 407] width 40 height 29
type input "100"
type input "#ffffff"
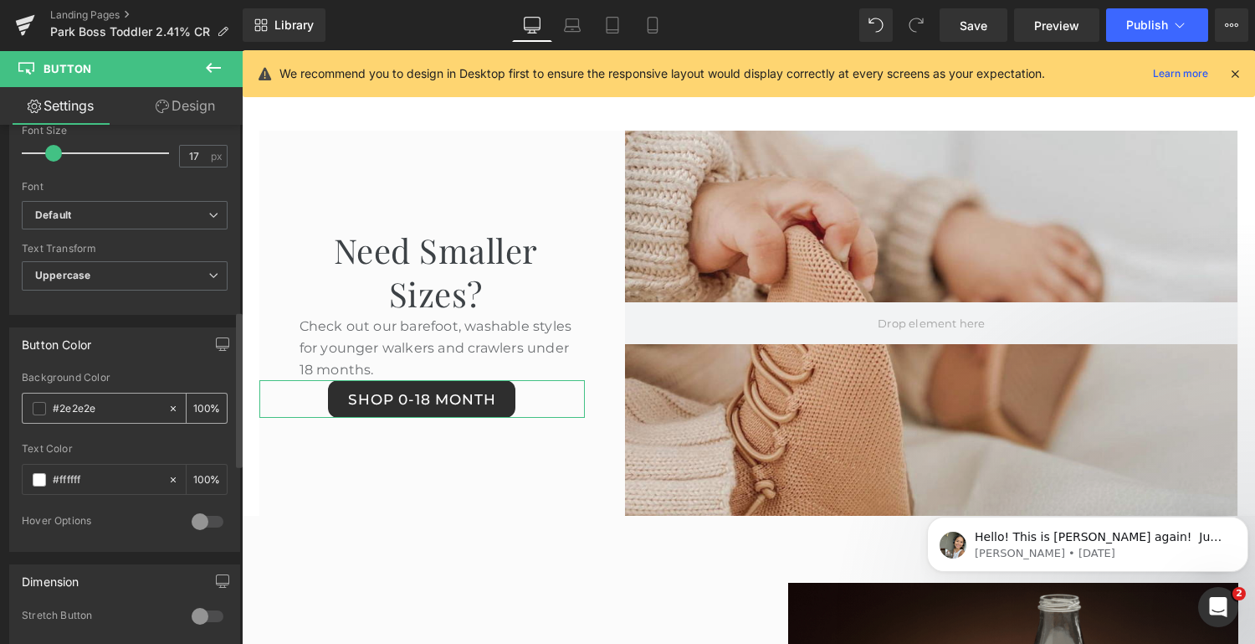
scroll to position [639, 0]
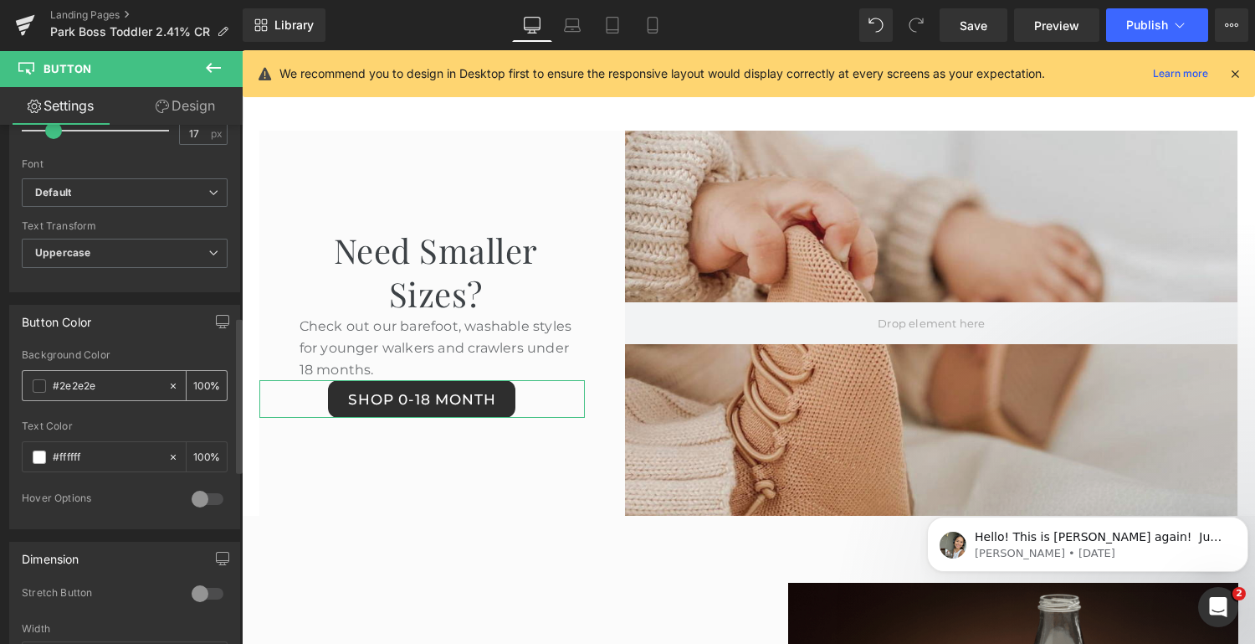
click at [202, 378] on input "100" at bounding box center [201, 385] width 17 height 18
click at [206, 380] on div "100 %" at bounding box center [207, 385] width 40 height 29
click at [203, 376] on input "100" at bounding box center [201, 385] width 17 height 18
type input "1"
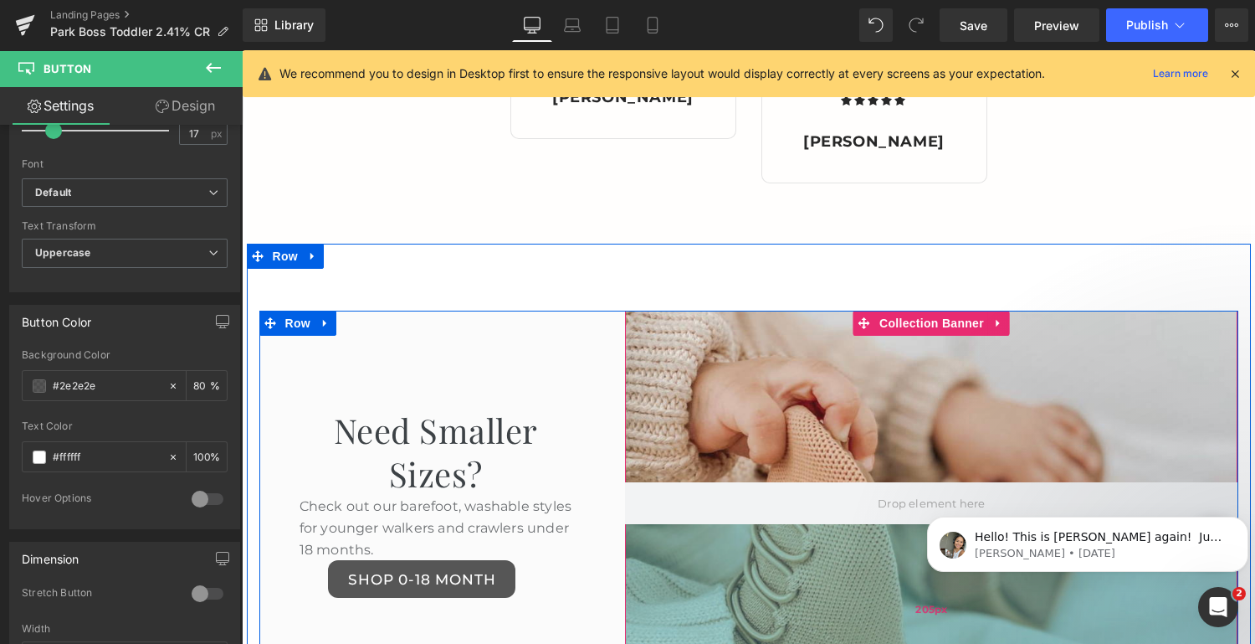
scroll to position [2975, 0]
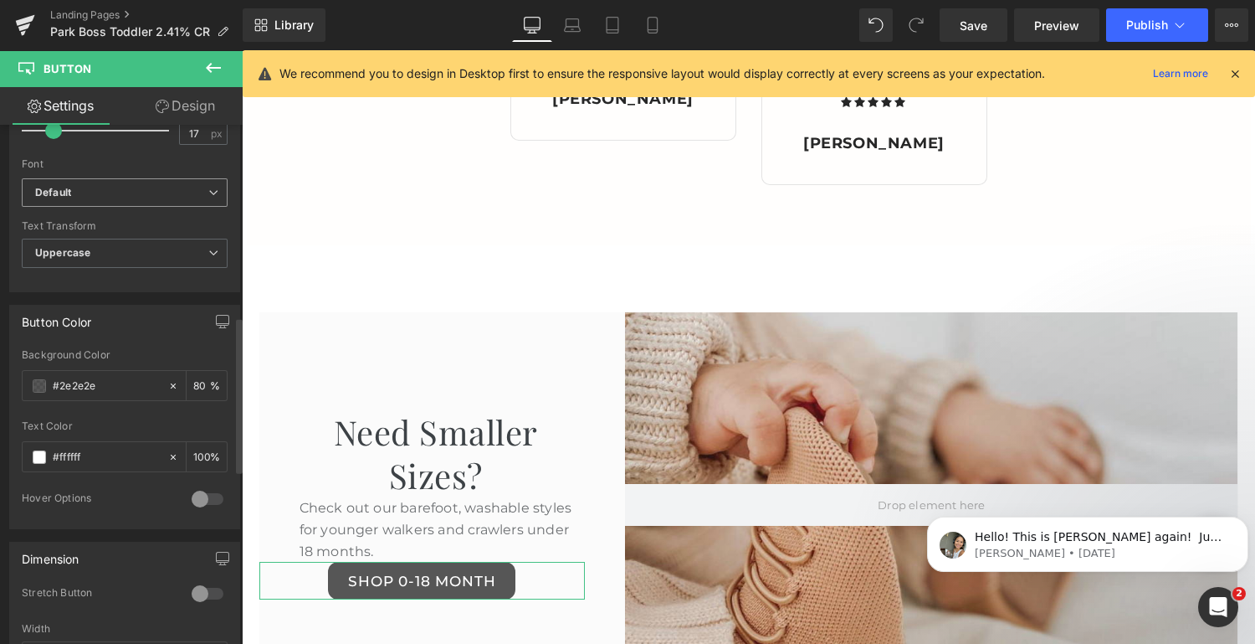
type input "80"
click at [133, 186] on b "Default" at bounding box center [121, 193] width 173 height 14
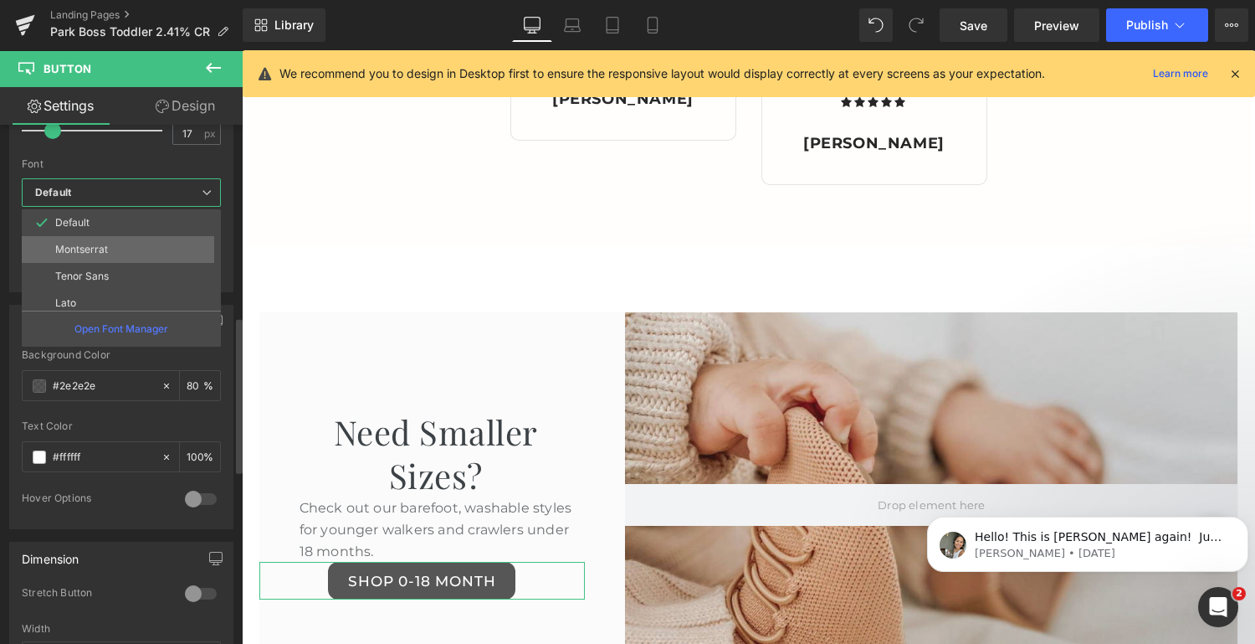
click at [87, 250] on p "Montserrat" at bounding box center [81, 250] width 53 height 12
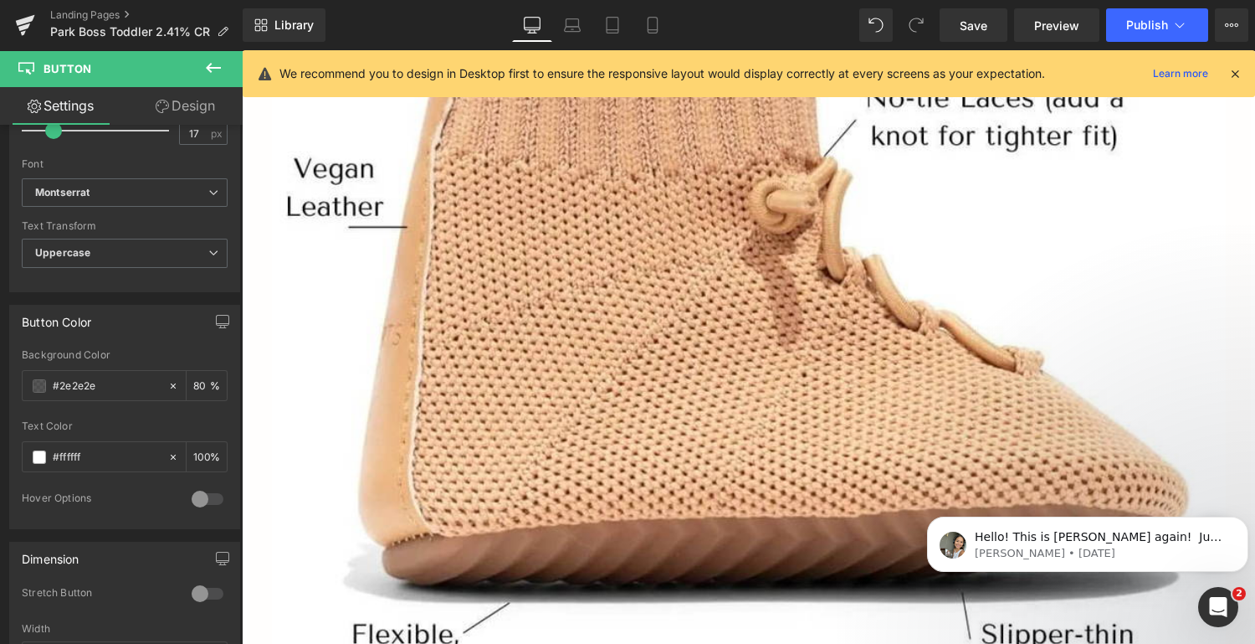
scroll to position [1328, 0]
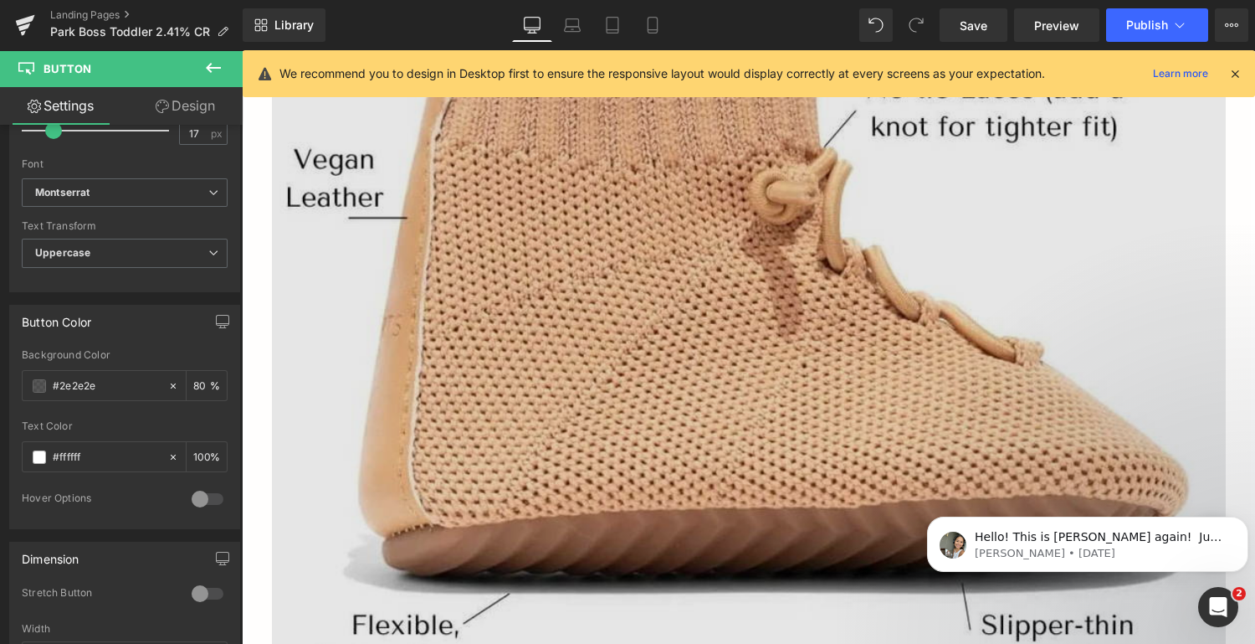
click at [584, 311] on img at bounding box center [749, 213] width 954 height 954
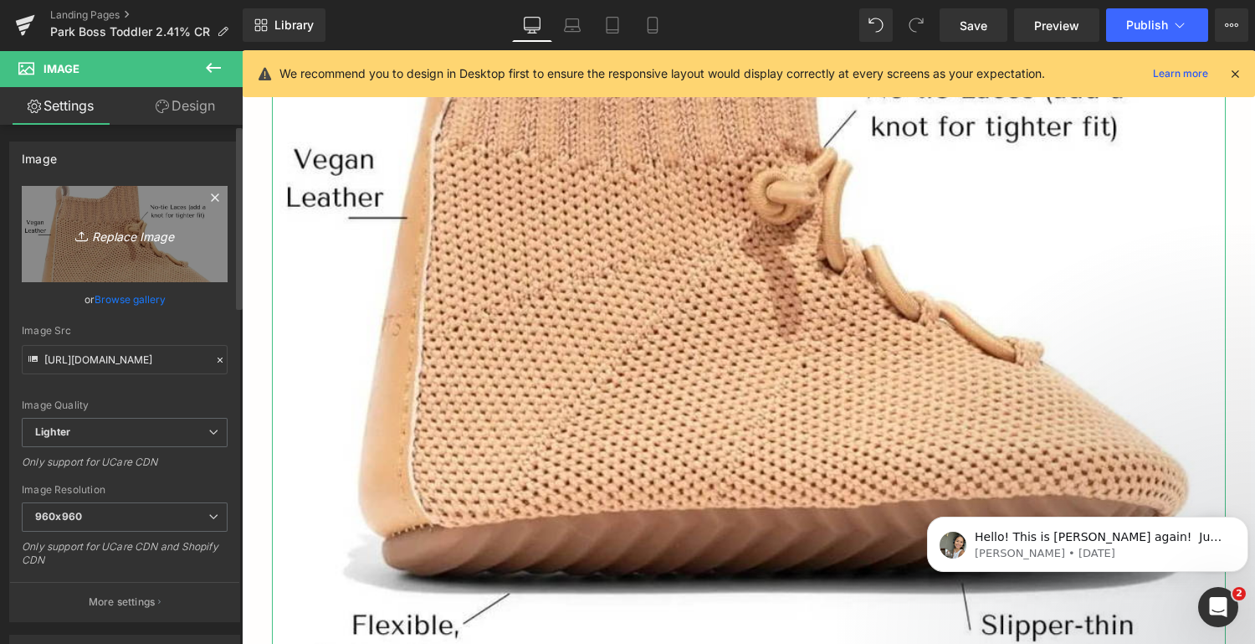
click at [122, 226] on icon "Replace Image" at bounding box center [125, 233] width 134 height 21
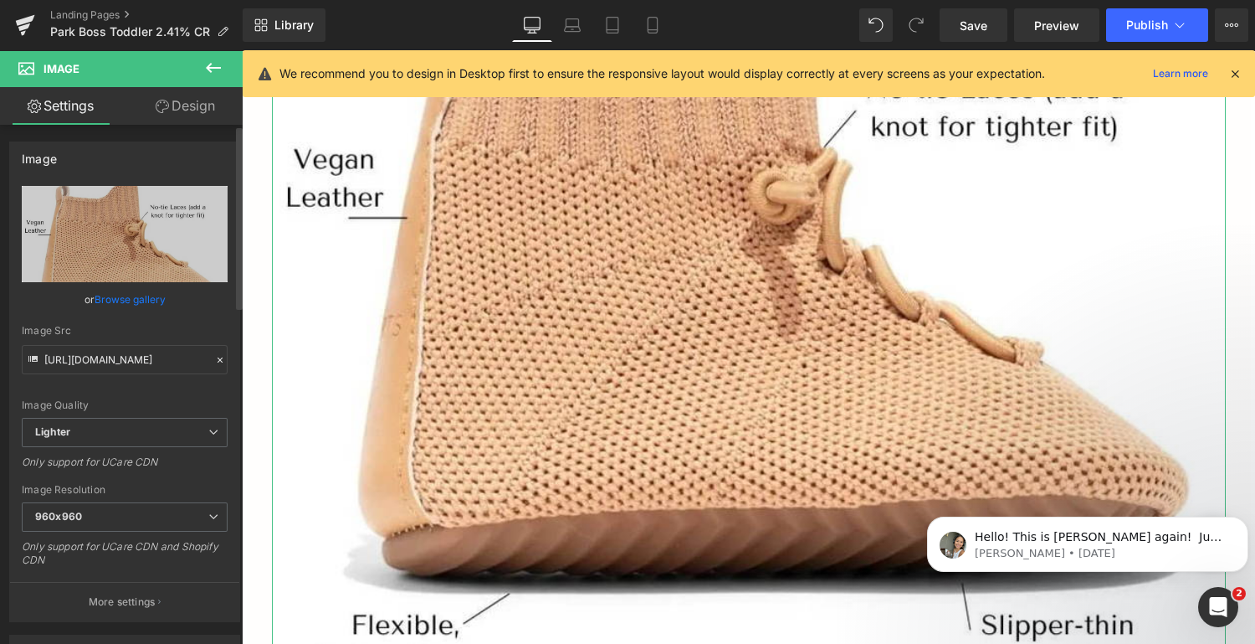
click at [126, 296] on link "Browse gallery" at bounding box center [130, 299] width 71 height 29
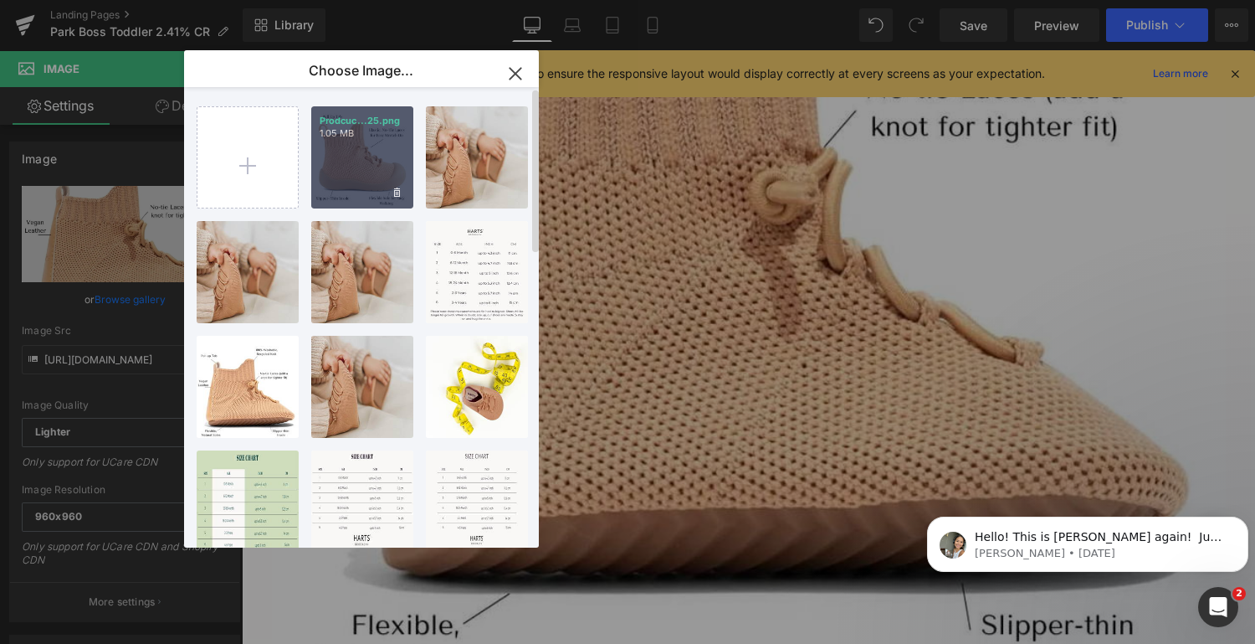
click at [384, 158] on div "Prodcuc...25.png 1.05 MB" at bounding box center [362, 157] width 102 height 102
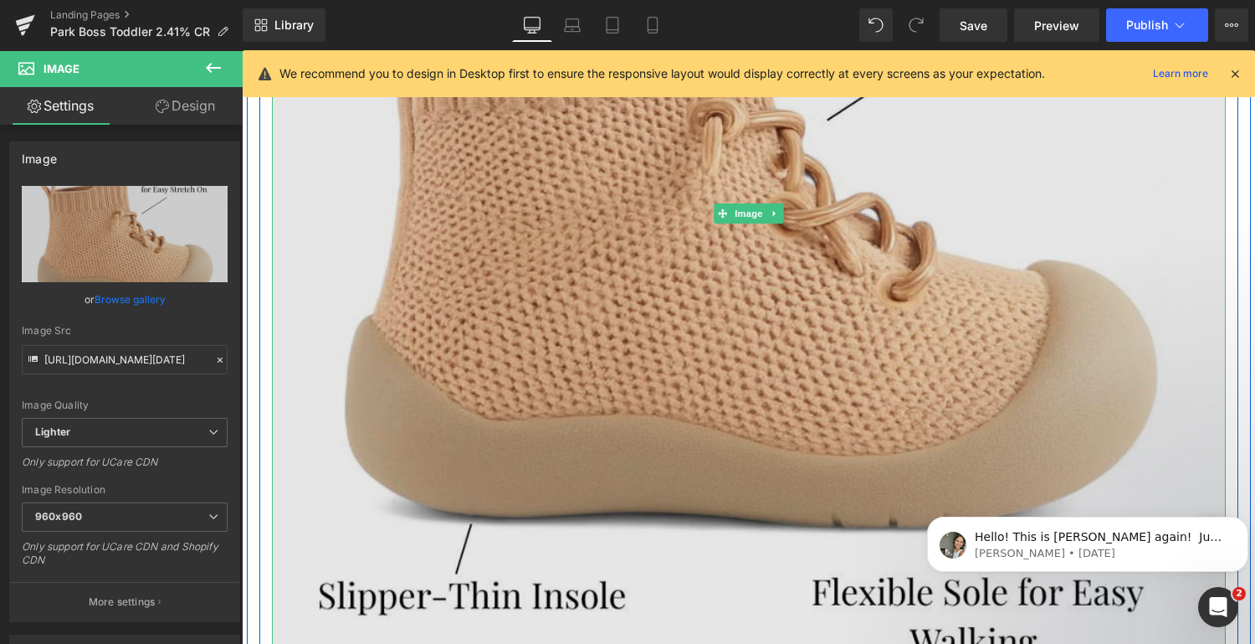
type input "[URL][DOMAIN_NAME][DATE]"
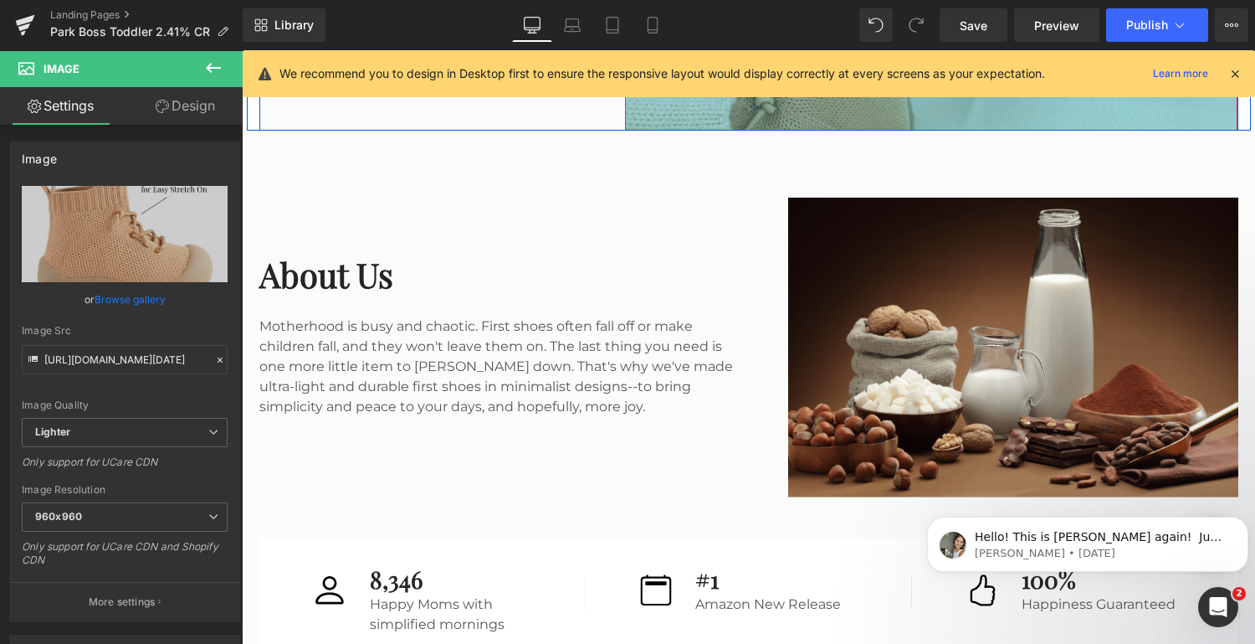
scroll to position [3548, 0]
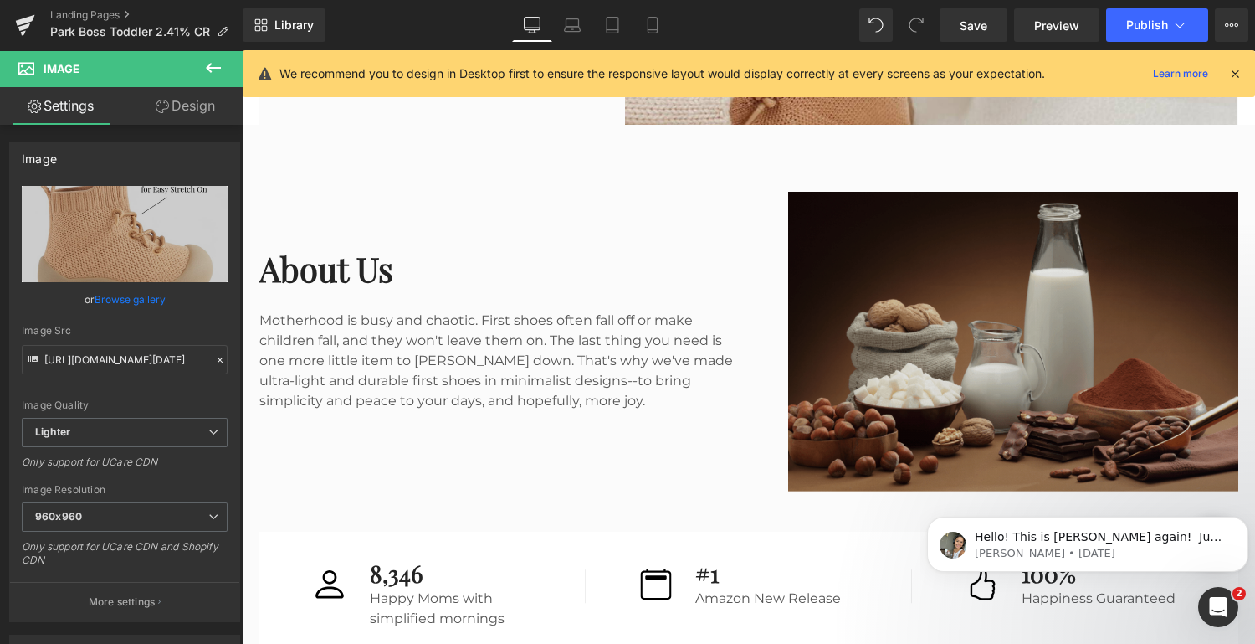
click at [978, 341] on div "Image" at bounding box center [1013, 341] width 450 height 299
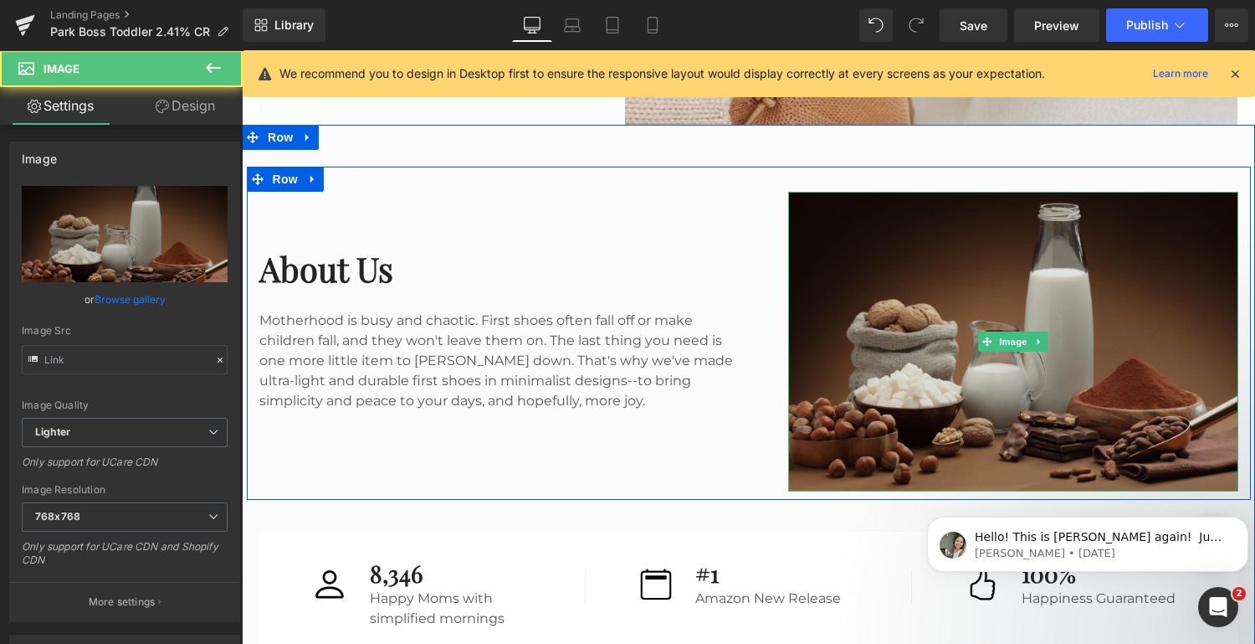
type input "[URL][DOMAIN_NAME]"
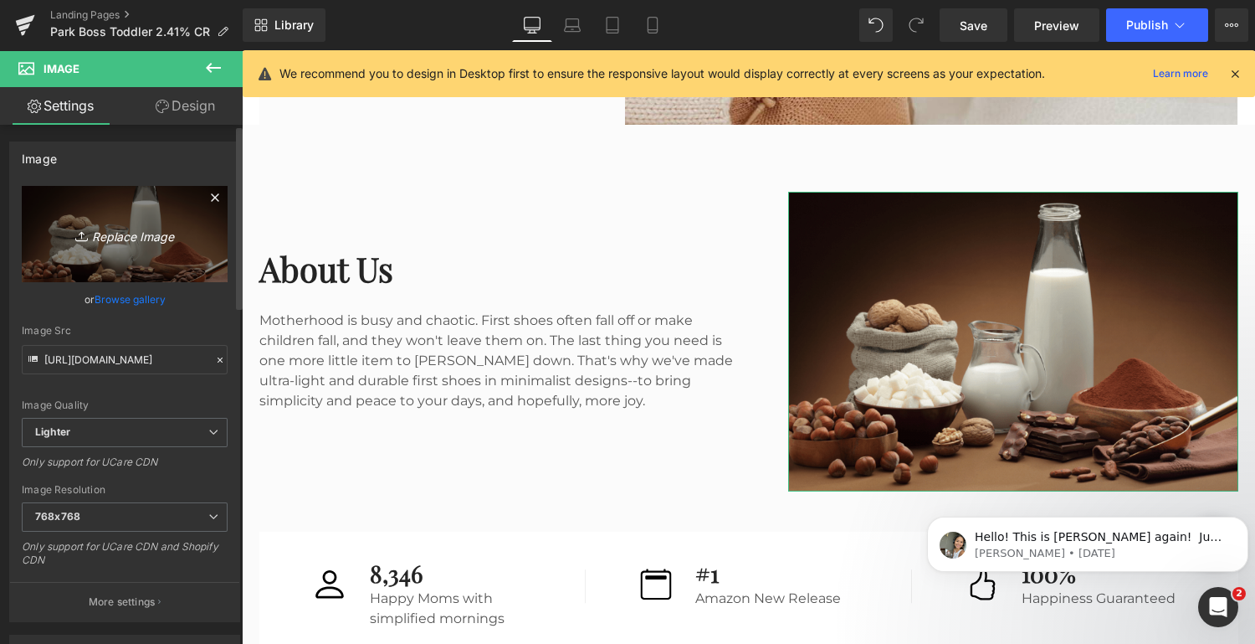
click at [117, 234] on icon "Replace Image" at bounding box center [125, 233] width 134 height 21
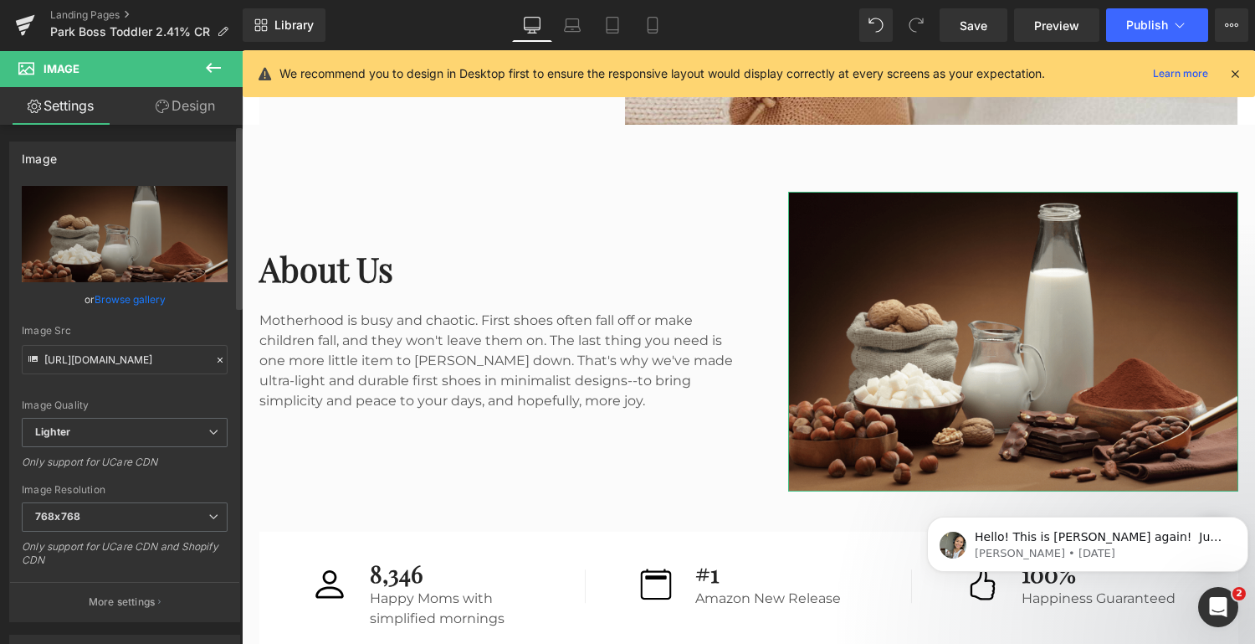
click at [114, 296] on link "Browse gallery" at bounding box center [130, 299] width 71 height 29
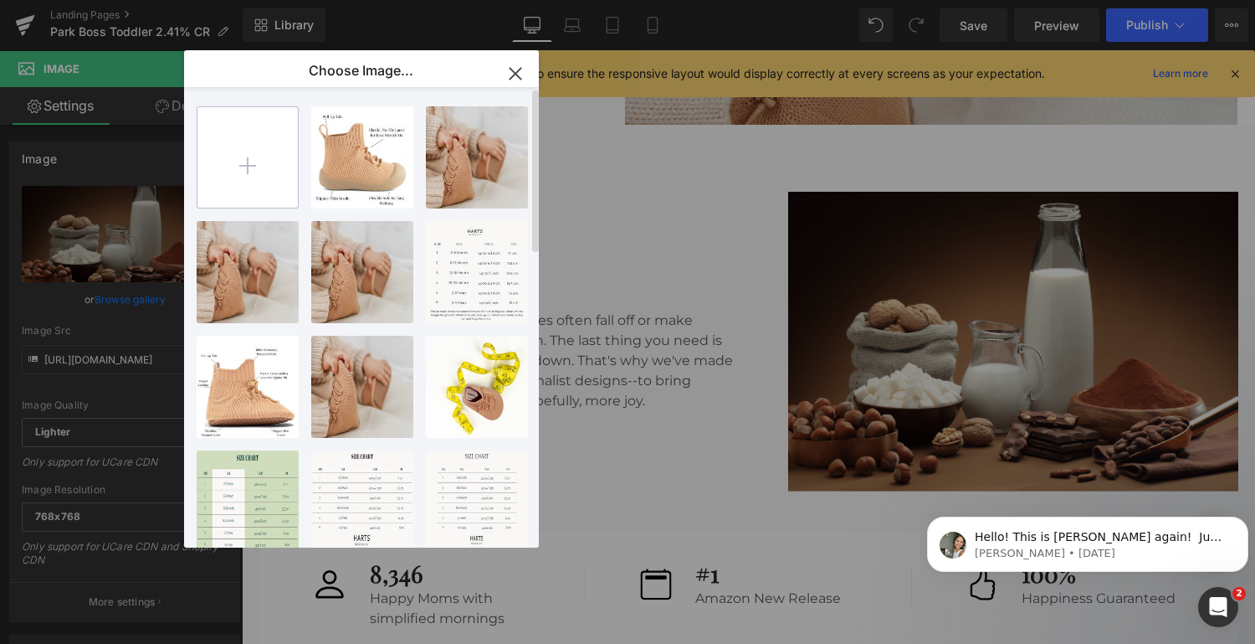
click at [241, 167] on input "file" at bounding box center [248, 157] width 100 height 100
type input "C:\fakepath\477F7E82-6B20-473C-86D1-71ADC950B960.JPG"
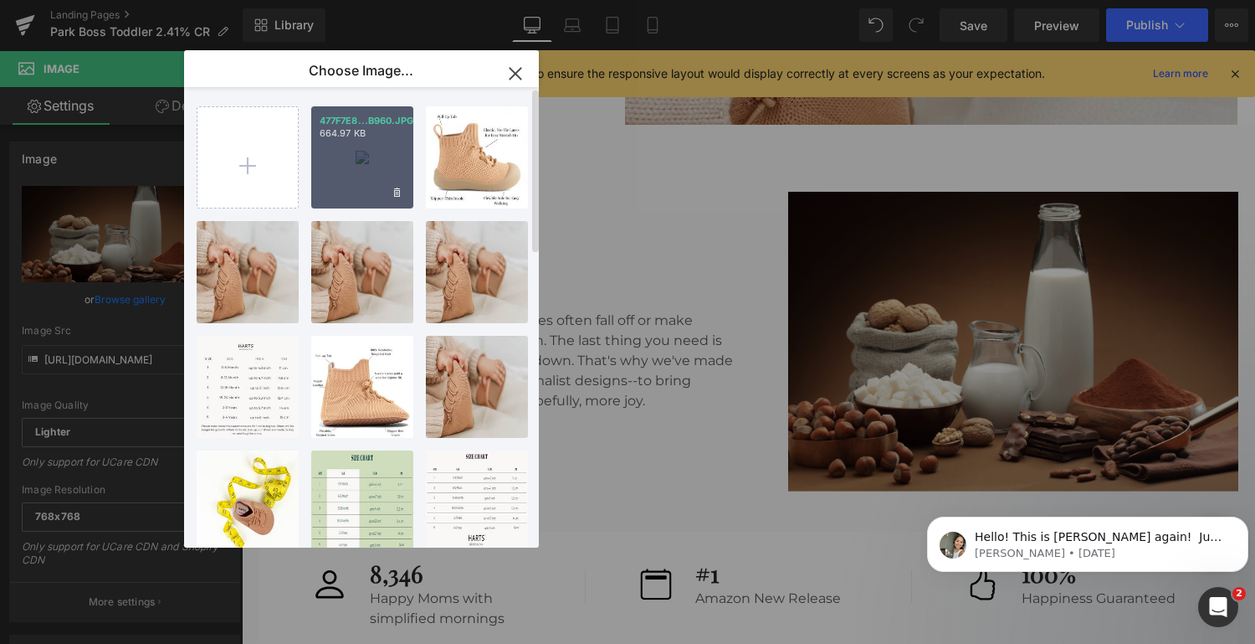
click at [348, 178] on div "477F7E8...B960.JPG 664.97 KB" at bounding box center [362, 157] width 102 height 102
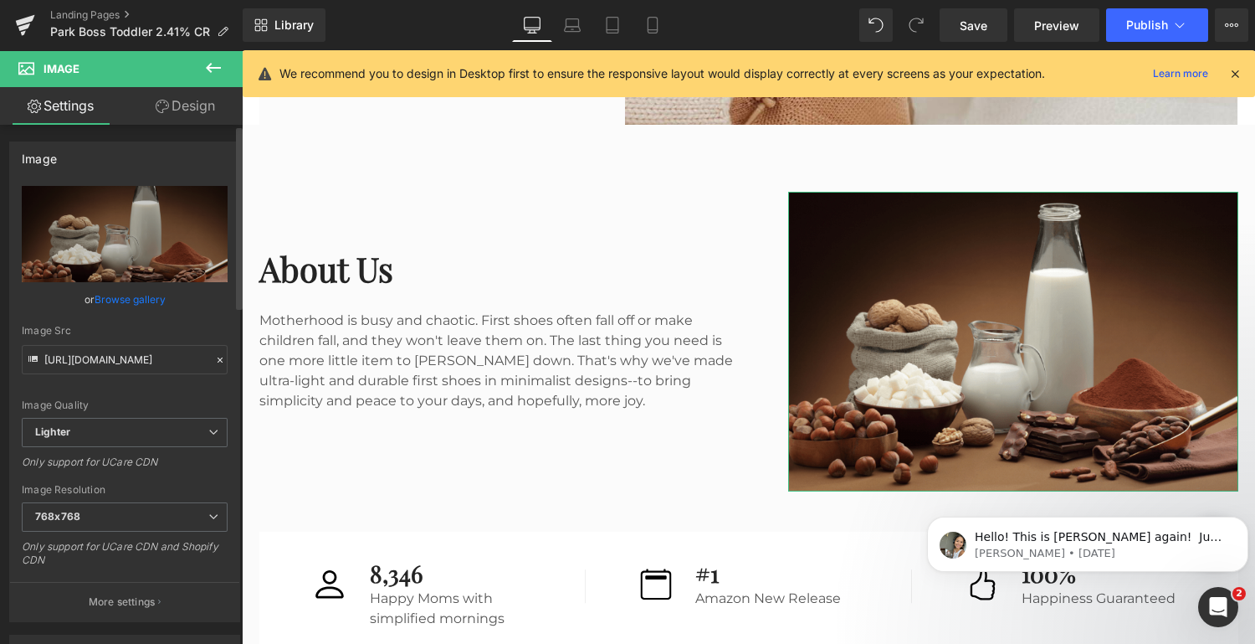
click at [123, 300] on link "Browse gallery" at bounding box center [130, 299] width 71 height 29
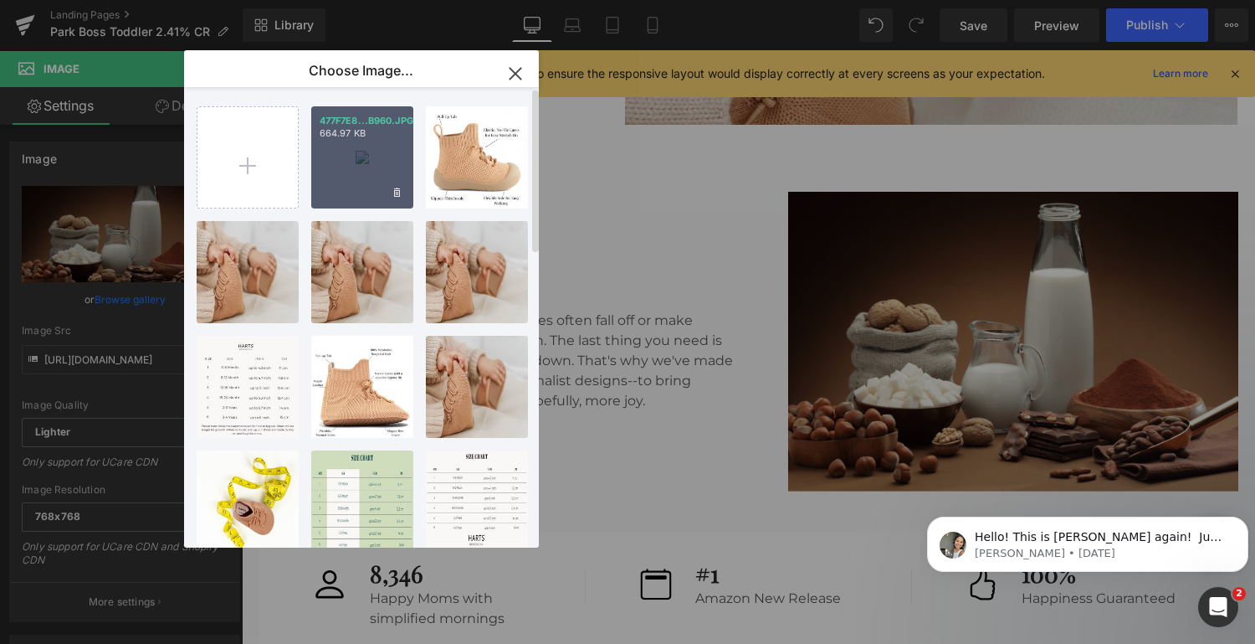
click at [374, 166] on div "477F7E8...B960.JPG 664.97 KB" at bounding box center [362, 157] width 102 height 102
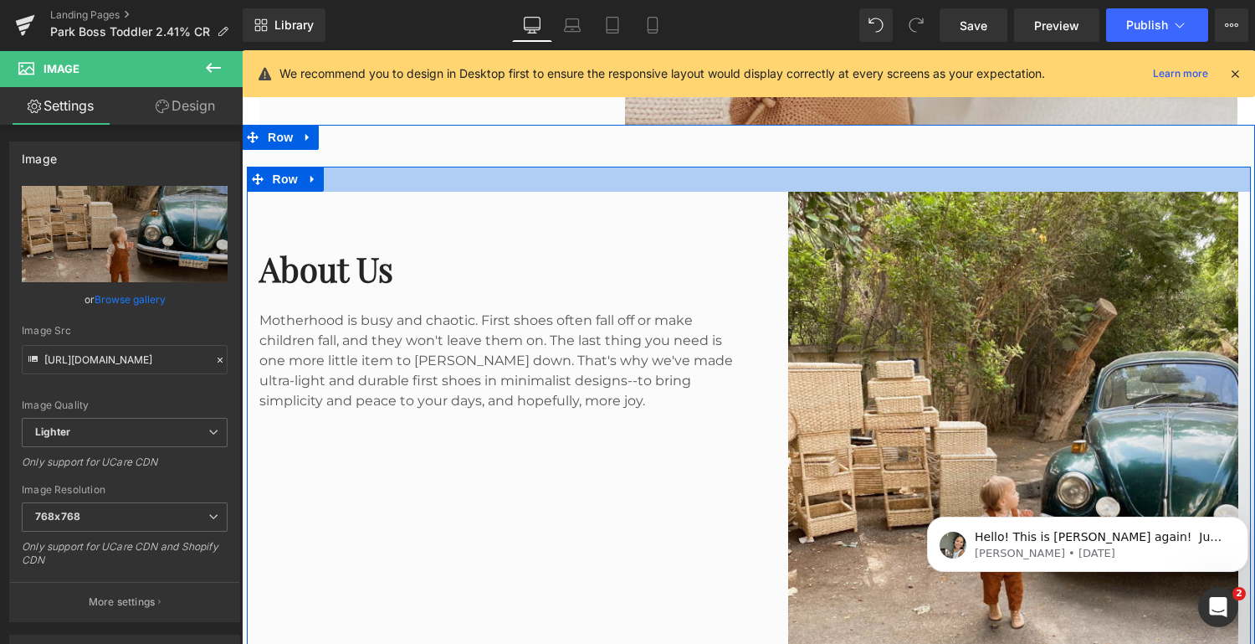
type input "[URL][DOMAIN_NAME]"
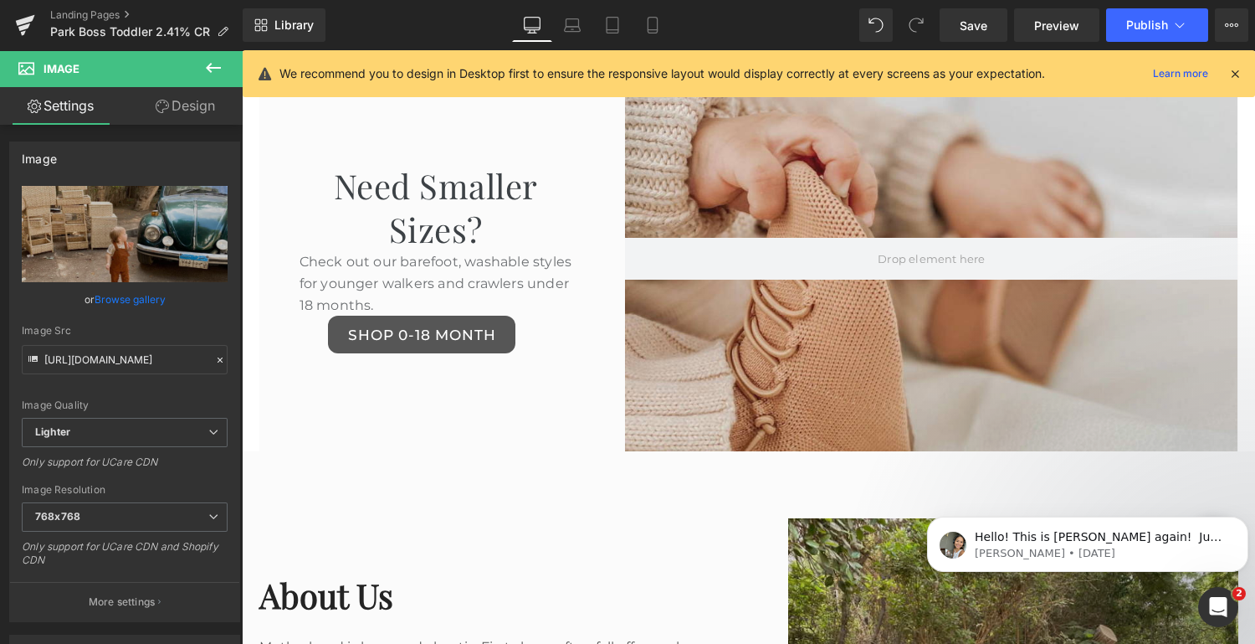
scroll to position [3201, 0]
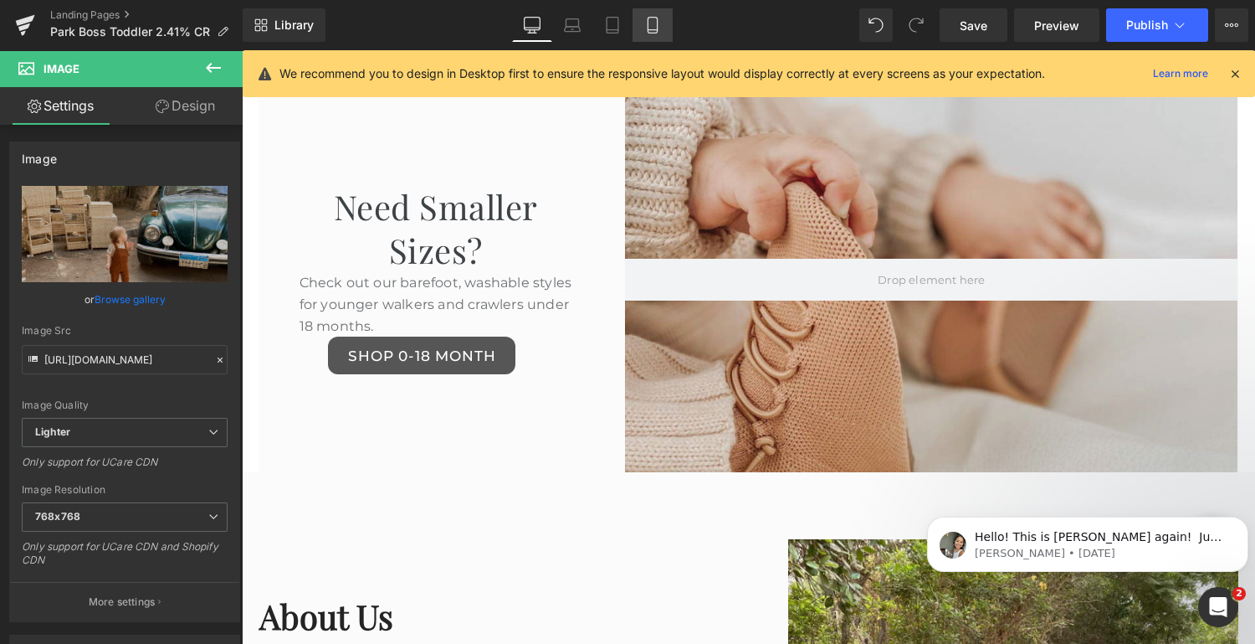
click at [639, 28] on link "Mobile" at bounding box center [653, 24] width 40 height 33
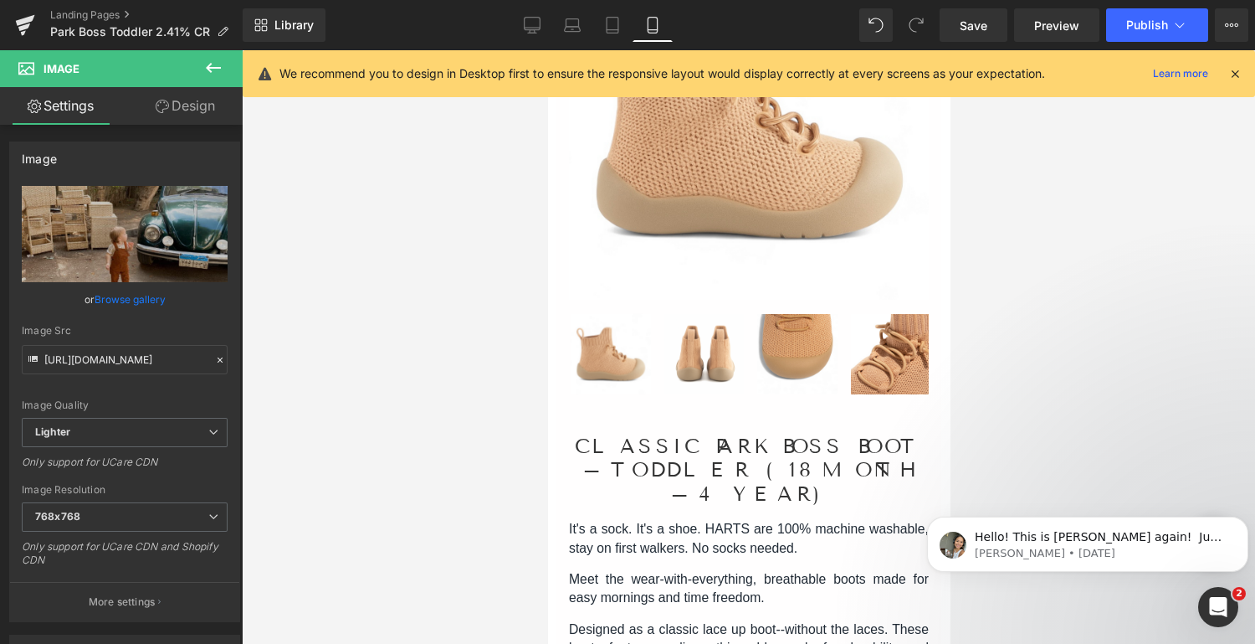
scroll to position [0, 0]
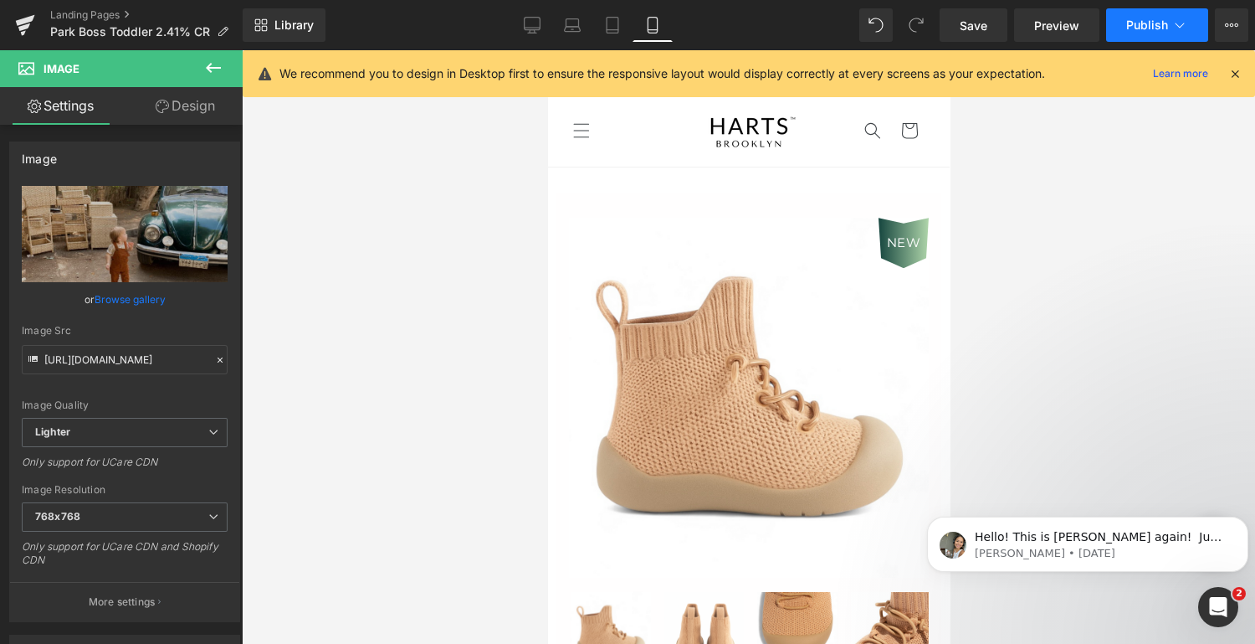
click at [1142, 16] on button "Publish" at bounding box center [1157, 24] width 102 height 33
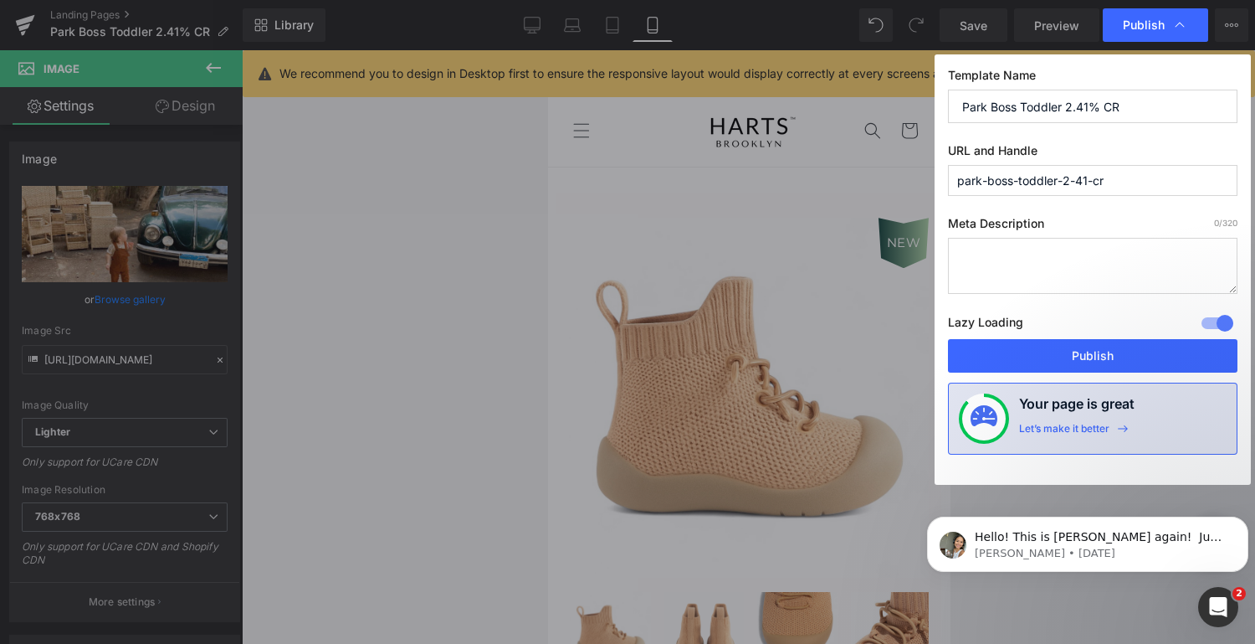
drag, startPoint x: 1142, startPoint y: 177, endPoint x: 1060, endPoint y: 177, distance: 82.0
click at [1060, 177] on input "park-boss-toddler-2-41-cr" at bounding box center [1093, 180] width 290 height 31
type input "park-boss-toddler"
click at [1086, 352] on button "Publish" at bounding box center [1093, 355] width 290 height 33
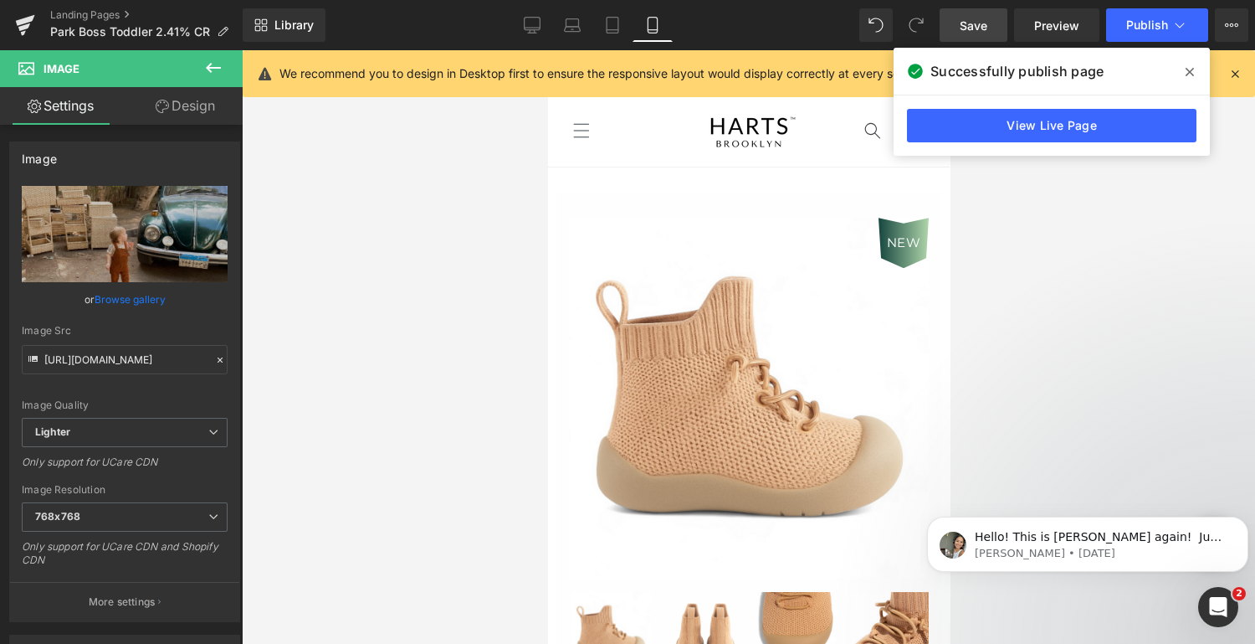
click at [971, 27] on span "Save" at bounding box center [974, 26] width 28 height 18
click at [1194, 69] on icon at bounding box center [1190, 71] width 8 height 13
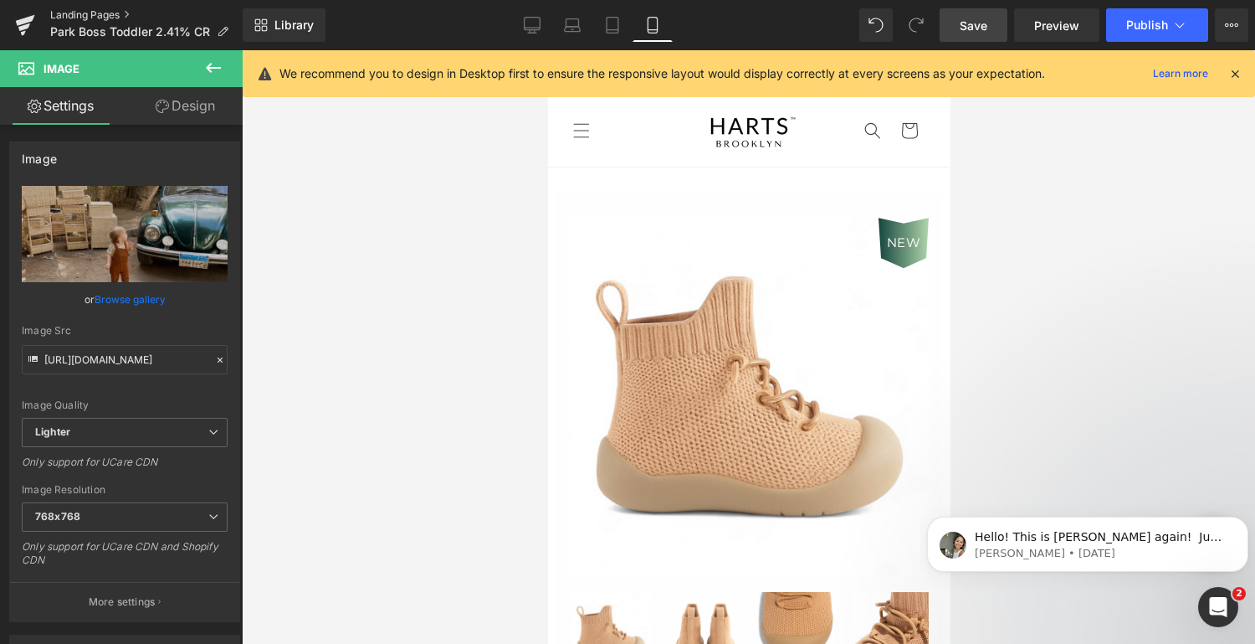
click at [104, 13] on link "Landing Pages" at bounding box center [146, 14] width 193 height 13
